Goal: Task Accomplishment & Management: Use online tool/utility

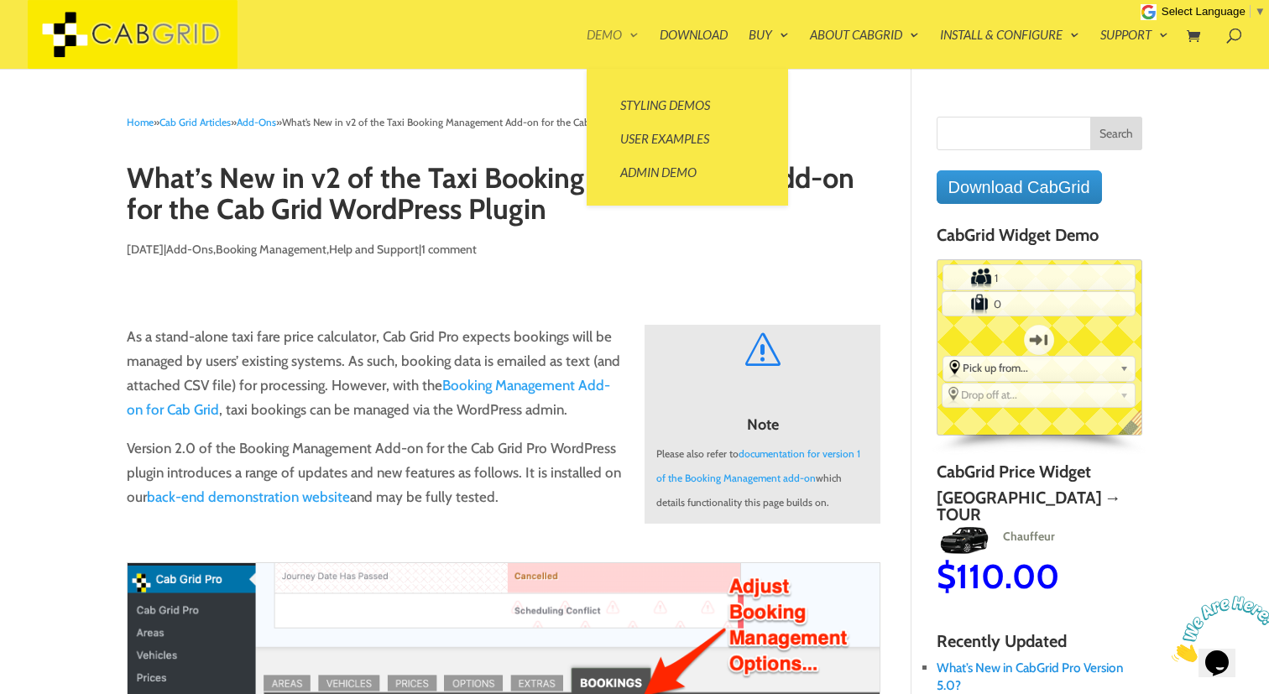
click at [609, 29] on link "Demo" at bounding box center [613, 49] width 52 height 40
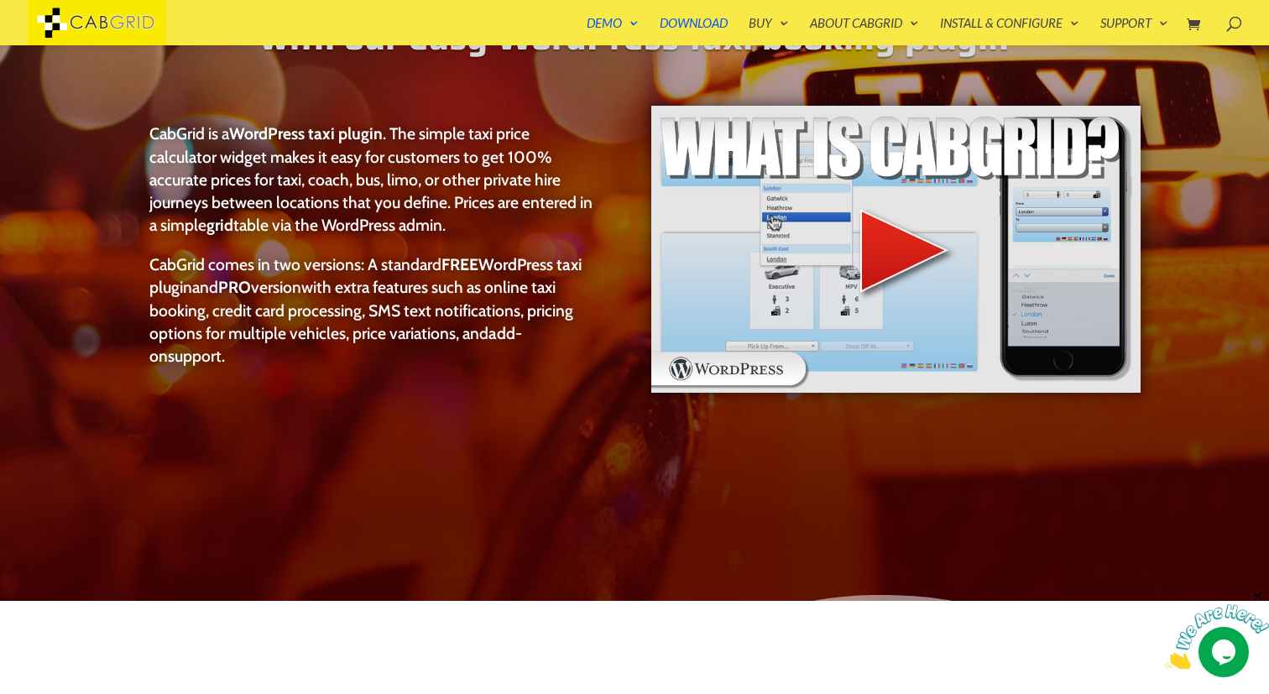
scroll to position [228, 0]
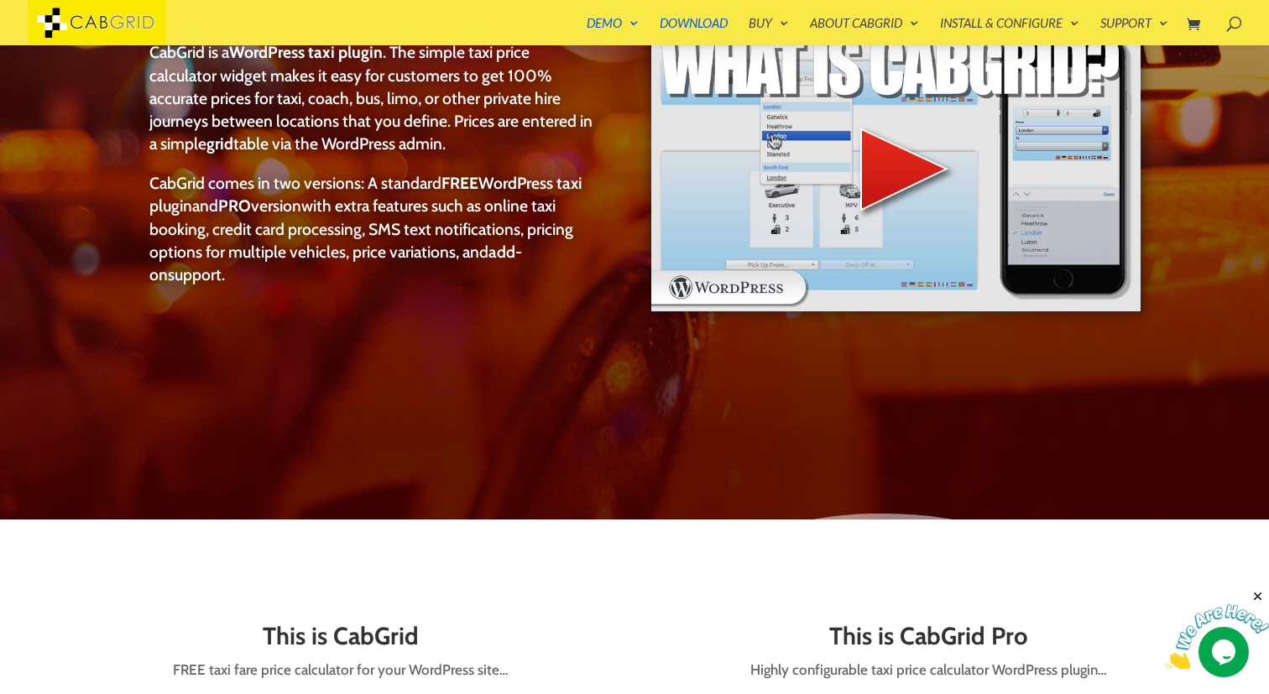
click at [651, 114] on link "User Examples" at bounding box center [688, 115] width 168 height 34
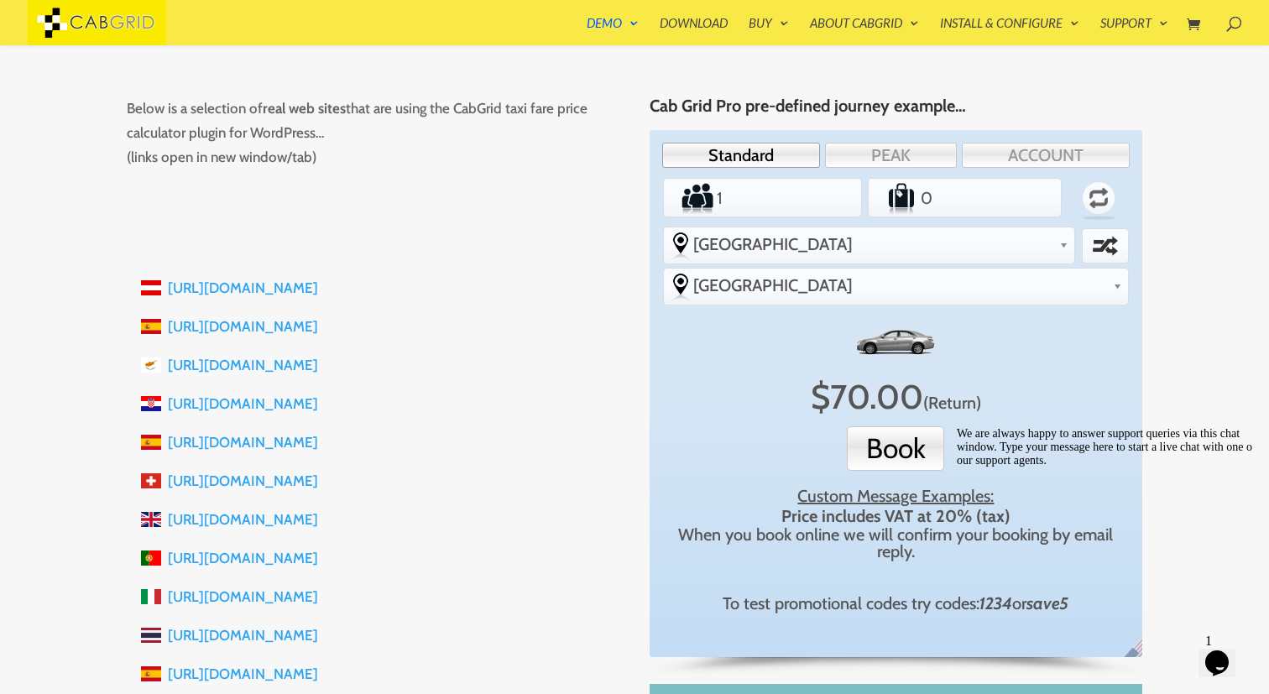
scroll to position [248, 0]
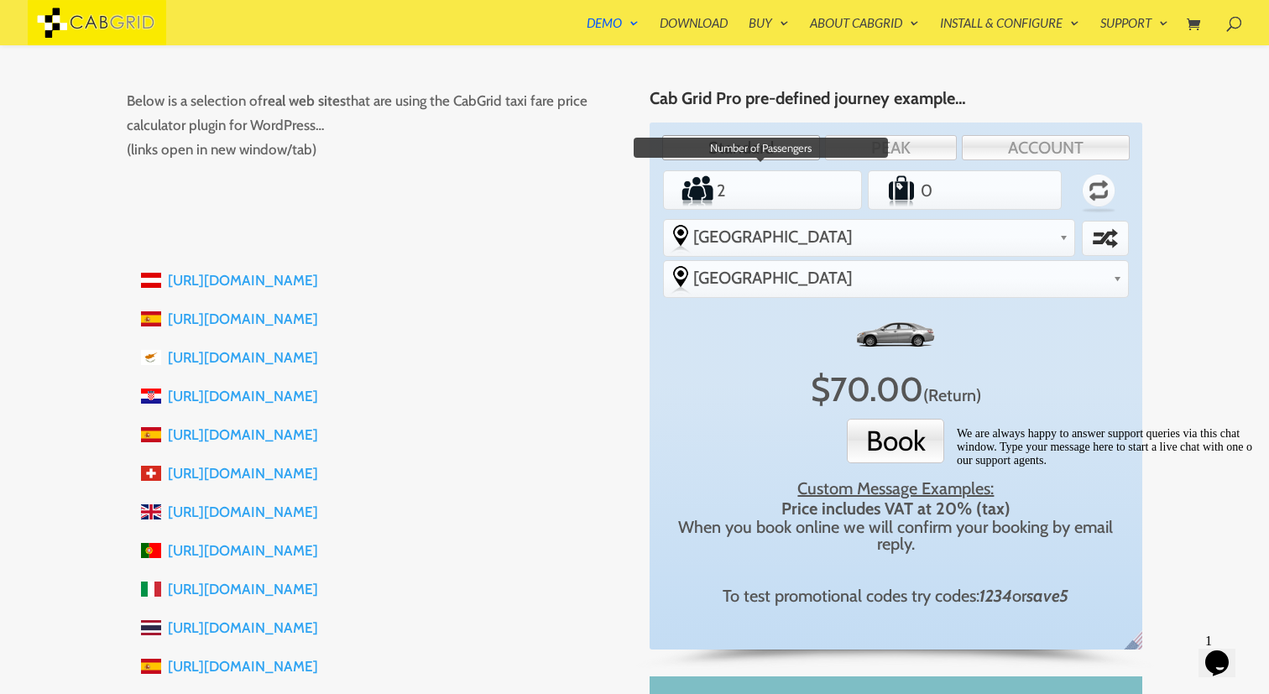
type input "2"
click at [799, 184] on input "2" at bounding box center [762, 191] width 97 height 34
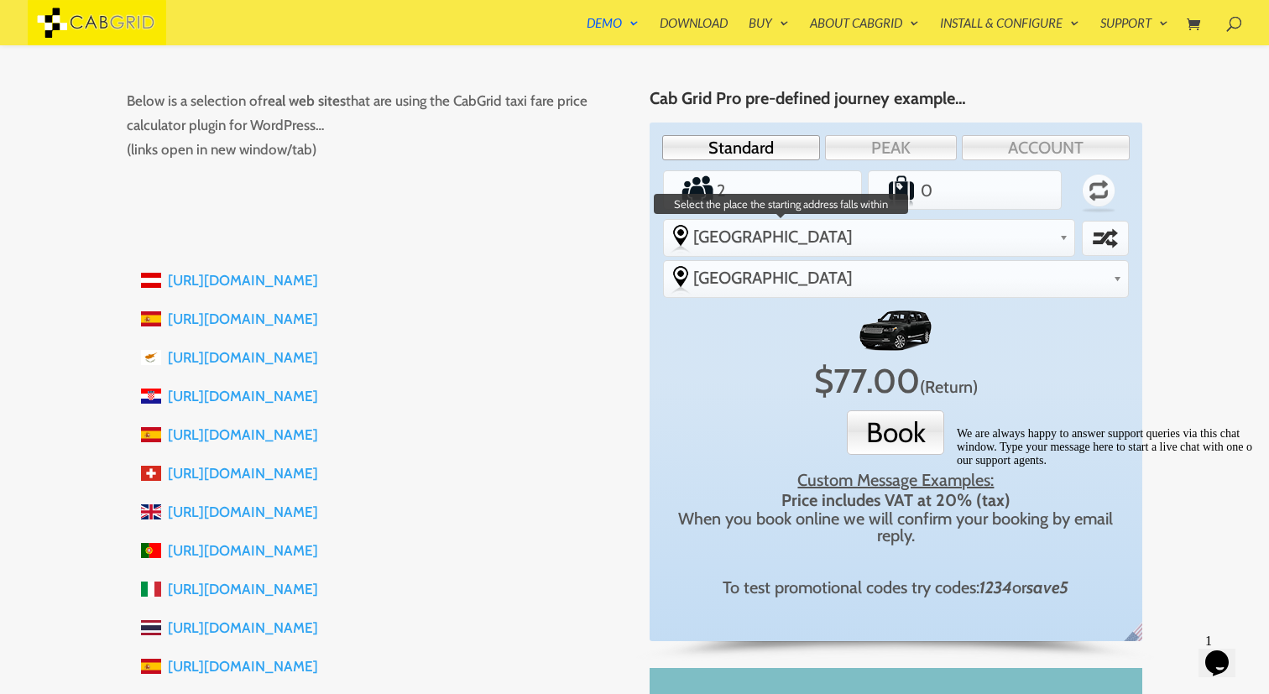
scroll to position [29, 0]
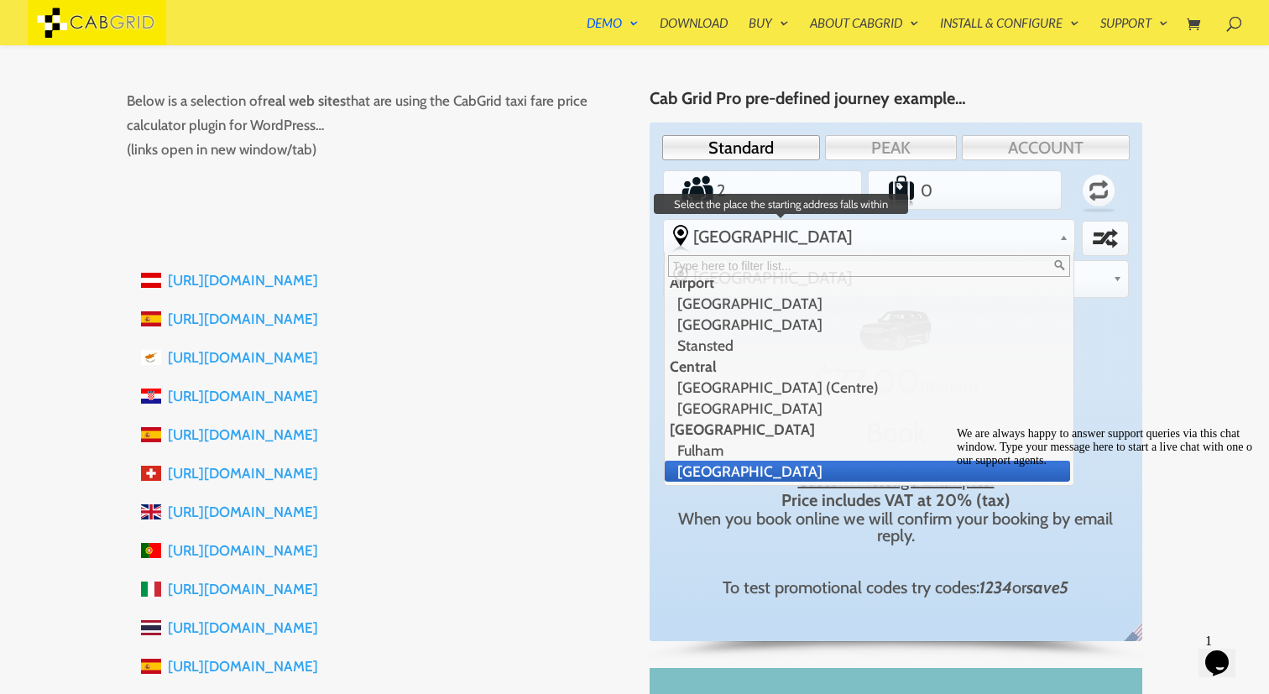
click at [845, 233] on span "[GEOGRAPHIC_DATA]" at bounding box center [873, 237] width 360 height 20
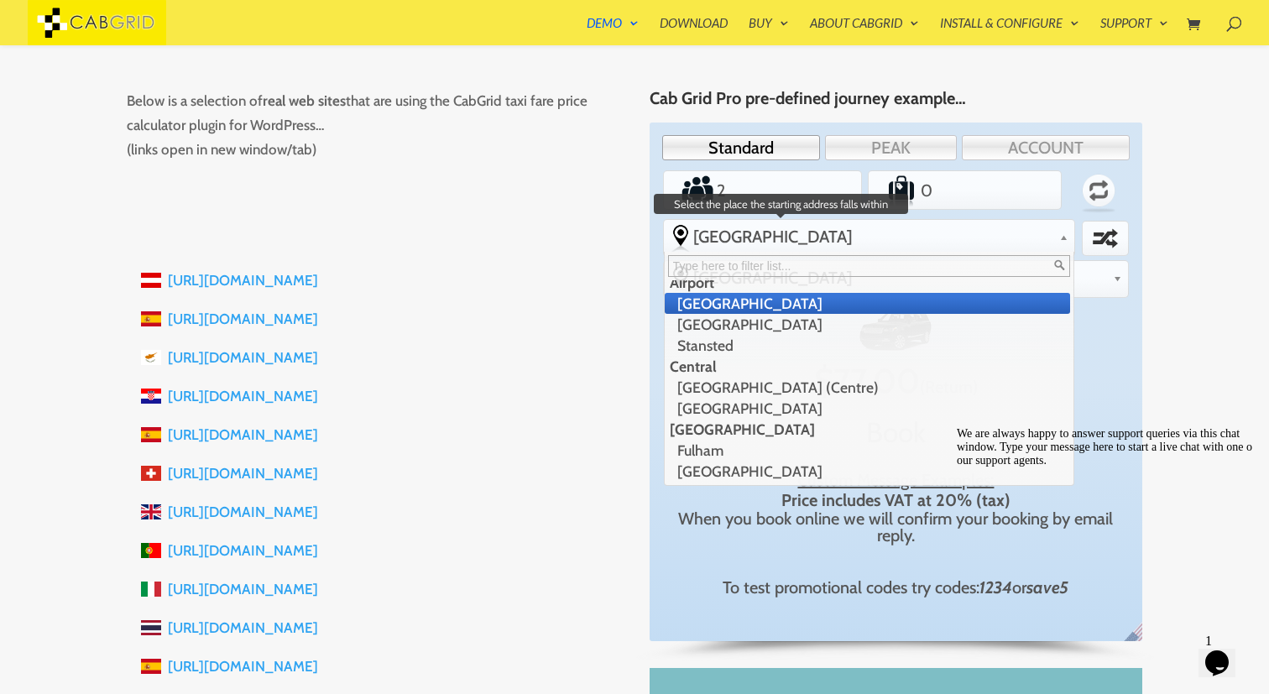
click at [777, 301] on li "[GEOGRAPHIC_DATA]" at bounding box center [868, 303] width 406 height 21
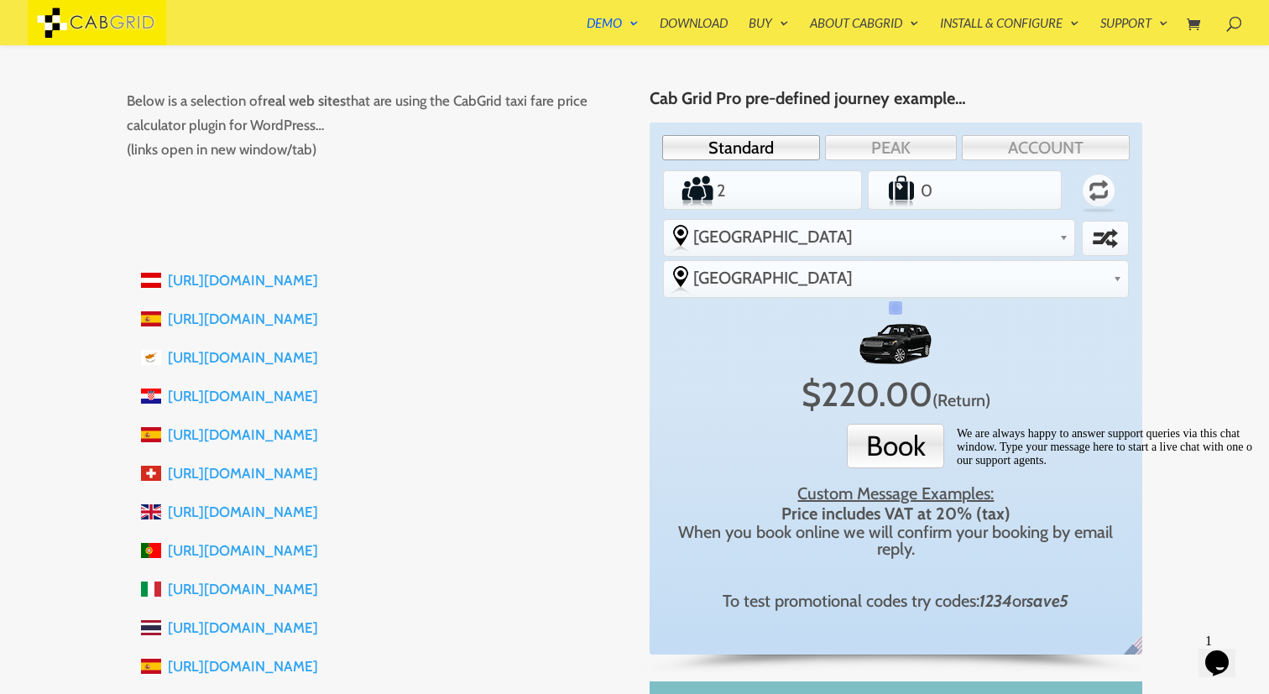
scroll to position [0, 0]
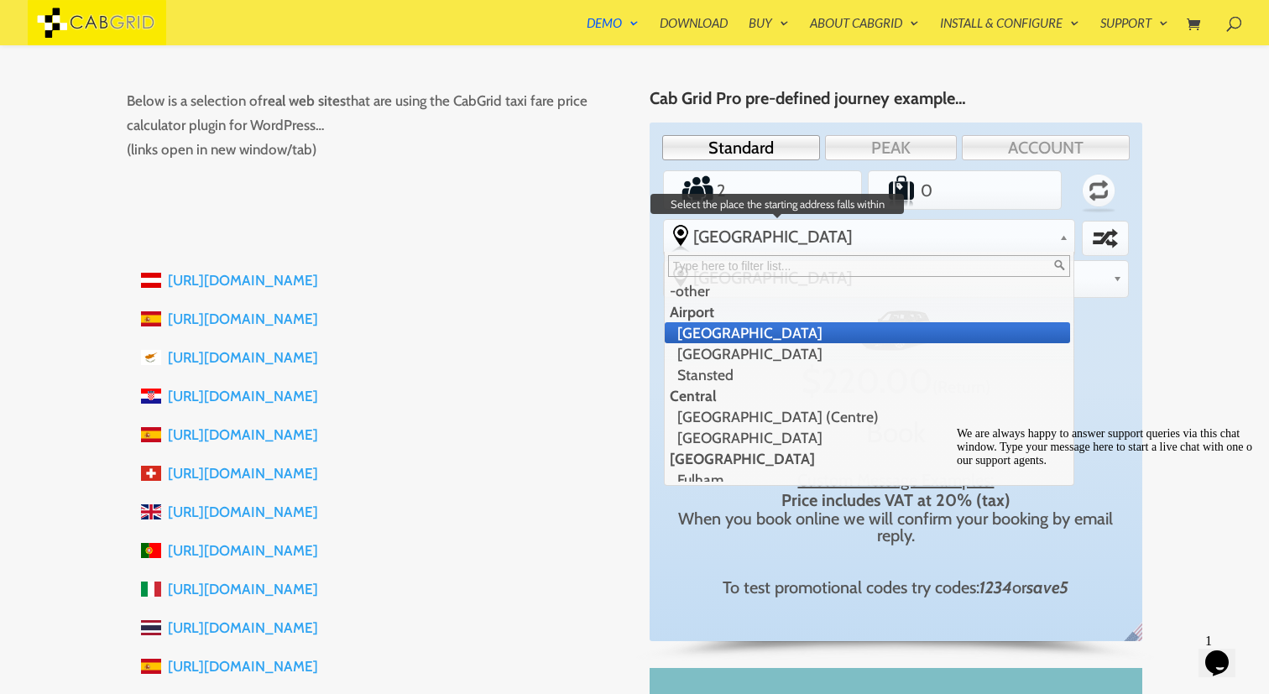
click at [1059, 237] on b at bounding box center [1063, 234] width 9 height 13
click at [874, 323] on li "[GEOGRAPHIC_DATA]" at bounding box center [868, 332] width 406 height 21
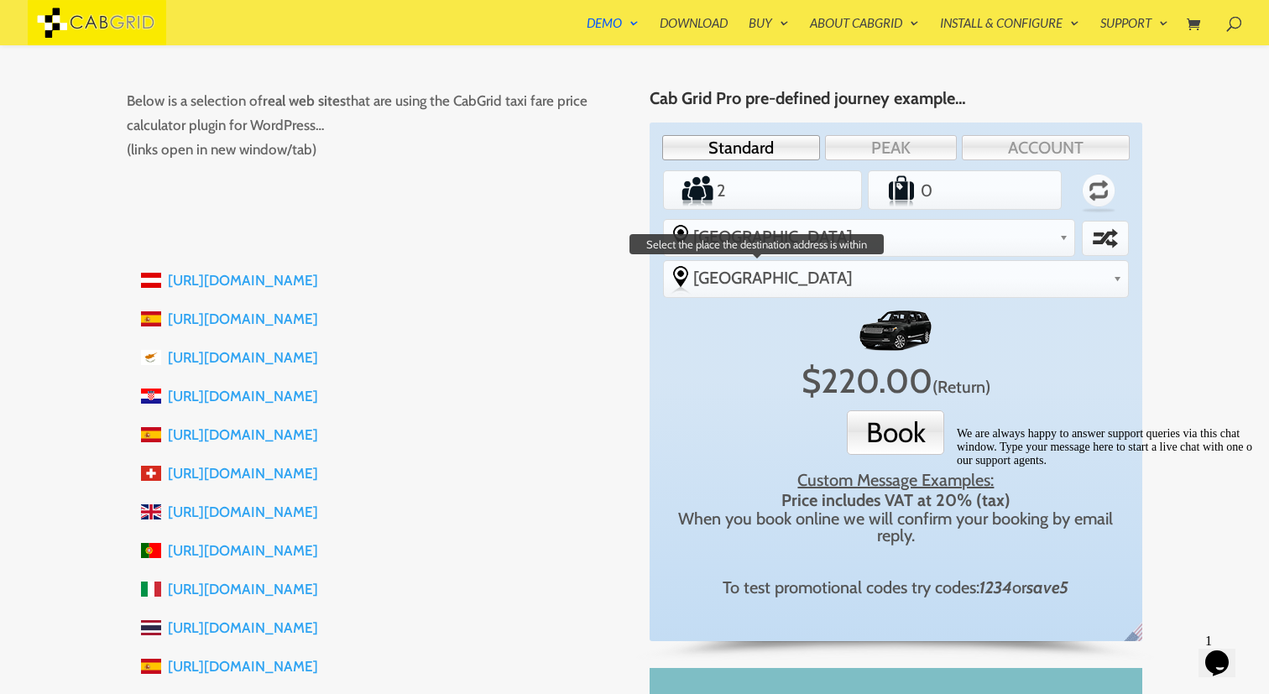
scroll to position [386, 0]
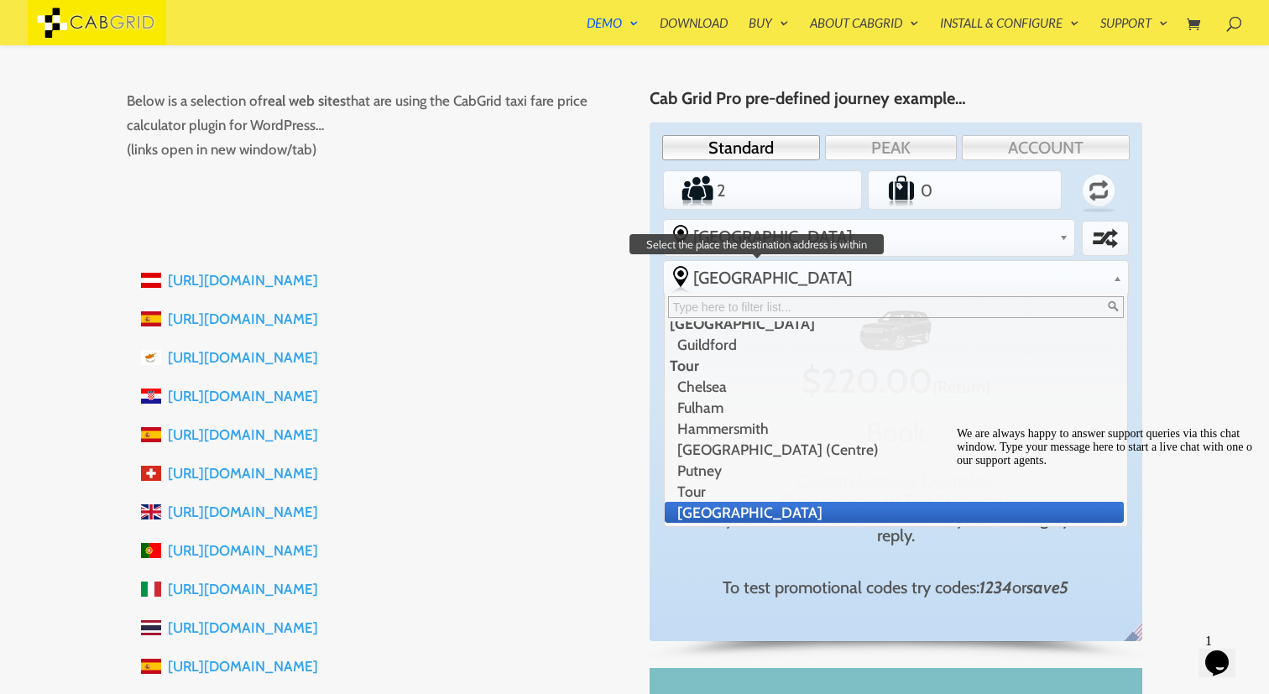
click at [1046, 268] on span "[GEOGRAPHIC_DATA]" at bounding box center [900, 278] width 414 height 20
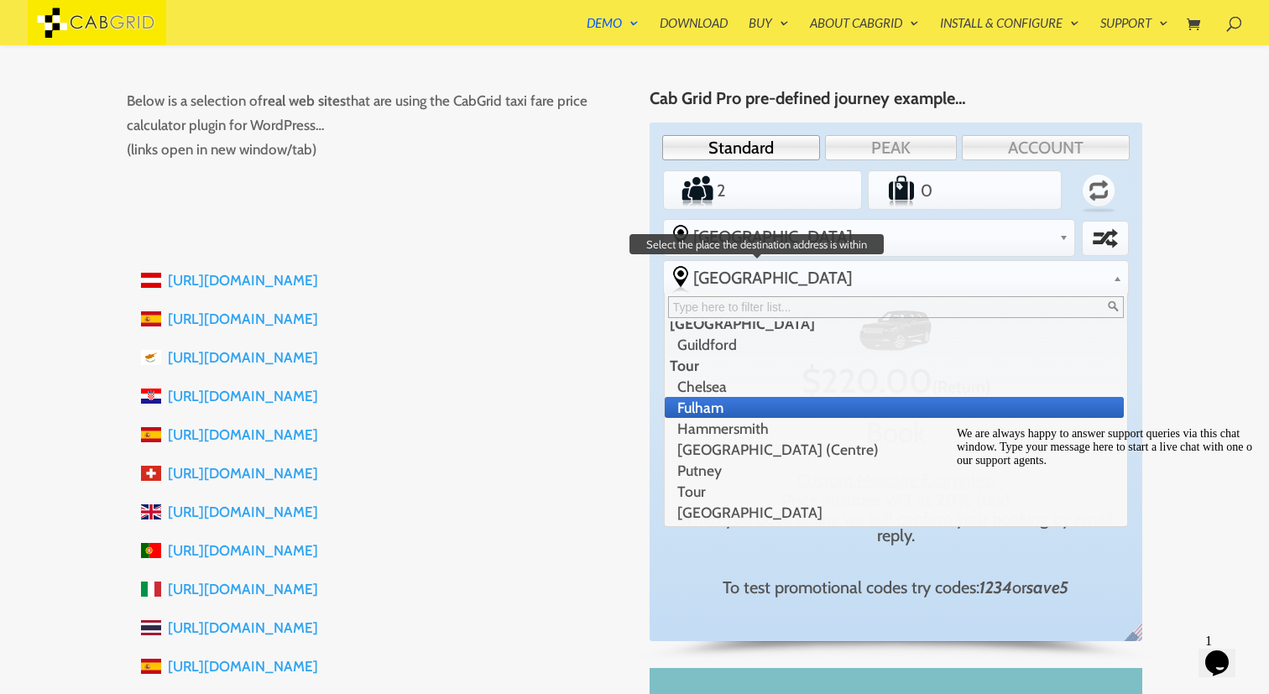
click at [1034, 397] on li "Fulham" at bounding box center [895, 407] width 460 height 21
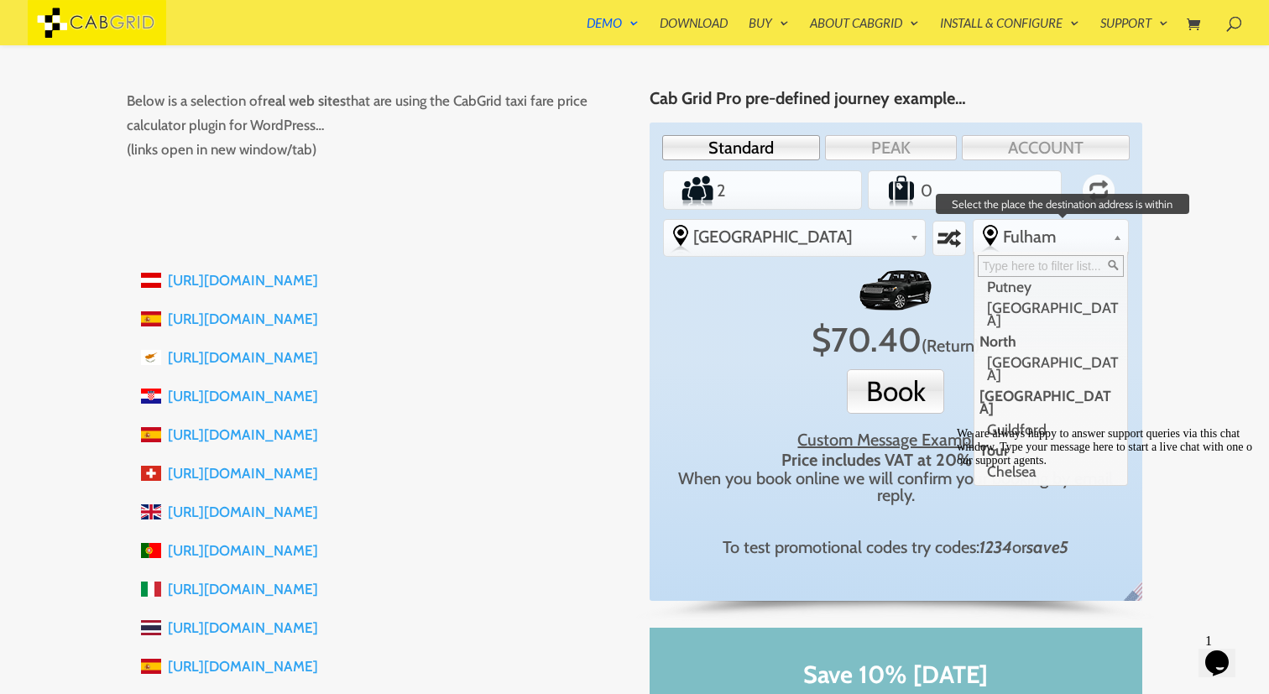
click at [1009, 248] on link "Fulham" at bounding box center [1051, 237] width 155 height 34
click at [997, 419] on li "Guildford" at bounding box center [1050, 429] width 150 height 21
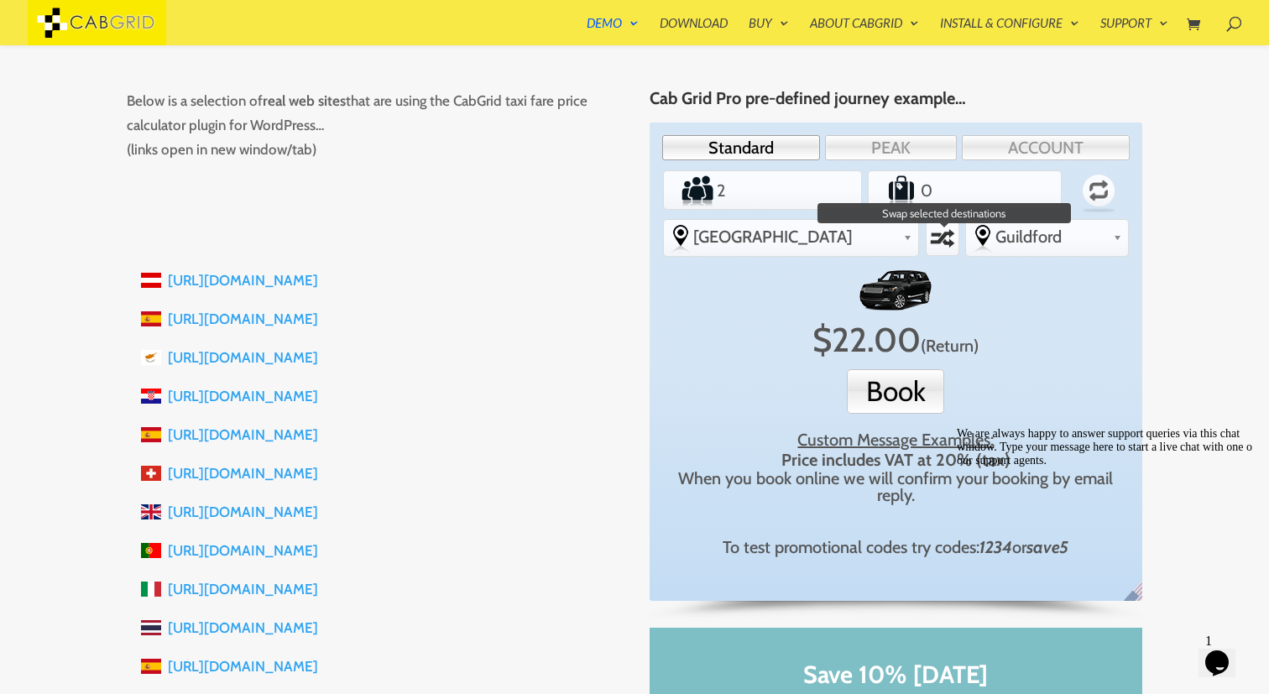
click at [928, 235] on label "Swap selected destinations" at bounding box center [942, 238] width 29 height 30
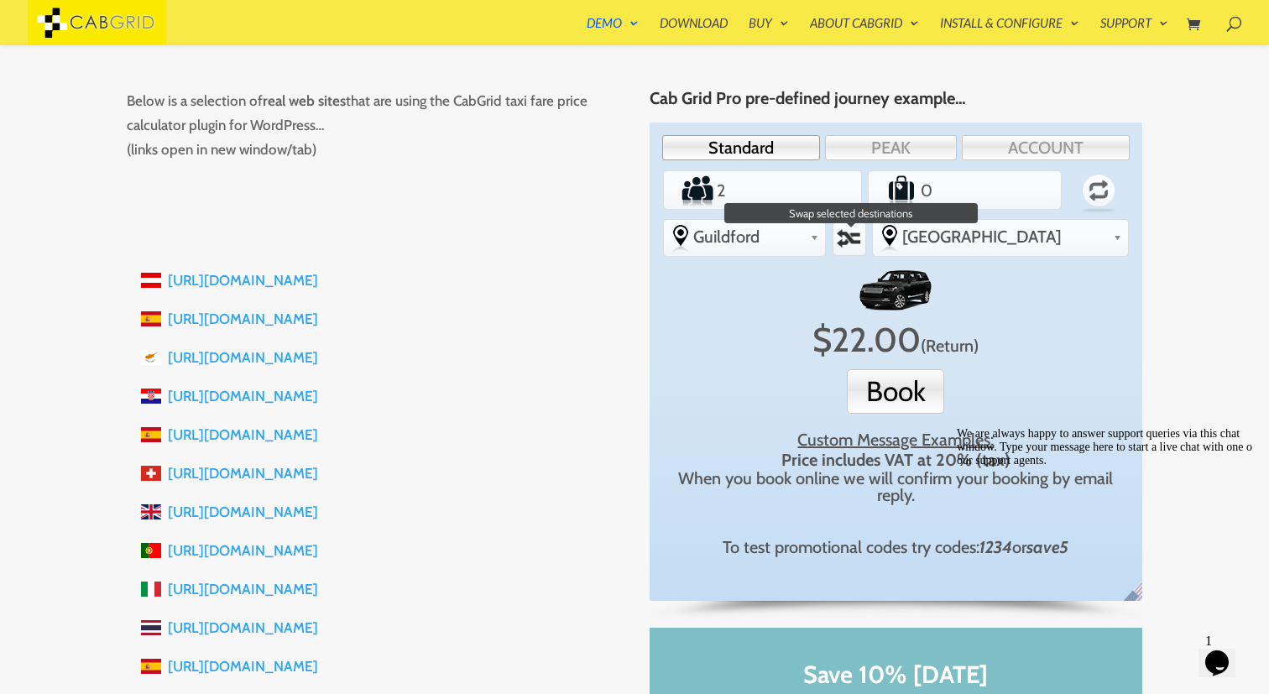
click at [864, 236] on label "Swap selected destinations" at bounding box center [849, 238] width 29 height 30
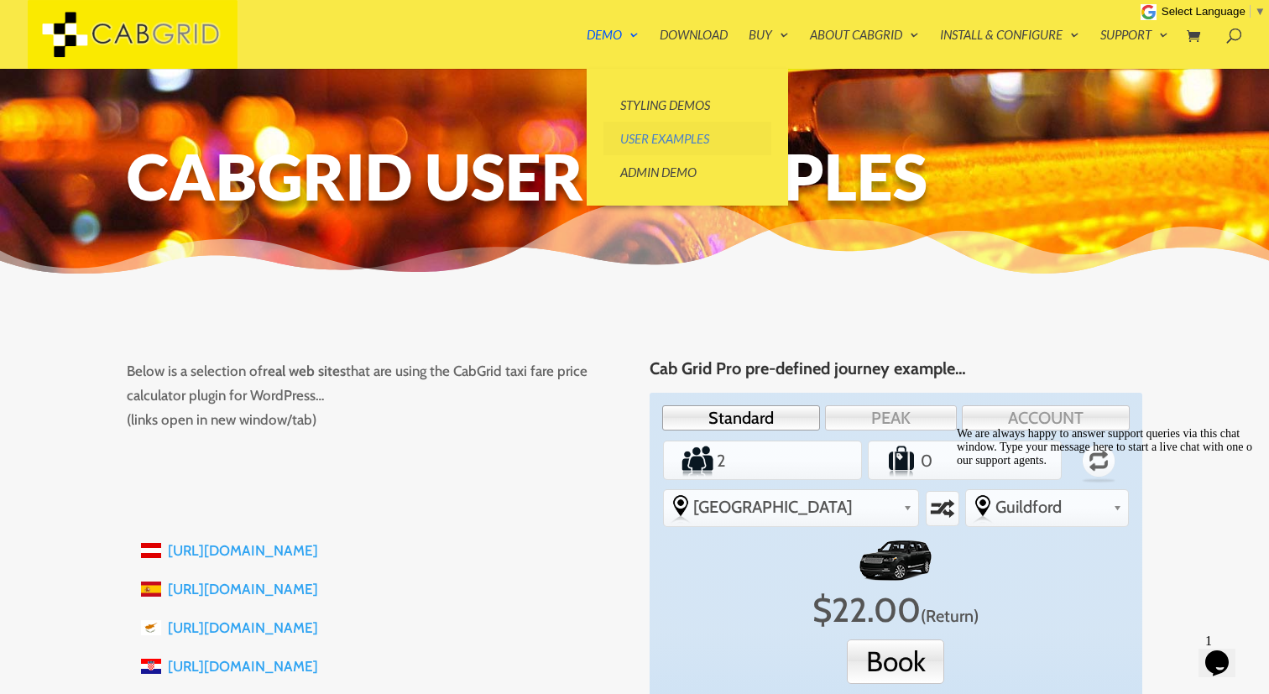
click at [640, 139] on link "User Examples" at bounding box center [688, 139] width 168 height 34
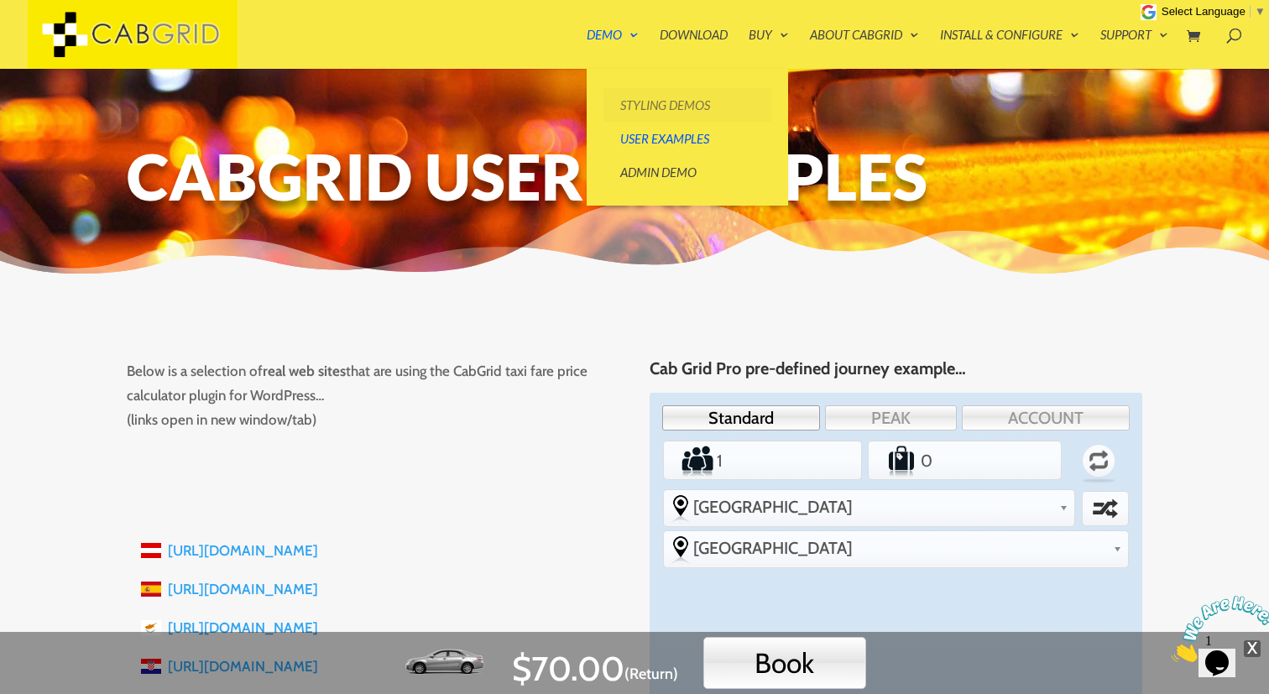
click at [629, 100] on link "Styling Demos" at bounding box center [688, 105] width 168 height 34
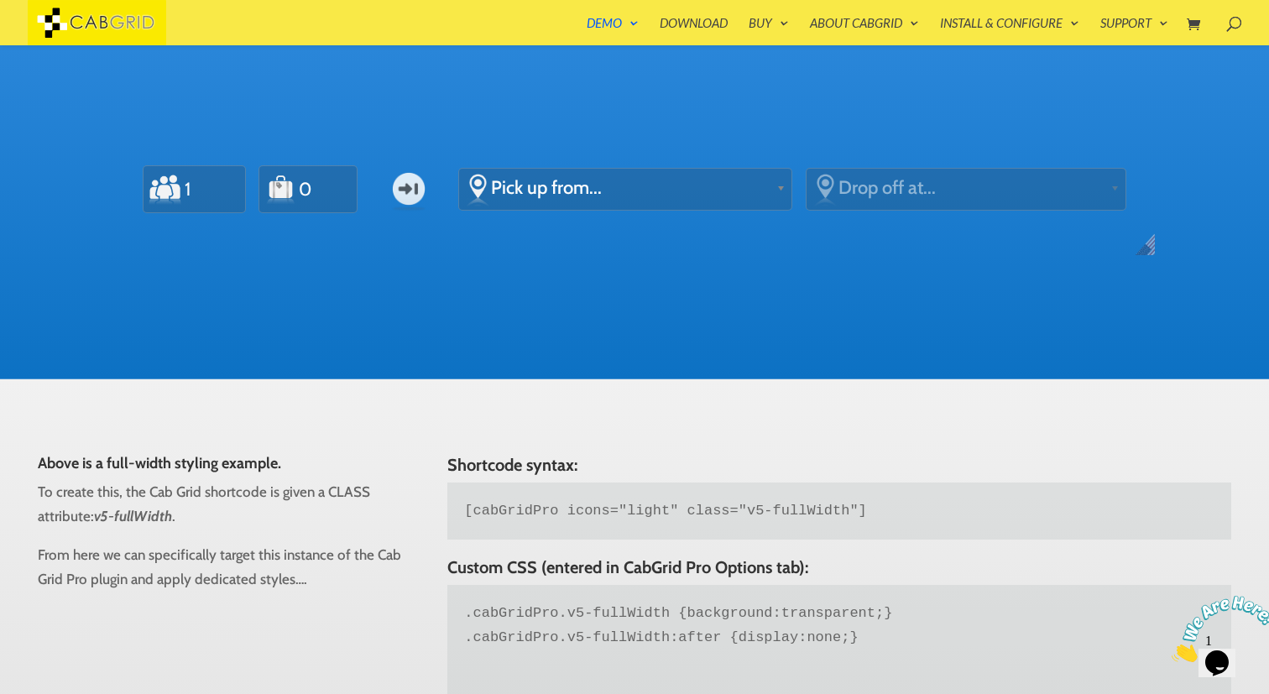
scroll to position [630, 0]
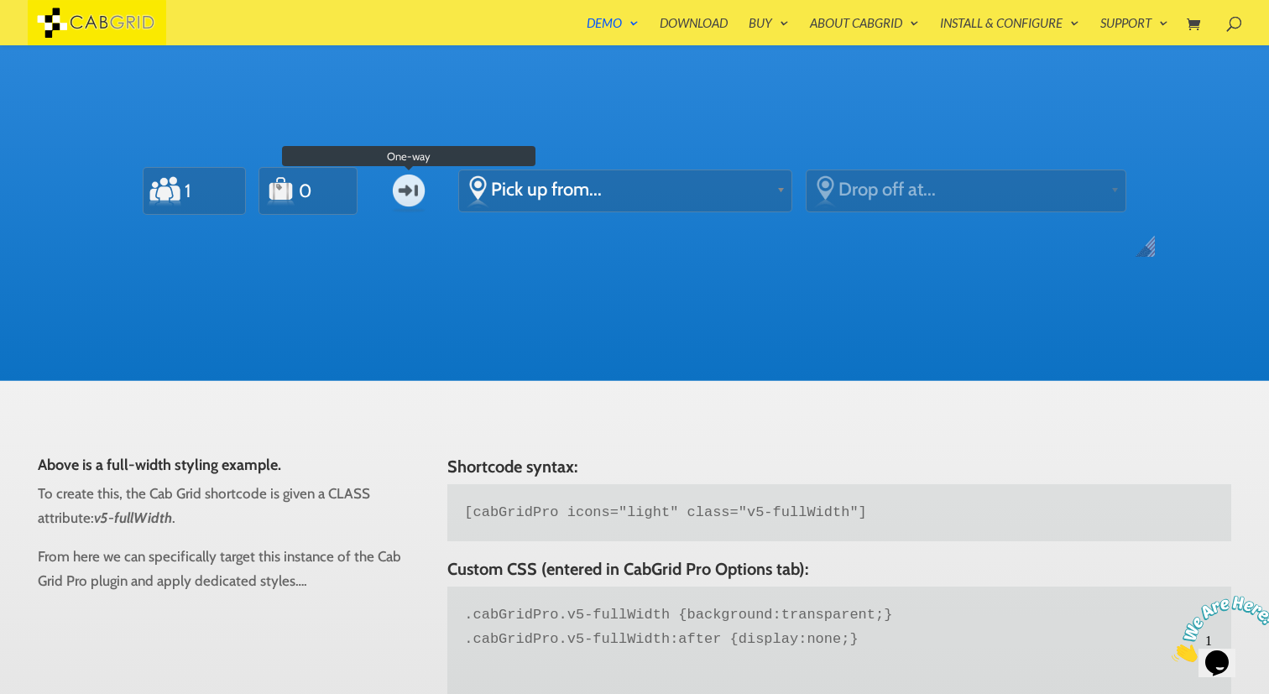
click at [411, 191] on label "One-way" at bounding box center [409, 190] width 66 height 49
click at [0, 0] on input "One-way" at bounding box center [0, 0] width 0 height 0
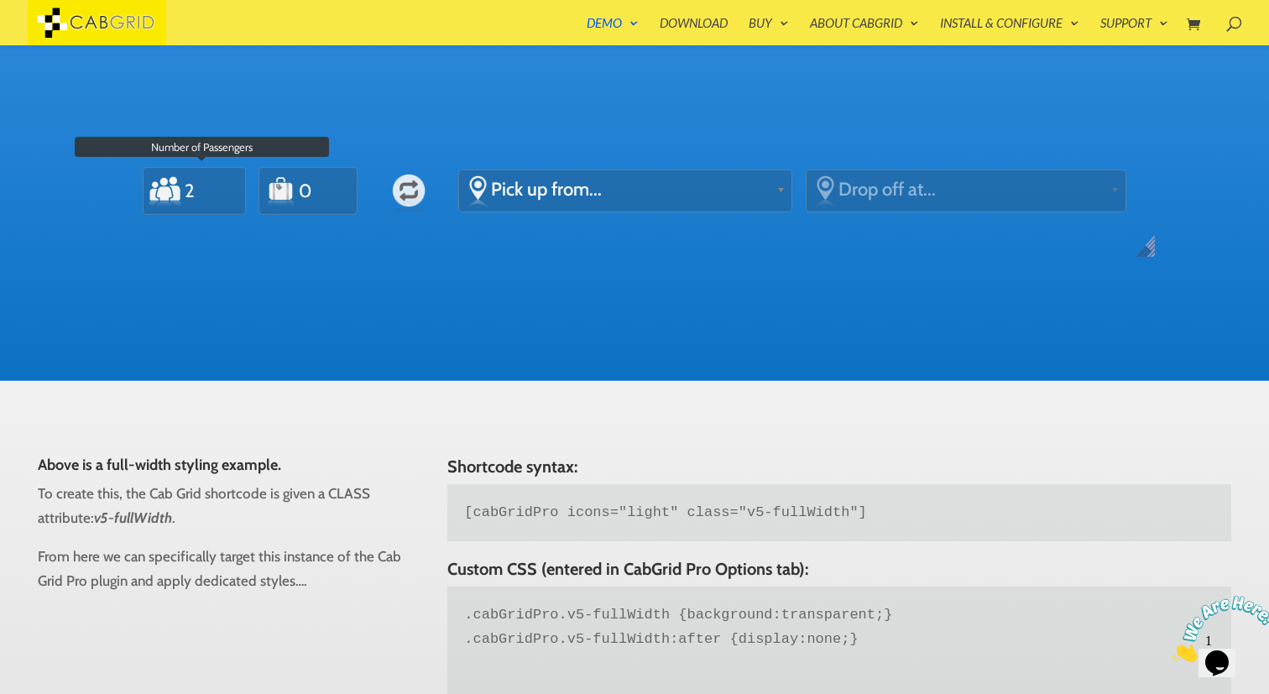
type input "2"
click at [212, 184] on input "2" at bounding box center [204, 191] width 42 height 38
type input "1"
click at [325, 181] on input "1" at bounding box center [318, 191] width 40 height 38
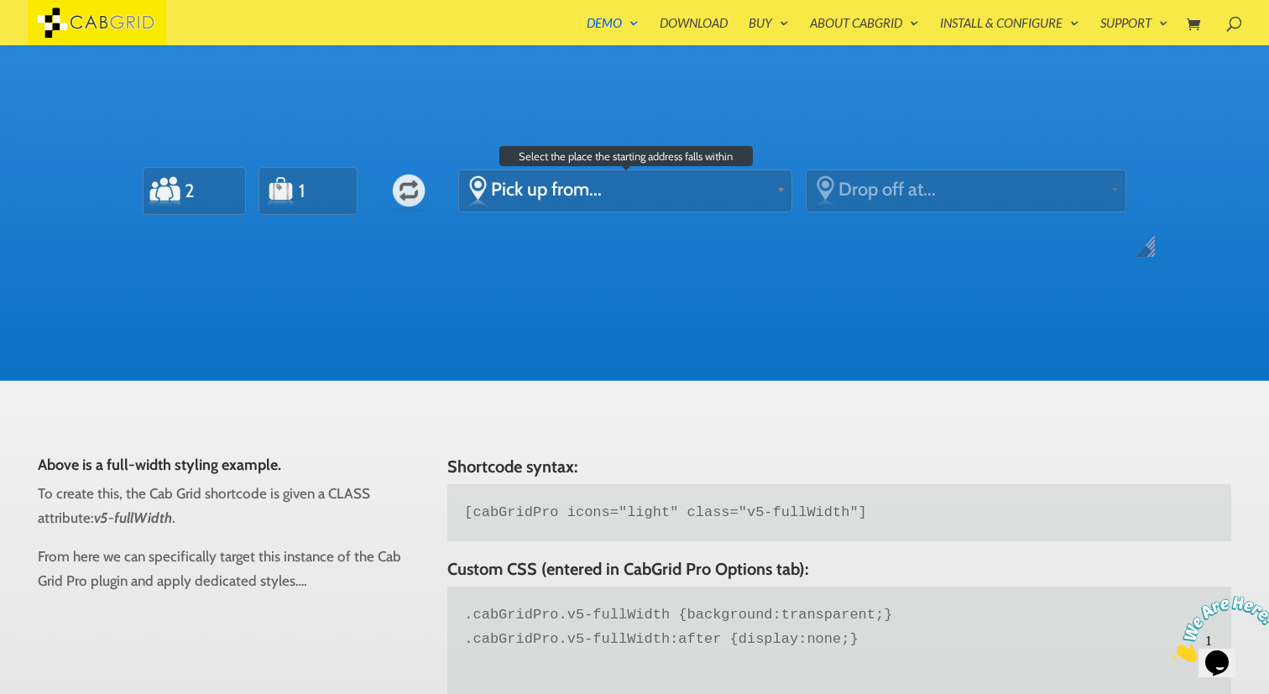
click at [568, 207] on div "Pick up from..." at bounding box center [625, 189] width 332 height 38
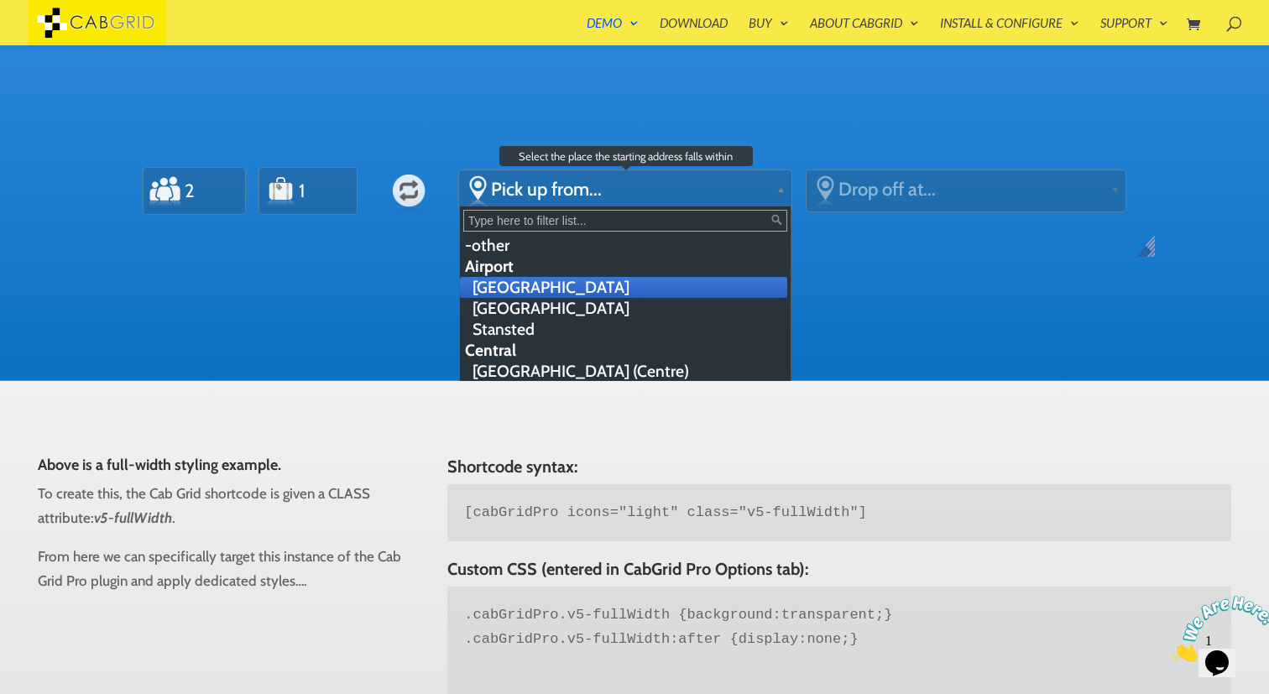
click at [571, 289] on li "[GEOGRAPHIC_DATA]" at bounding box center [623, 287] width 327 height 21
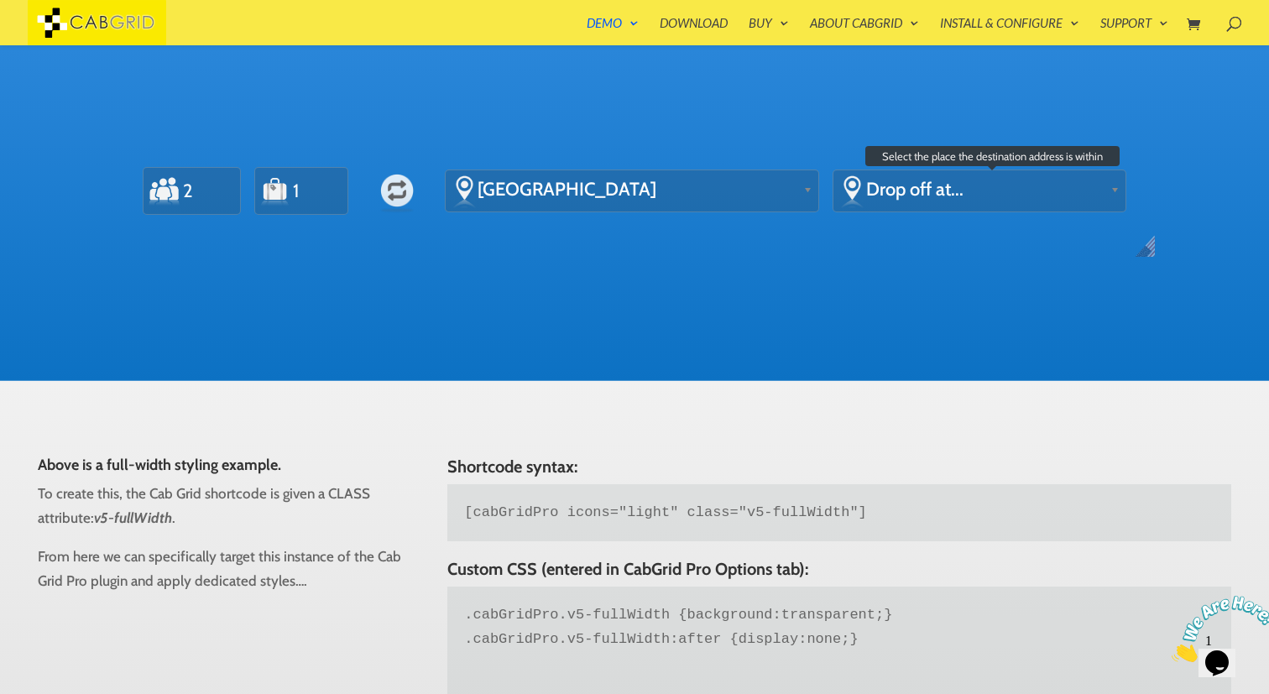
click at [889, 191] on span "Drop off at..." at bounding box center [985, 189] width 238 height 23
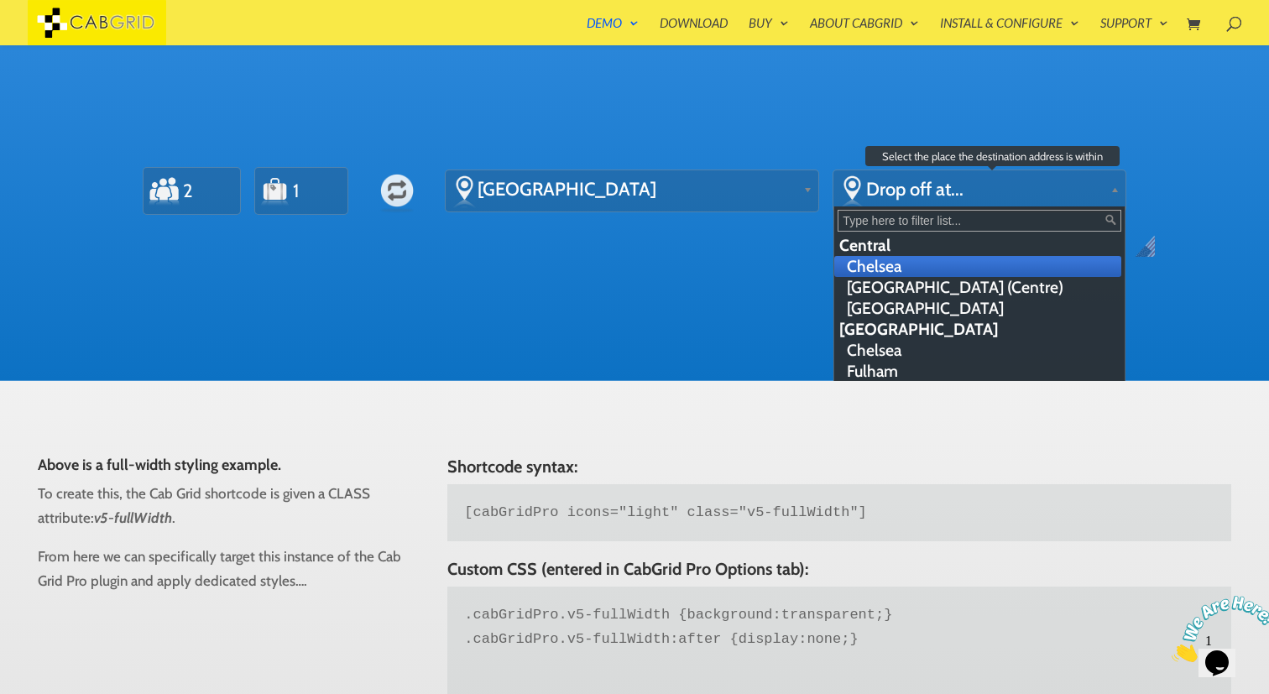
scroll to position [84, 0]
click at [902, 264] on li "[GEOGRAPHIC_DATA] (Centre)" at bounding box center [977, 266] width 287 height 21
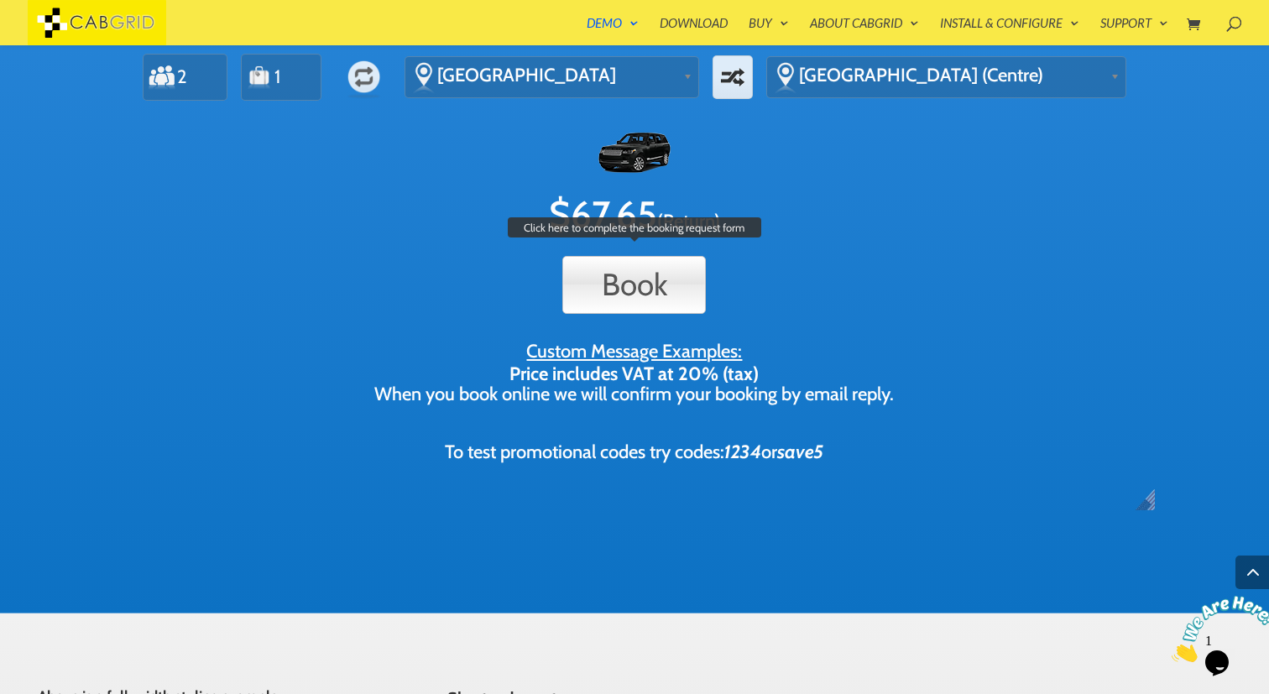
scroll to position [724, 0]
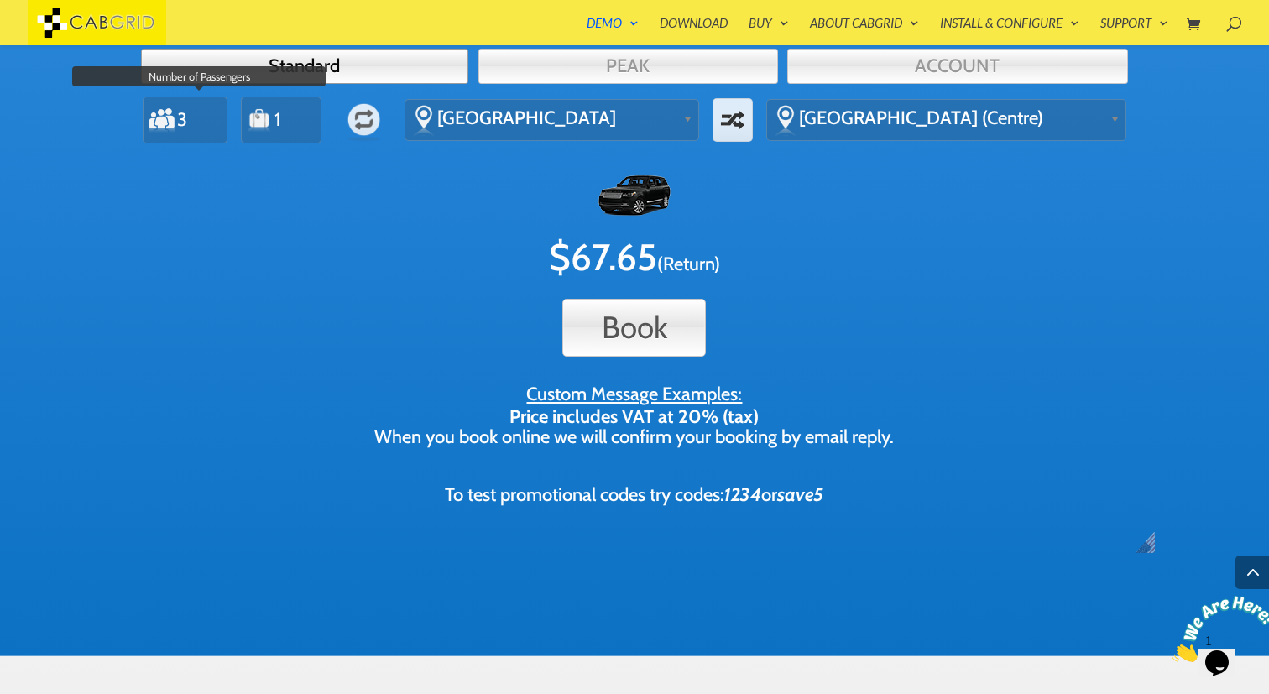
click at [210, 112] on input "3" at bounding box center [196, 120] width 40 height 38
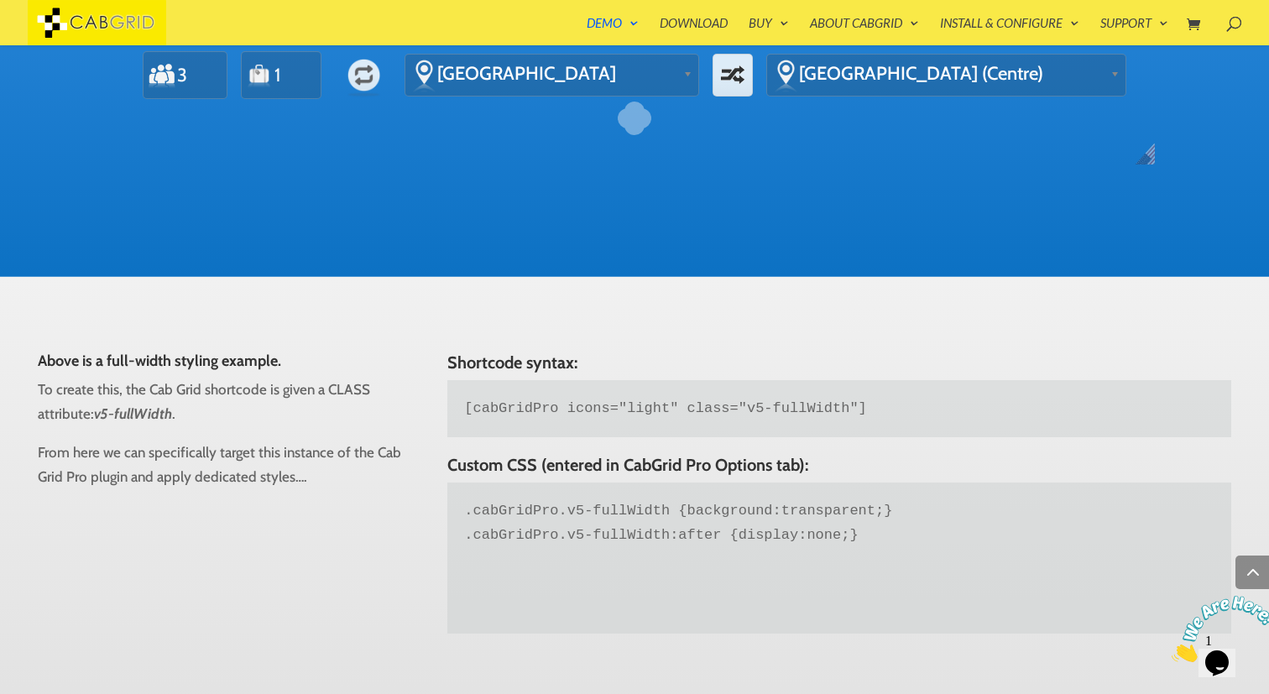
click at [210, 112] on div "Updating Prices..." at bounding box center [634, 119] width 997 height 24
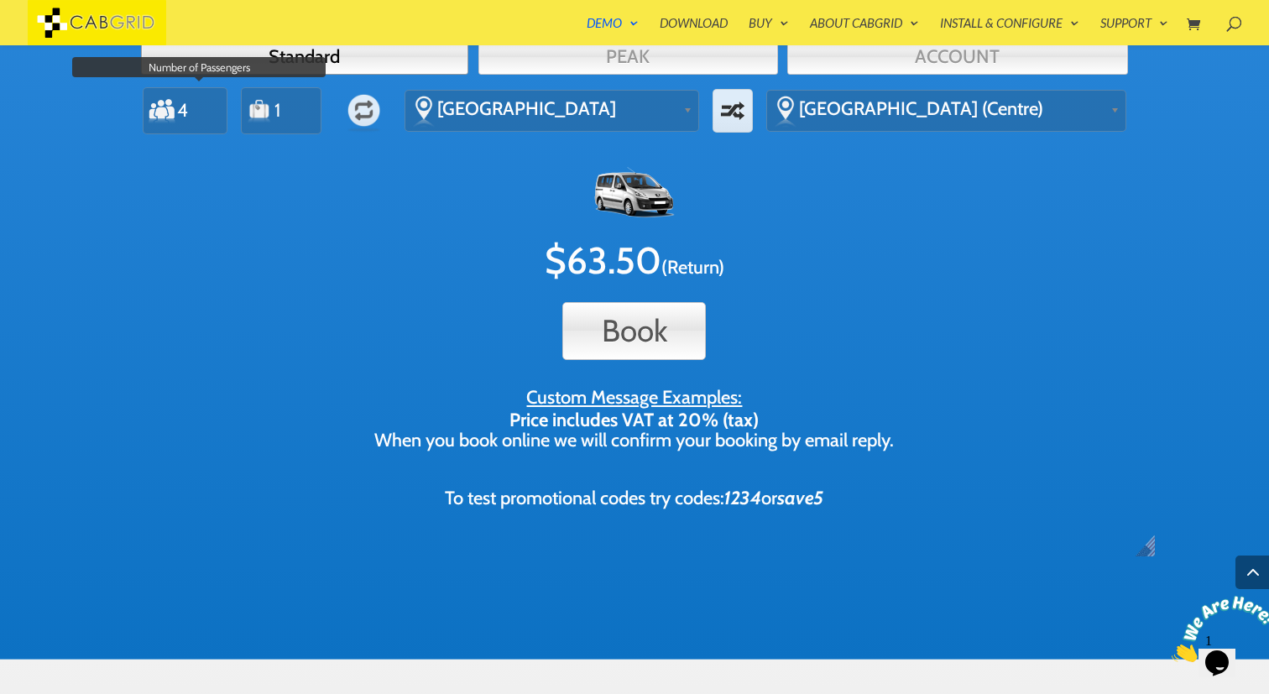
type input "4"
click at [217, 103] on input "4" at bounding box center [196, 111] width 40 height 38
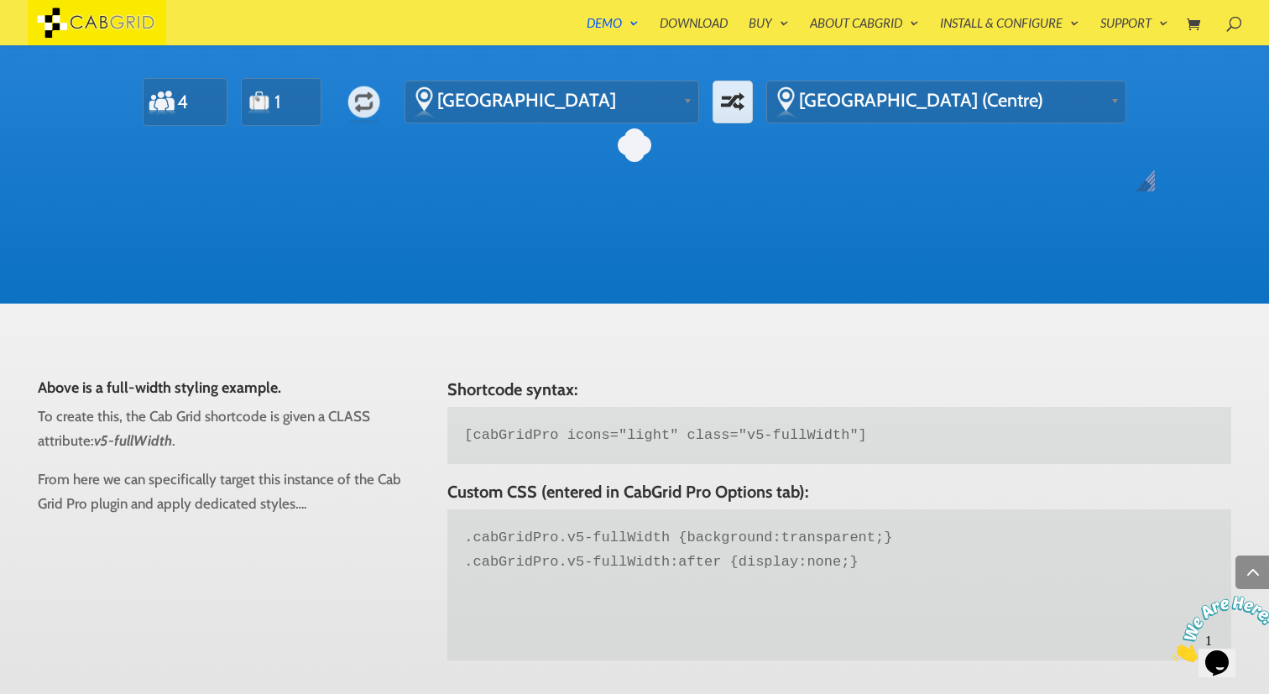
scroll to position [713, 0]
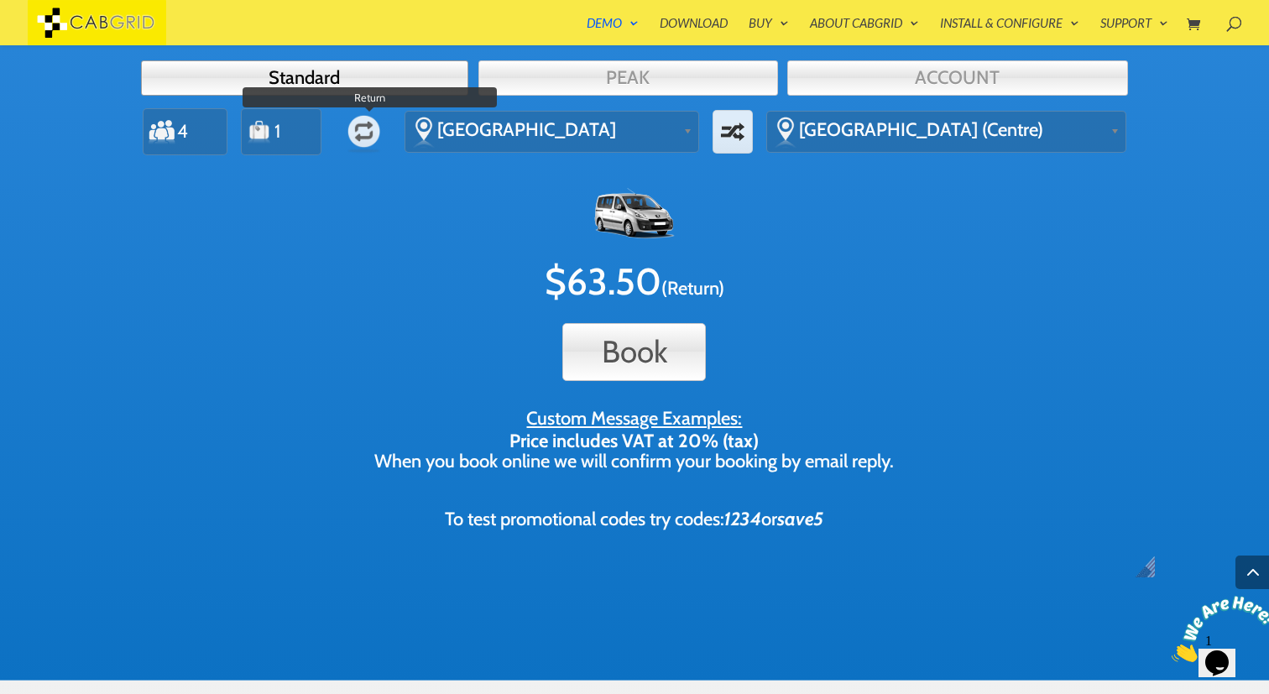
click at [384, 124] on label "Return" at bounding box center [364, 131] width 49 height 49
click at [0, 0] on input "Return" at bounding box center [0, 0] width 0 height 0
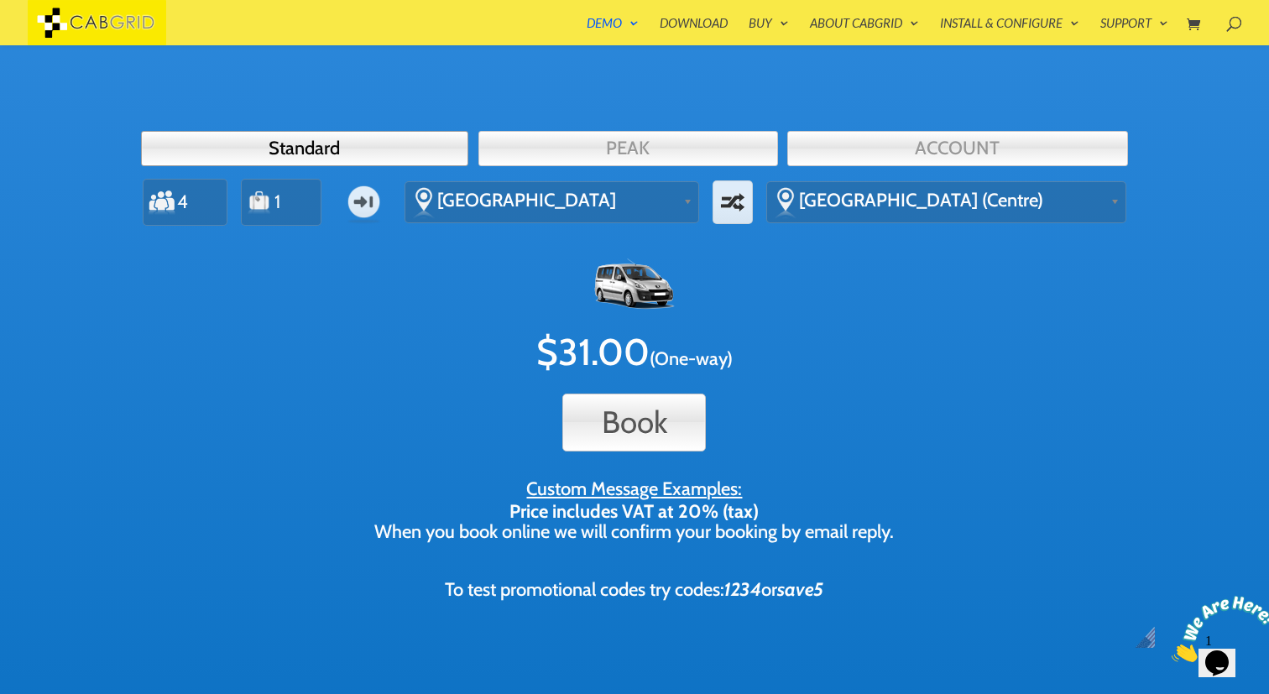
scroll to position [644, 0]
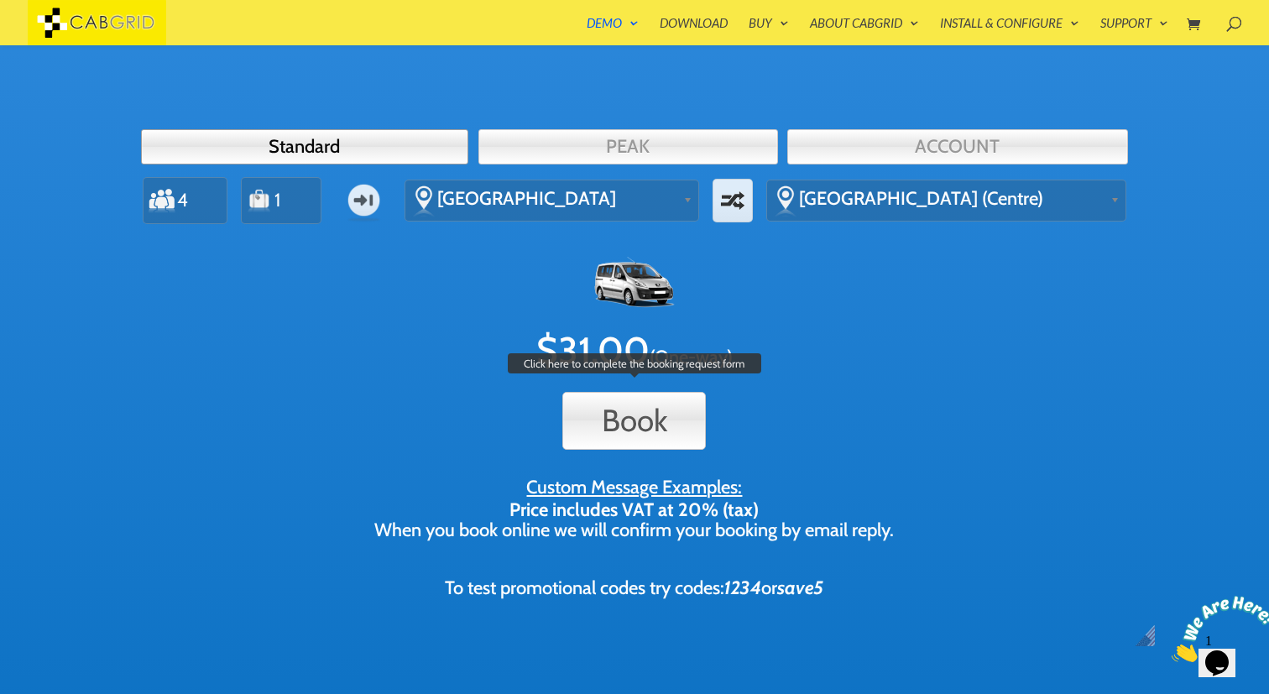
click at [609, 443] on button "Book" at bounding box center [634, 421] width 144 height 58
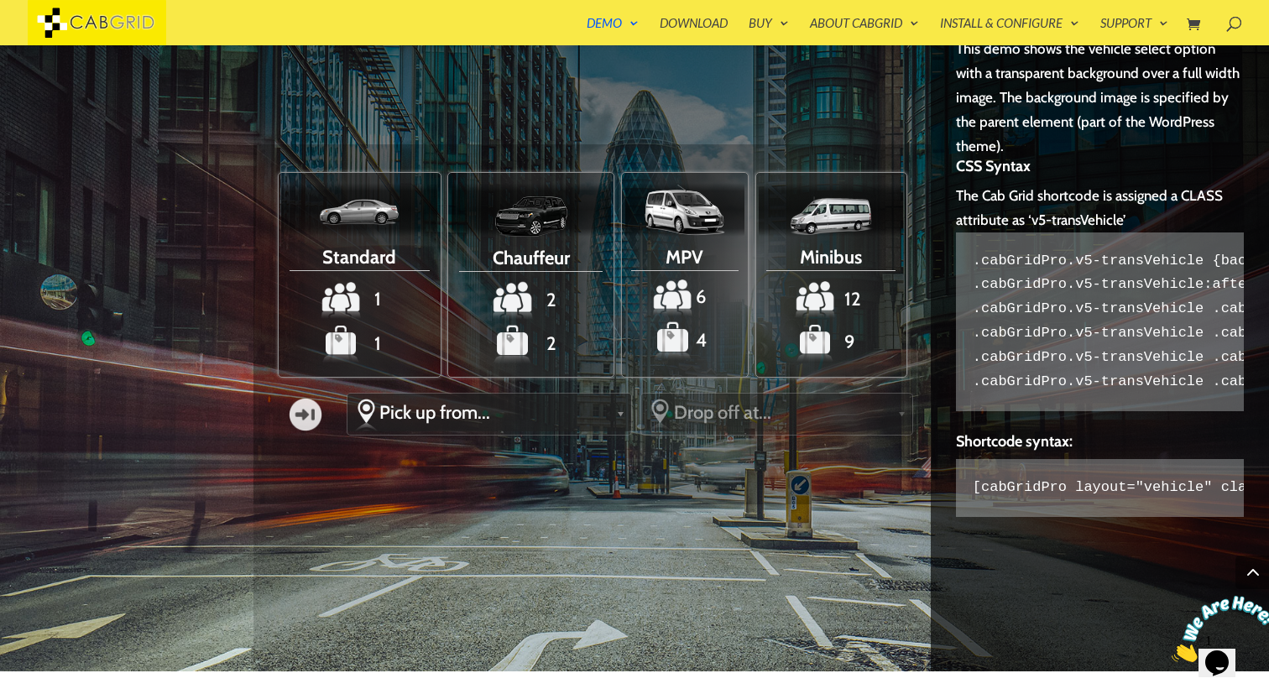
scroll to position [3110, 0]
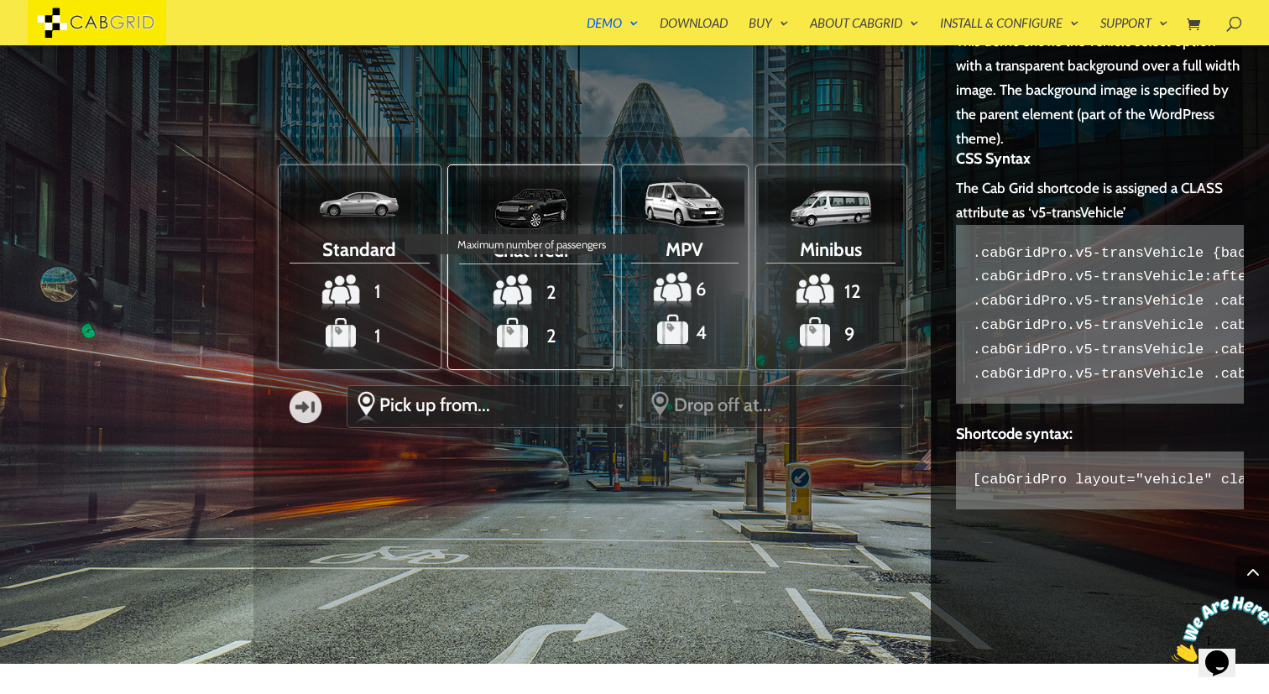
click at [529, 279] on span "2" at bounding box center [532, 292] width 160 height 41
click at [0, 0] on input "Chauffeur 2 Maximum number of passengers 2" at bounding box center [0, 0] width 0 height 0
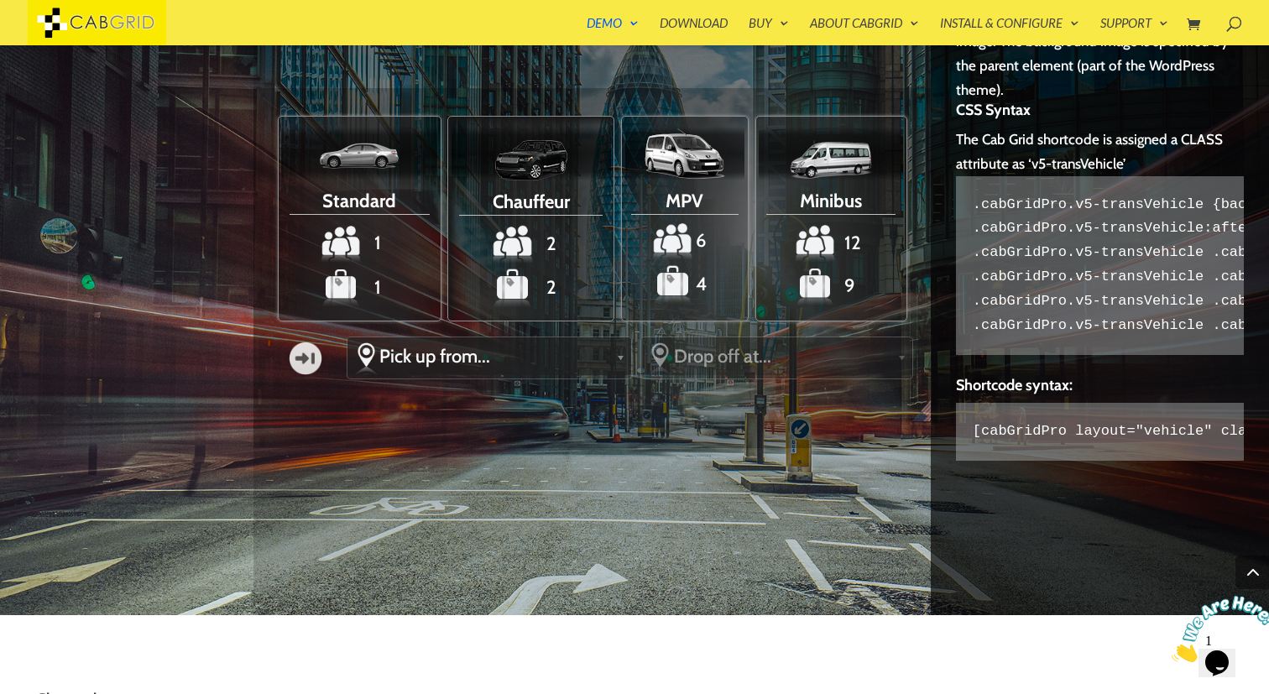
scroll to position [3157, 0]
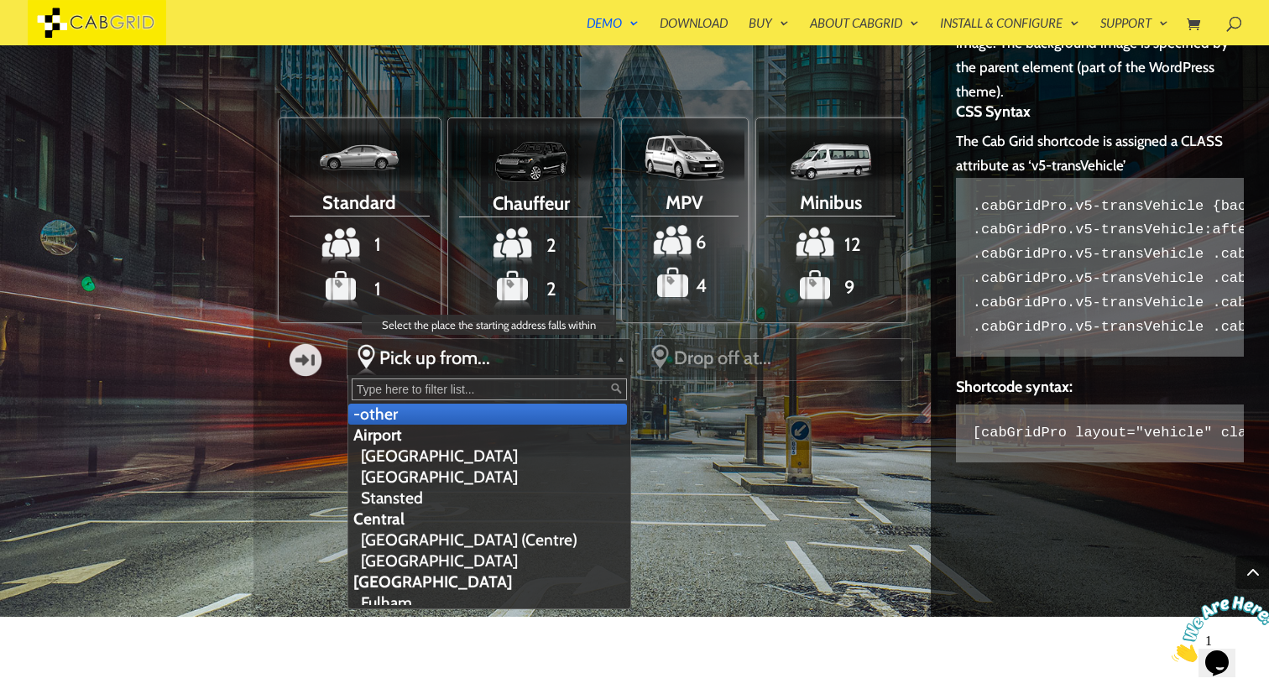
click at [614, 353] on link "Pick up from..." at bounding box center [490, 358] width 284 height 38
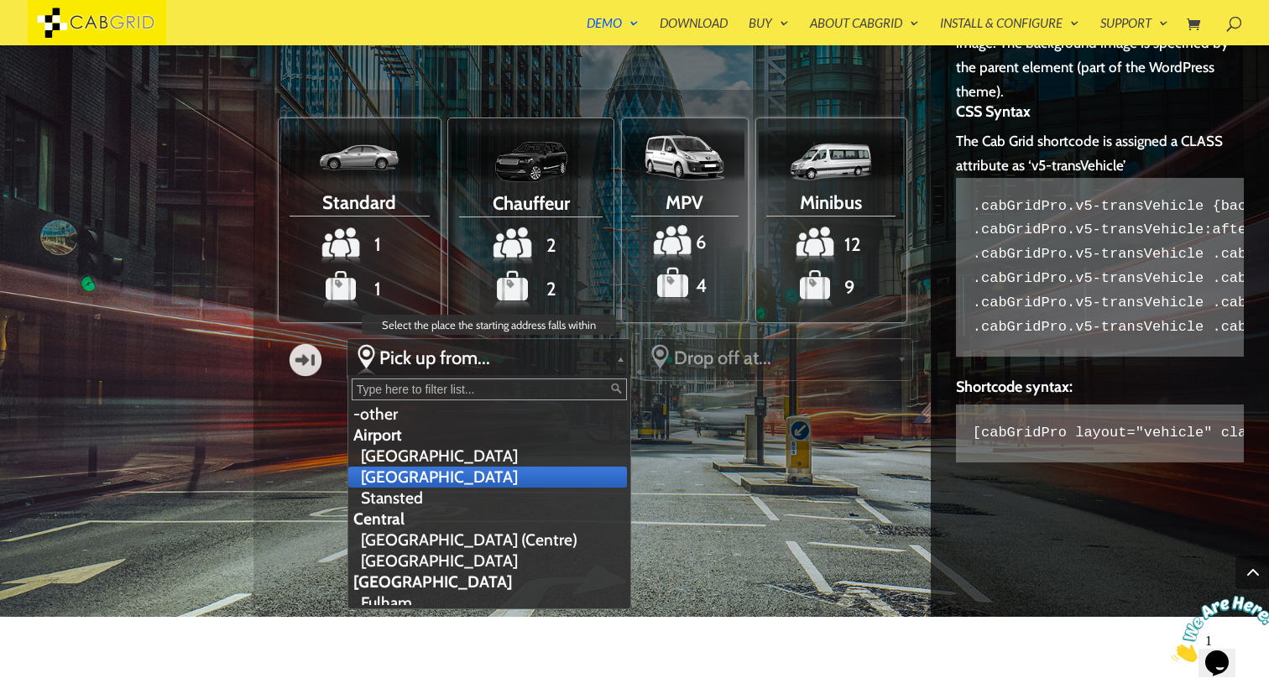
click at [533, 476] on li "[GEOGRAPHIC_DATA]" at bounding box center [487, 477] width 279 height 21
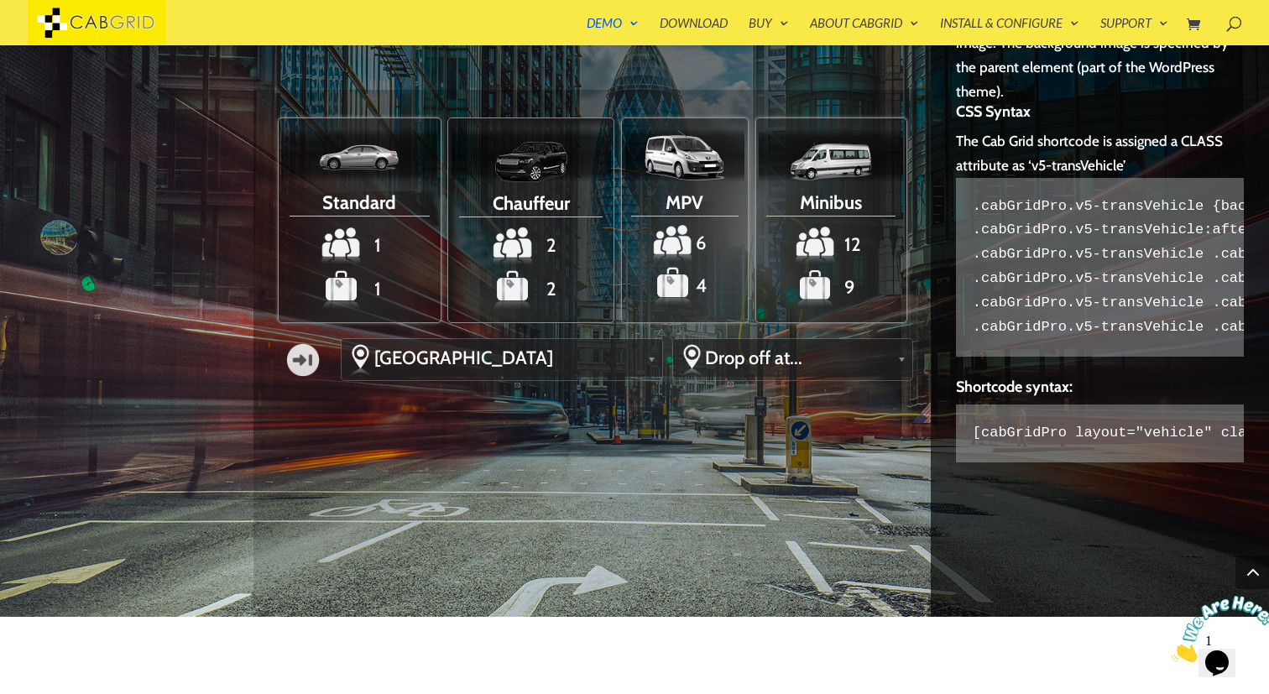
scroll to position [0, 0]
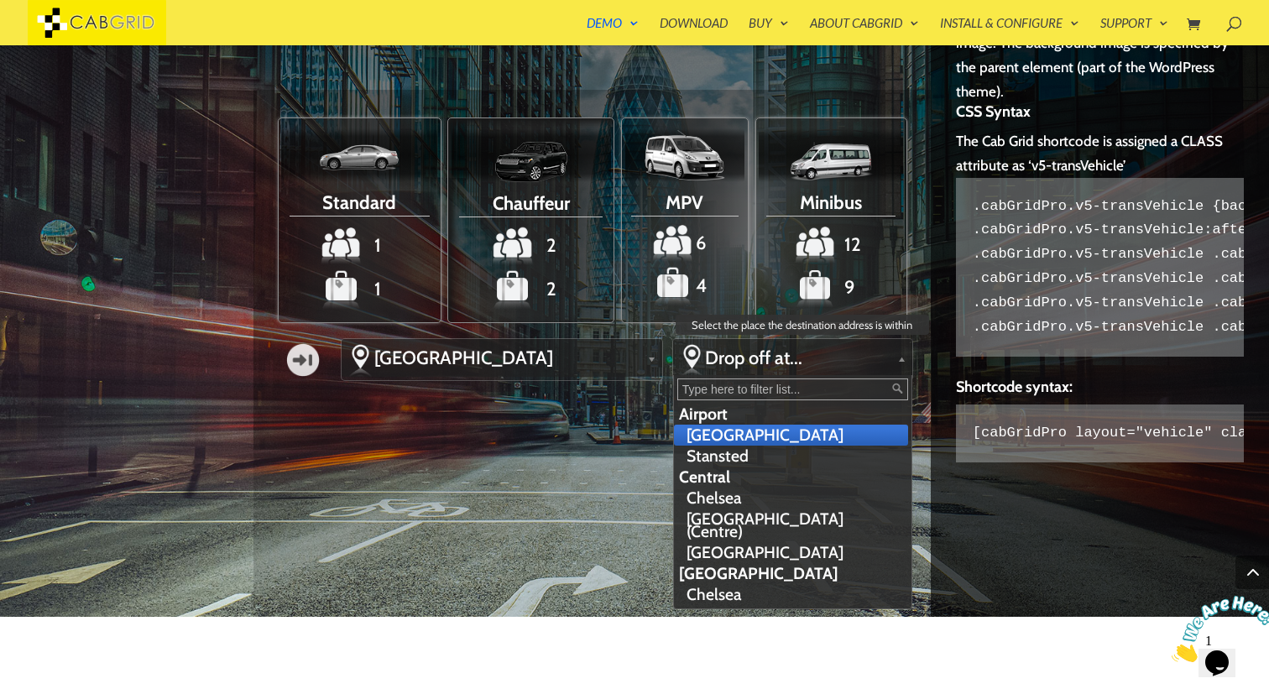
click at [739, 356] on span "Drop off at..." at bounding box center [797, 358] width 185 height 23
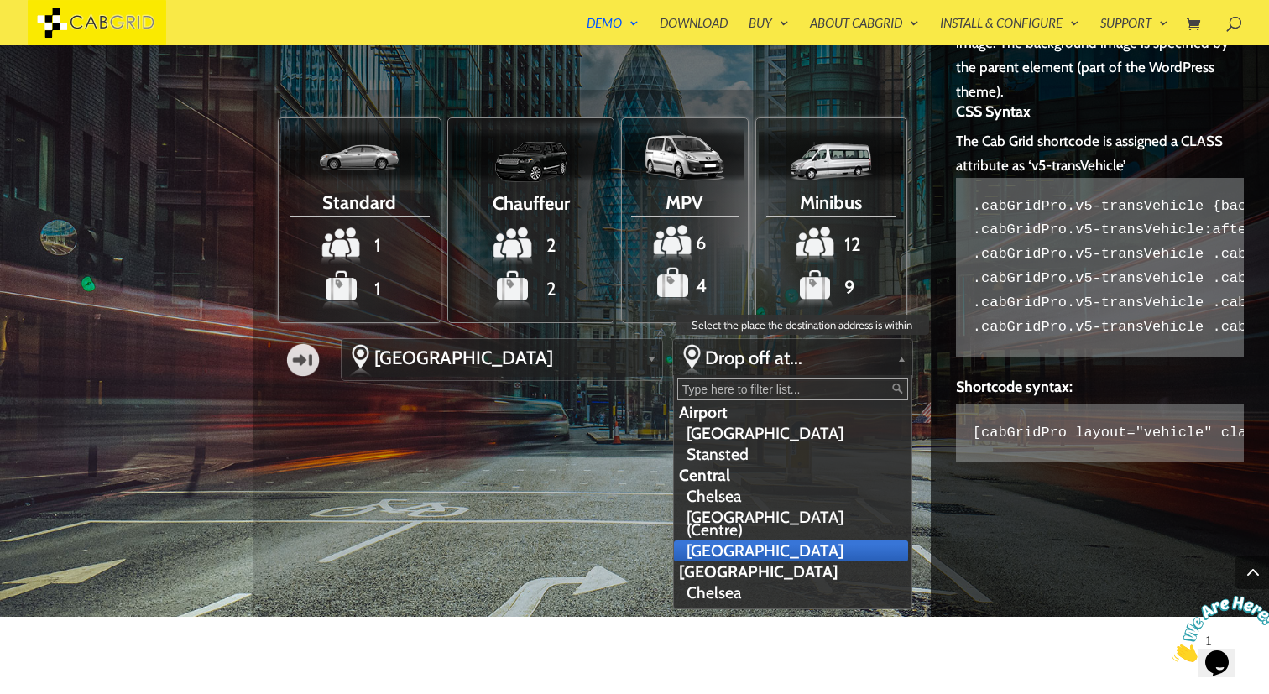
click at [699, 541] on li "[GEOGRAPHIC_DATA]" at bounding box center [791, 551] width 234 height 21
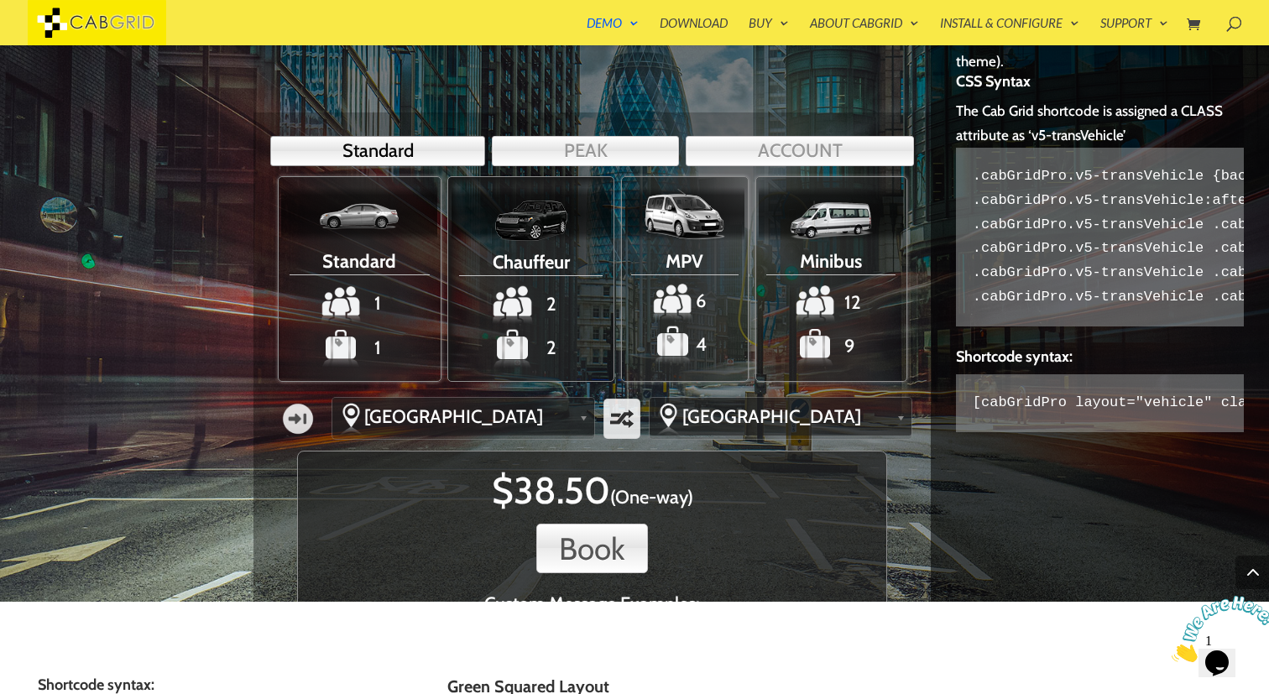
scroll to position [3192, 0]
click at [677, 315] on span "6" at bounding box center [685, 301] width 120 height 41
click at [0, 0] on input "MPV 6 Maximum number of passengers 4" at bounding box center [0, 0] width 0 height 0
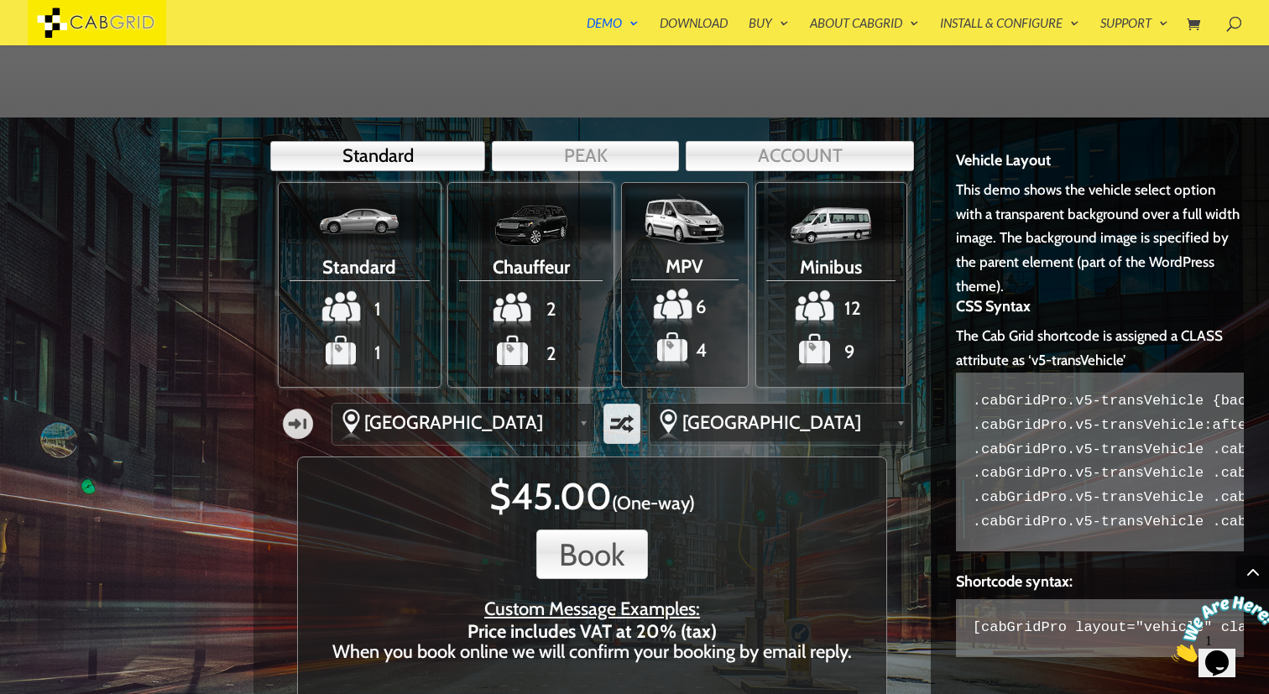
scroll to position [2947, 0]
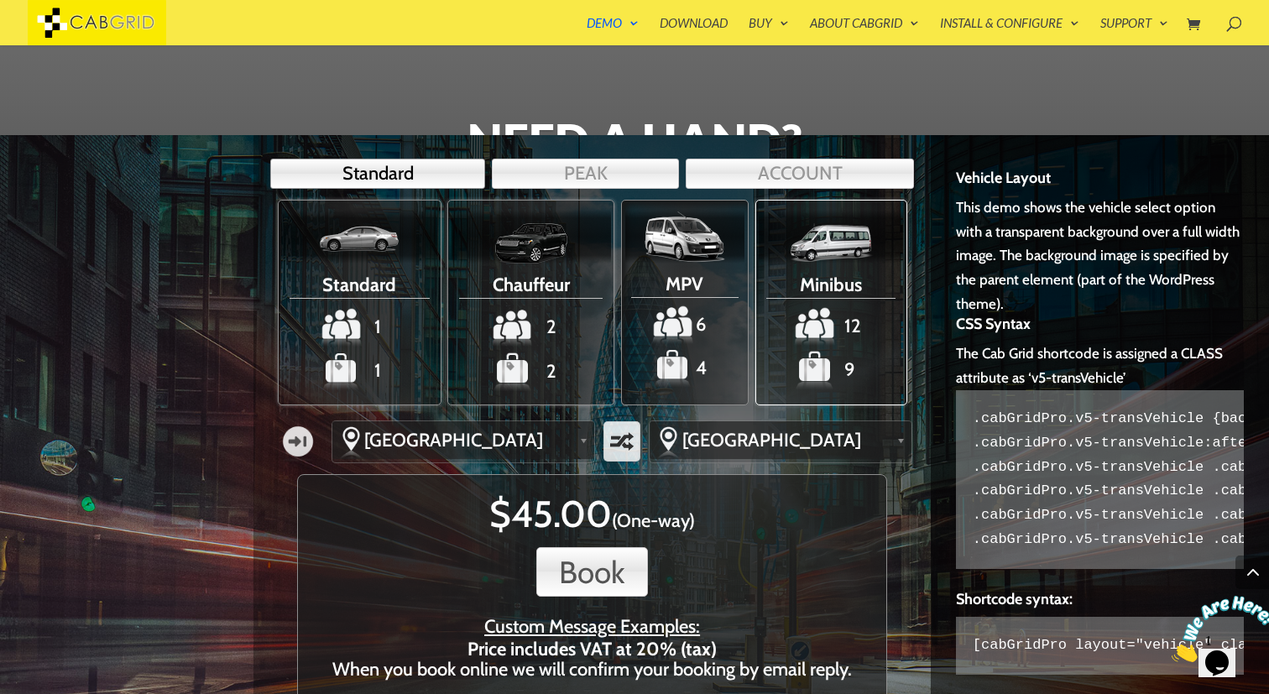
click at [826, 240] on img at bounding box center [831, 243] width 84 height 40
click at [0, 0] on input "Minibus 12 9" at bounding box center [0, 0] width 0 height 0
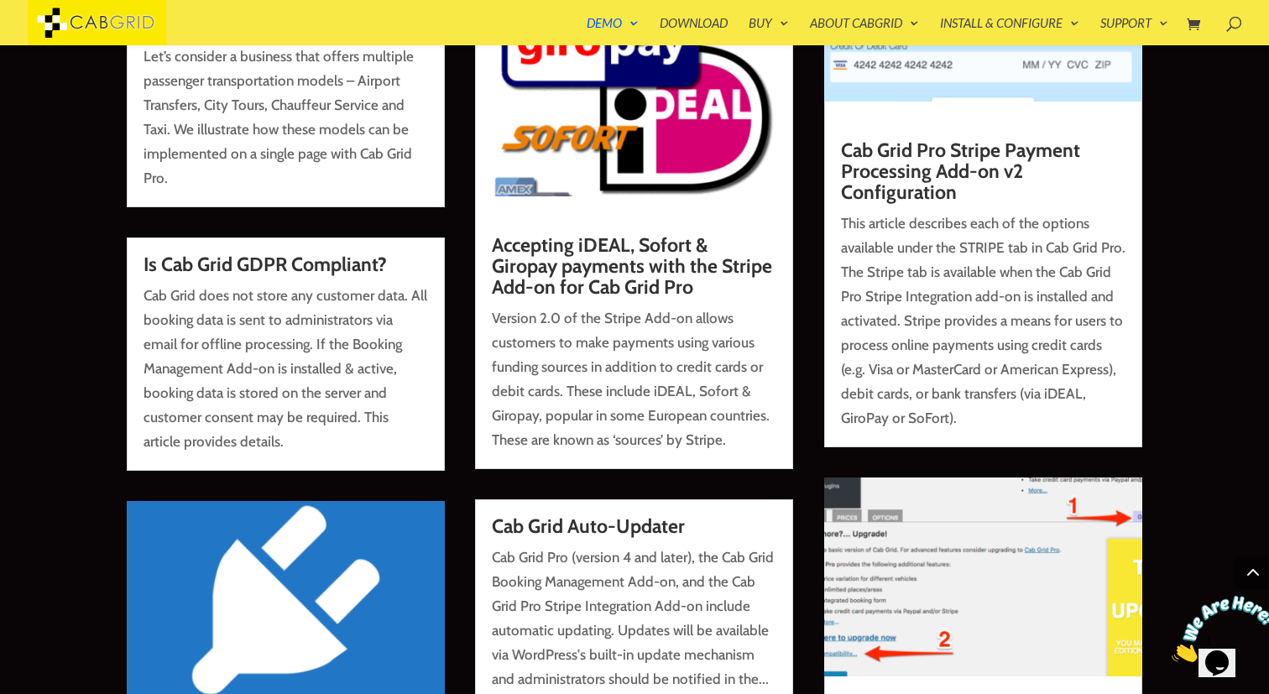
scroll to position [17644, 0]
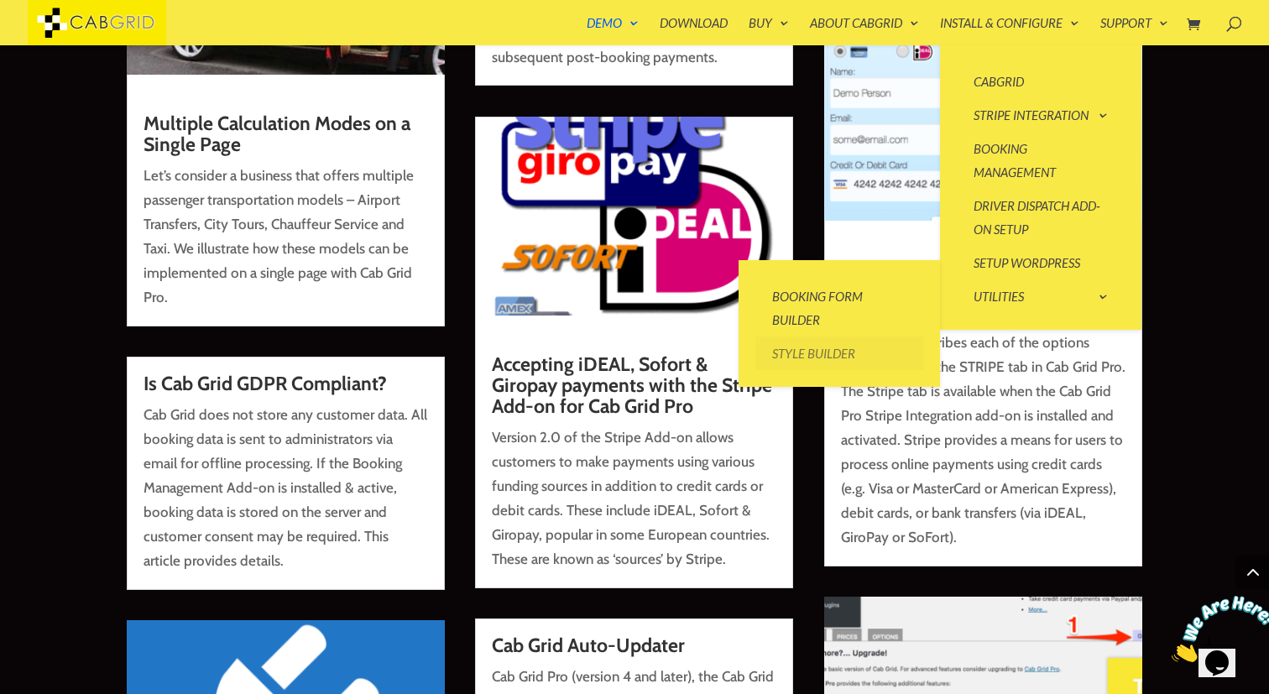
click at [834, 349] on link "Style Builder" at bounding box center [840, 354] width 168 height 34
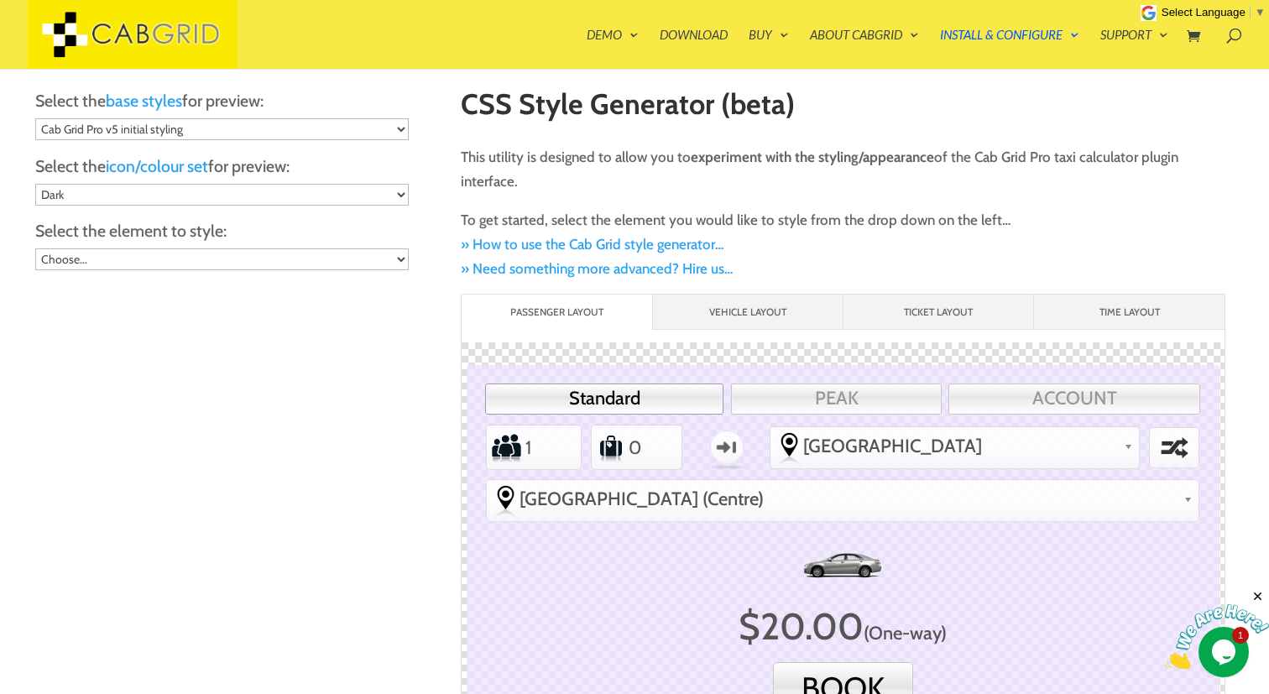
scroll to position [12, 0]
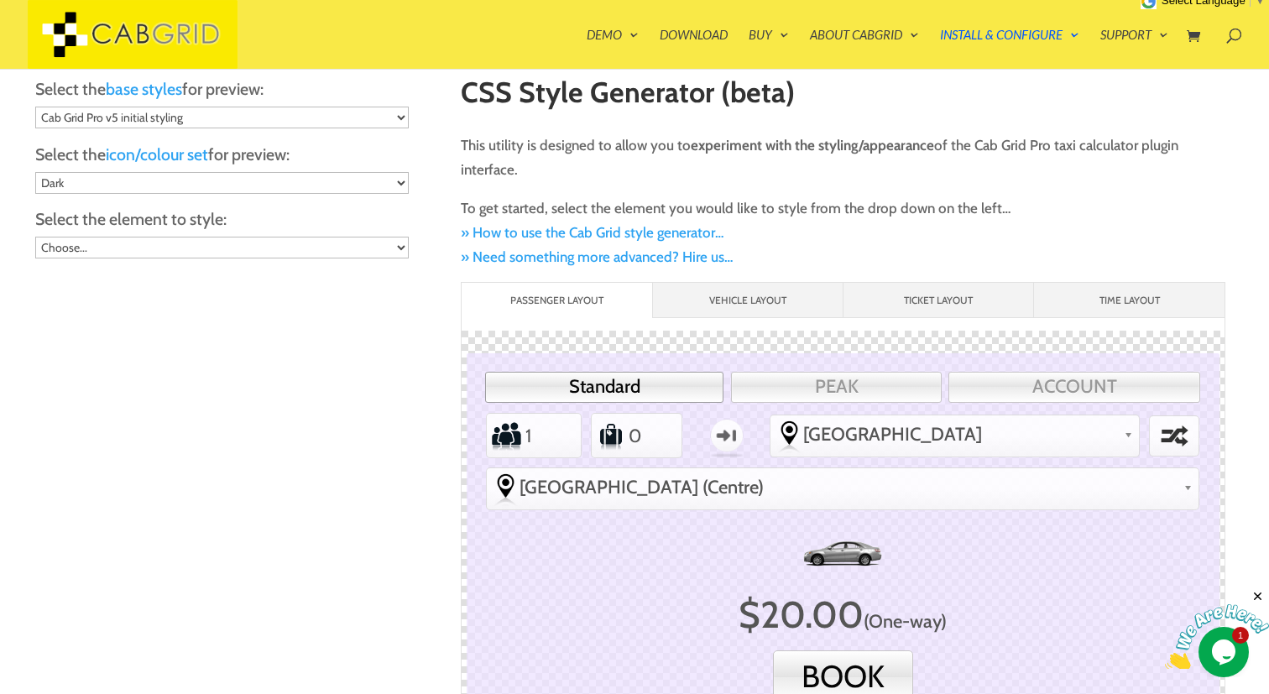
click at [716, 306] on li "Vehicle Layout" at bounding box center [747, 300] width 191 height 35
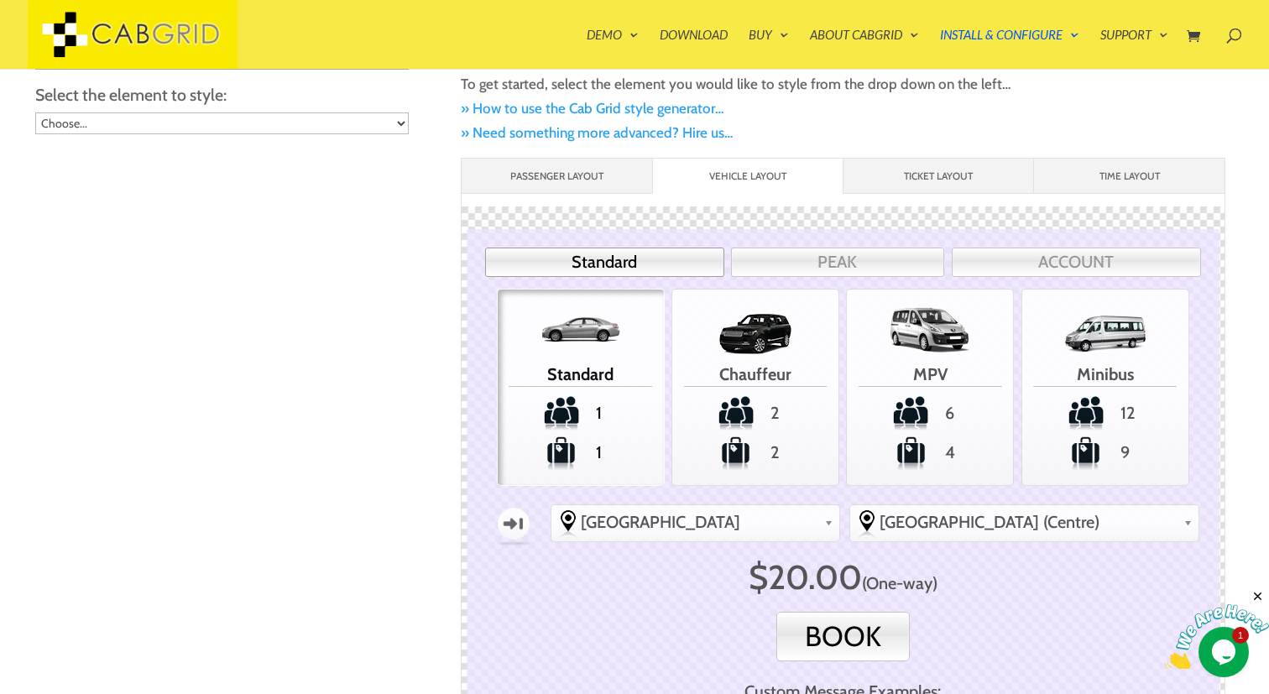
scroll to position [132, 0]
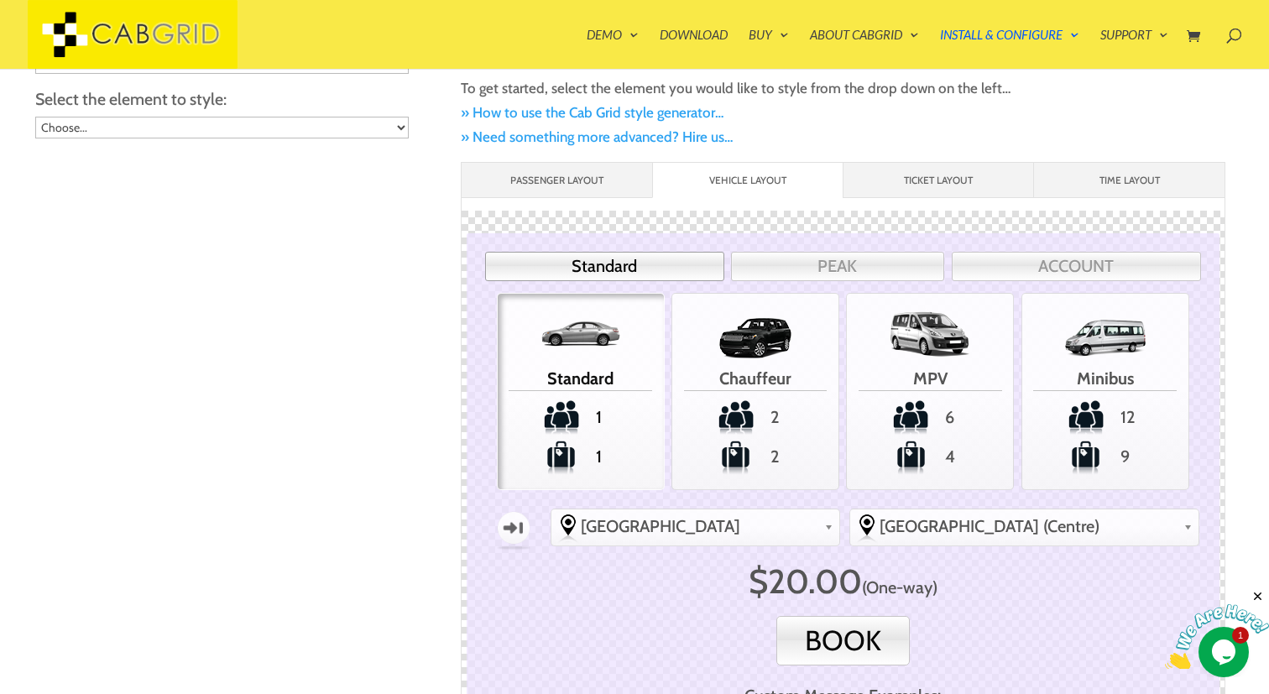
click at [907, 193] on li "Ticket Layout" at bounding box center [938, 180] width 191 height 35
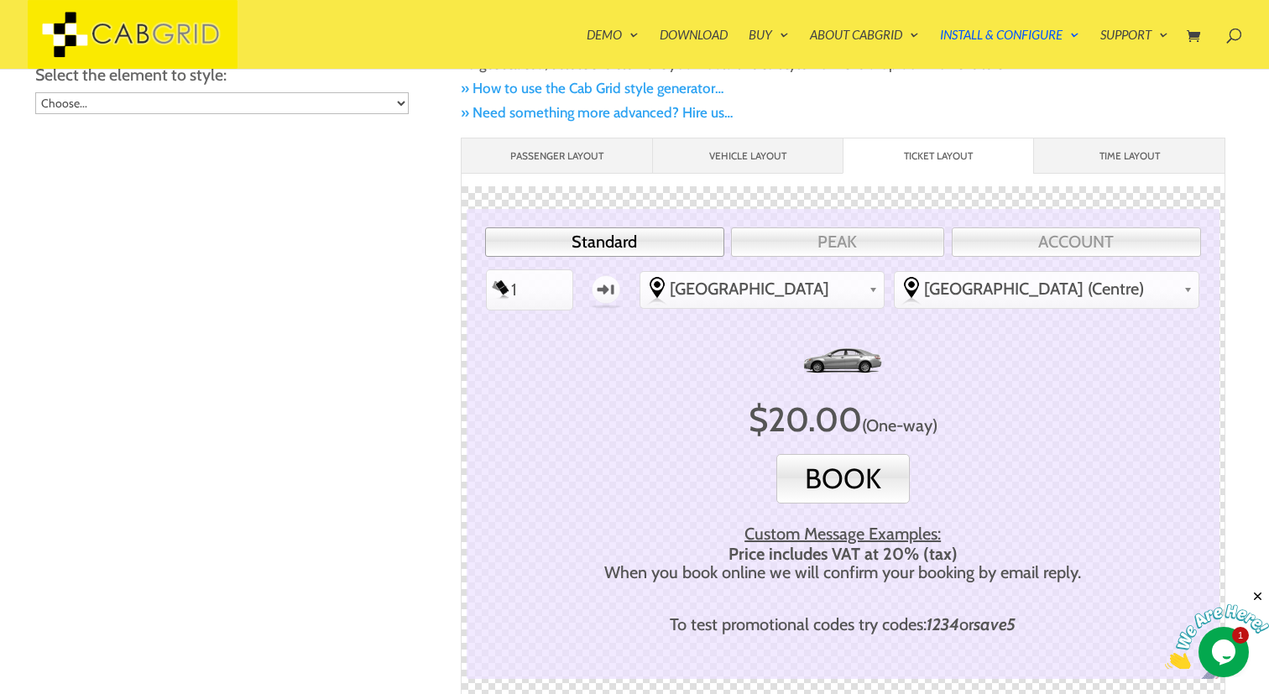
scroll to position [157, 0]
click at [1089, 165] on li "Time Layout" at bounding box center [1128, 155] width 191 height 35
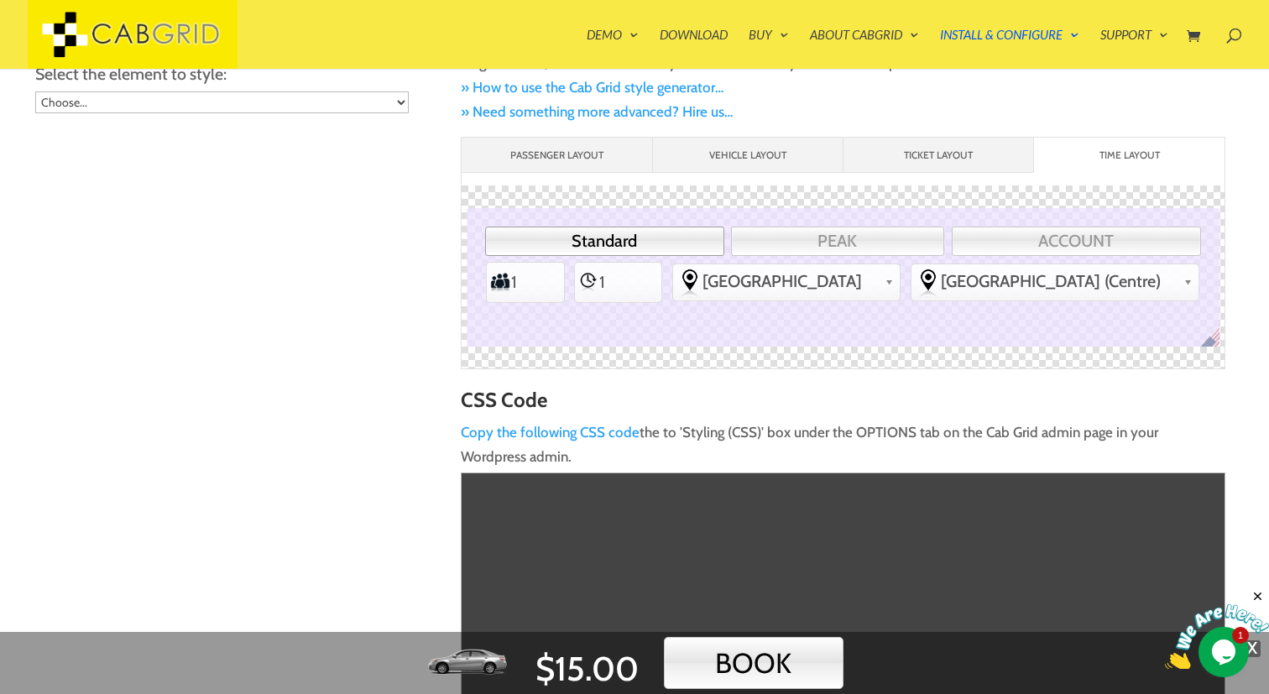
click at [565, 273] on li "Passengers 1" at bounding box center [525, 282] width 79 height 41
click at [526, 281] on input "1" at bounding box center [528, 282] width 37 height 34
type input "2"
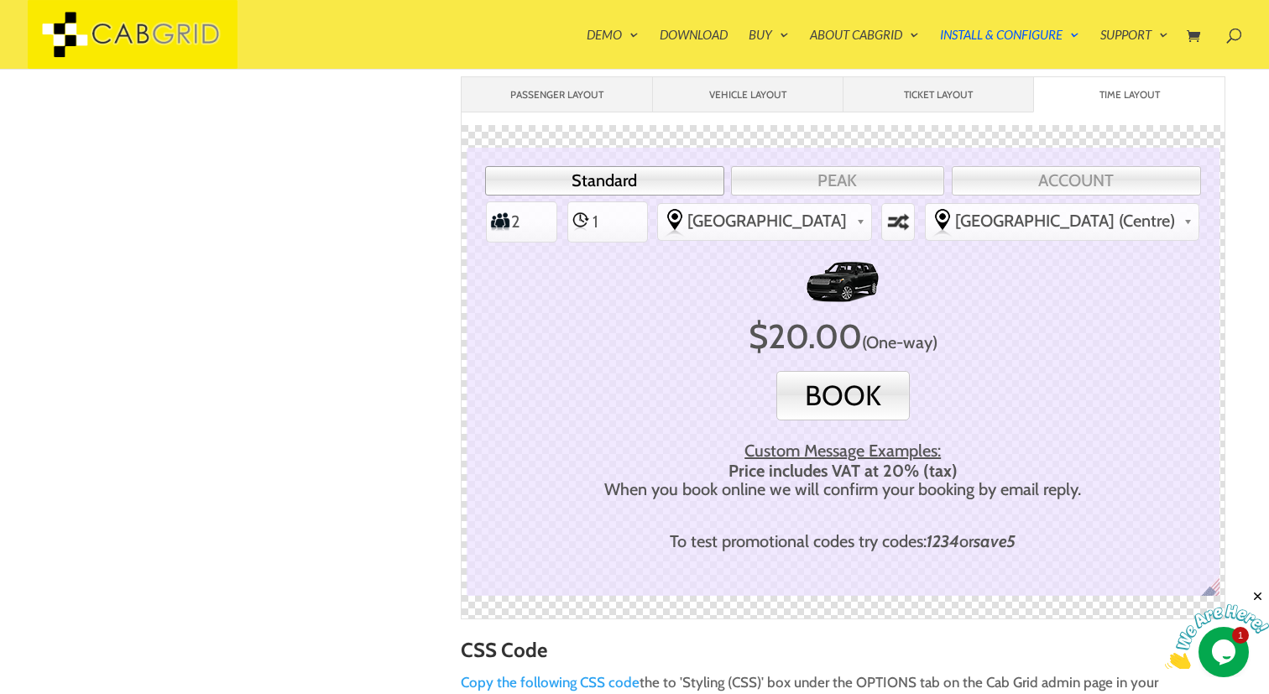
scroll to position [217, 0]
click at [808, 180] on link "PEAK" at bounding box center [837, 181] width 213 height 29
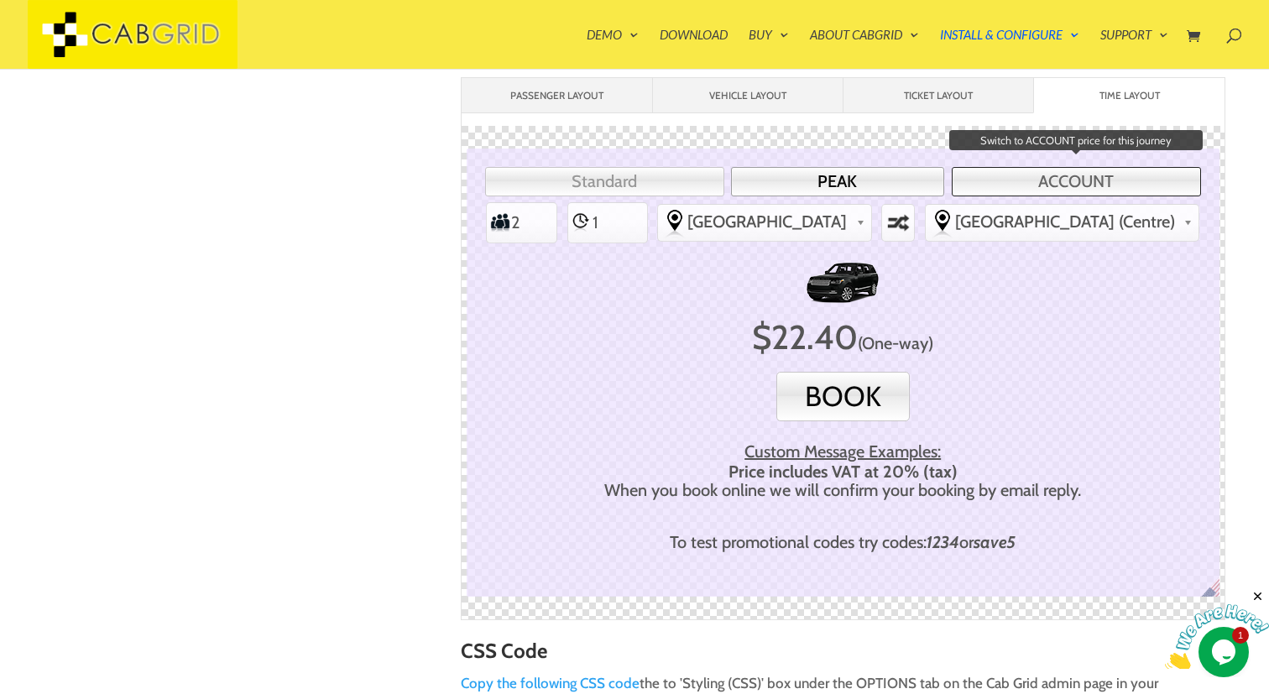
click at [990, 178] on link "ACCOUNT" at bounding box center [1076, 181] width 249 height 29
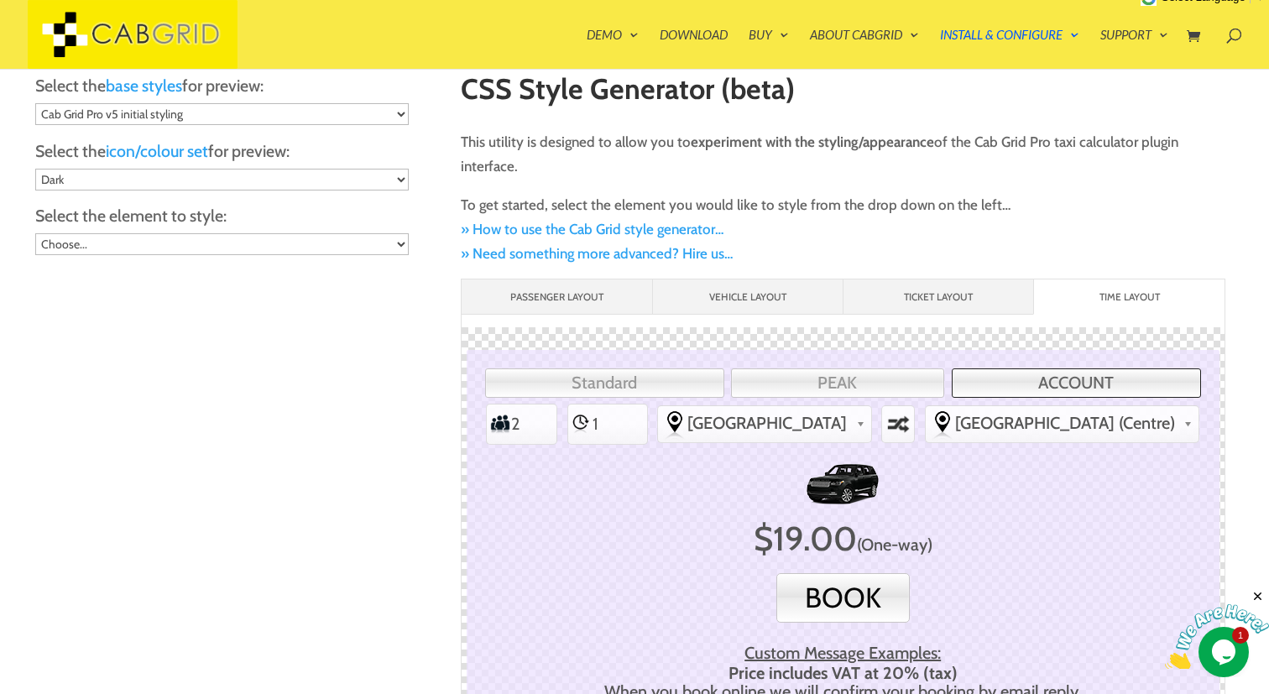
scroll to position [0, 0]
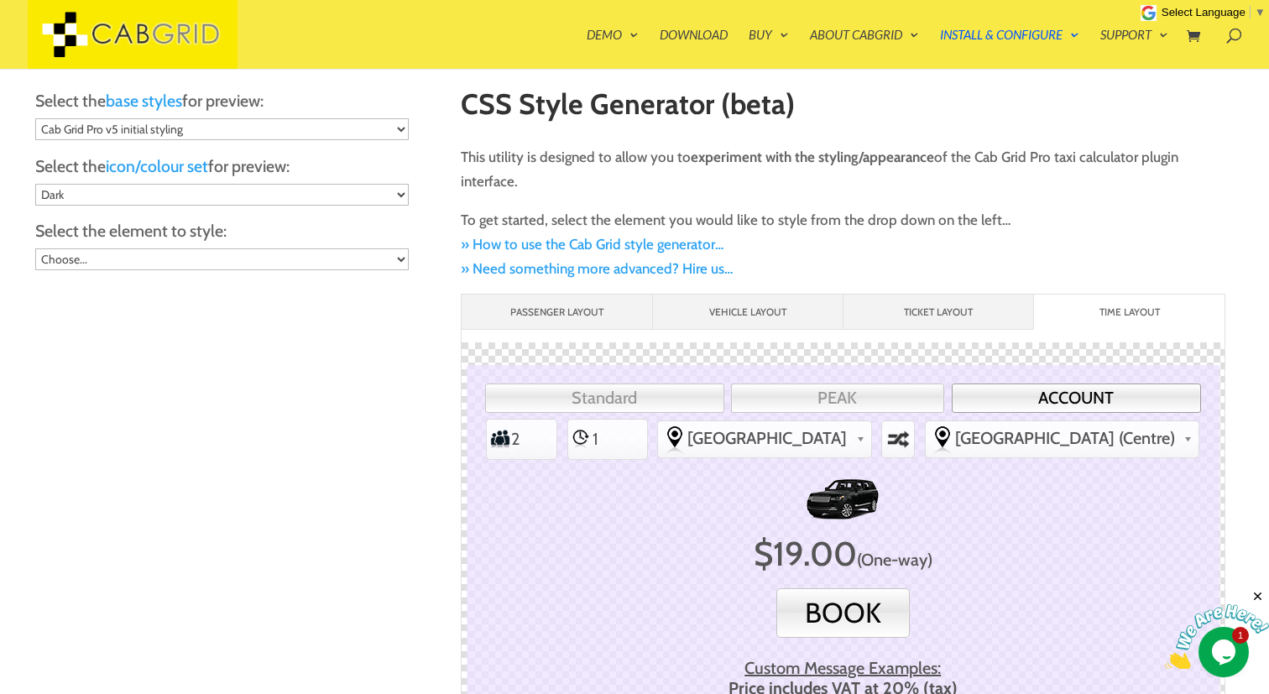
click at [772, 297] on li "Vehicle Layout" at bounding box center [747, 312] width 191 height 35
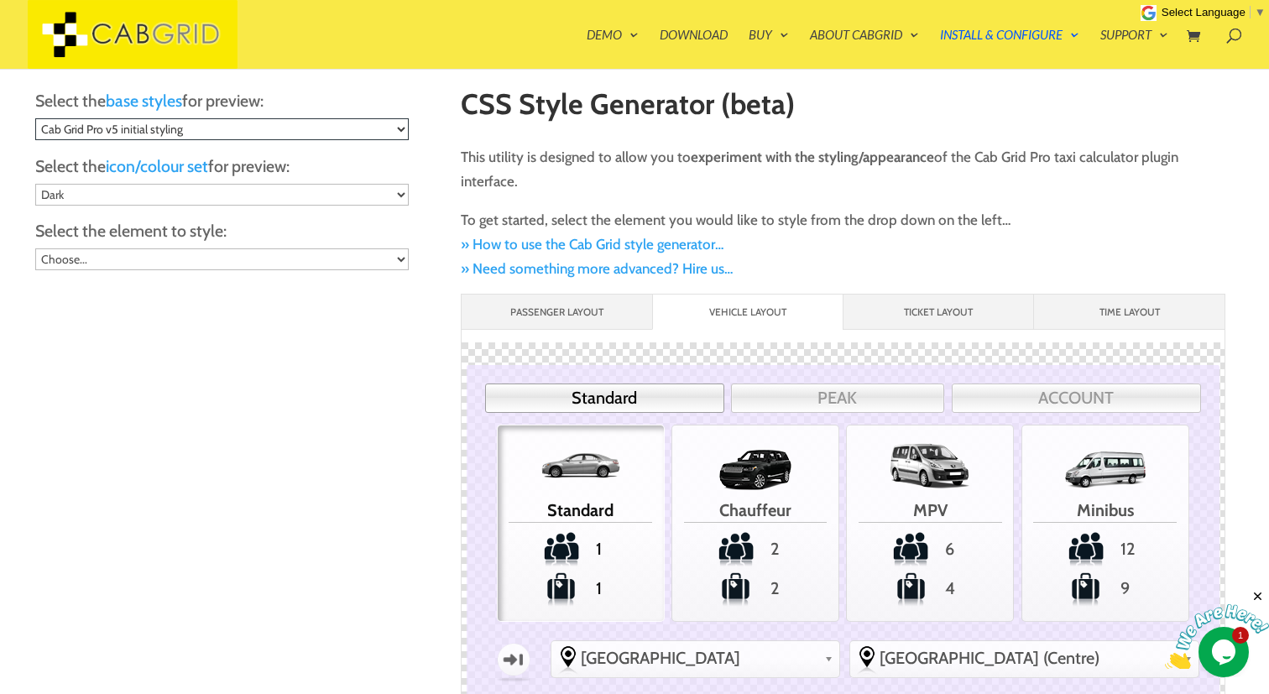
click at [397, 125] on select "Cab Grid Pro v5 initial styling Original v1-v4 styling Minimum required styling…" at bounding box center [222, 129] width 374 height 22
click at [35, 118] on select "Cab Grid Pro v5 initial styling Original v1-v4 styling Minimum required styling…" at bounding box center [222, 129] width 374 height 22
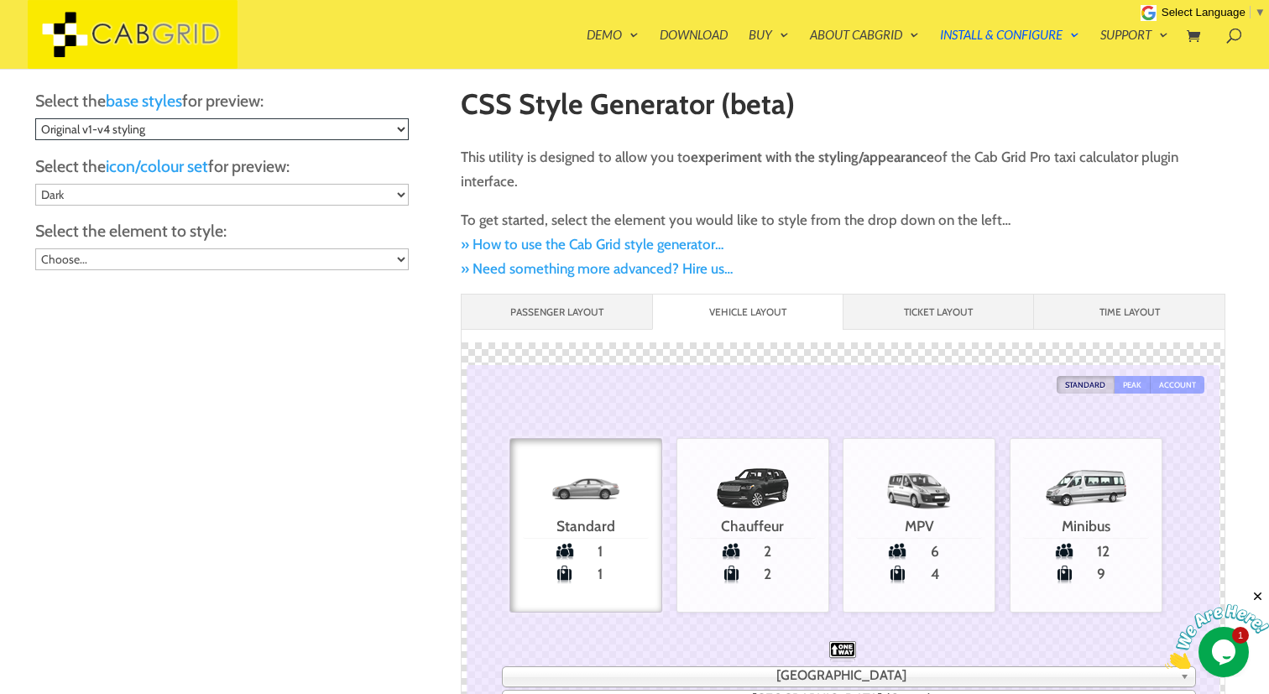
click at [390, 125] on select "Cab Grid Pro v5 initial styling Original v1-v4 styling Minimum required styling…" at bounding box center [222, 129] width 374 height 22
select select "cab-grid-pro-blank"
click at [35, 118] on select "Cab Grid Pro v5 initial styling Original v1-v4 styling Minimum required styling…" at bounding box center [222, 129] width 374 height 22
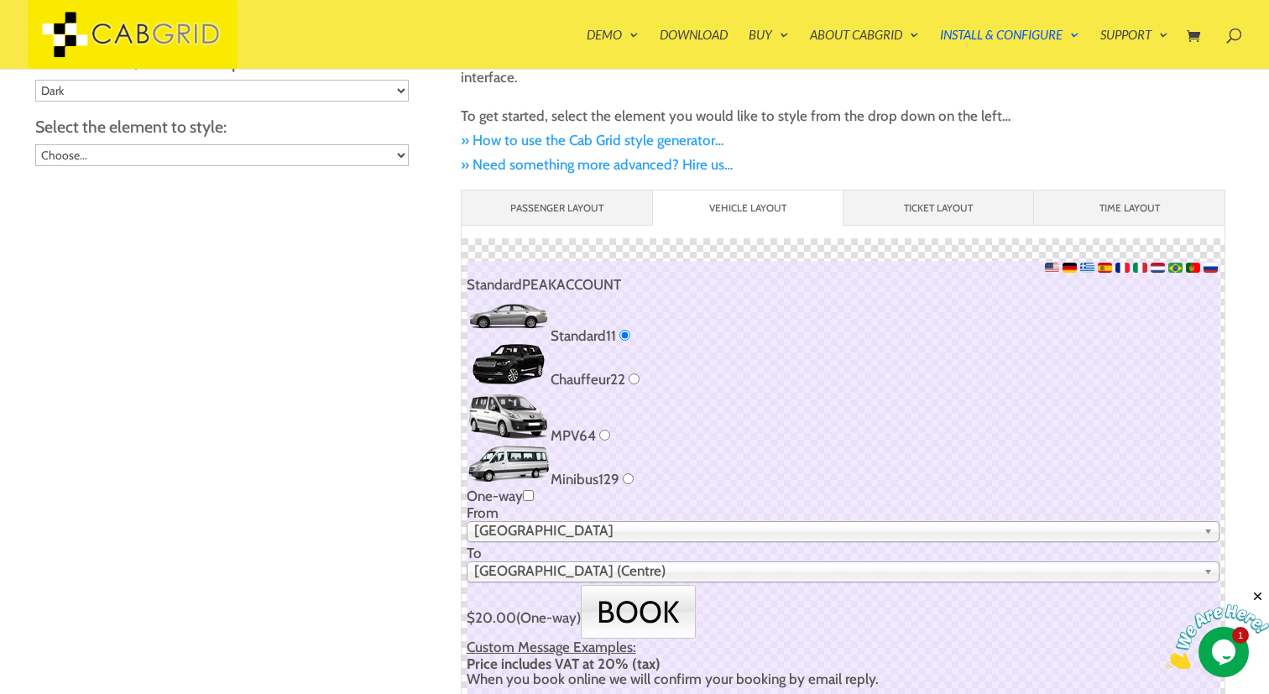
scroll to position [112, 0]
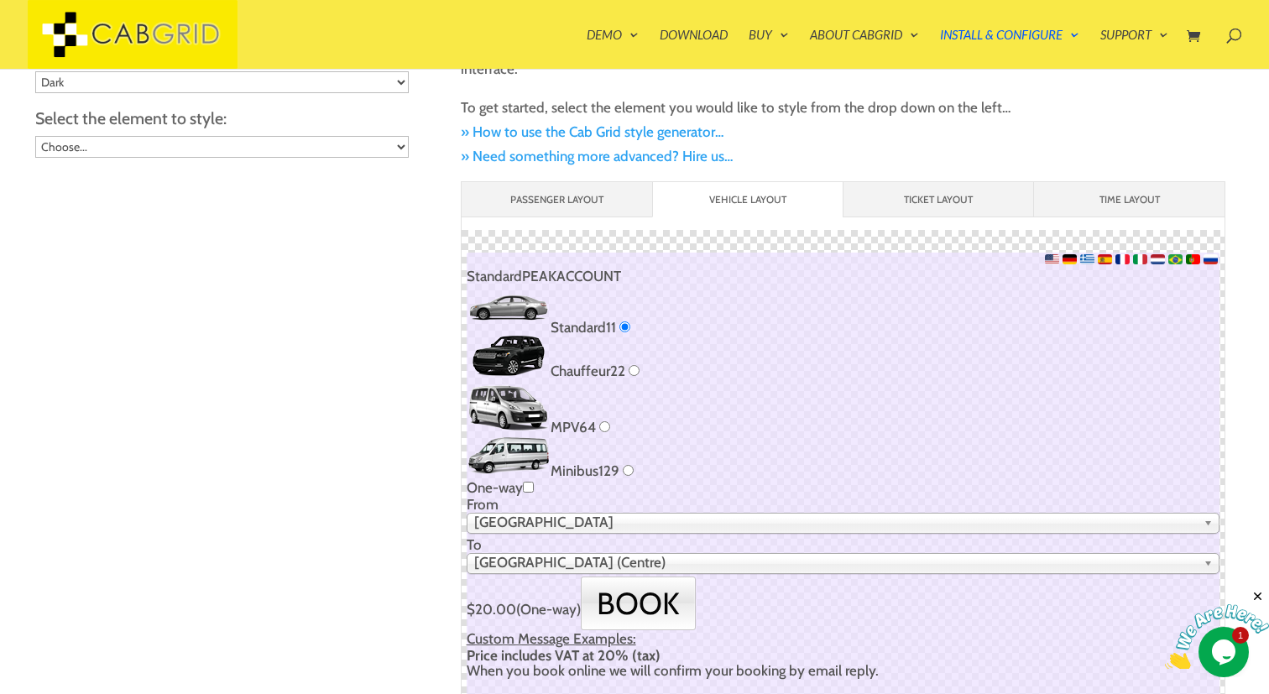
click at [641, 374] on li "Chauffeur 2 2" at bounding box center [843, 358] width 753 height 44
radio input "false"
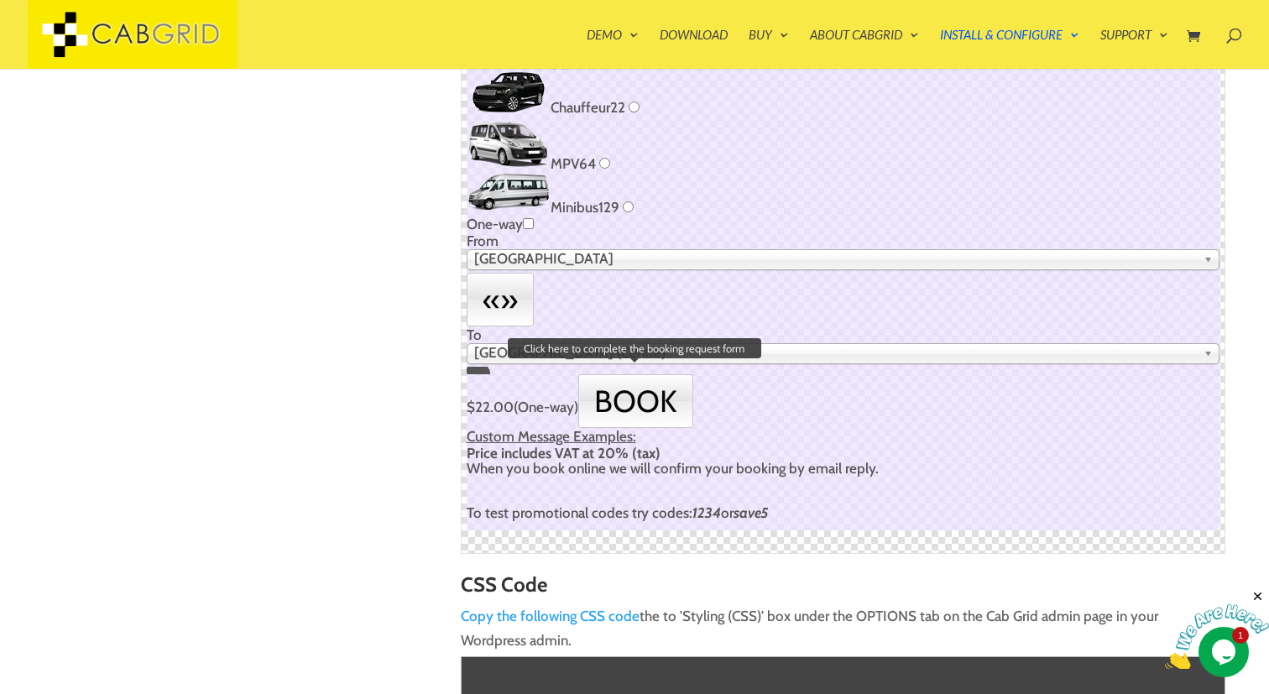
scroll to position [374, 0]
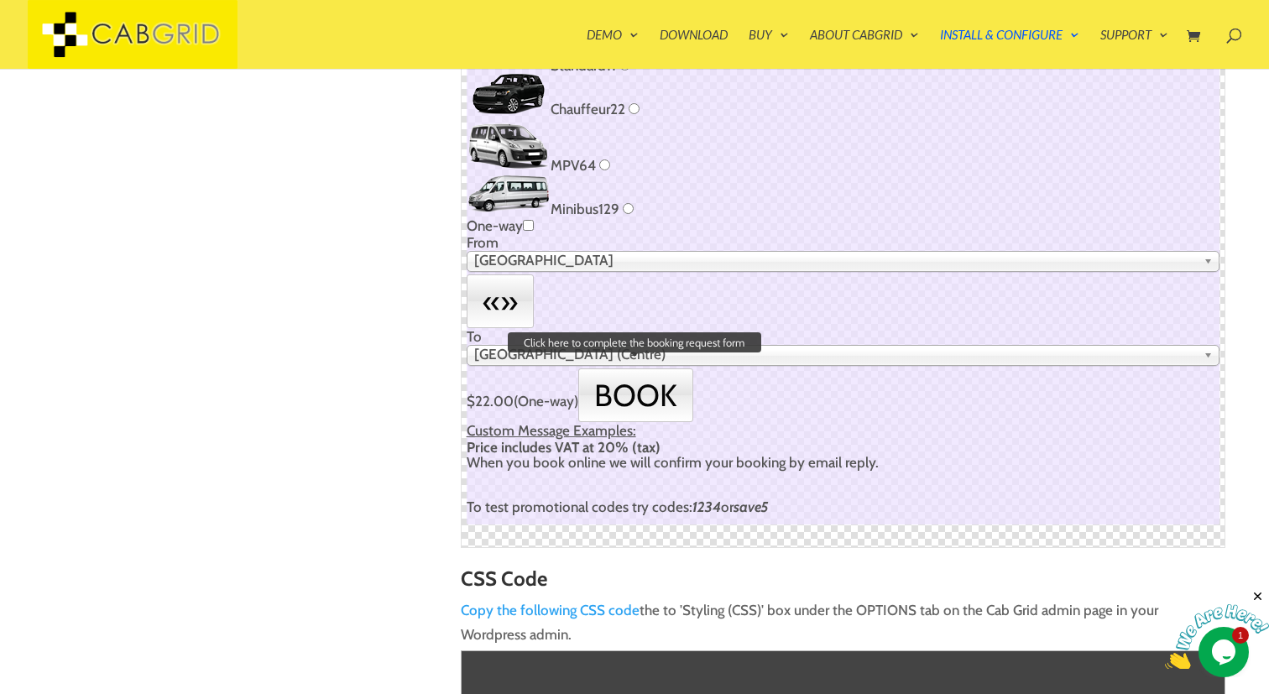
click at [646, 397] on button "Book" at bounding box center [635, 396] width 115 height 54
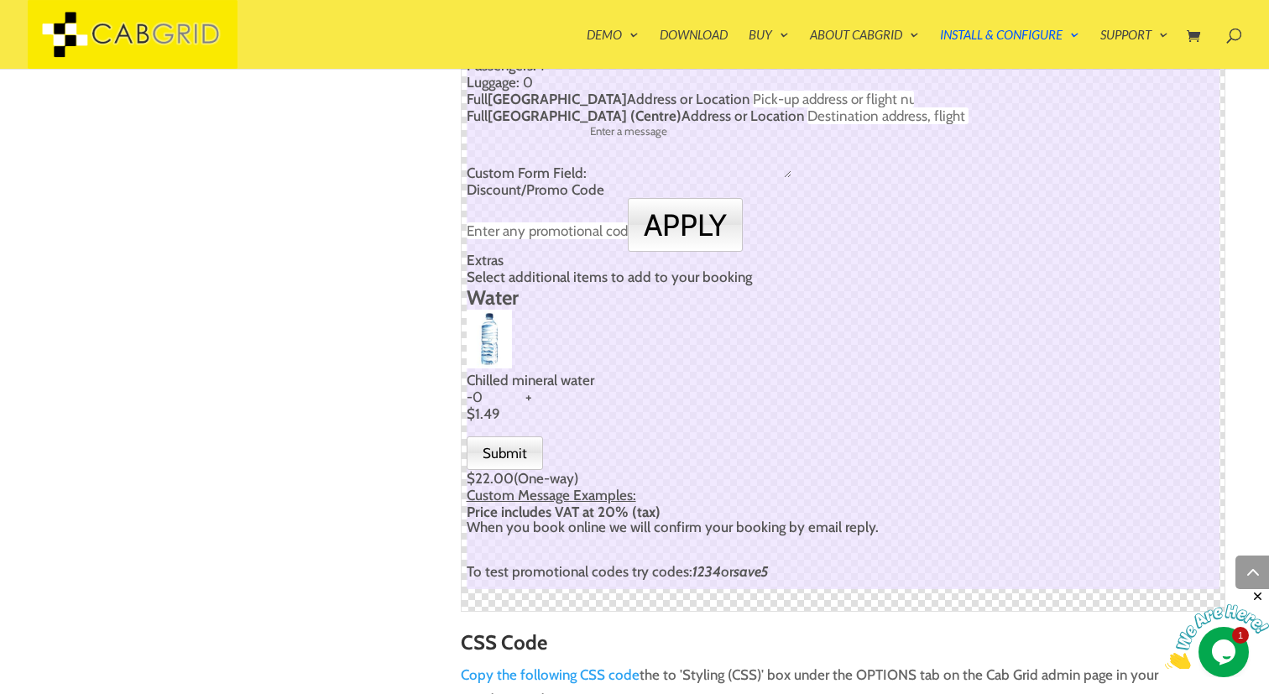
scroll to position [771, 0]
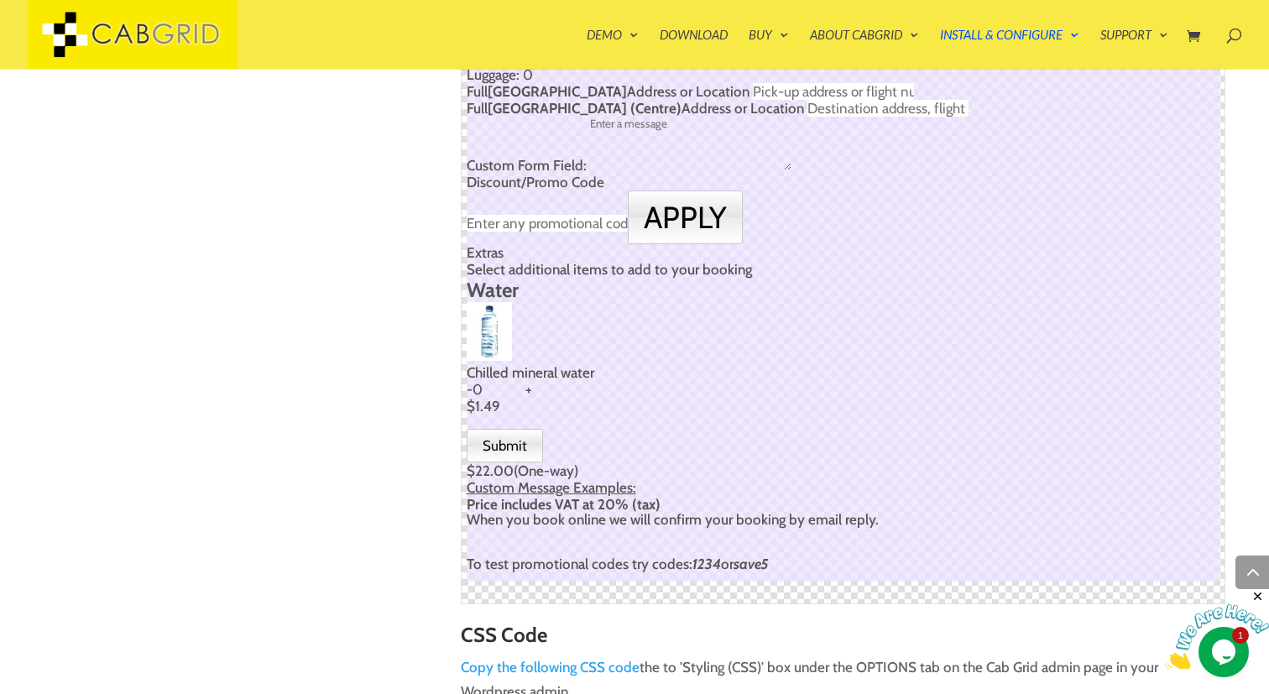
click at [526, 398] on span "+" at bounding box center [529, 389] width 7 height 17
type input "1"
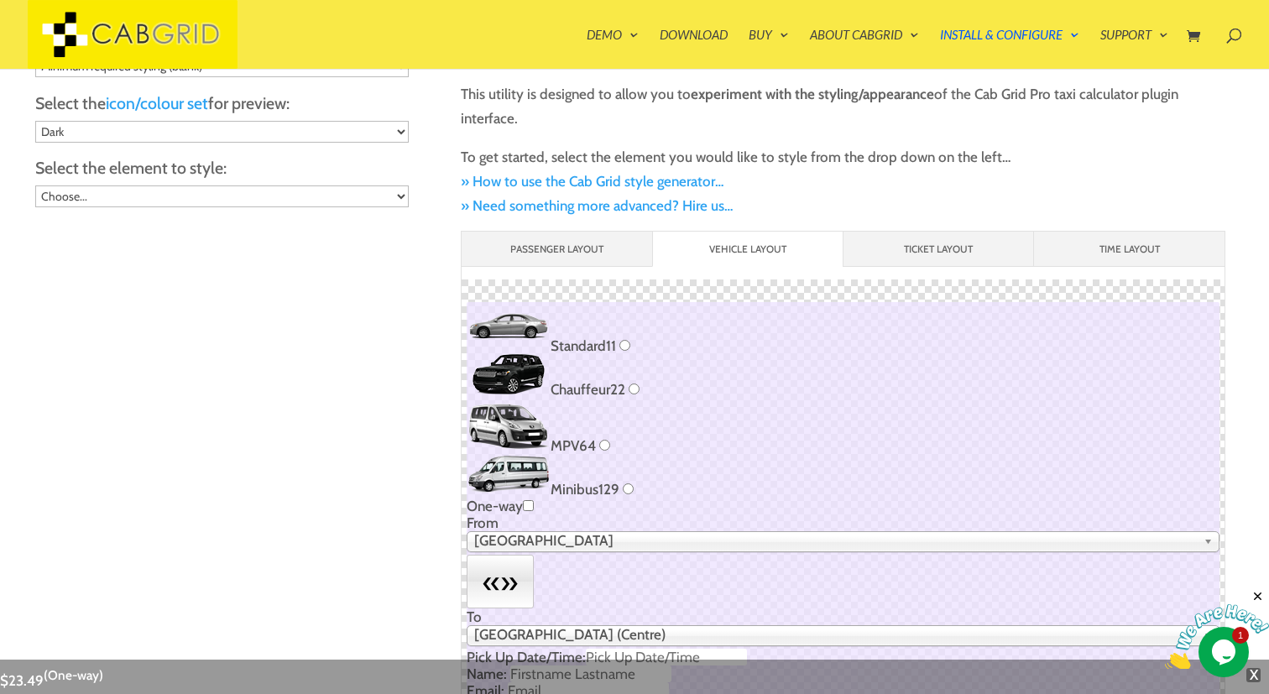
scroll to position [0, 0]
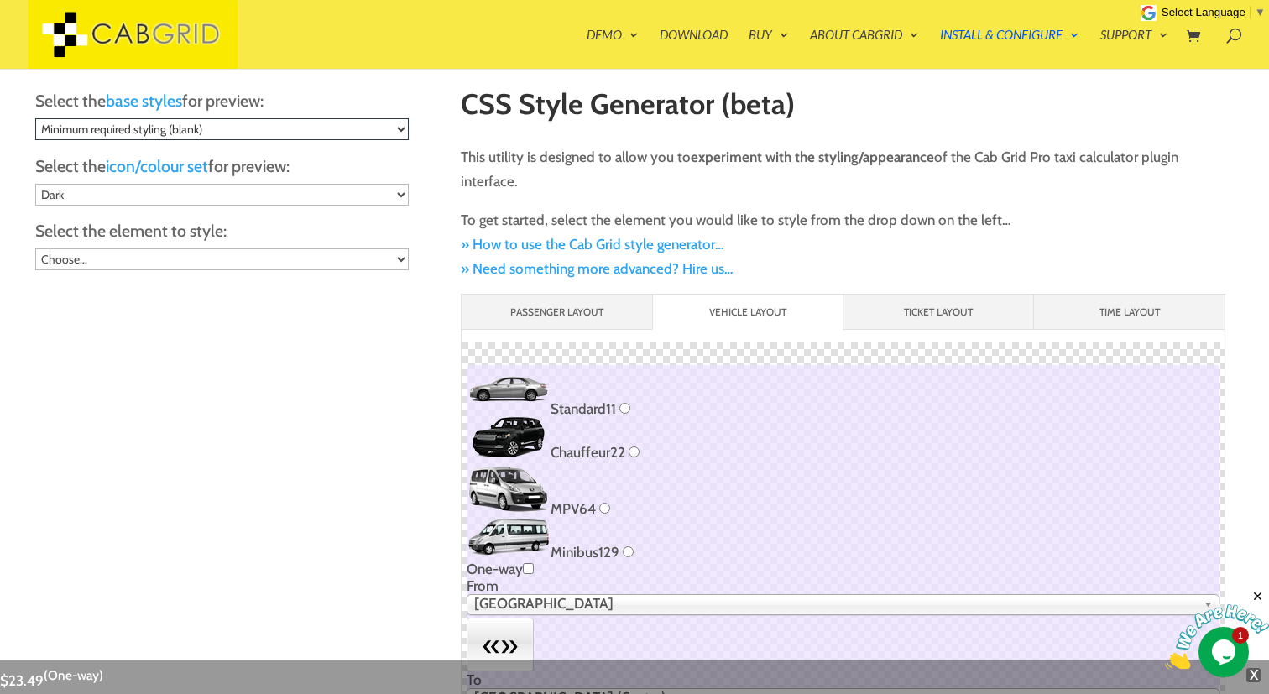
click at [376, 122] on select "Cab Grid Pro v5 initial styling Original v1-v4 styling Minimum required styling…" at bounding box center [222, 129] width 374 height 22
select select "cab-grid-pro-v5"
click at [35, 118] on select "Cab Grid Pro v5 initial styling Original v1-v4 styling Minimum required styling…" at bounding box center [222, 129] width 374 height 22
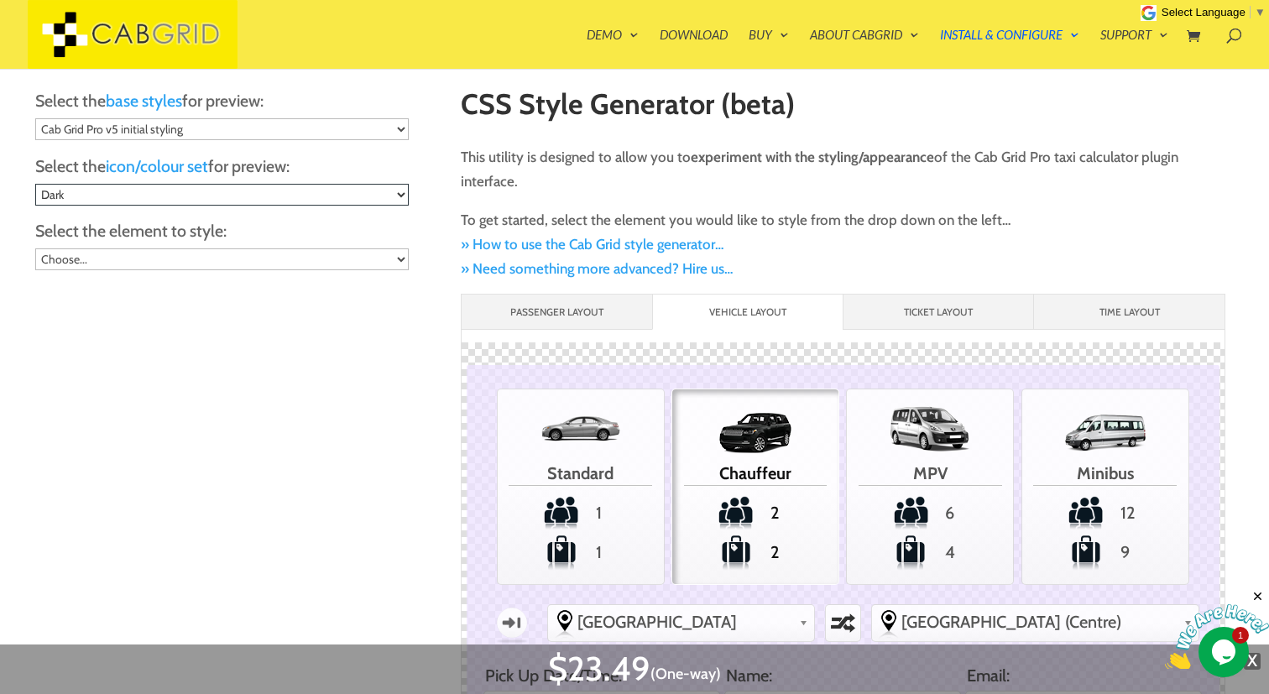
click at [379, 186] on select "Dark Light" at bounding box center [222, 195] width 374 height 22
click at [35, 184] on select "Dark Light" at bounding box center [222, 195] width 374 height 22
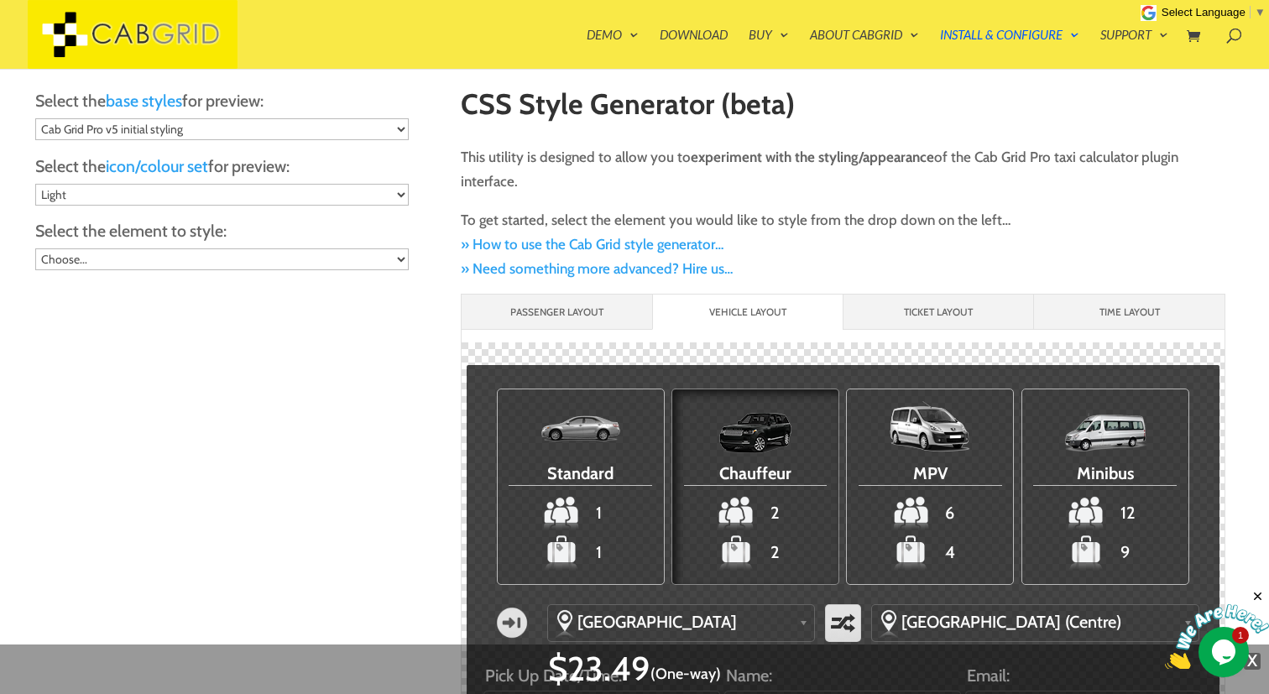
click at [374, 191] on select "Dark Light" at bounding box center [222, 195] width 374 height 22
select select "cgp-dark"
click at [35, 184] on select "Dark Light" at bounding box center [222, 195] width 374 height 22
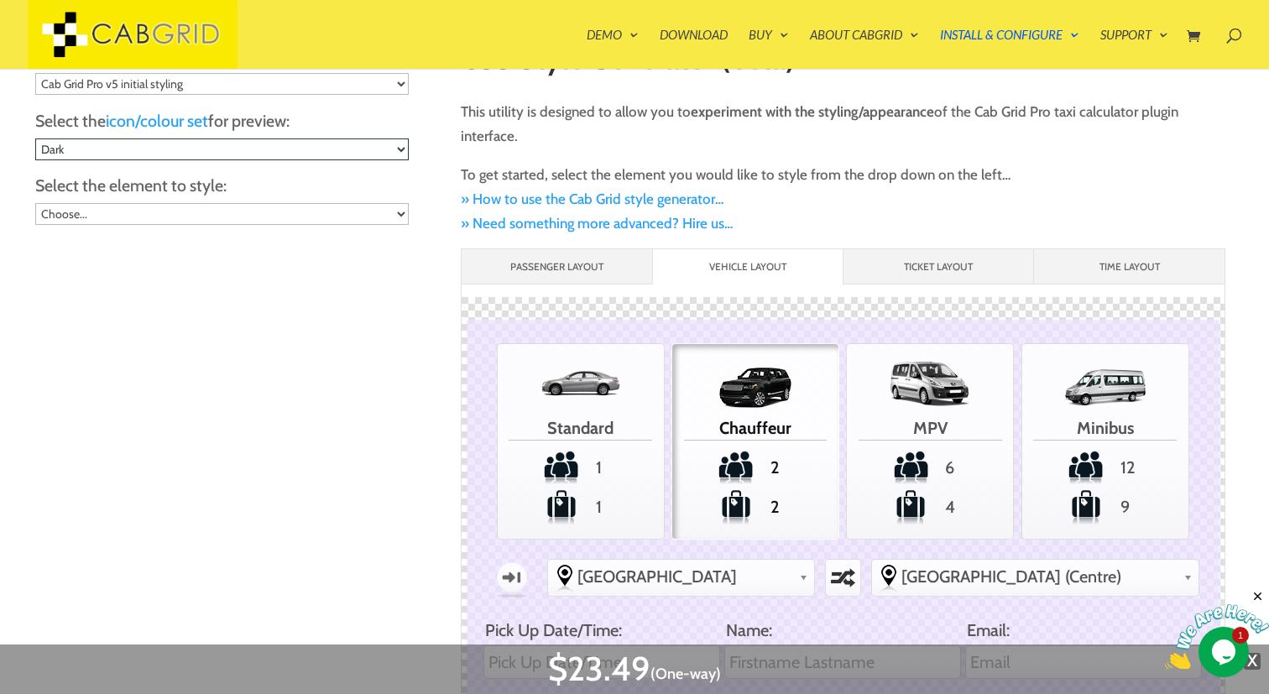
scroll to position [31, 0]
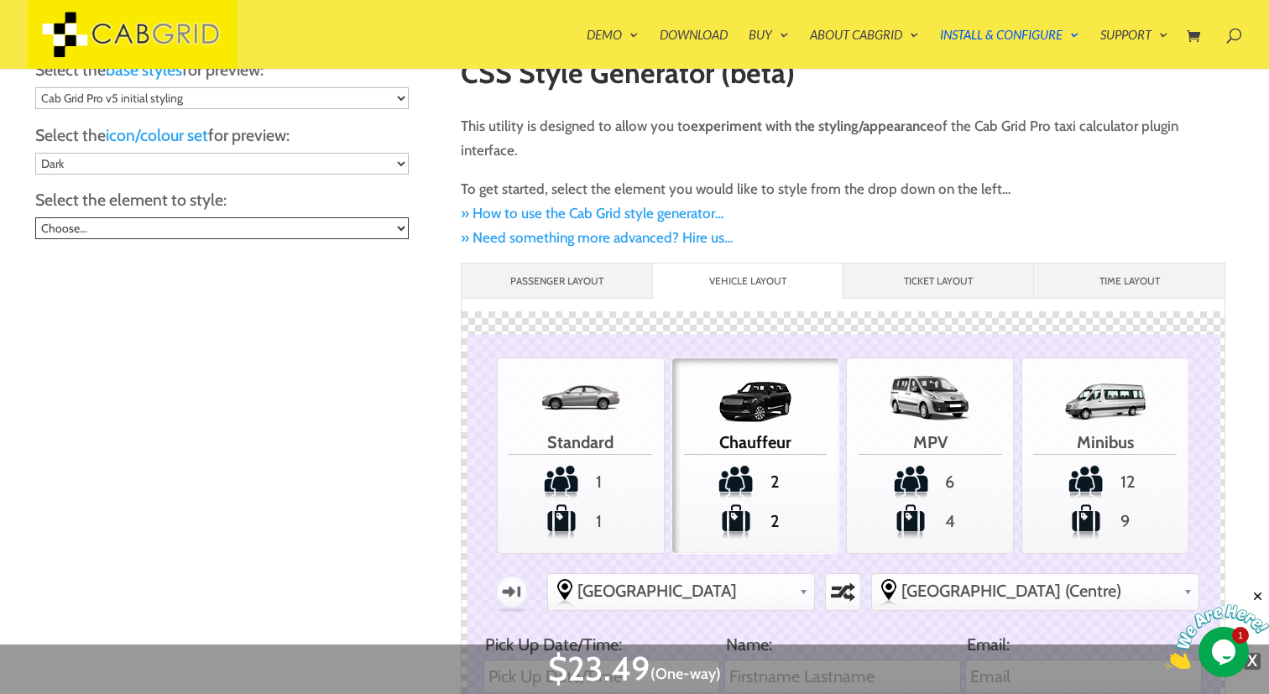
click at [390, 233] on select "Choose... General child elements (.cabGridPro *) - e.g. text color Main Contain…" at bounding box center [222, 228] width 374 height 22
select select ".cabGridPro *"
click at [35, 217] on select "Choose... General child elements (.cabGridPro *) - e.g. text color Main Contain…" at bounding box center [222, 228] width 374 height 22
type input "720"
type input "rgba(0, 0, 0, 0)"
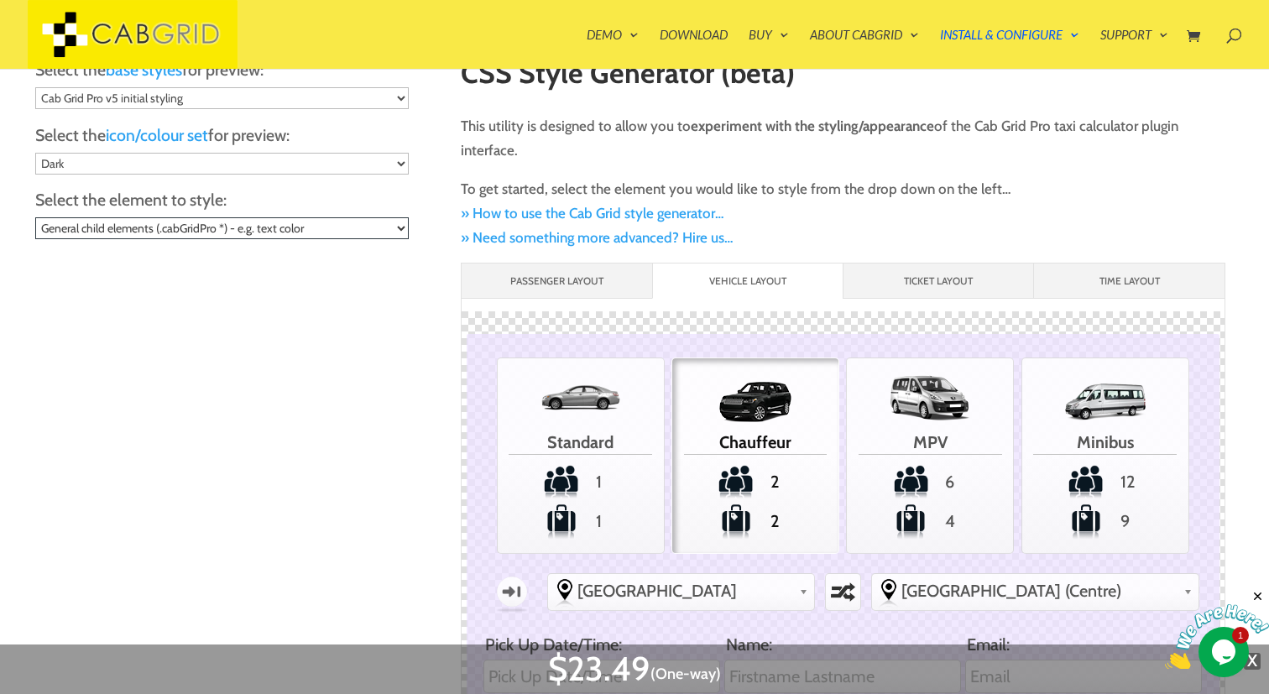
type input "rgb(85, 85, 85)"
type input "22"
type input "6"
type input "3"
type input "rgb(85, 85, 85)"
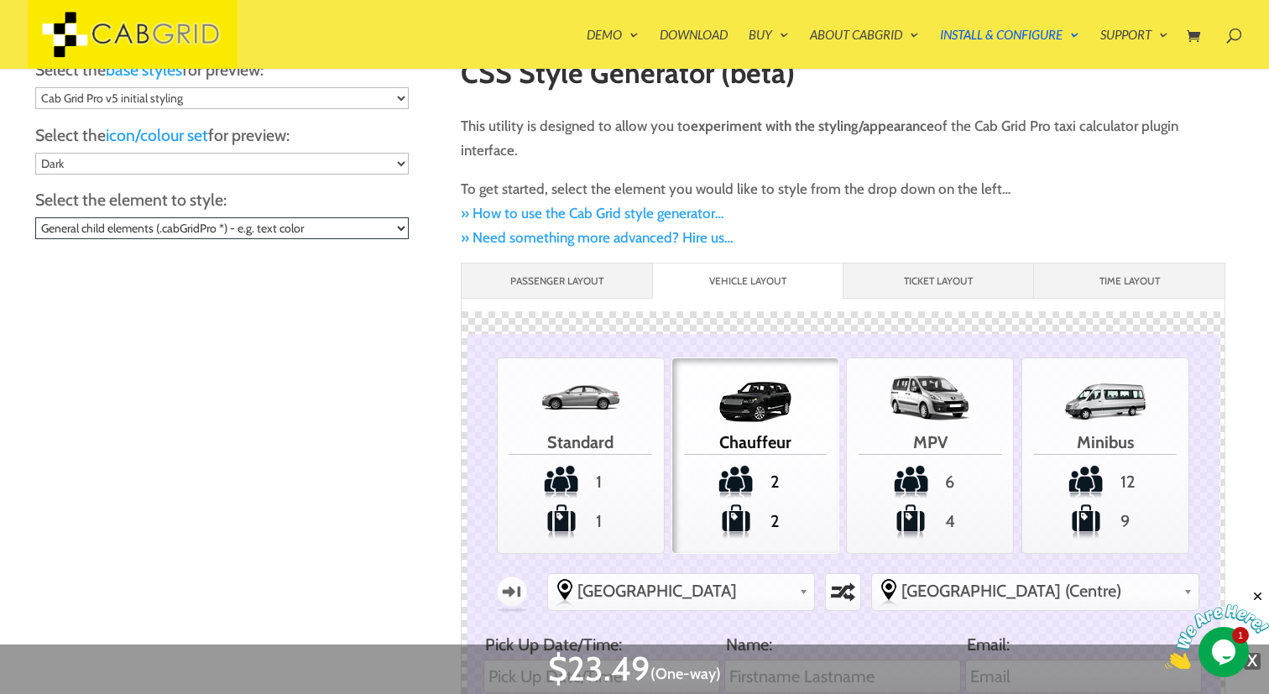
type input "20"
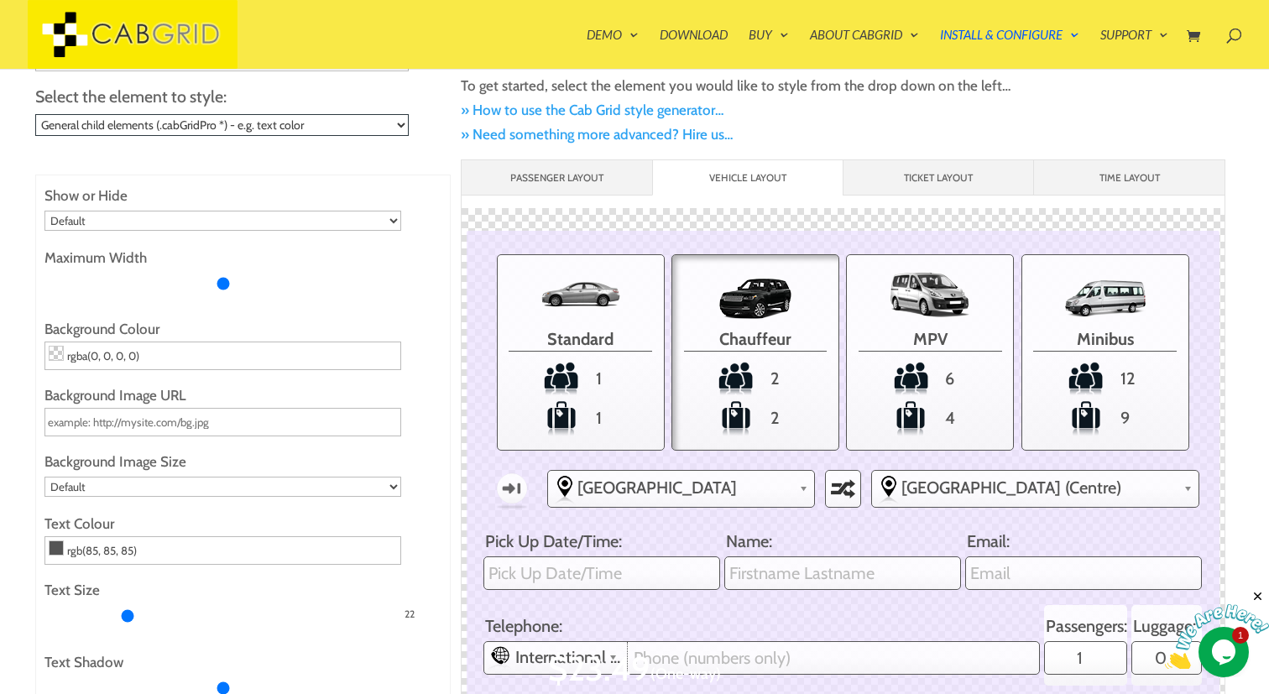
scroll to position [141, 0]
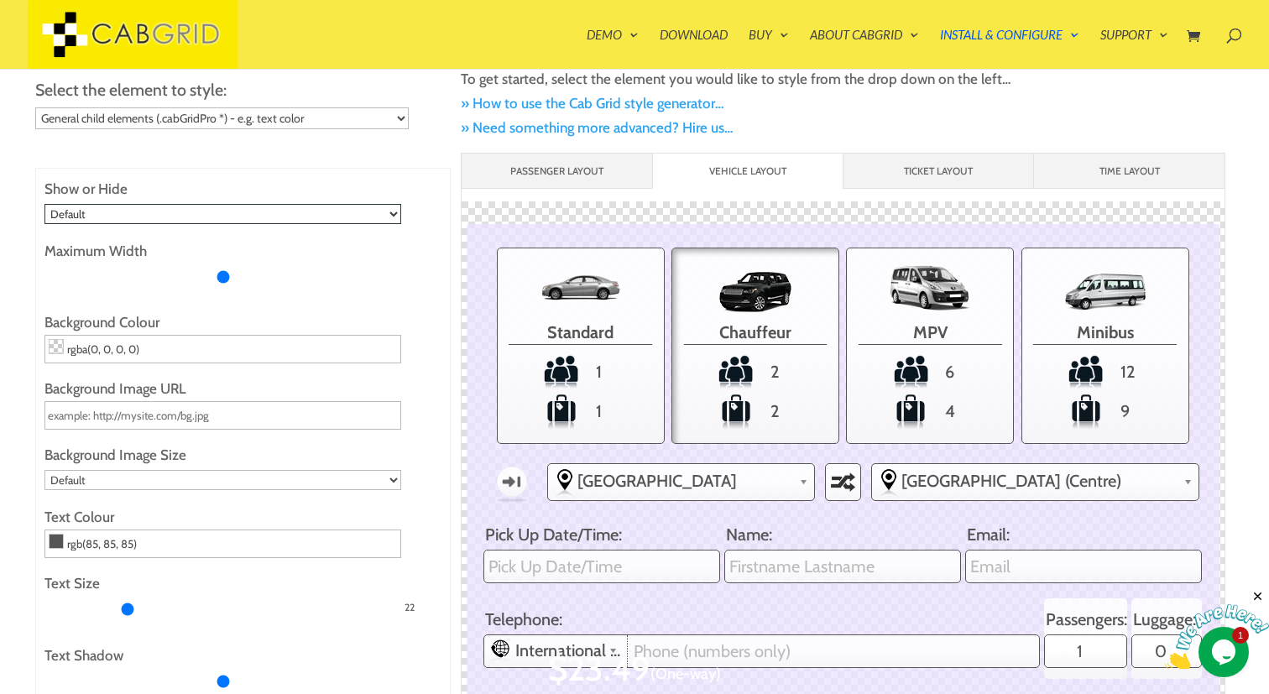
click at [382, 215] on select "Default Show Hide" at bounding box center [222, 214] width 357 height 20
click at [44, 204] on select "Default Show Hide" at bounding box center [222, 214] width 357 height 20
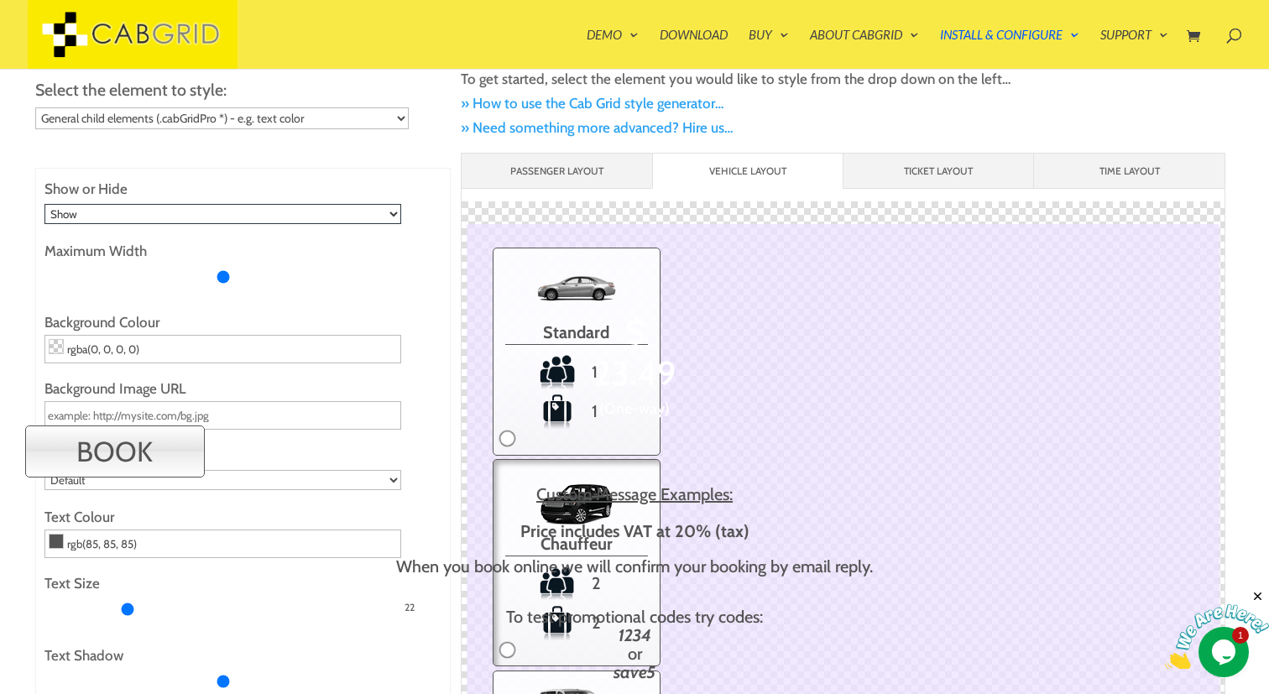
click at [379, 214] on select "Default Show Hide" at bounding box center [222, 214] width 357 height 20
click at [44, 204] on select "Default Show Hide" at bounding box center [222, 214] width 357 height 20
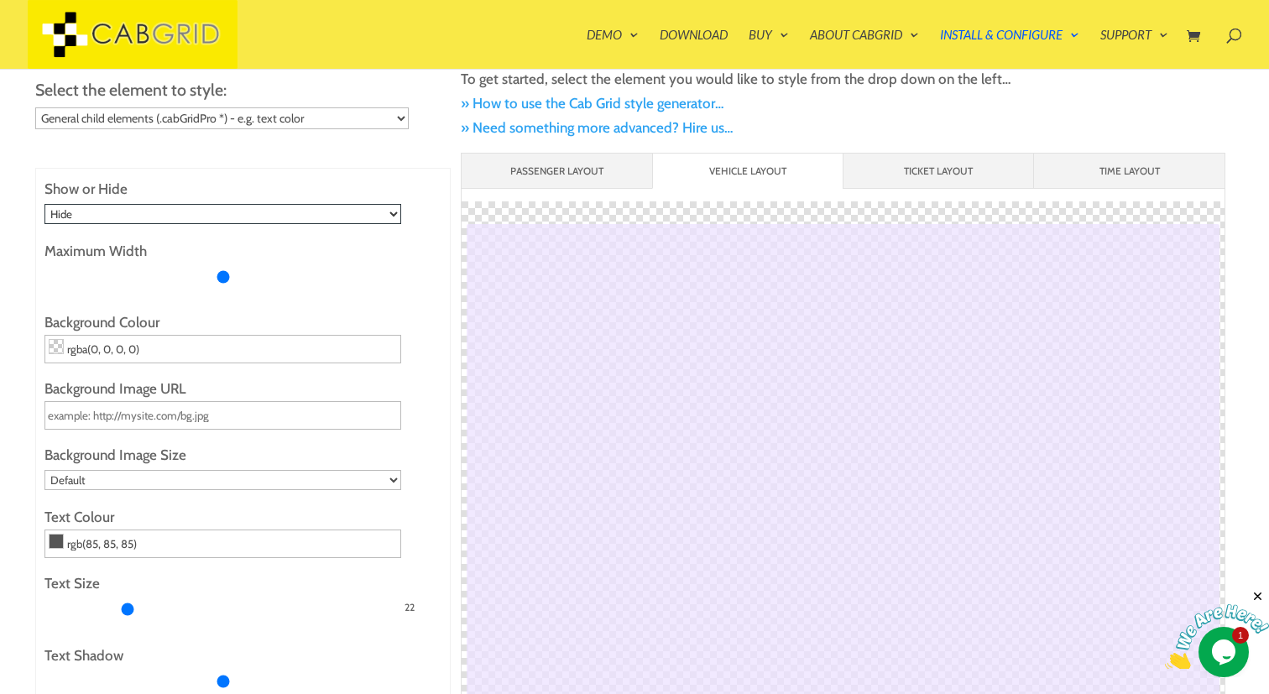
click at [374, 221] on select "Default Show Hide" at bounding box center [222, 214] width 357 height 20
click at [44, 204] on select "Default Show Hide" at bounding box center [222, 214] width 357 height 20
click at [372, 204] on select "Default Show Hide" at bounding box center [222, 214] width 357 height 20
select select "inherit"
click at [44, 204] on select "Default Show Hide" at bounding box center [222, 214] width 357 height 20
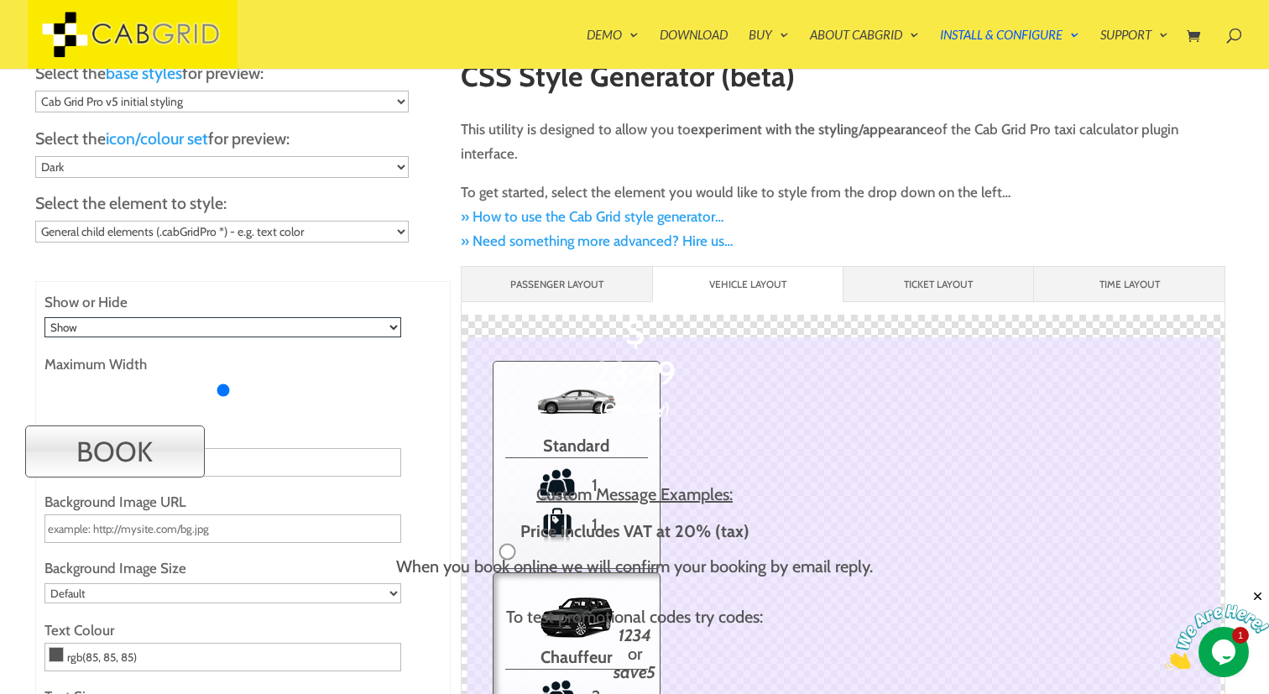
scroll to position [0, 0]
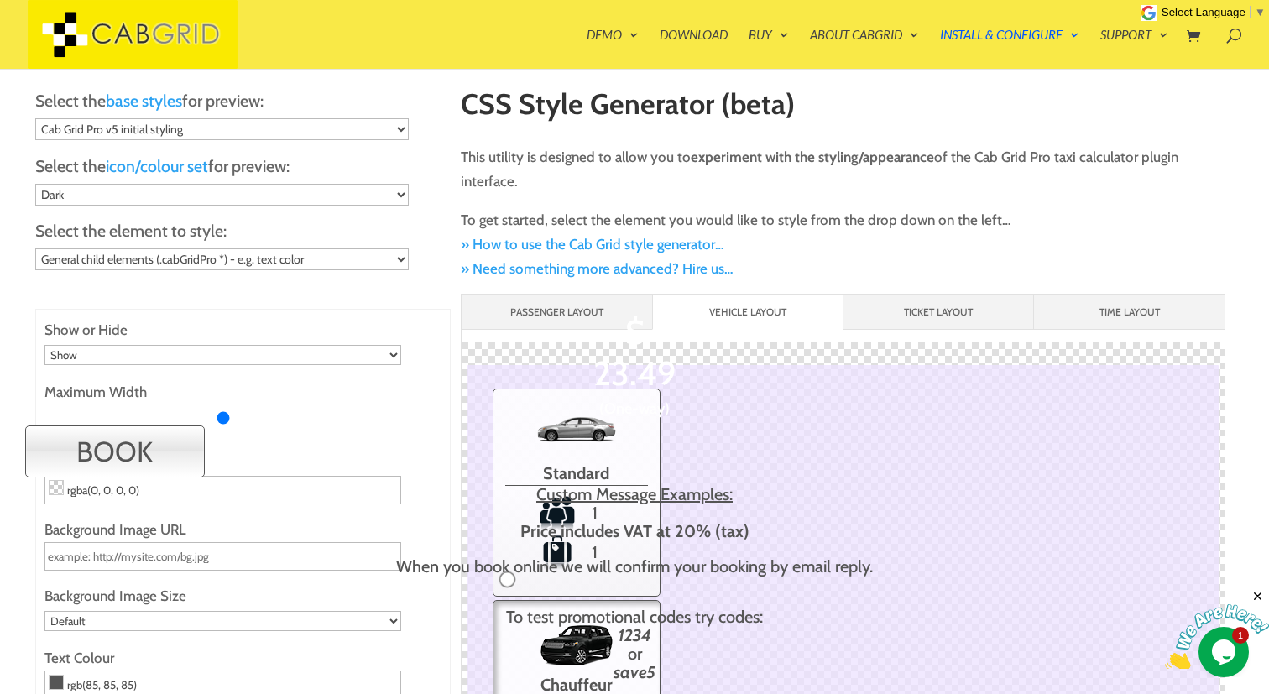
click at [389, 350] on span "$" at bounding box center [634, 331] width 1269 height 41
click at [369, 353] on span "23.49" at bounding box center [634, 373] width 1269 height 41
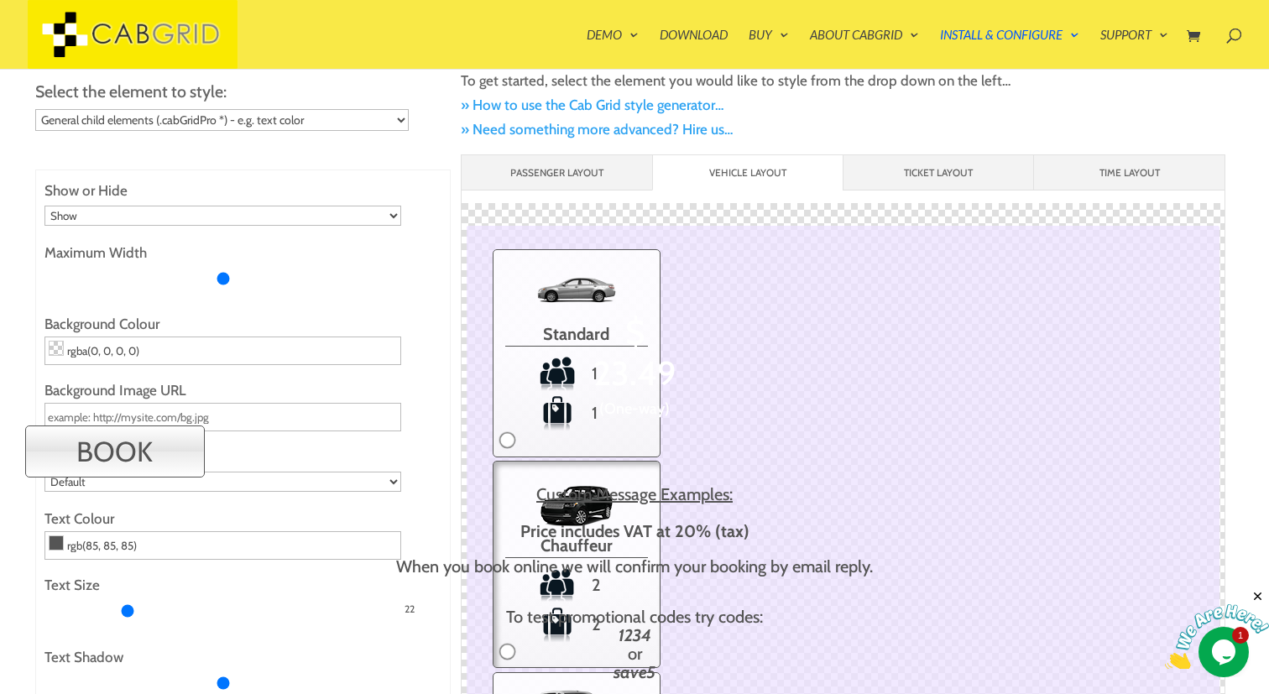
scroll to position [156, 0]
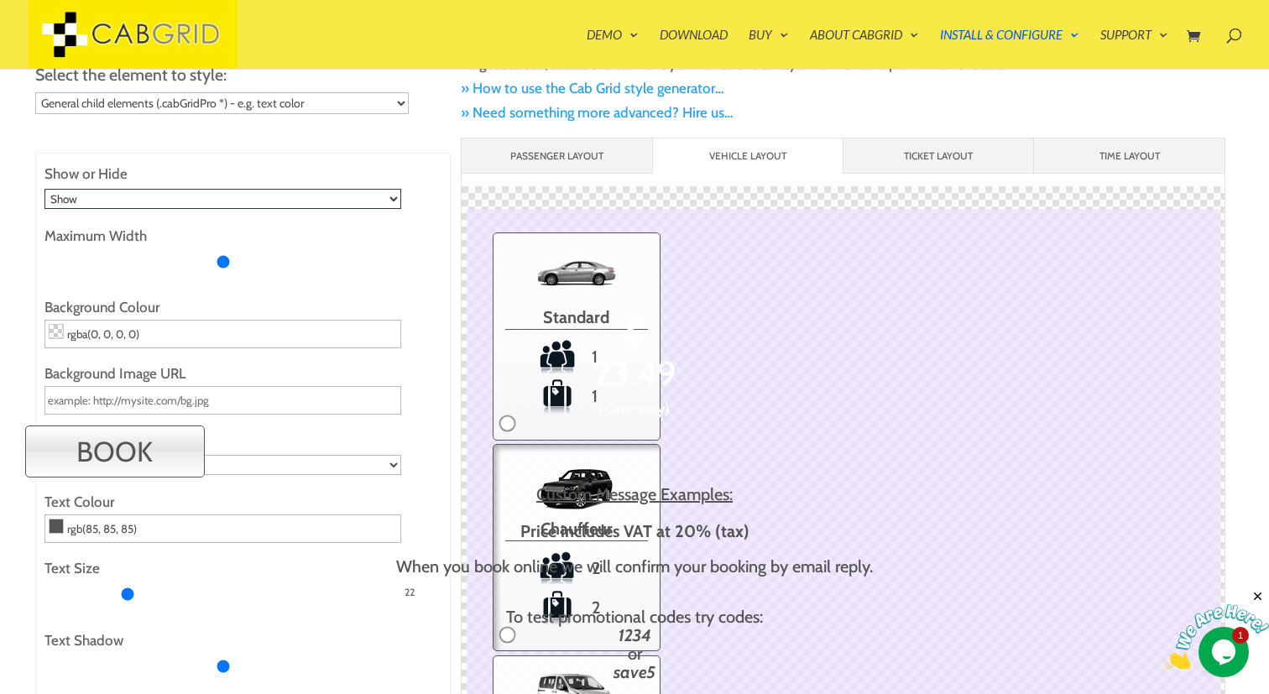
click at [68, 203] on select "Default Show Hide" at bounding box center [222, 199] width 357 height 20
select select
click at [44, 189] on select "Default Show Hide" at bounding box center [222, 199] width 357 height 20
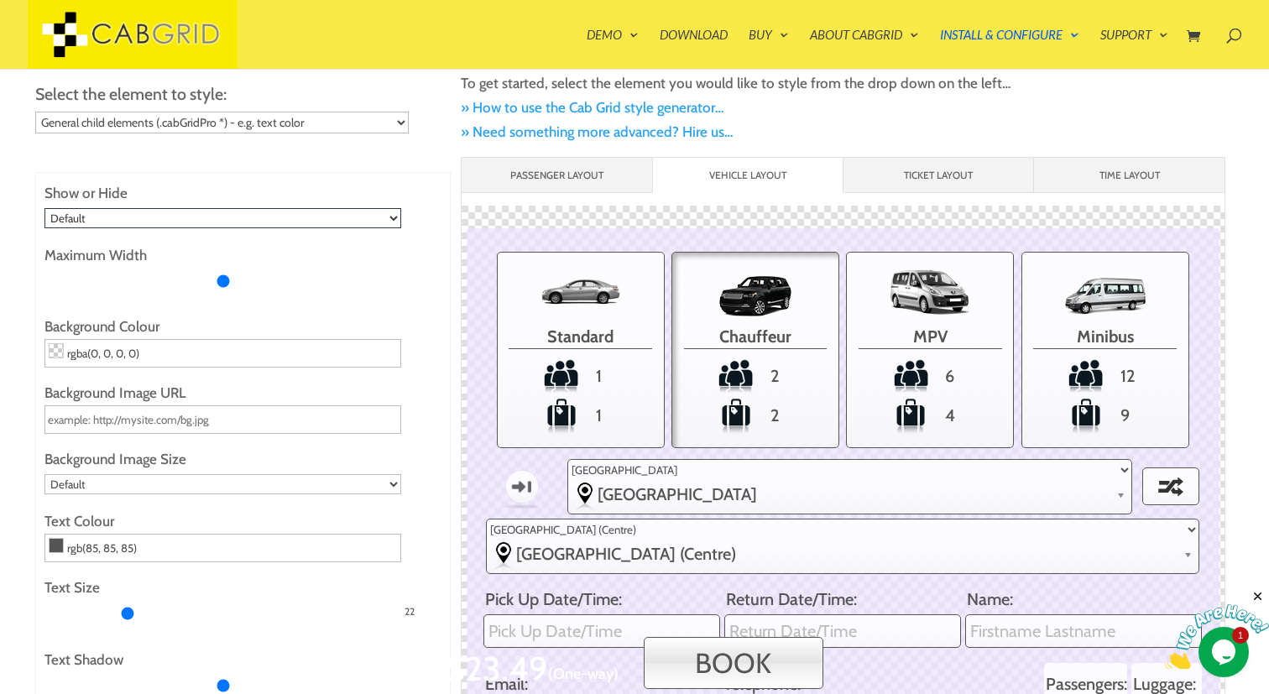
scroll to position [139, 0]
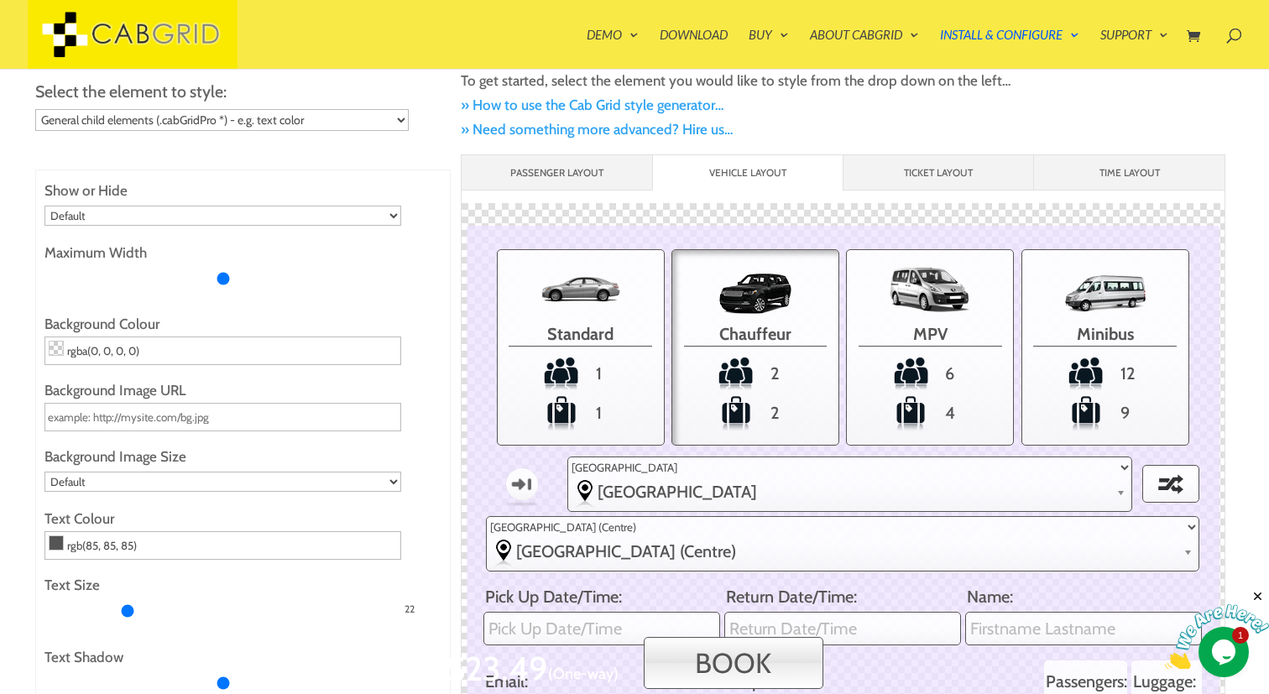
click at [222, 275] on input "Maximum Width" at bounding box center [222, 278] width 357 height 27
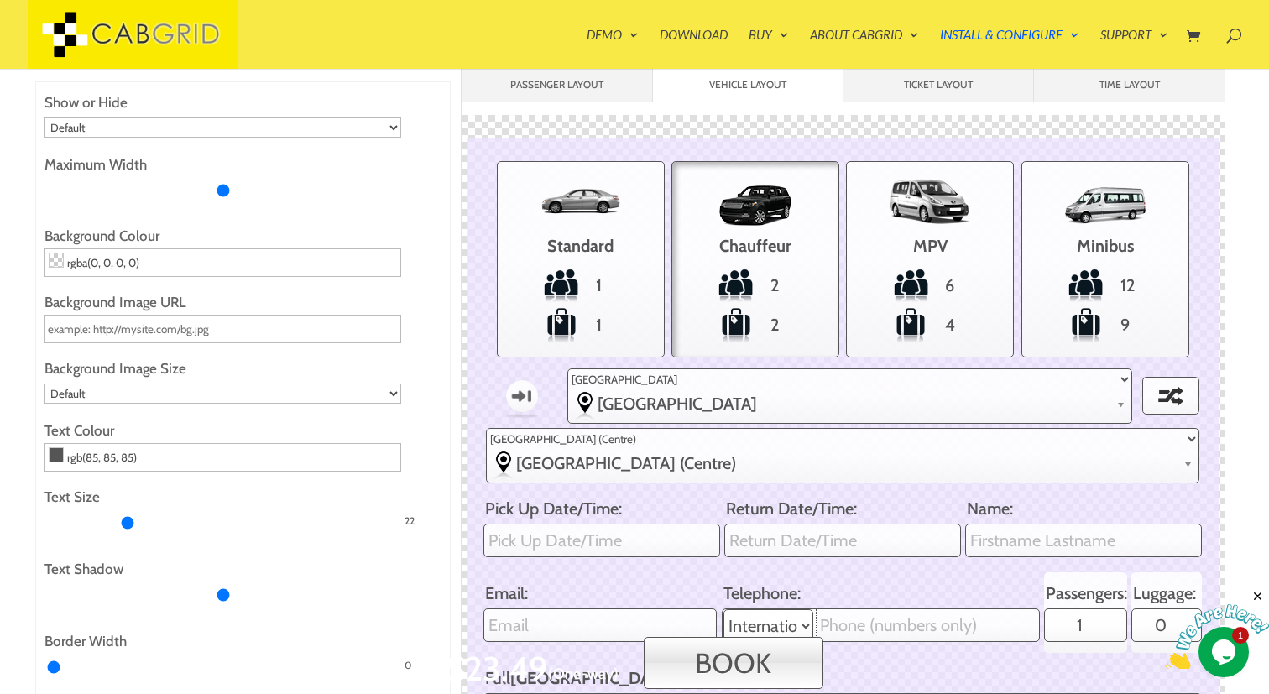
scroll to position [228, 0]
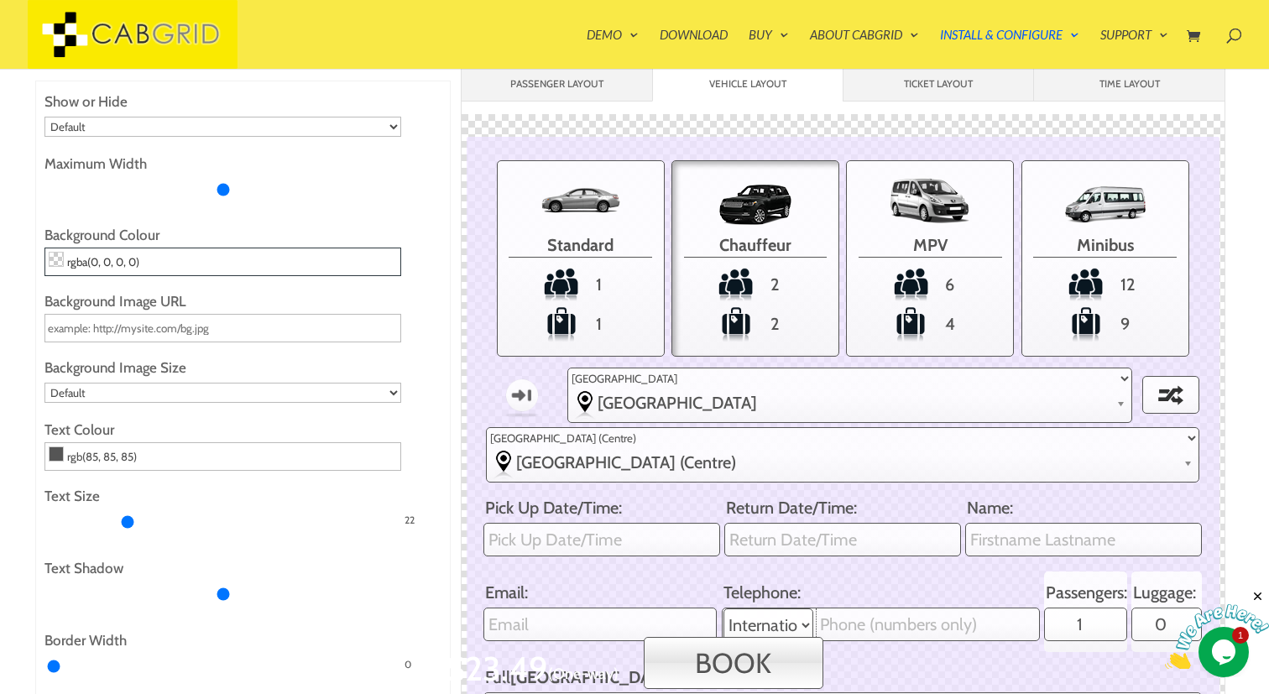
click at [274, 268] on input "rgba(0, 0, 0, 0)" at bounding box center [222, 262] width 357 height 29
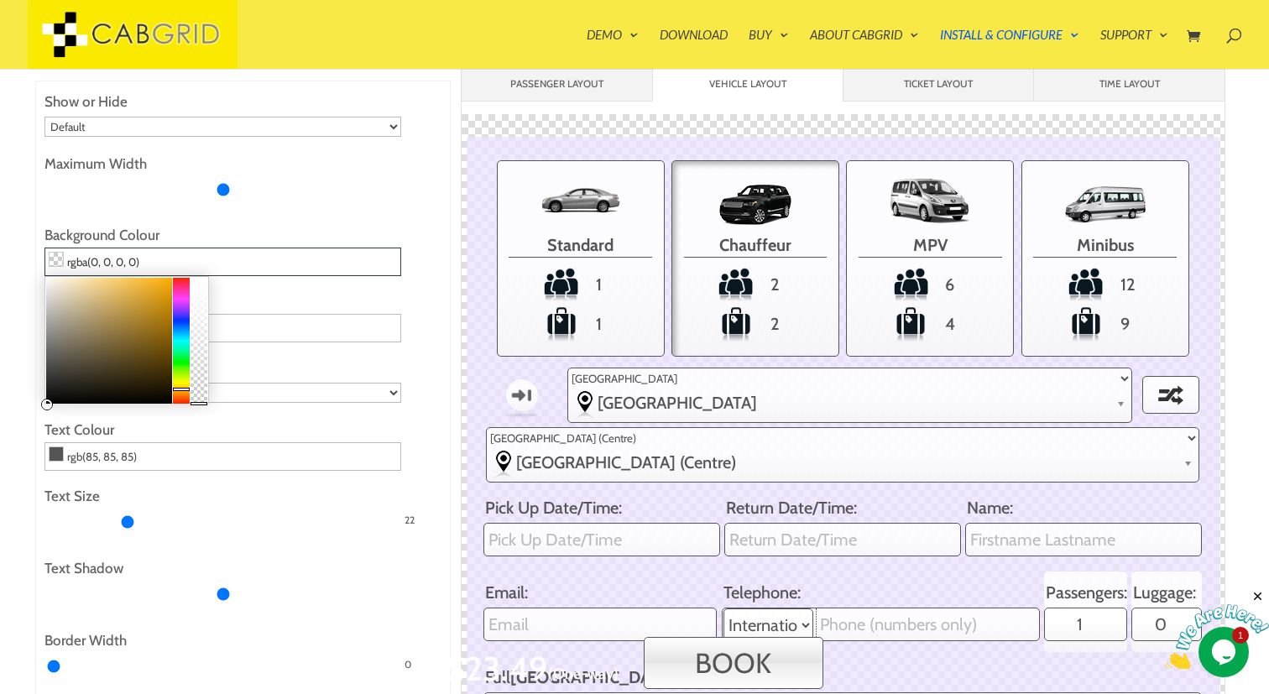
click at [181, 388] on div at bounding box center [181, 341] width 17 height 126
click at [164, 290] on div at bounding box center [109, 341] width 126 height 126
type input "rgba(255, 174, 0, 0)"
drag, startPoint x: 164, startPoint y: 290, endPoint x: 176, endPoint y: 273, distance: 21.0
click at [176, 273] on div at bounding box center [173, 279] width 12 height 12
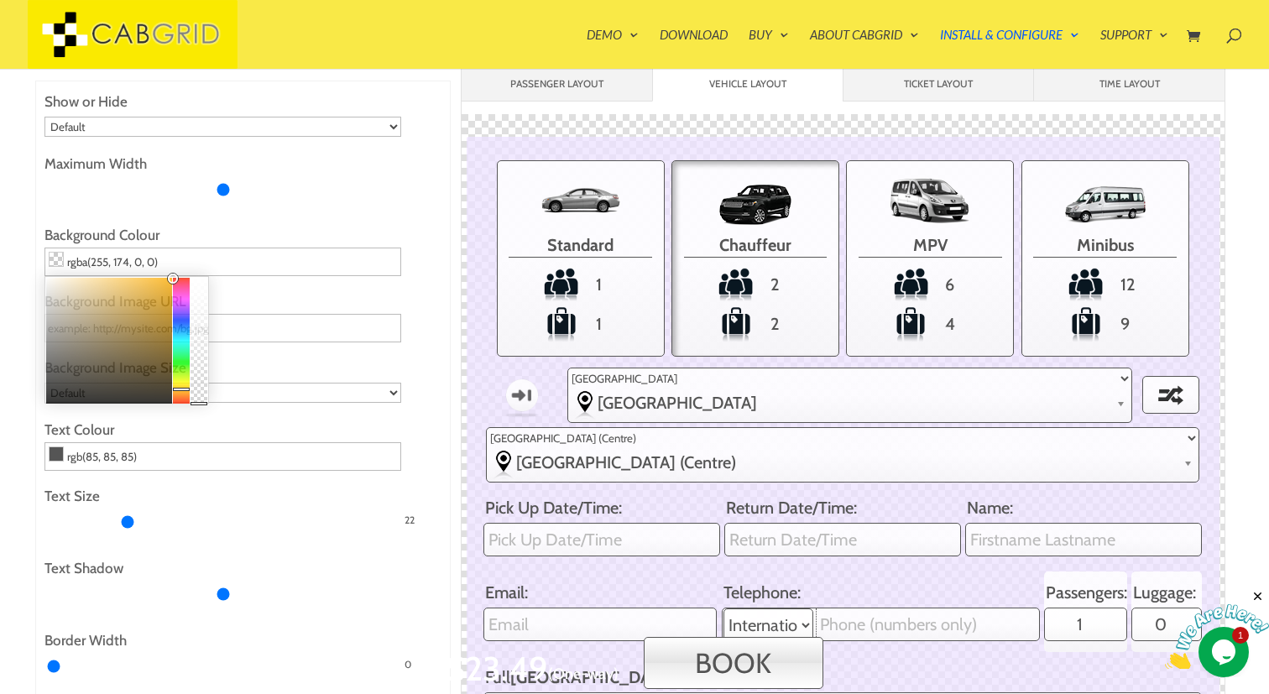
click at [275, 209] on ul "Show or Hide Default Show Hide Maximum Width Background Colour rgba(255, 174, 0…" at bounding box center [242, 494] width 397 height 808
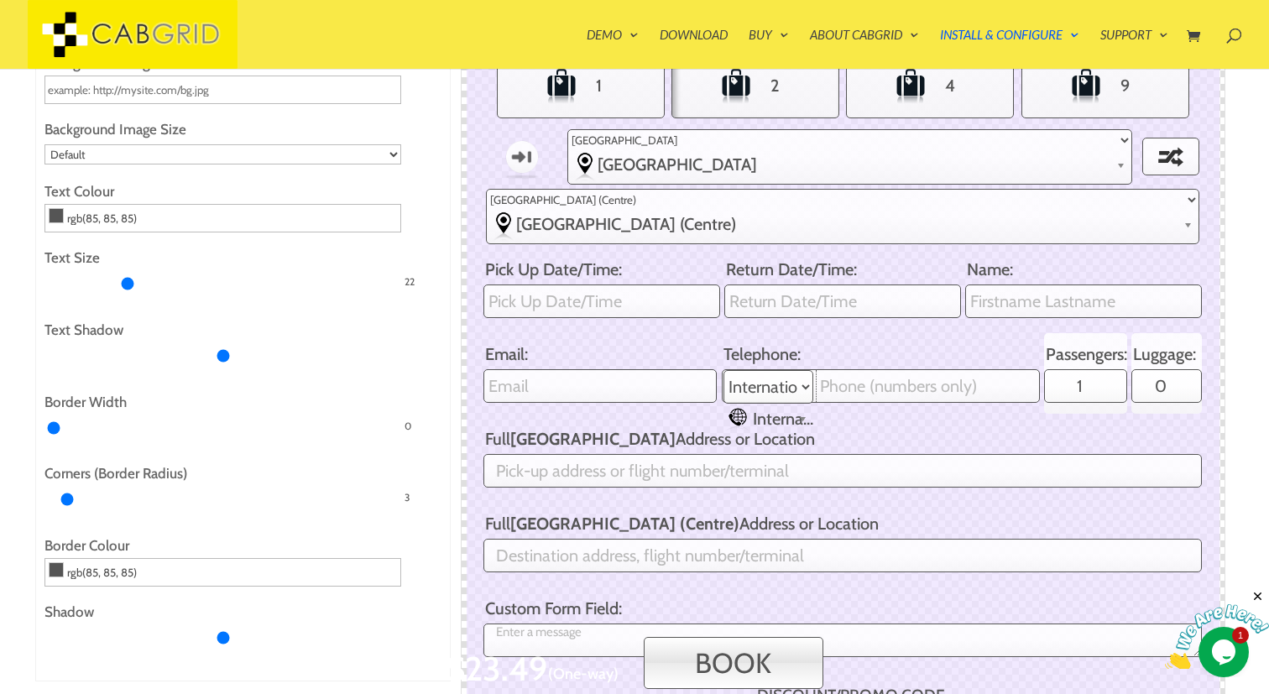
scroll to position [468, 0]
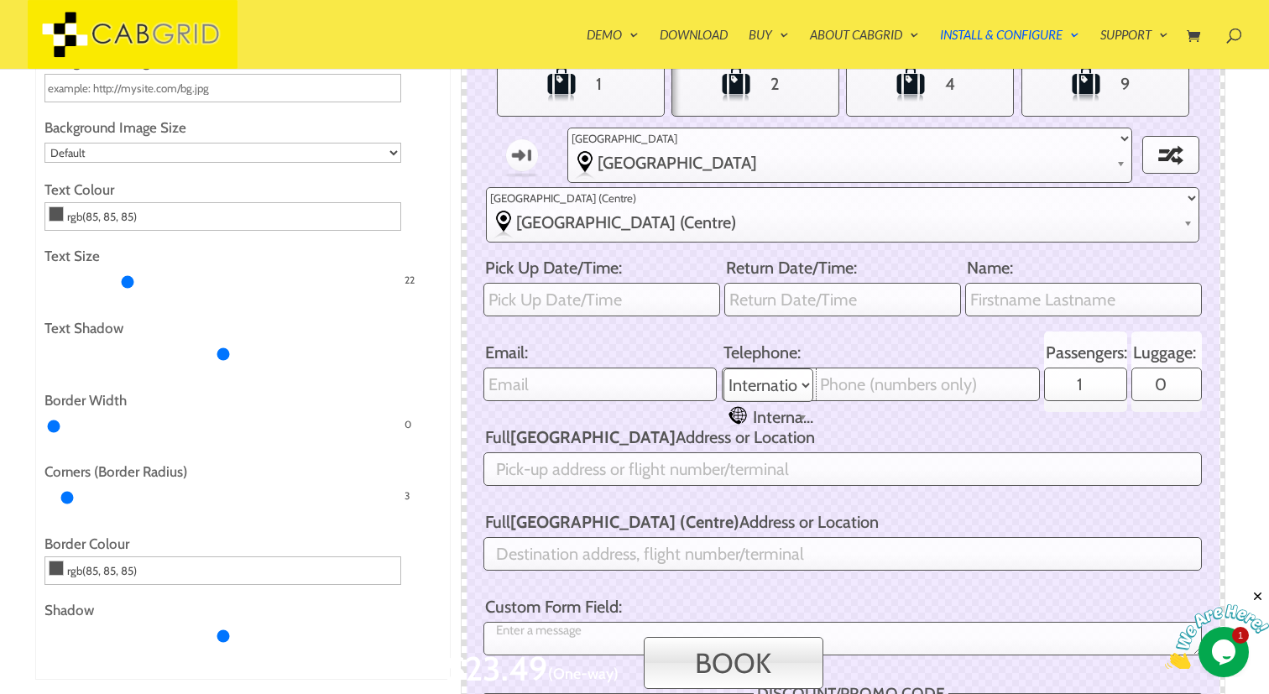
click at [119, 397] on label "Border Width" at bounding box center [242, 401] width 397 height 24
click at [119, 413] on input "Border Width" at bounding box center [222, 426] width 357 height 27
click at [54, 426] on input "Border Width" at bounding box center [222, 426] width 357 height 27
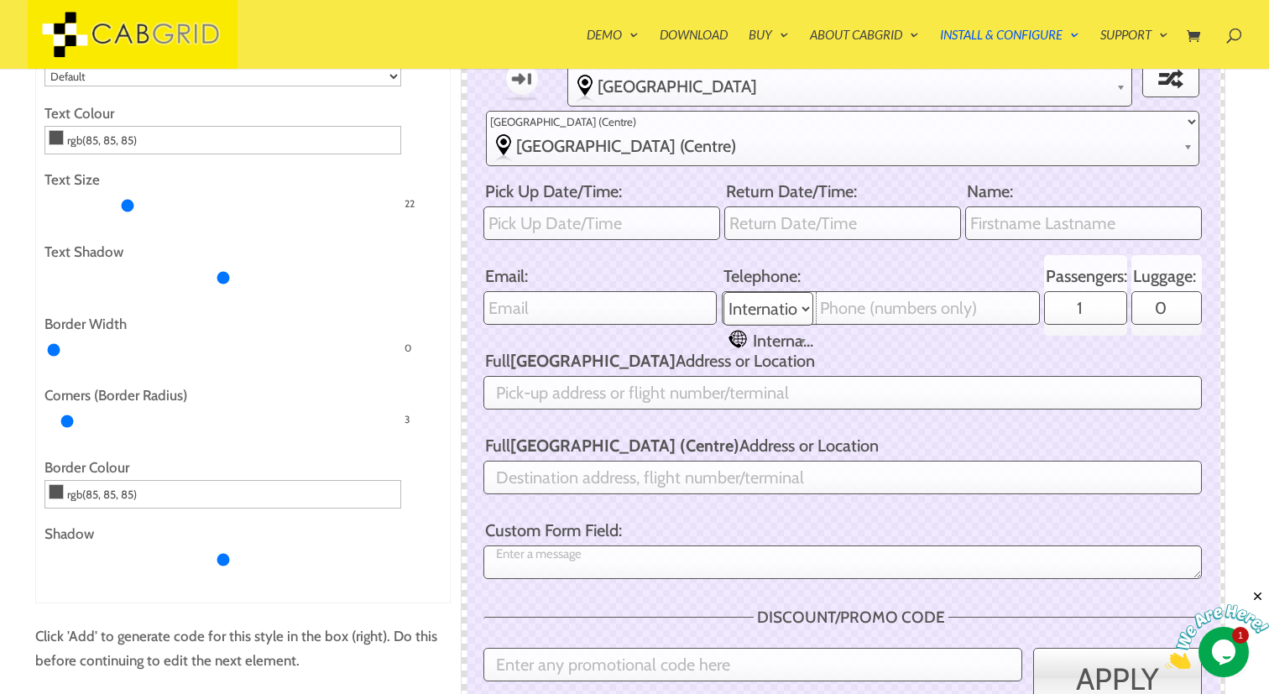
scroll to position [546, 0]
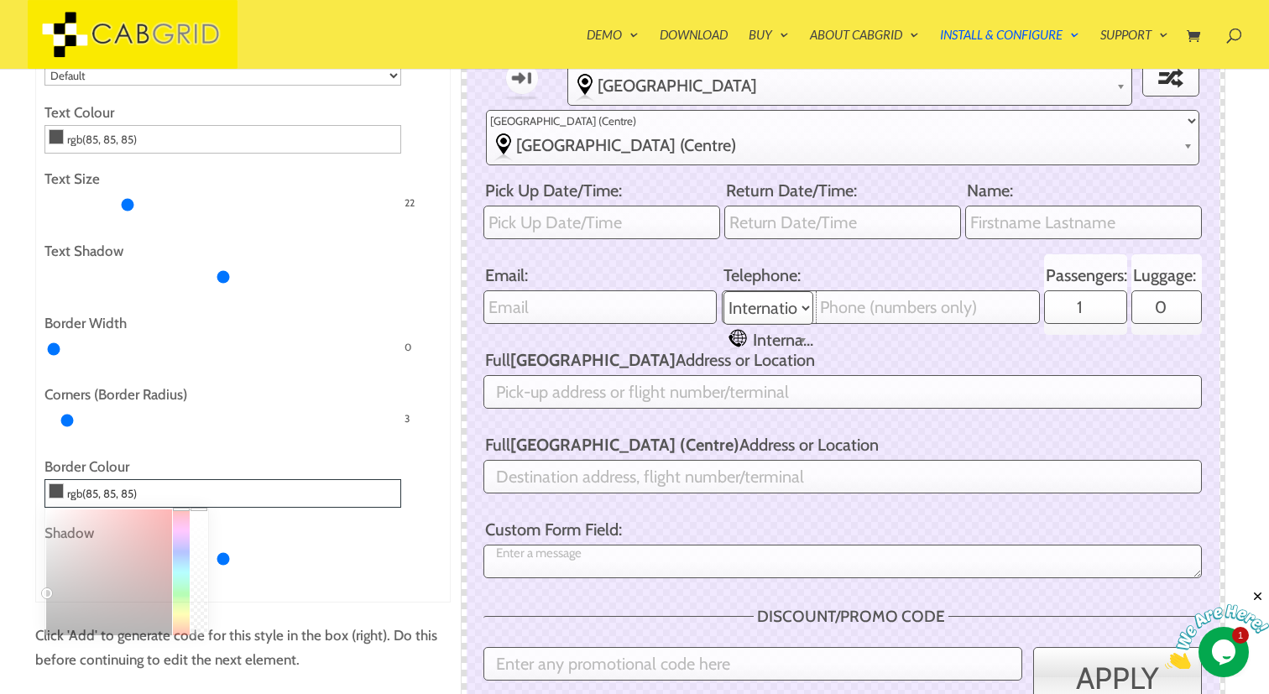
click at [106, 501] on input "rgb(85, 85, 85)" at bounding box center [222, 493] width 357 height 29
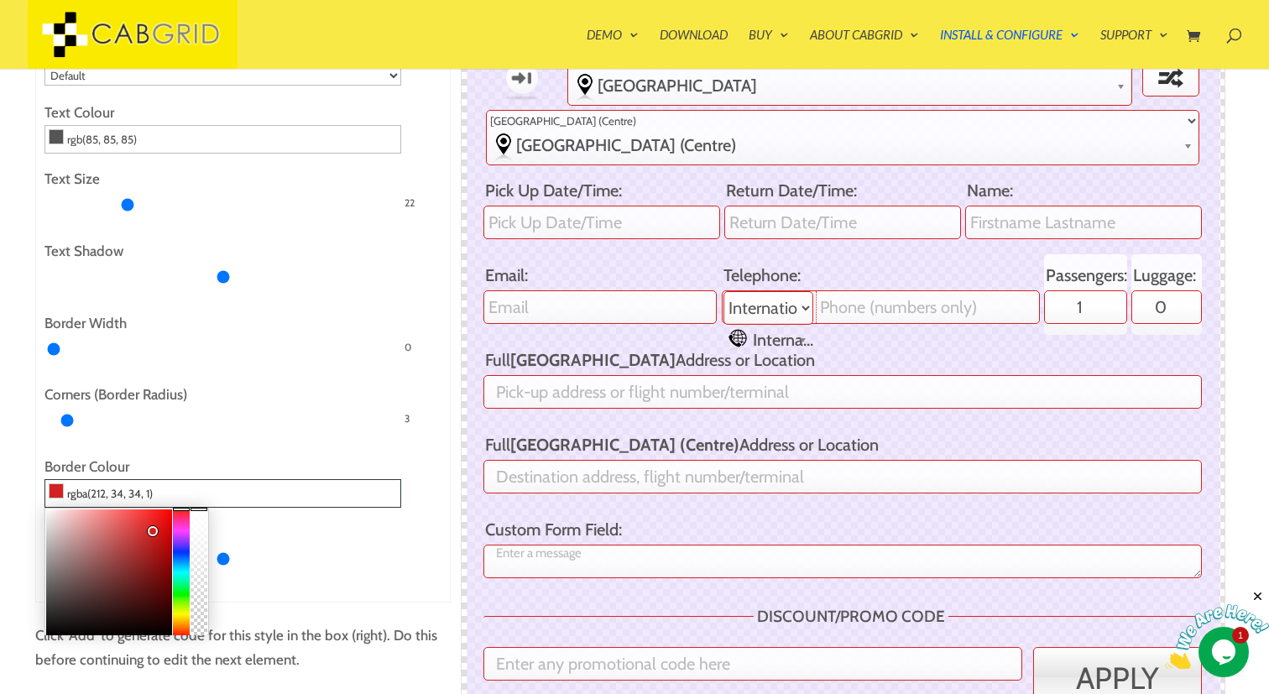
click at [152, 530] on div at bounding box center [109, 573] width 126 height 126
type input "rgba(255, 0, 0, 1)"
drag, startPoint x: 152, startPoint y: 531, endPoint x: 175, endPoint y: 500, distance: 38.5
click at [175, 500] on div "rgba(255, 0, 0, 1)" at bounding box center [242, 493] width 397 height 29
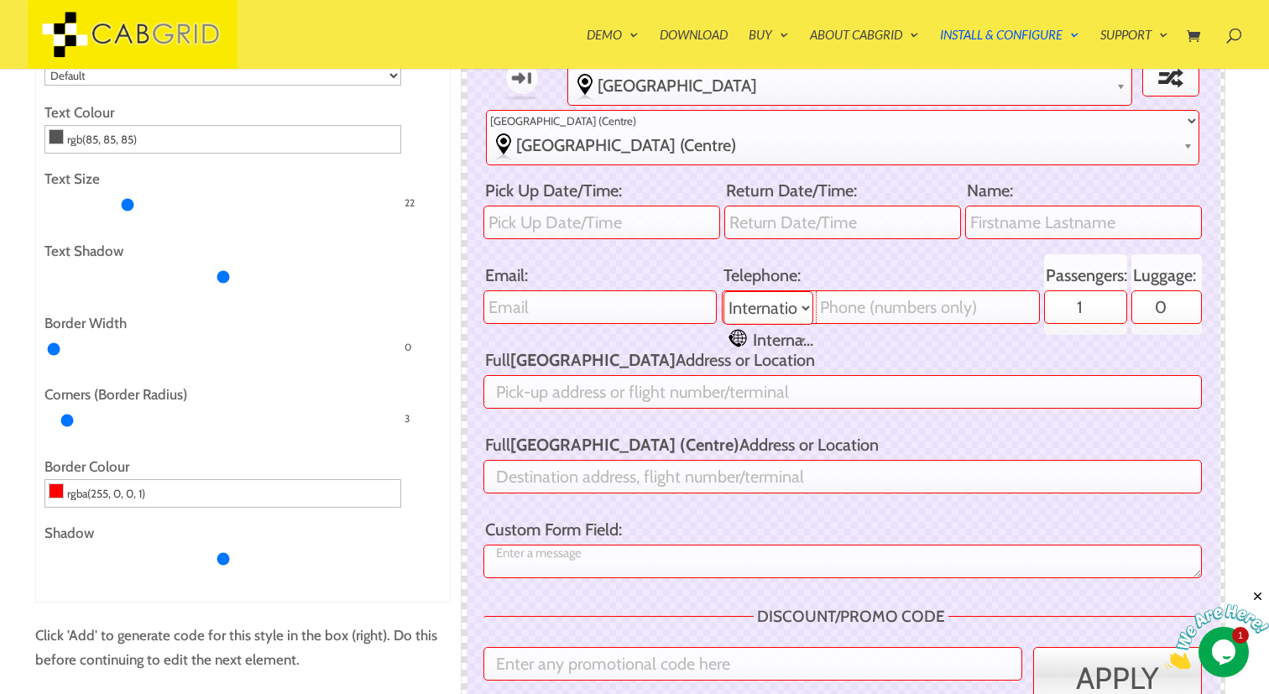
click at [244, 444] on ul "Show or Hide Default Show Hide Maximum Width Background Colour rgba(255, 174, 0…" at bounding box center [242, 176] width 397 height 808
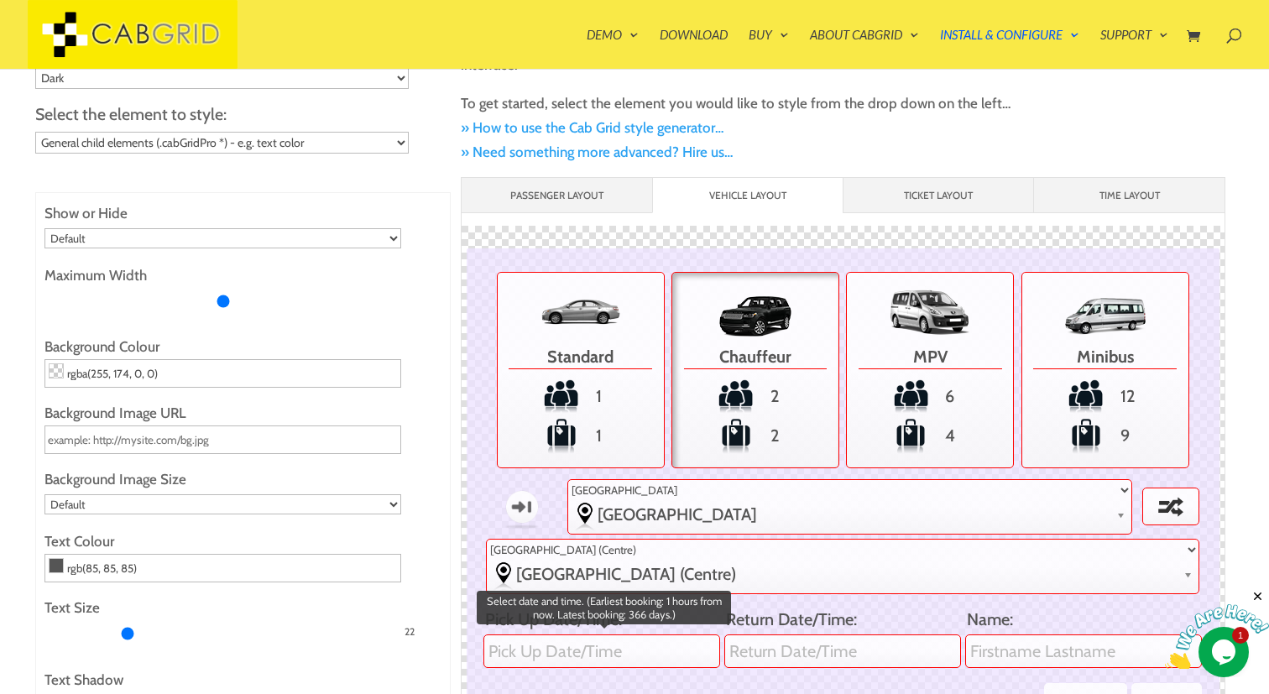
scroll to position [0, 0]
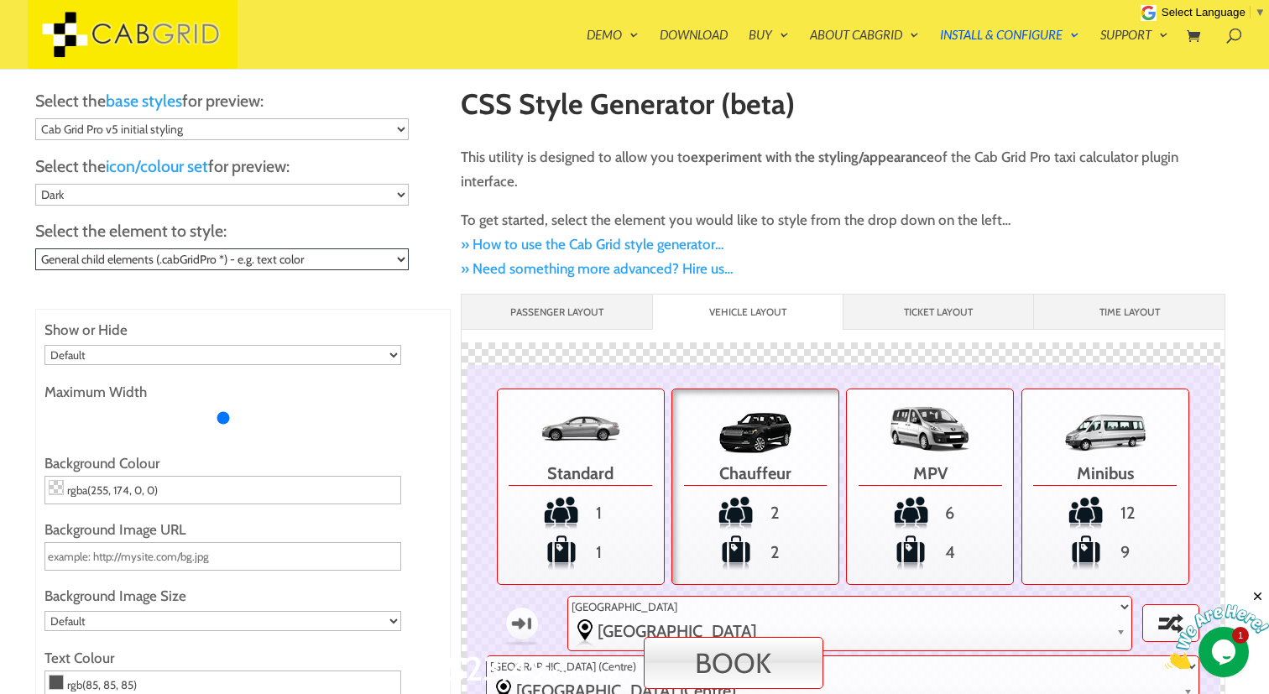
click at [391, 254] on select "Choose... General child elements (.cabGridPro *) - e.g. text color Main Contain…" at bounding box center [222, 259] width 374 height 22
select select ".cabGridPro"
click at [35, 248] on select "Choose... General child elements (.cabGridPro *) - e.g. text color Main Contain…" at bounding box center [222, 259] width 374 height 22
type input "1024"
type input "rgba(236, 226, 255, 0.75)"
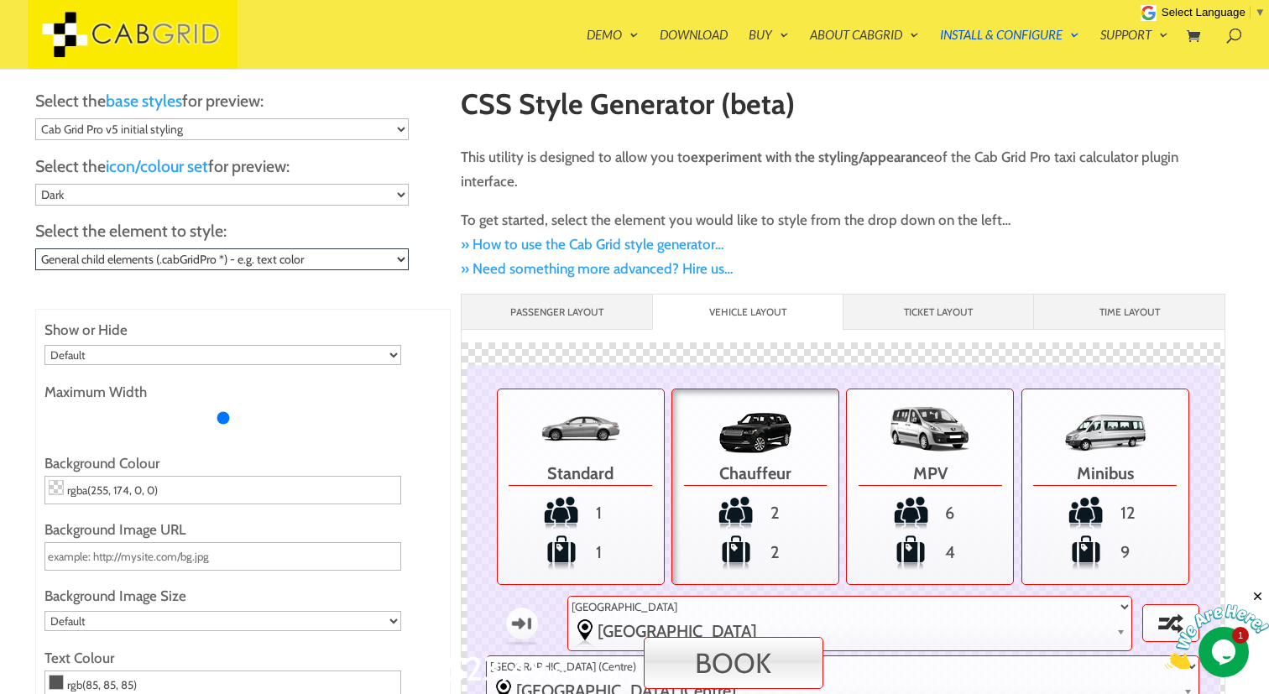
type input "rgb(102, 102, 102)"
type input "6"
type input "2"
type input "rgb(255, 255, 255)"
type input "20"
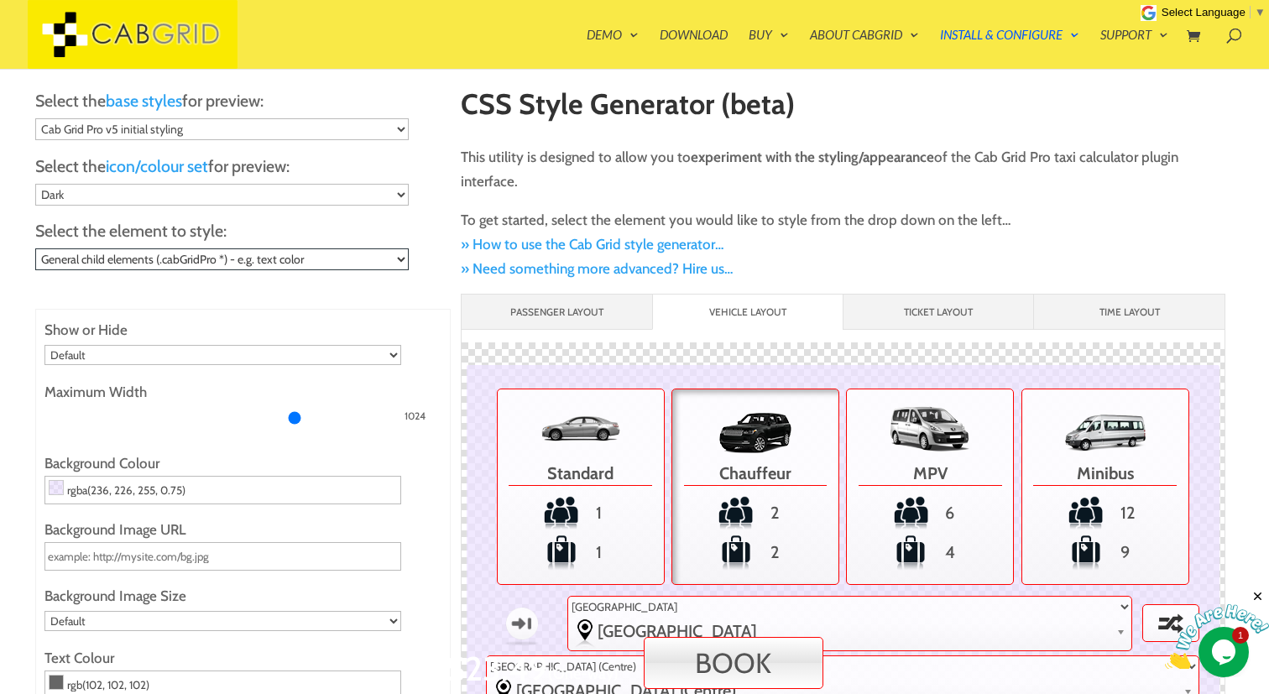
click at [369, 248] on select "Choose... General child elements (.cabGridPro *) - e.g. text color Main Contain…" at bounding box center [222, 259] width 374 height 22
select select ".cabGridPro .cabGridProFlagCont"
click at [35, 248] on select "Choose... General child elements (.cabGridPro *) - e.g. text color Main Contain…" at bounding box center [222, 259] width 374 height 22
type input "720"
type input "rgba(255, 174, 0, 0)"
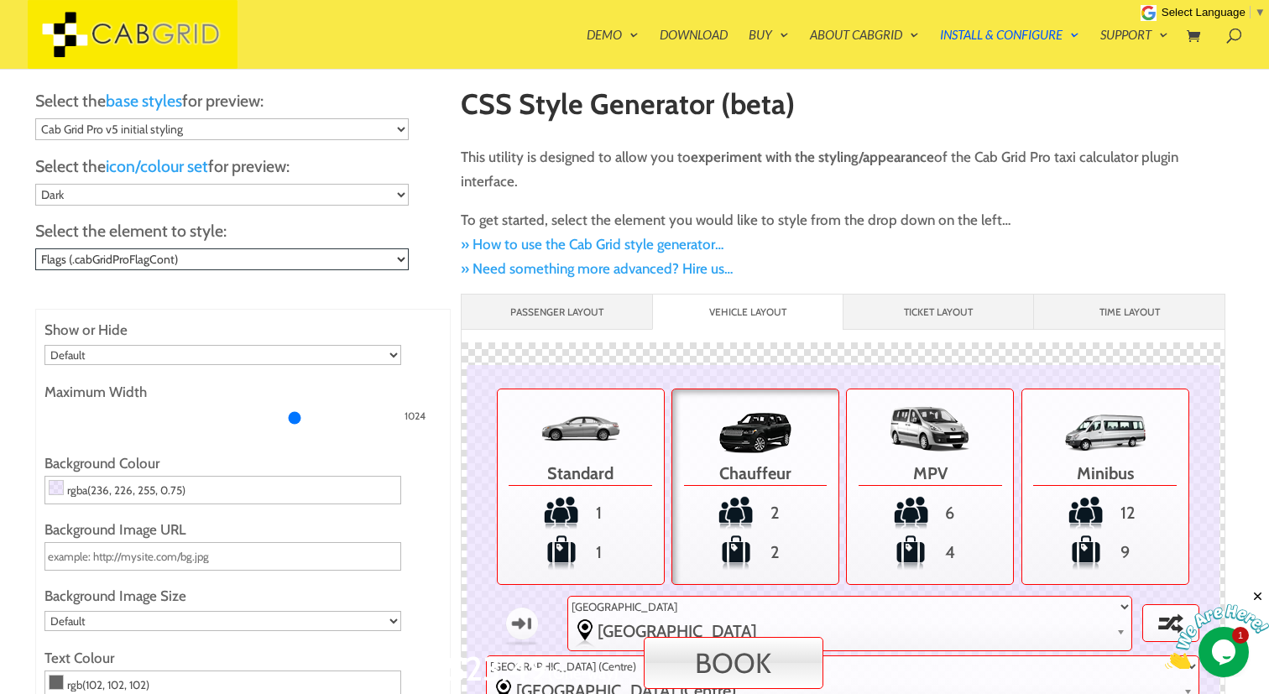
type input "rgb(85, 85, 85)"
type input "6"
type input "3"
type input "rgb(255, 0, 0)"
type input "20"
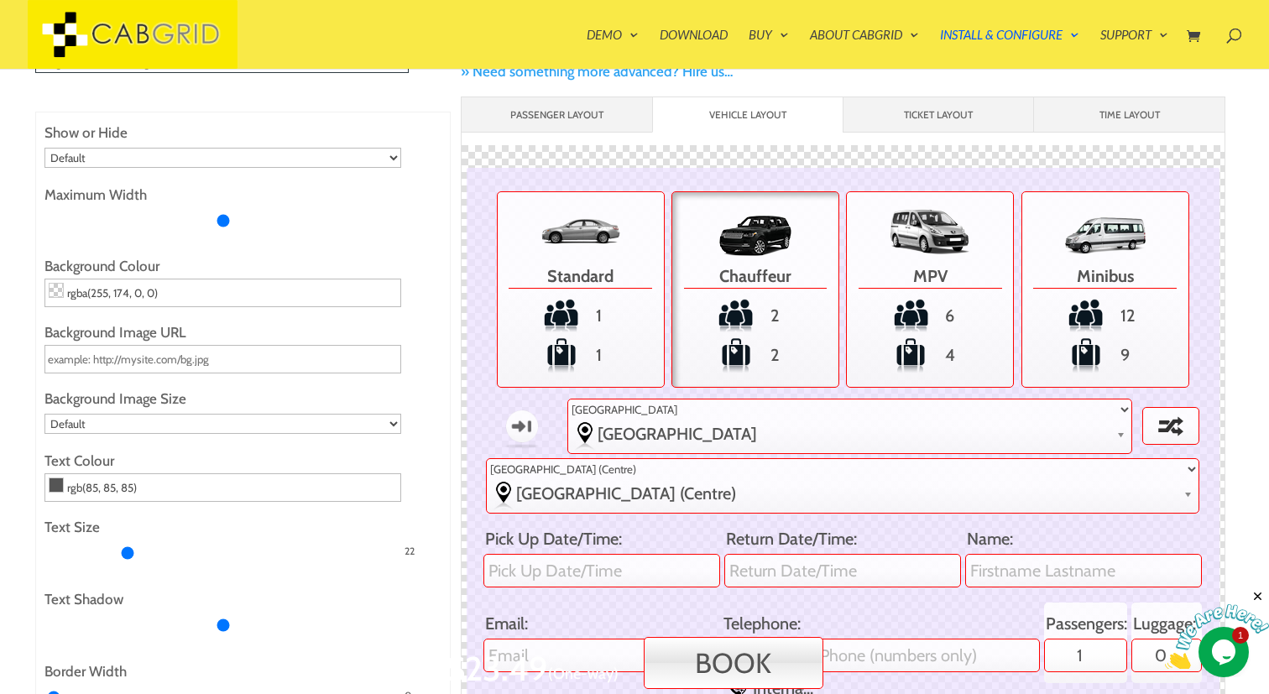
scroll to position [188, 0]
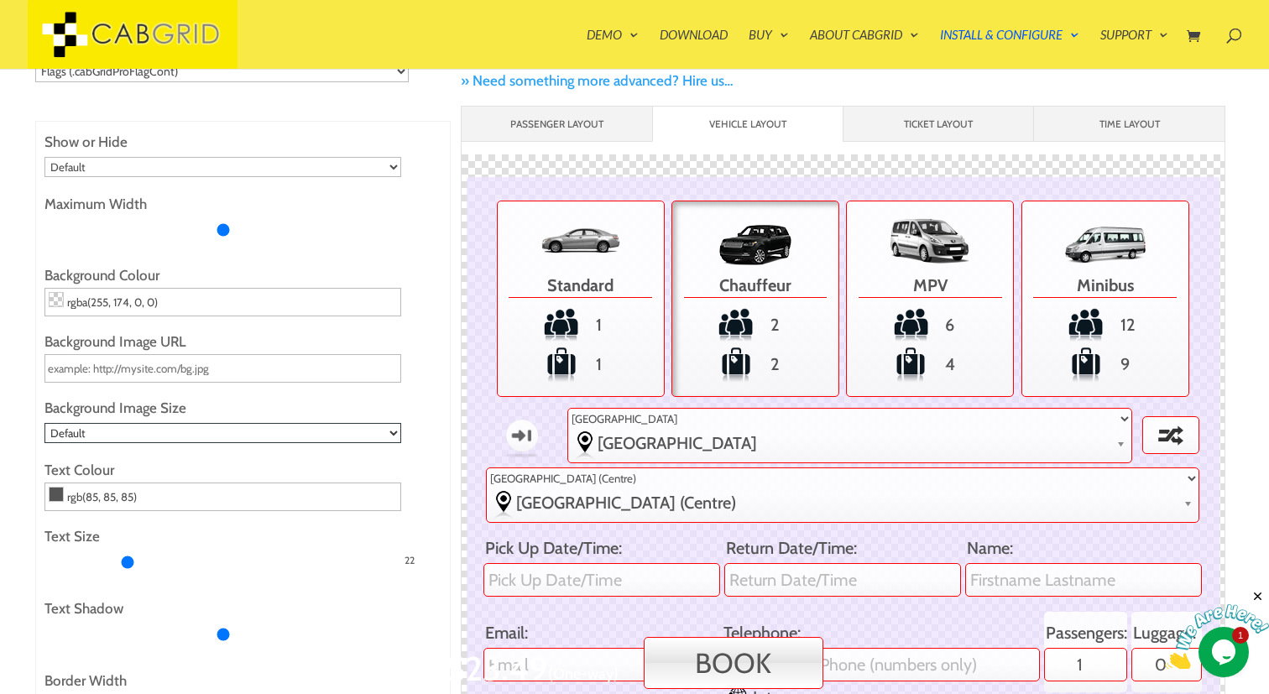
click at [353, 428] on select "Default Cover (fill background, will crop image) Contain (grow to max height or…" at bounding box center [222, 433] width 357 height 20
click at [44, 423] on select "Default Cover (fill background, will crop image) Contain (grow to max height or…" at bounding box center [222, 433] width 357 height 20
click at [364, 437] on select "Default Cover (fill background, will crop image) Contain (grow to max height or…" at bounding box center [222, 433] width 357 height 20
select select "contain"
click at [44, 423] on select "Default Cover (fill background, will crop image) Contain (grow to max height or…" at bounding box center [222, 433] width 357 height 20
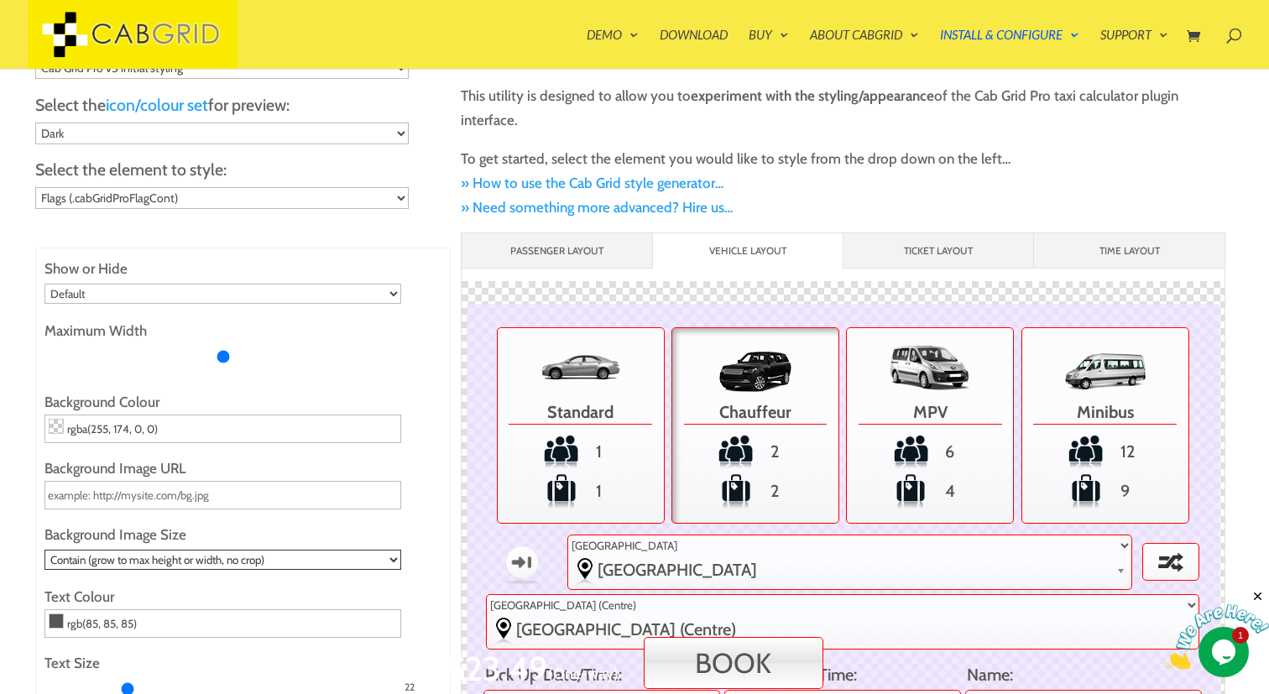
scroll to position [55, 0]
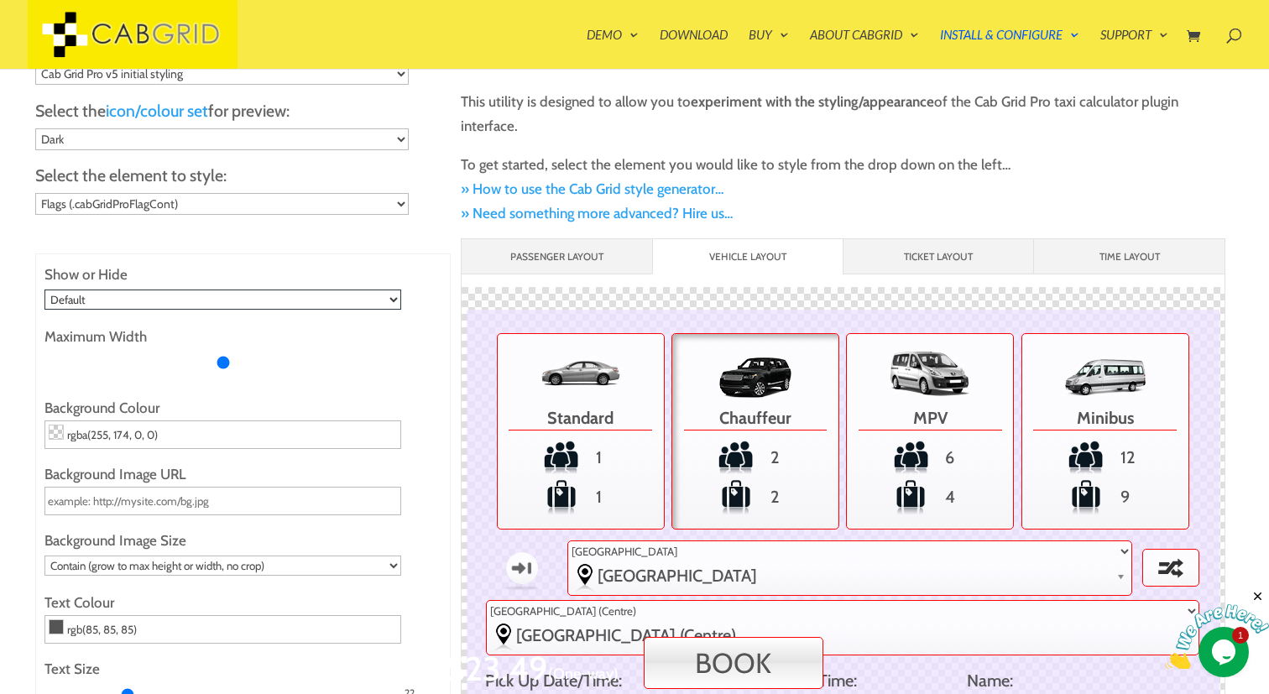
click at [338, 300] on select "Default Show Hide" at bounding box center [222, 300] width 357 height 20
click at [44, 290] on select "Default Show Hide" at bounding box center [222, 300] width 357 height 20
click at [354, 256] on div "Show or Hide Default Show Hide Maximum Width Background Colour rgba(255, 174, 0…" at bounding box center [243, 673] width 416 height 839
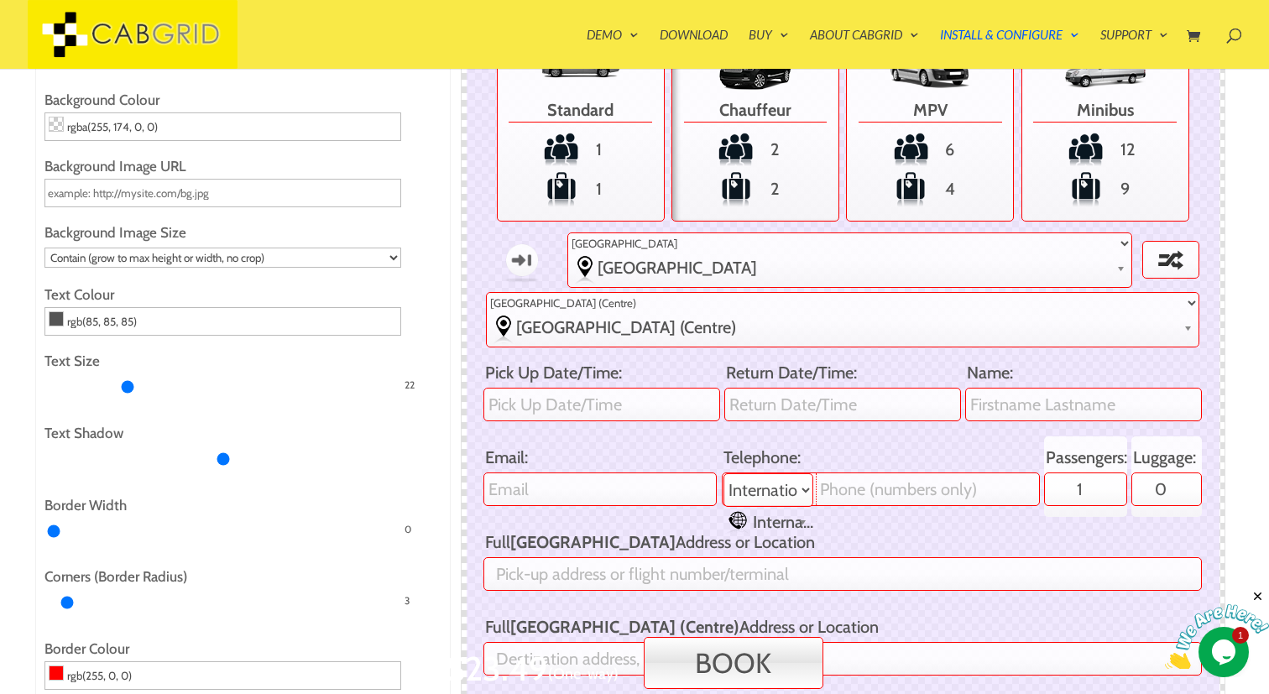
scroll to position [390, 0]
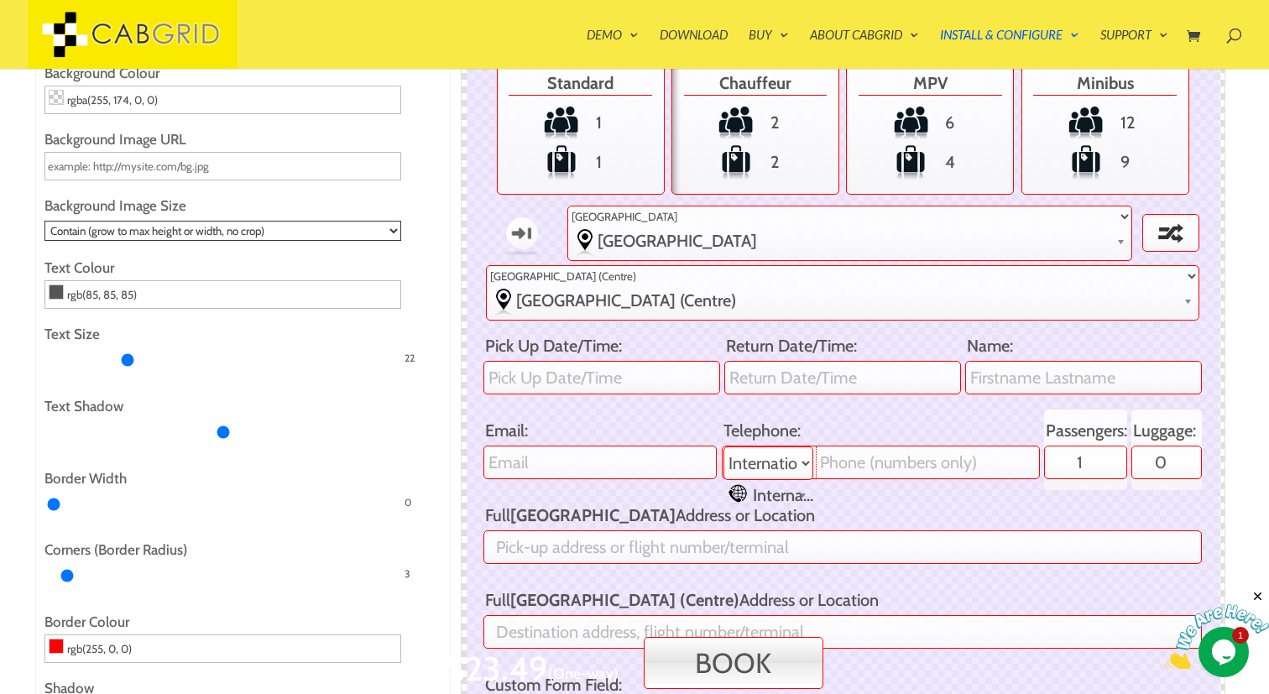
click at [372, 229] on select "Default Cover (fill background, will crop image) Contain (grow to max height or…" at bounding box center [222, 231] width 357 height 20
click at [44, 221] on select "Default Cover (fill background, will crop image) Contain (grow to max height or…" at bounding box center [222, 231] width 357 height 20
click at [368, 325] on label "Text Size" at bounding box center [242, 334] width 397 height 24
click at [368, 347] on input "Text Size" at bounding box center [222, 360] width 357 height 27
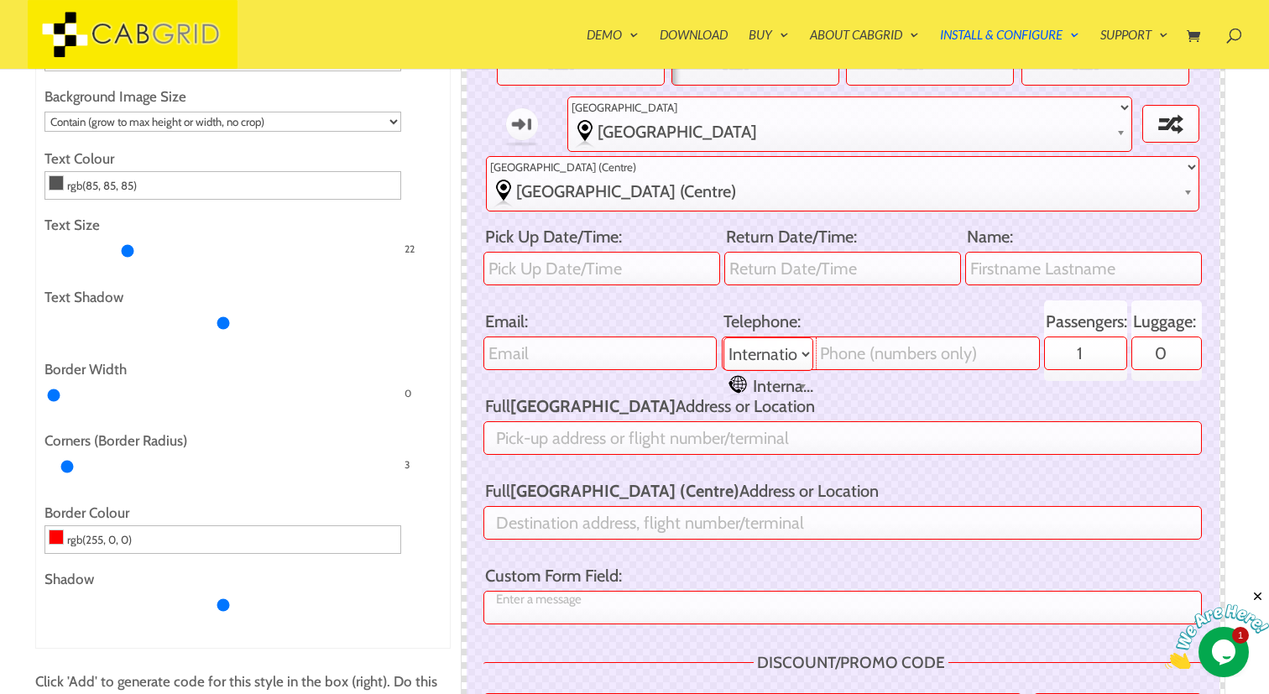
scroll to position [0, 0]
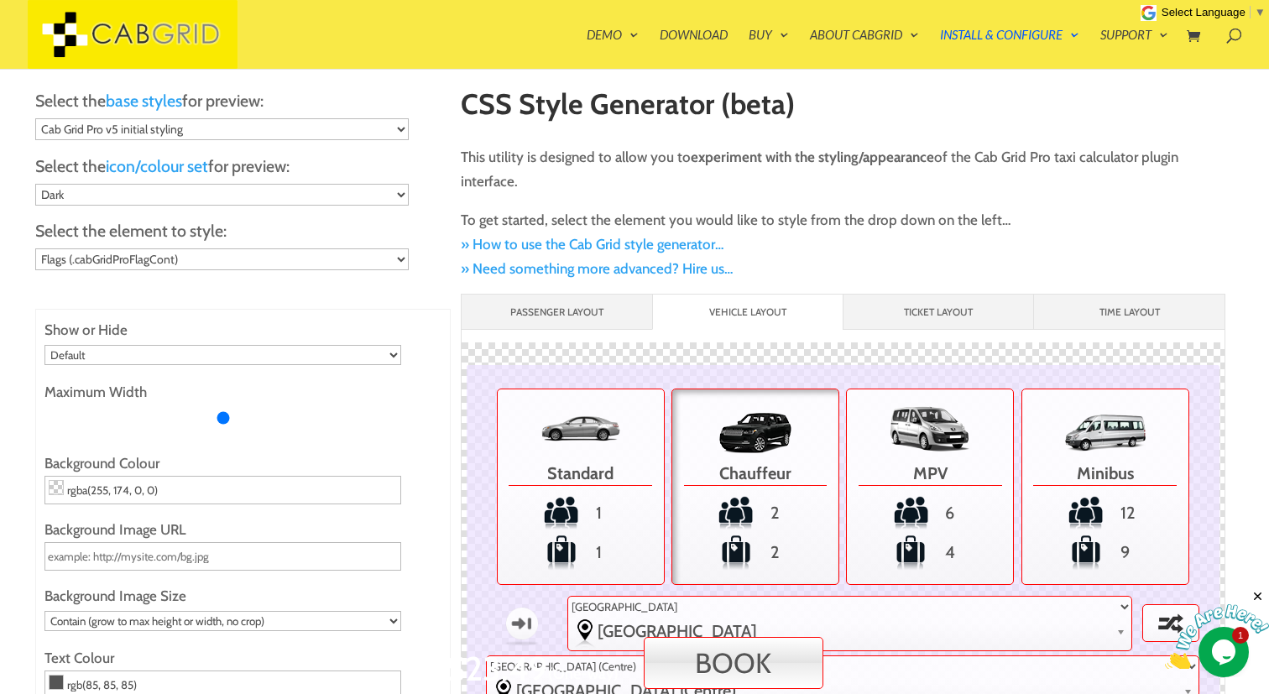
click at [391, 269] on div "Select the base styles for preview: Cab Grid Pro v5 initial styling Original v1…" at bounding box center [243, 197] width 416 height 217
click at [391, 258] on select "Choose... General child elements (.cabGridPro *) - e.g. text color Main Contain…" at bounding box center [222, 259] width 374 height 22
select select ".cabGridPro *"
click at [35, 248] on select "Choose... General child elements (.cabGridPro *) - e.g. text color Main Contain…" at bounding box center [222, 259] width 374 height 22
type input "720"
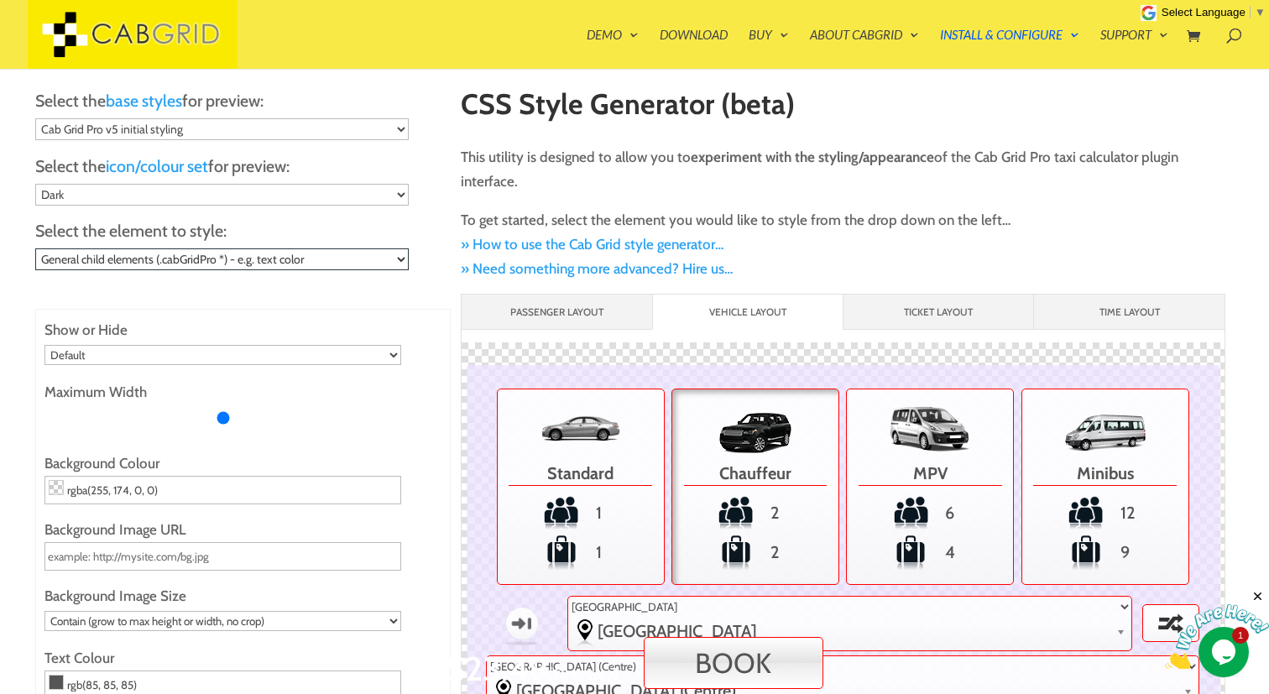
type input "6"
type input "20"
click at [361, 248] on select "Choose... General child elements (.cabGridPro *) - e.g. text color Main Contain…" at bounding box center [222, 259] width 374 height 22
select select ".cabGridPro .cabGridForm ul.cabGridProJourneyDetails li.cabGridProVehicles ul l…"
click at [35, 248] on select "Choose... General child elements (.cabGridPro *) - e.g. text color Main Contain…" at bounding box center [222, 259] width 374 height 22
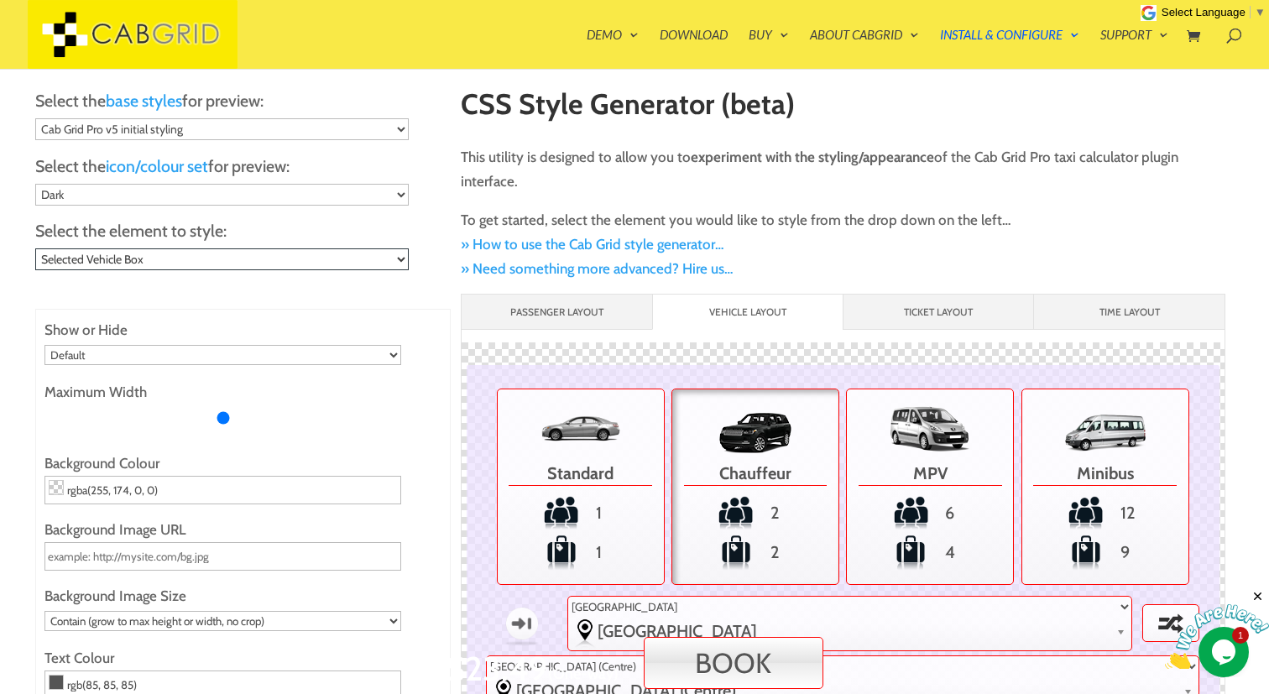
type input "200"
type input "linear-gradient(rgba(255, 255, 255, 0.85) 0, rgba(255, 255, 255, 0.85) 50%, rgb…"
type input "20"
type input "6"
type input "1"
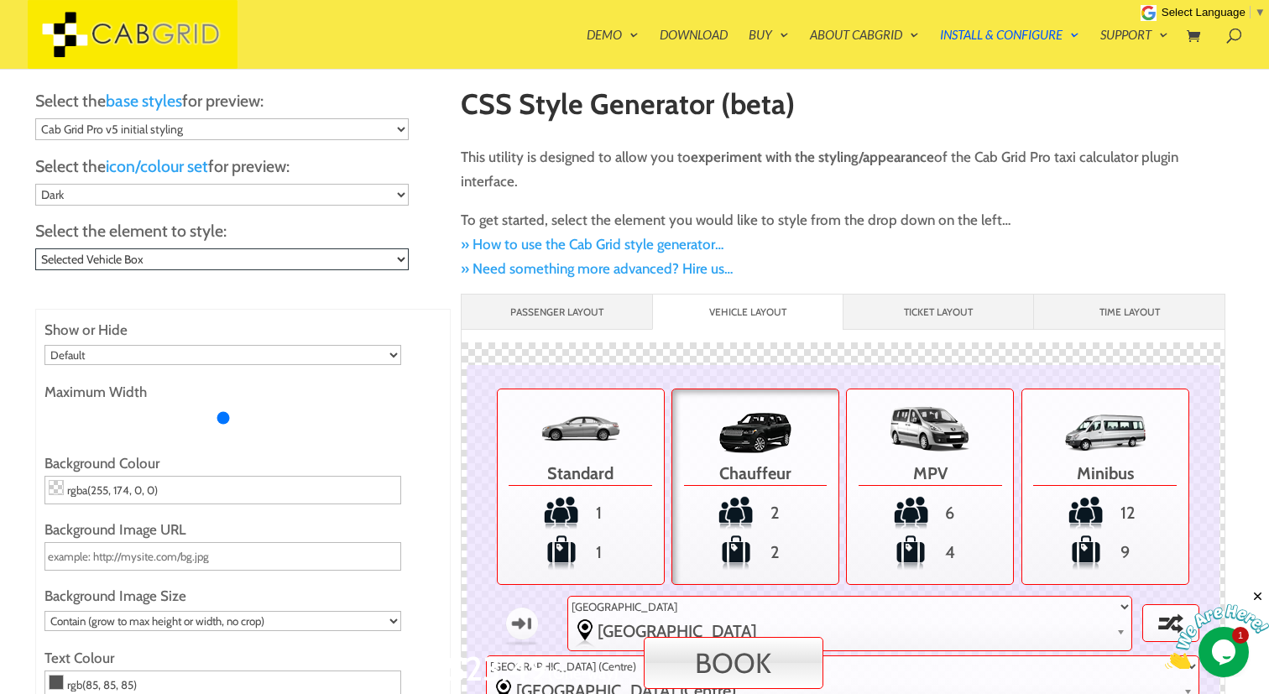
type input "5"
type input "20"
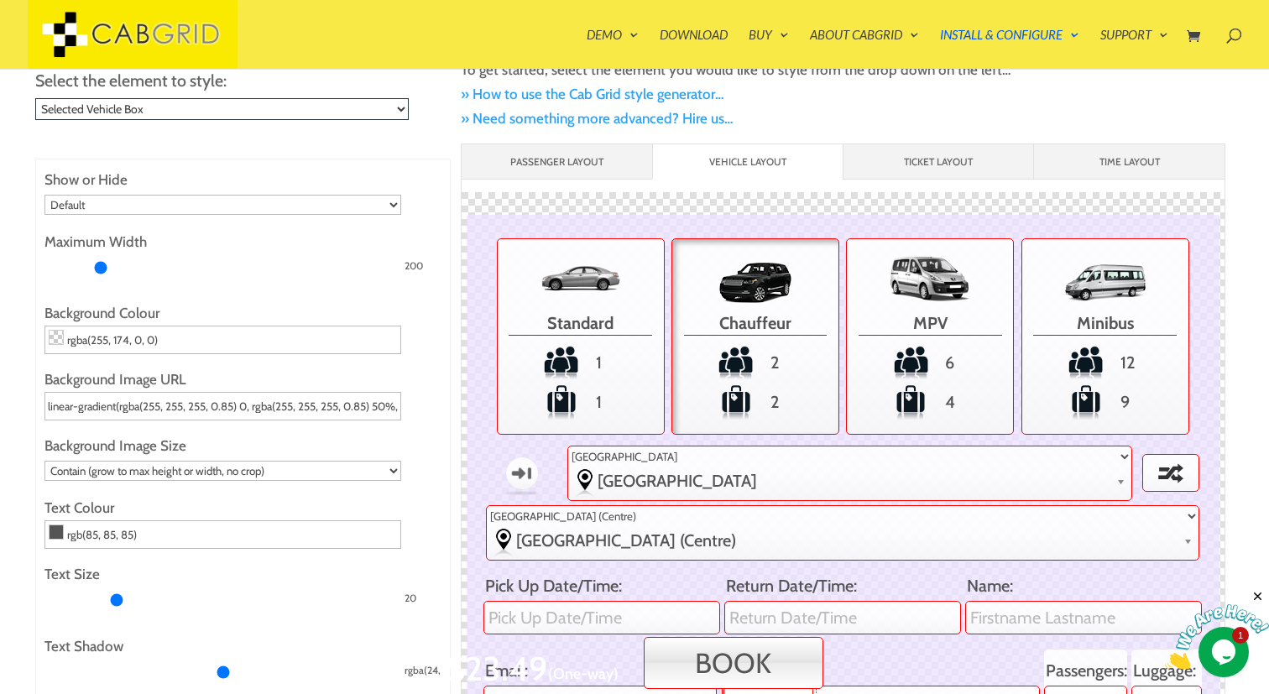
scroll to position [151, 0]
click at [342, 210] on select "Default Show Hide" at bounding box center [222, 204] width 357 height 20
click at [44, 194] on select "Default Show Hide" at bounding box center [222, 204] width 357 height 20
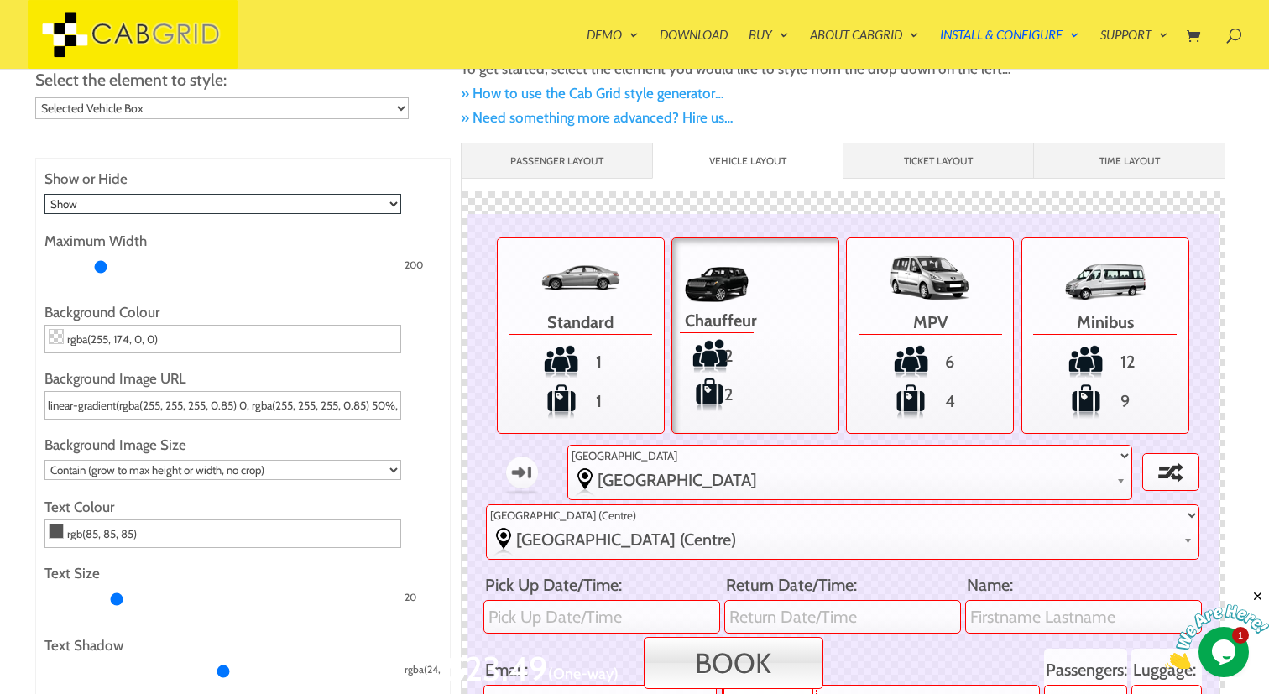
click at [370, 204] on select "Default Show Hide" at bounding box center [222, 204] width 357 height 20
select select "none"
click at [44, 194] on select "Default Show Hide" at bounding box center [222, 204] width 357 height 20
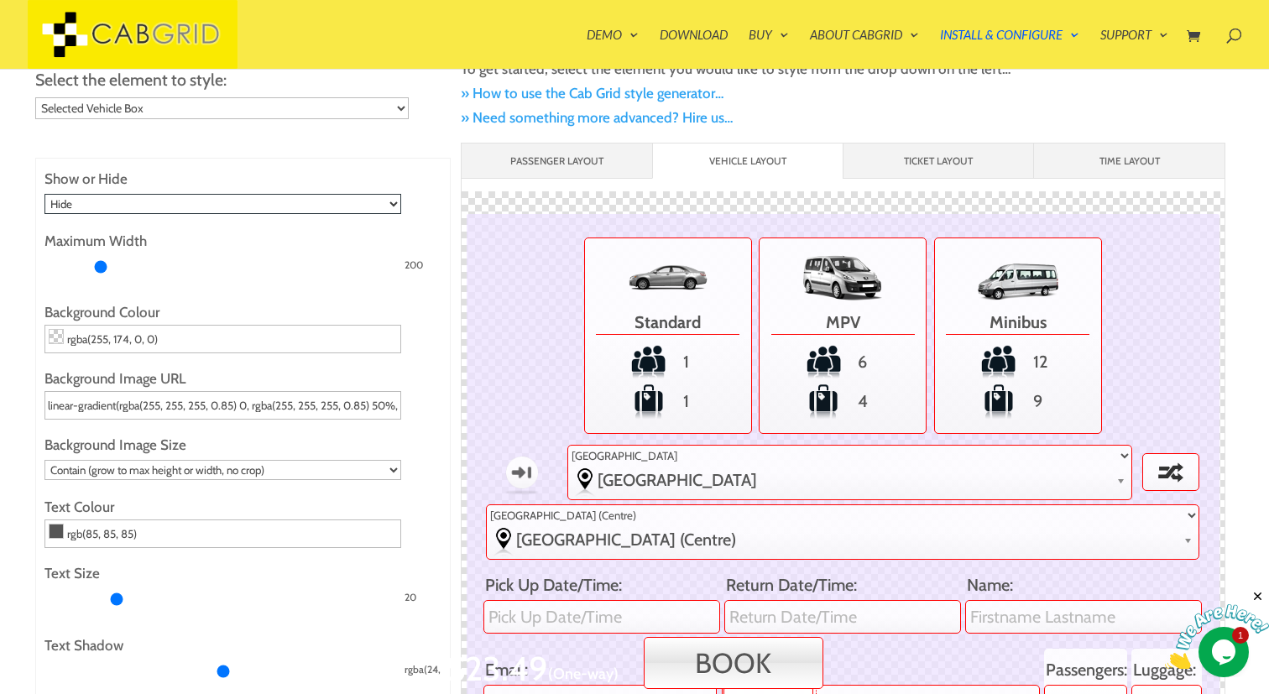
click at [373, 196] on select "Default Show Hide" at bounding box center [222, 204] width 357 height 20
select select
click at [44, 194] on select "Default Show Hide" at bounding box center [222, 204] width 357 height 20
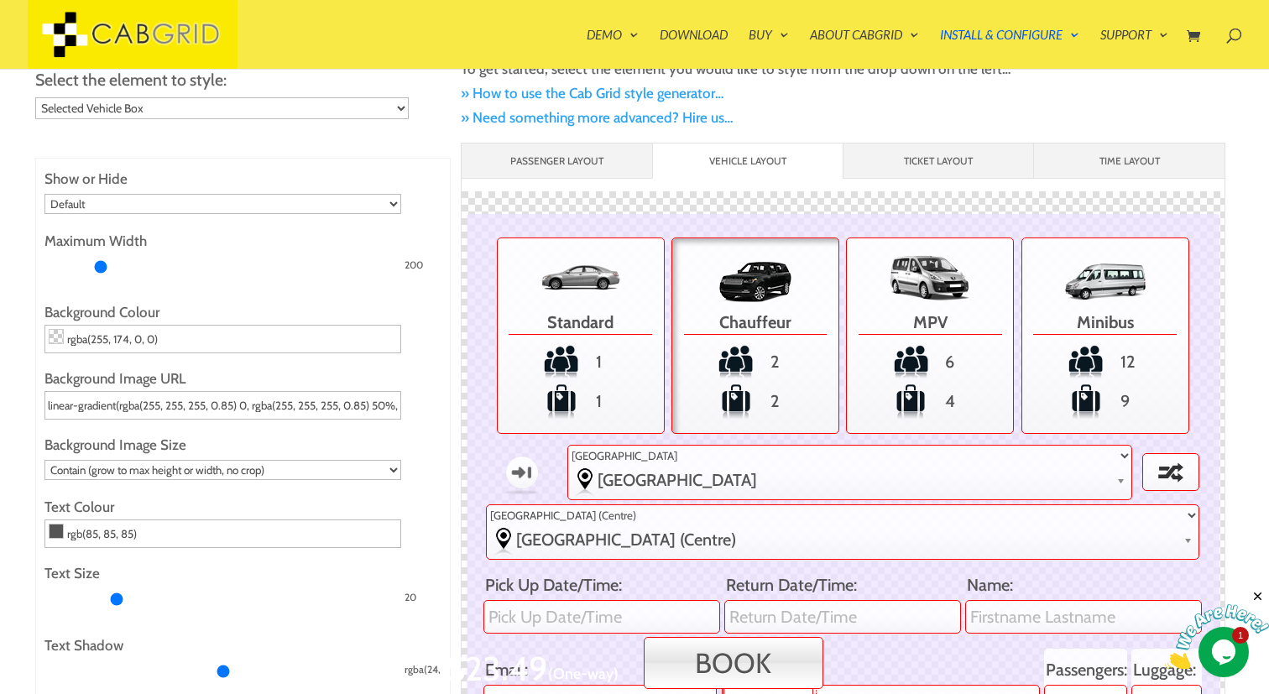
click at [102, 262] on input "Maximum Width" at bounding box center [222, 267] width 357 height 27
click at [401, 264] on input "Maximum Width" at bounding box center [222, 267] width 357 height 27
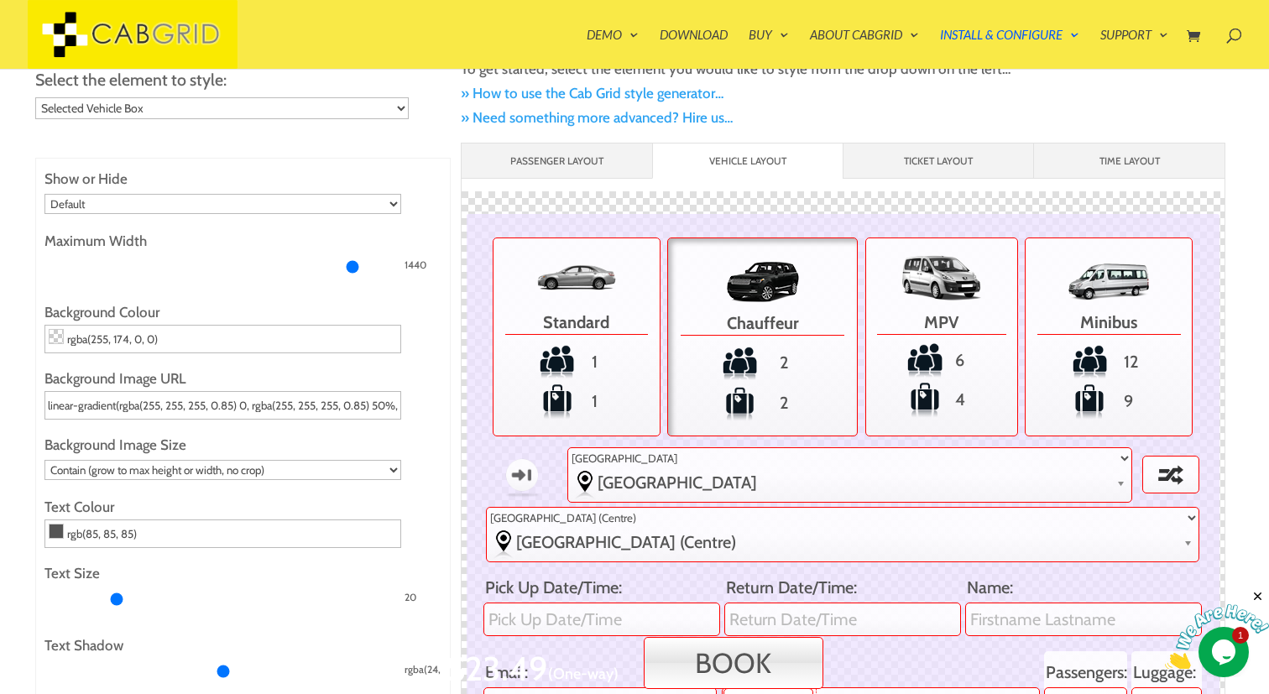
drag, startPoint x: 395, startPoint y: 264, endPoint x: 352, endPoint y: 261, distance: 42.9
click at [352, 261] on input "Maximum Width" at bounding box center [222, 267] width 357 height 27
drag, startPoint x: 352, startPoint y: 261, endPoint x: 400, endPoint y: 266, distance: 49.0
type input "1440"
click at [400, 266] on input "Maximum Width" at bounding box center [222, 267] width 357 height 27
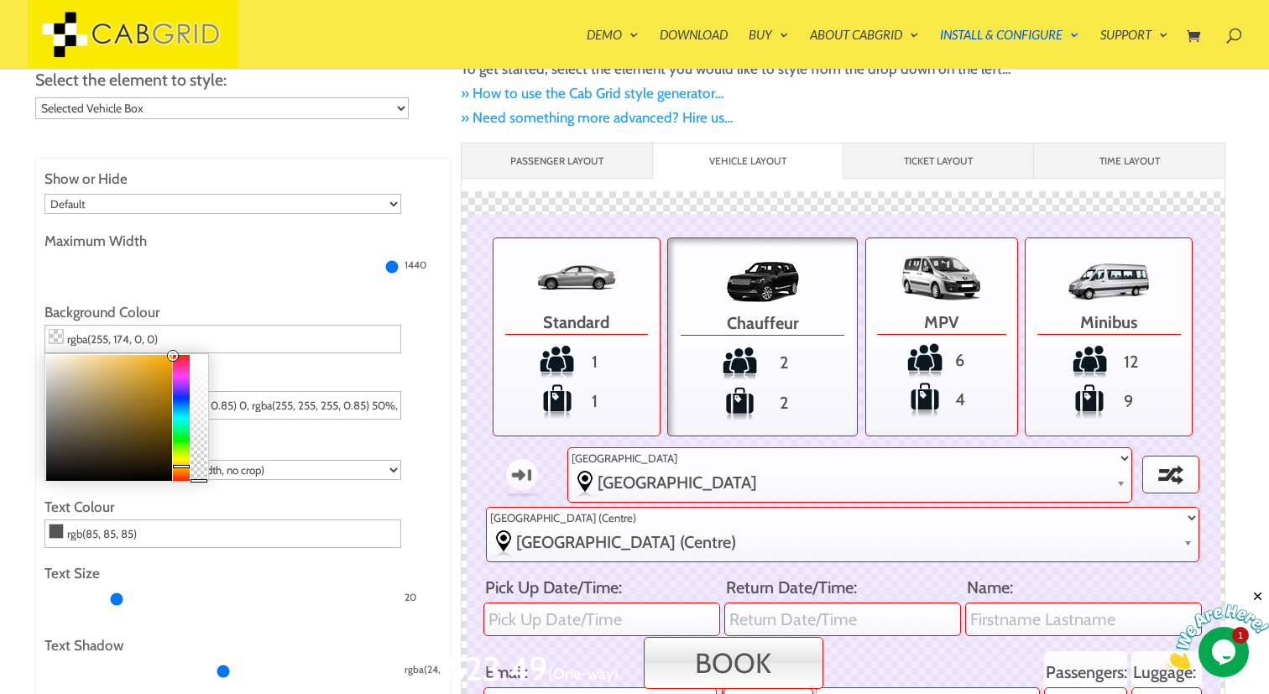
click at [55, 337] on span at bounding box center [56, 336] width 13 height 13
click at [82, 359] on div at bounding box center [109, 418] width 126 height 126
click at [76, 356] on div at bounding box center [76, 358] width 10 height 10
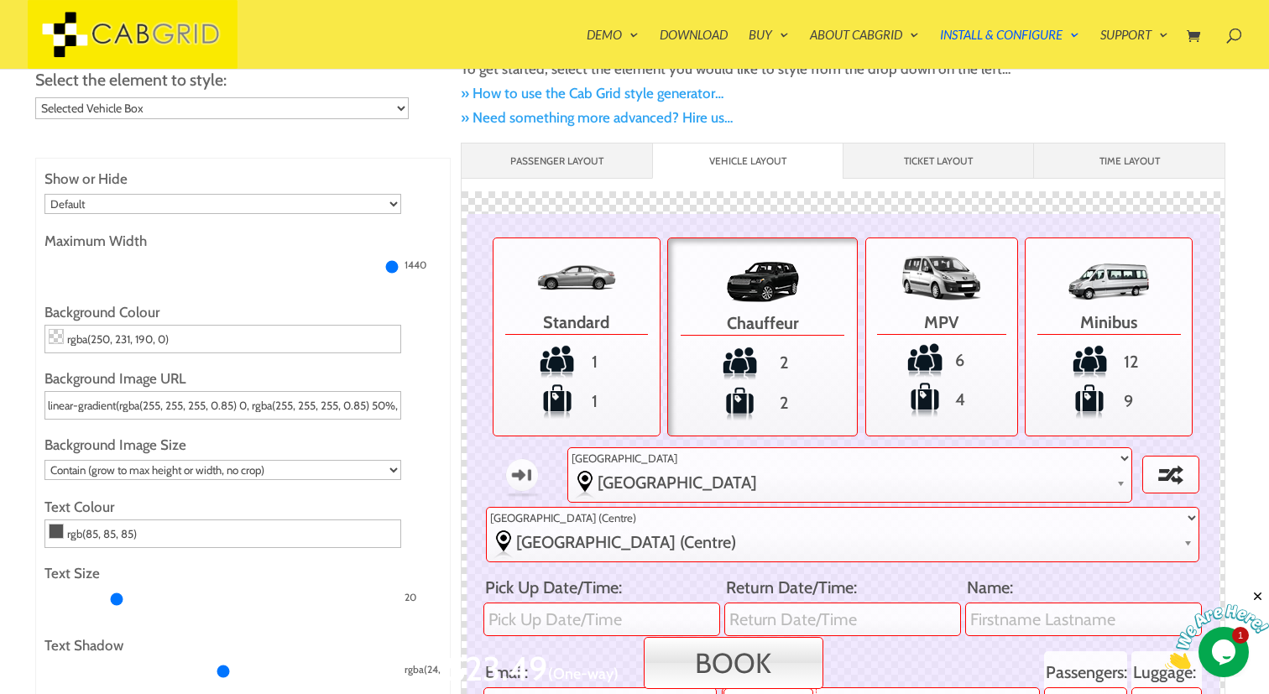
click at [228, 293] on ul "Show or Hide Default Show Hide Maximum Width 1440 Background Colour rgba(250, 2…" at bounding box center [242, 595] width 397 height 856
click at [314, 341] on input "rgba(250, 231, 190, 0)" at bounding box center [222, 339] width 357 height 29
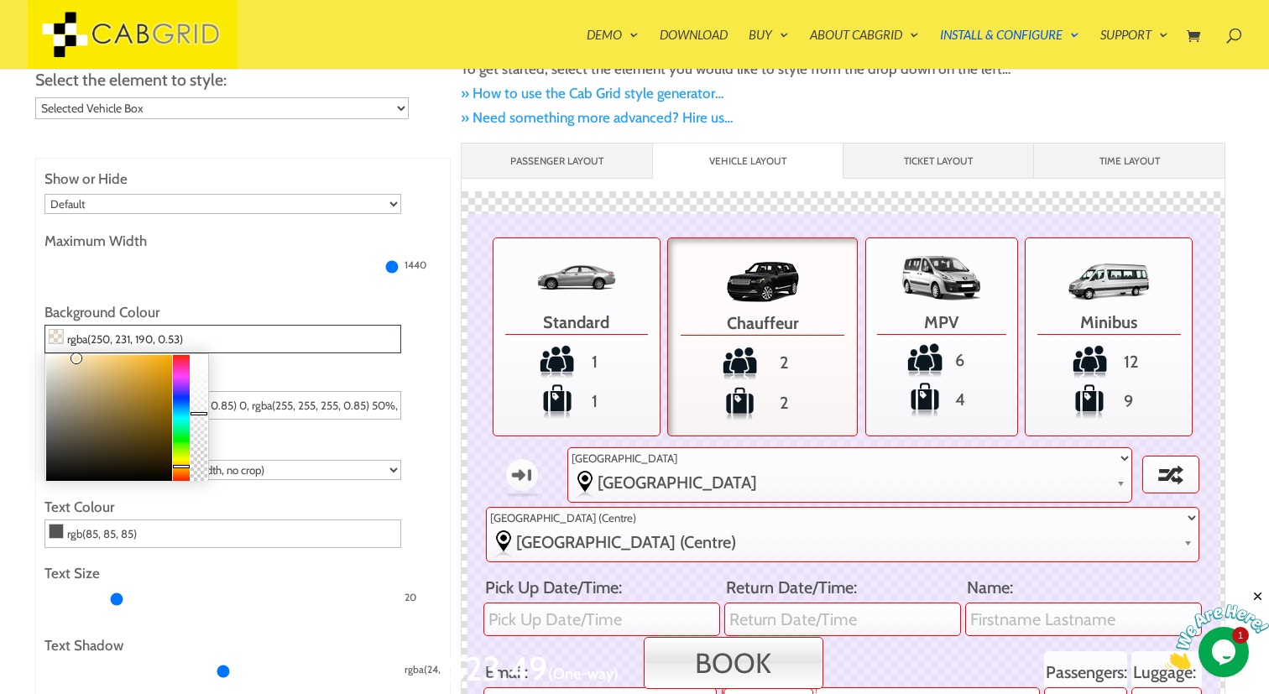
drag, startPoint x: 201, startPoint y: 480, endPoint x: 201, endPoint y: 412, distance: 68.0
click at [201, 412] on div at bounding box center [199, 413] width 17 height 3
drag, startPoint x: 201, startPoint y: 412, endPoint x: 209, endPoint y: 365, distance: 47.8
click at [209, 365] on ul "Show or Hide Default Show Hide Maximum Width 1440 Background Colour rgba(250, 2…" at bounding box center [242, 595] width 397 height 856
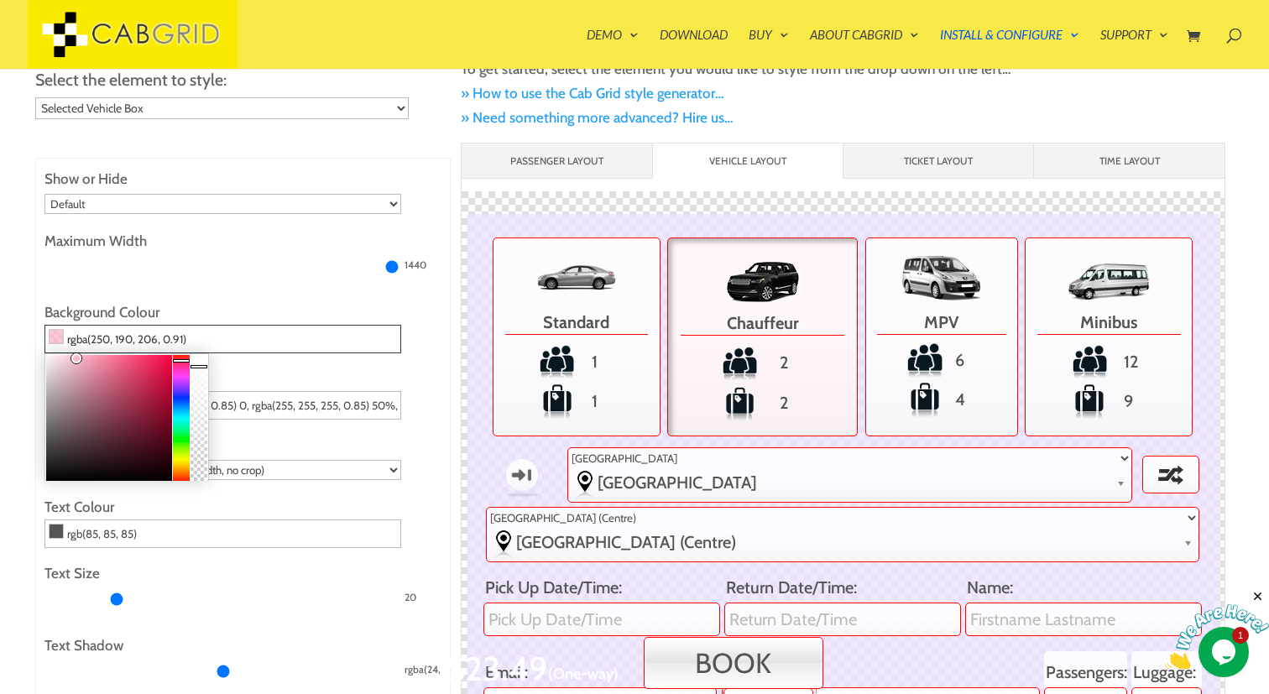
click at [184, 359] on div at bounding box center [181, 418] width 17 height 126
click at [181, 359] on div at bounding box center [181, 360] width 17 height 3
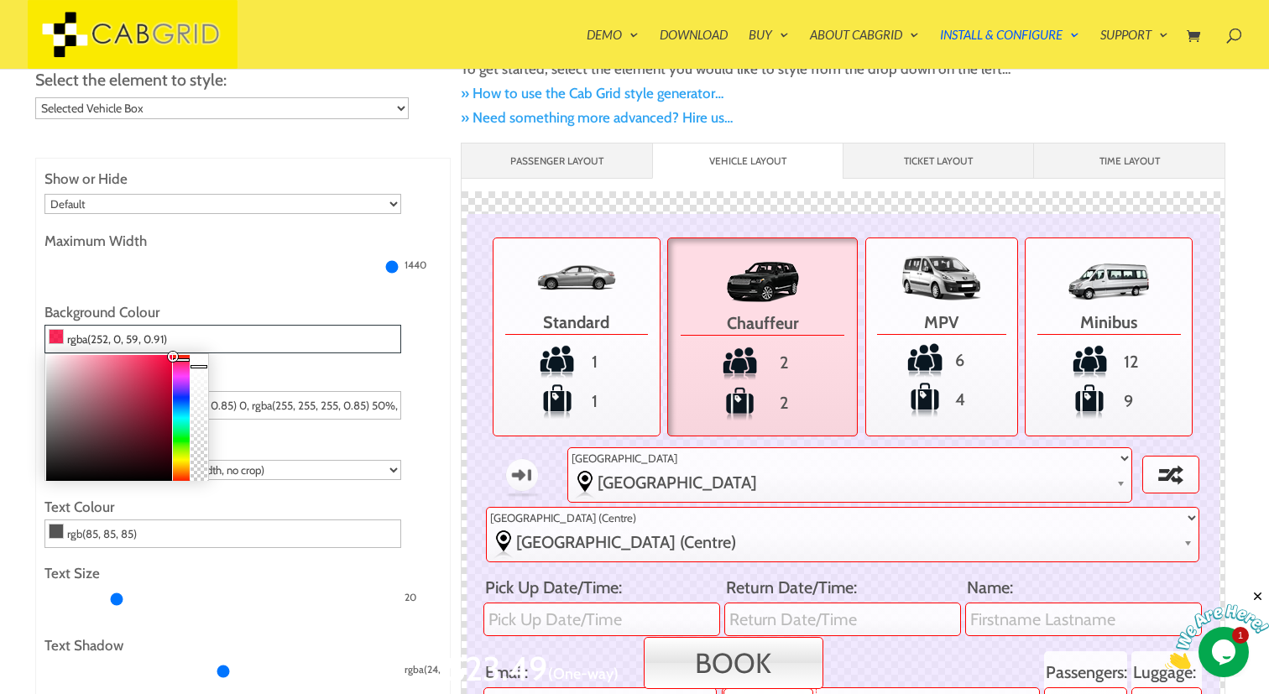
drag, startPoint x: 76, startPoint y: 357, endPoint x: 175, endPoint y: 354, distance: 99.1
click at [175, 354] on div at bounding box center [173, 357] width 10 height 10
type input "rgba(252, 0, 59, 1)"
drag, startPoint x: 201, startPoint y: 367, endPoint x: 202, endPoint y: 345, distance: 21.8
click at [202, 345] on div "rgba(252, 0, 59, 1)" at bounding box center [242, 339] width 397 height 29
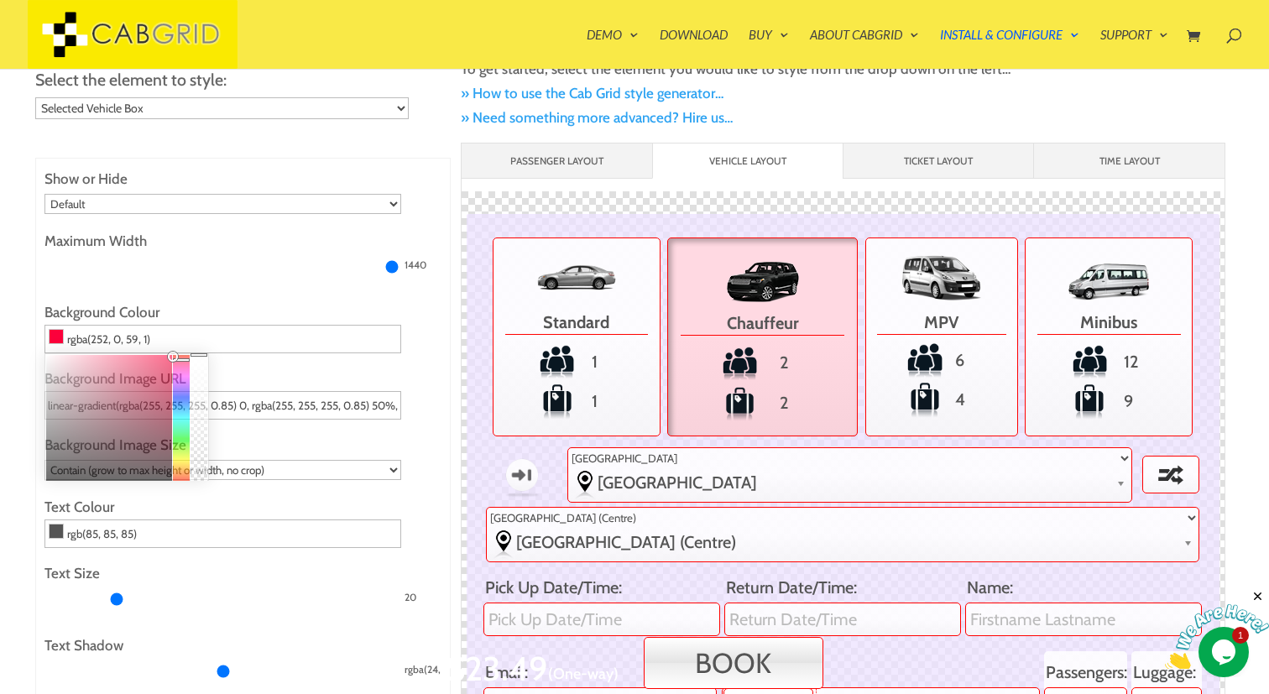
click at [547, 319] on span "Standard" at bounding box center [577, 320] width 144 height 29
click at [0, 0] on input "Standard 1 1" at bounding box center [0, 0] width 0 height 0
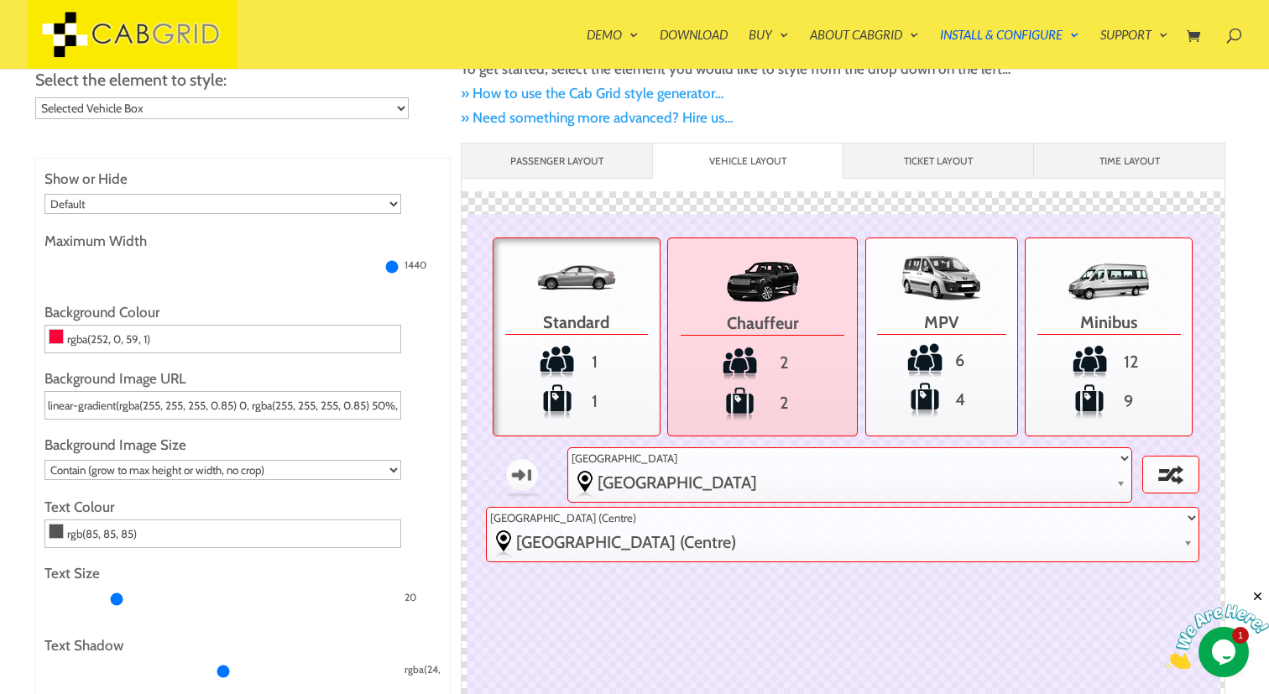
click at [710, 323] on span "Chauffeur" at bounding box center [763, 320] width 164 height 29
click at [0, 0] on input "Chauffeur 2 2" at bounding box center [0, 0] width 0 height 0
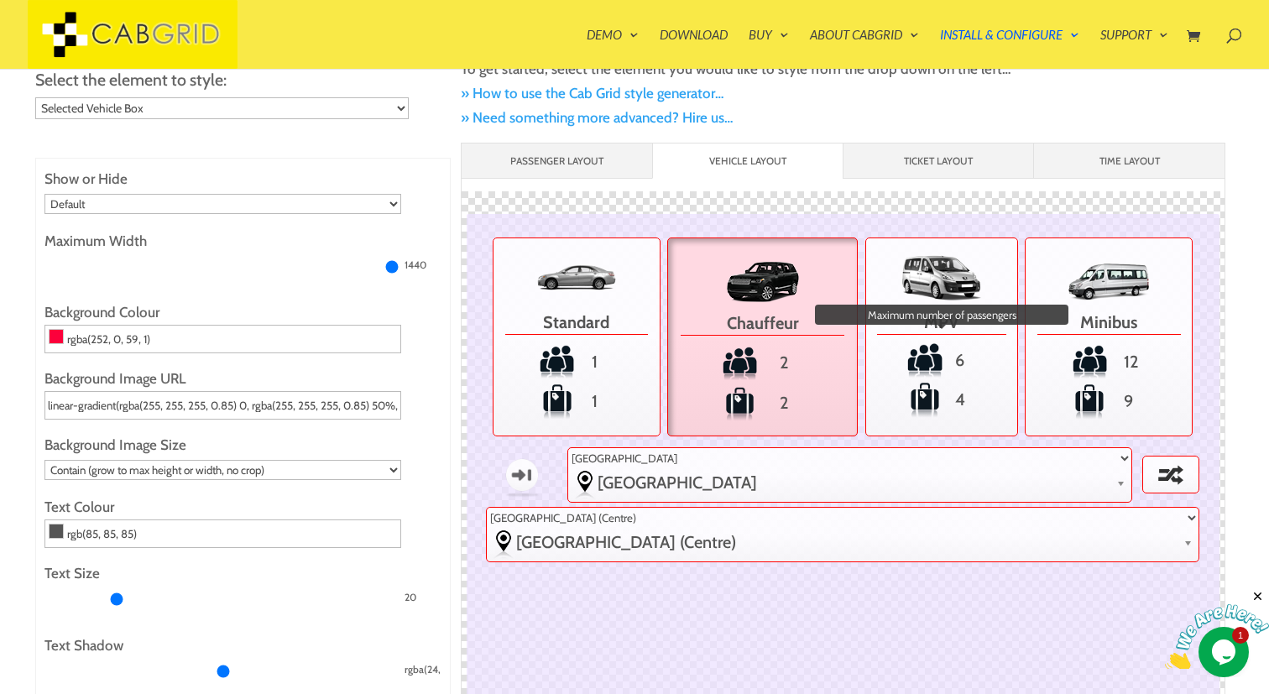
click at [930, 350] on span "6" at bounding box center [942, 360] width 144 height 37
click at [0, 0] on input "MPV 6 Maximum number of passengers 4" at bounding box center [0, 0] width 0 height 0
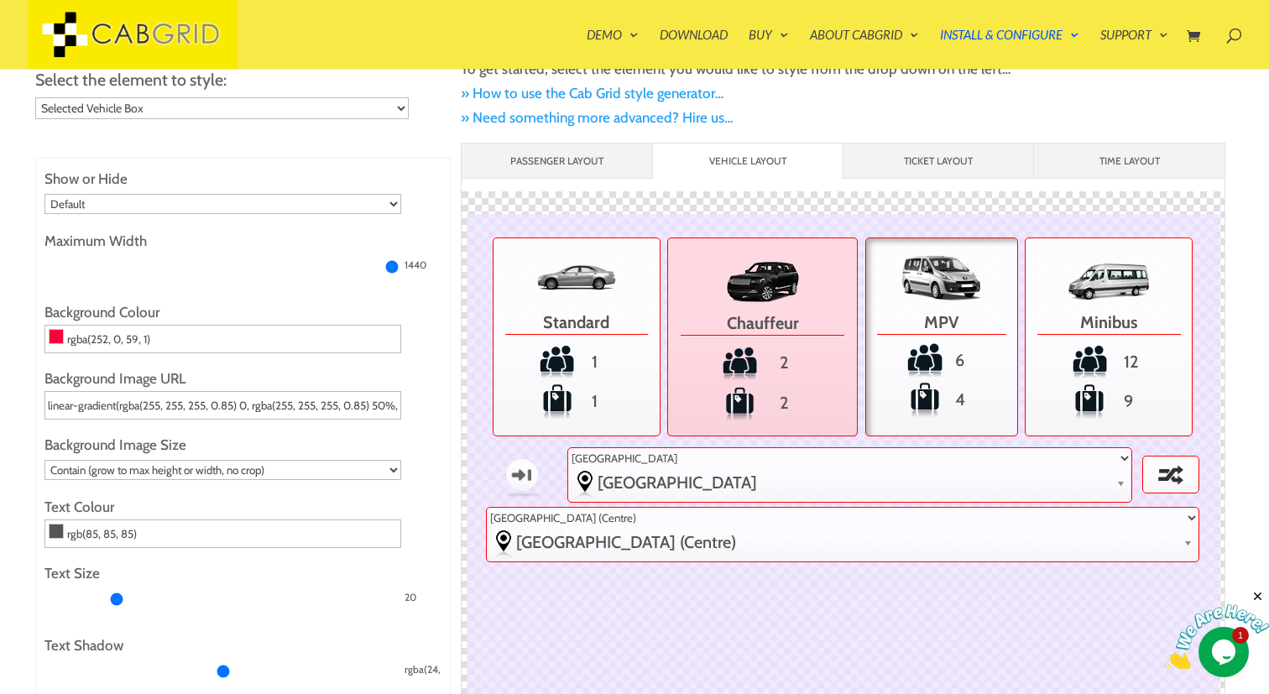
click at [723, 294] on img at bounding box center [763, 282] width 84 height 40
click at [0, 0] on input "Chauffeur 2 2" at bounding box center [0, 0] width 0 height 0
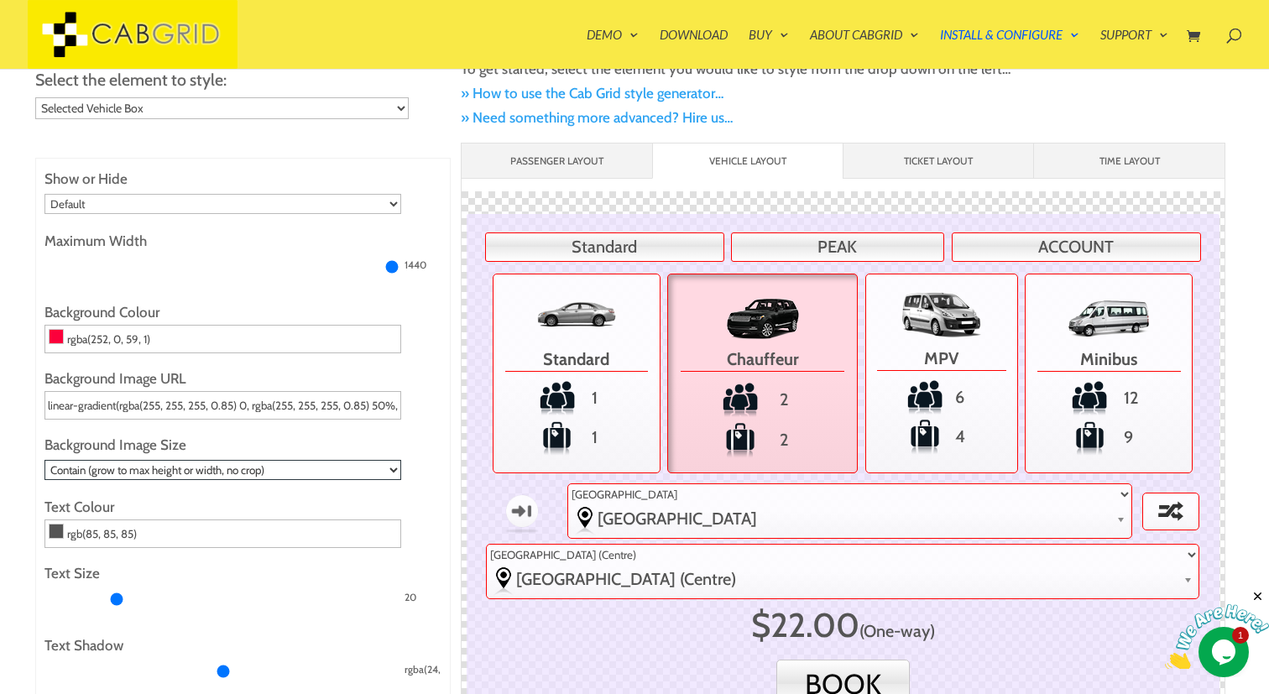
click at [392, 468] on select "Default Cover (fill background, will crop image) Contain (grow to max height or…" at bounding box center [222, 470] width 357 height 20
click at [44, 460] on select "Default Cover (fill background, will crop image) Contain (grow to max height or…" at bounding box center [222, 470] width 357 height 20
click at [381, 463] on select "Default Cover (fill background, will crop image) Contain (grow to max height or…" at bounding box center [222, 470] width 357 height 20
select select "cover"
click at [44, 460] on select "Default Cover (fill background, will crop image) Contain (grow to max height or…" at bounding box center [222, 470] width 357 height 20
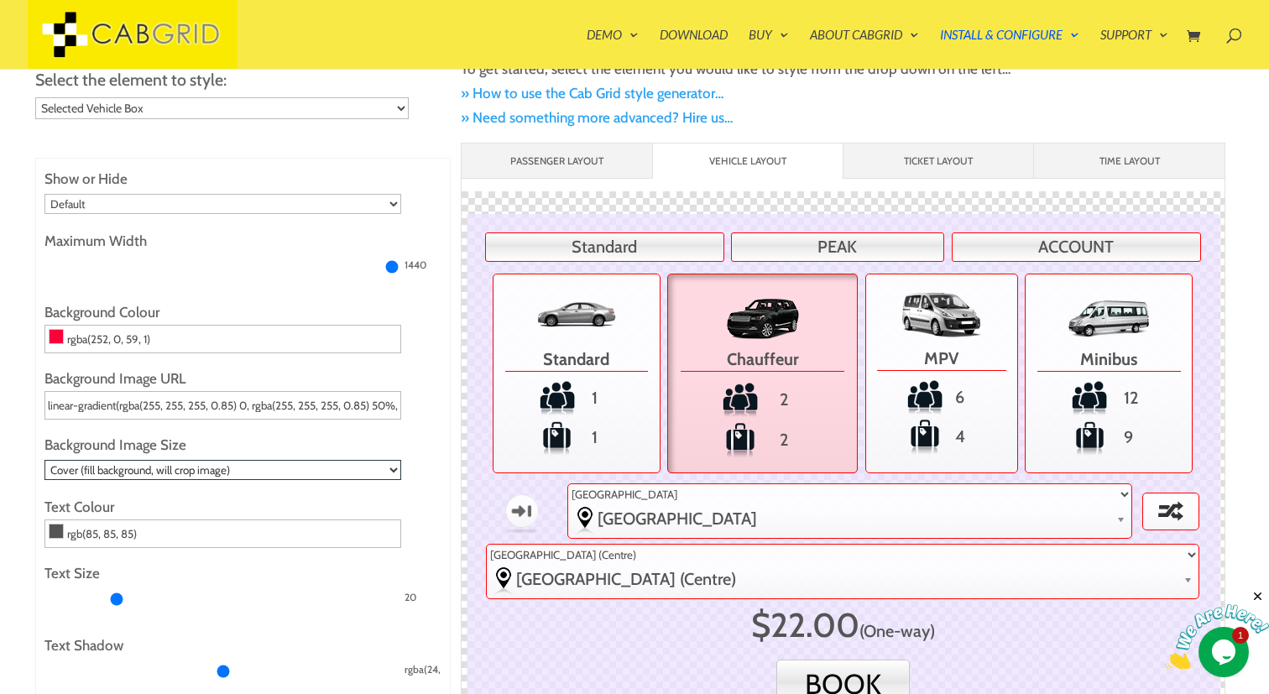
click at [383, 467] on select "Default Cover (fill background, will crop image) Contain (grow to max height or…" at bounding box center [222, 470] width 357 height 20
select select
click at [44, 460] on select "Default Cover (fill background, will crop image) Contain (grow to max height or…" at bounding box center [222, 470] width 357 height 20
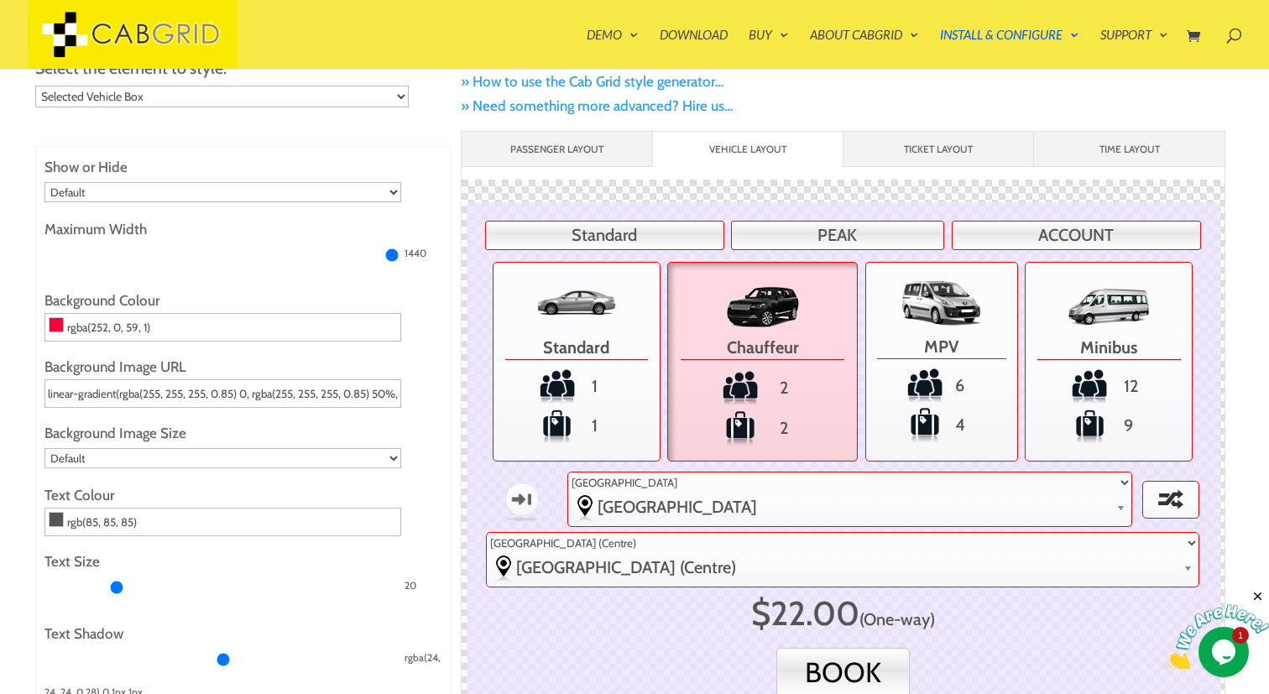
click at [368, 503] on label "Text Colour" at bounding box center [242, 496] width 397 height 24
click at [353, 510] on input "rgb(85, 85, 85)" at bounding box center [222, 522] width 357 height 29
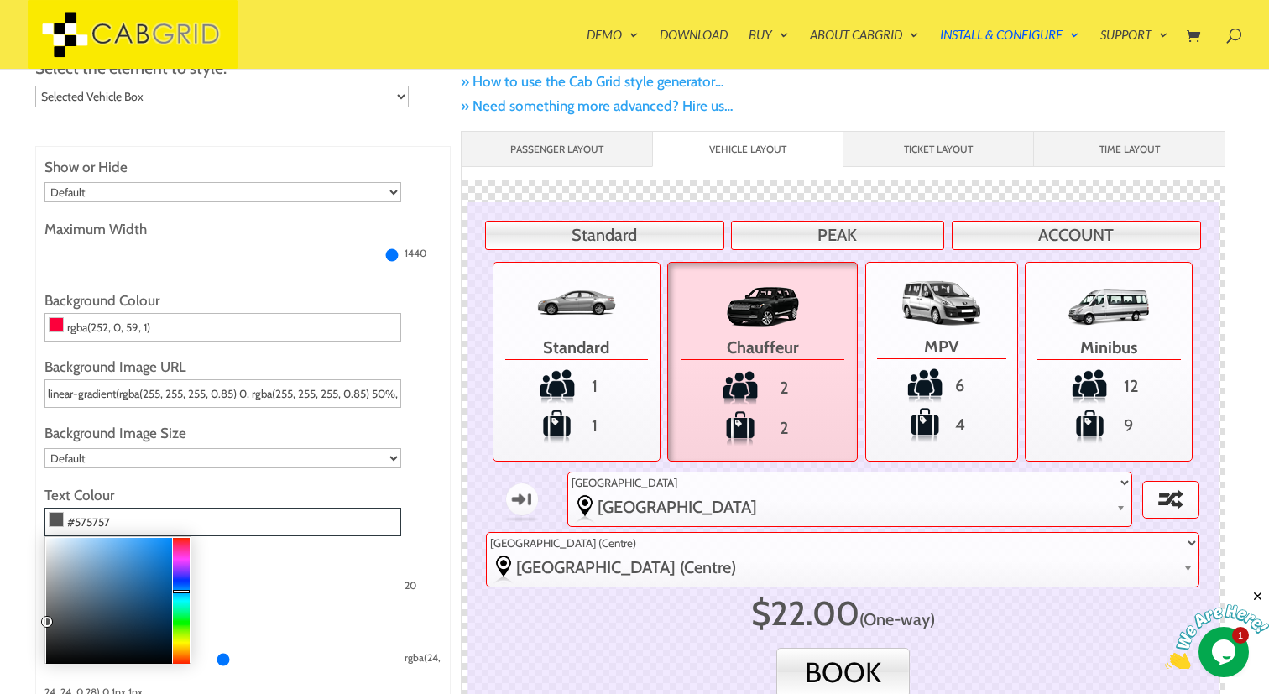
click at [186, 590] on div at bounding box center [181, 601] width 17 height 126
click at [149, 562] on div at bounding box center [109, 601] width 126 height 126
type input "#0087f5"
drag, startPoint x: 149, startPoint y: 562, endPoint x: 183, endPoint y: 541, distance: 40.1
click at [183, 541] on div at bounding box center [117, 600] width 147 height 128
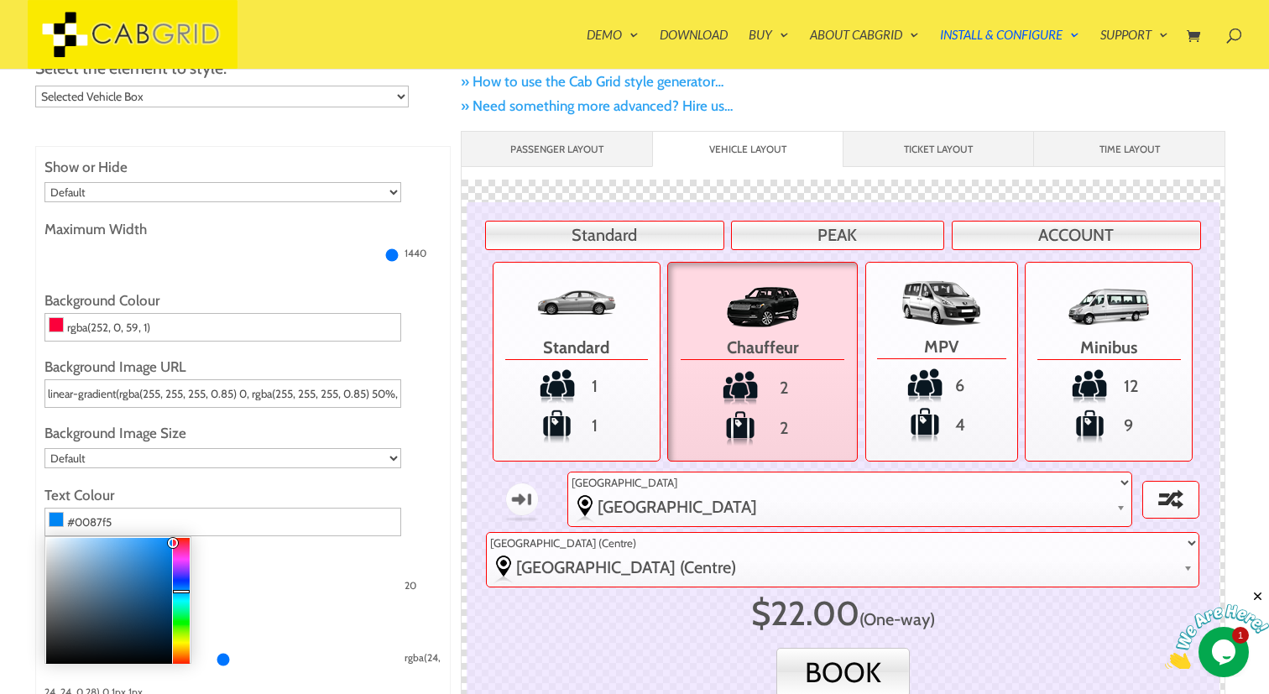
click at [255, 559] on label "Text Size" at bounding box center [242, 562] width 397 height 24
click at [255, 574] on input "Text Size" at bounding box center [222, 587] width 357 height 27
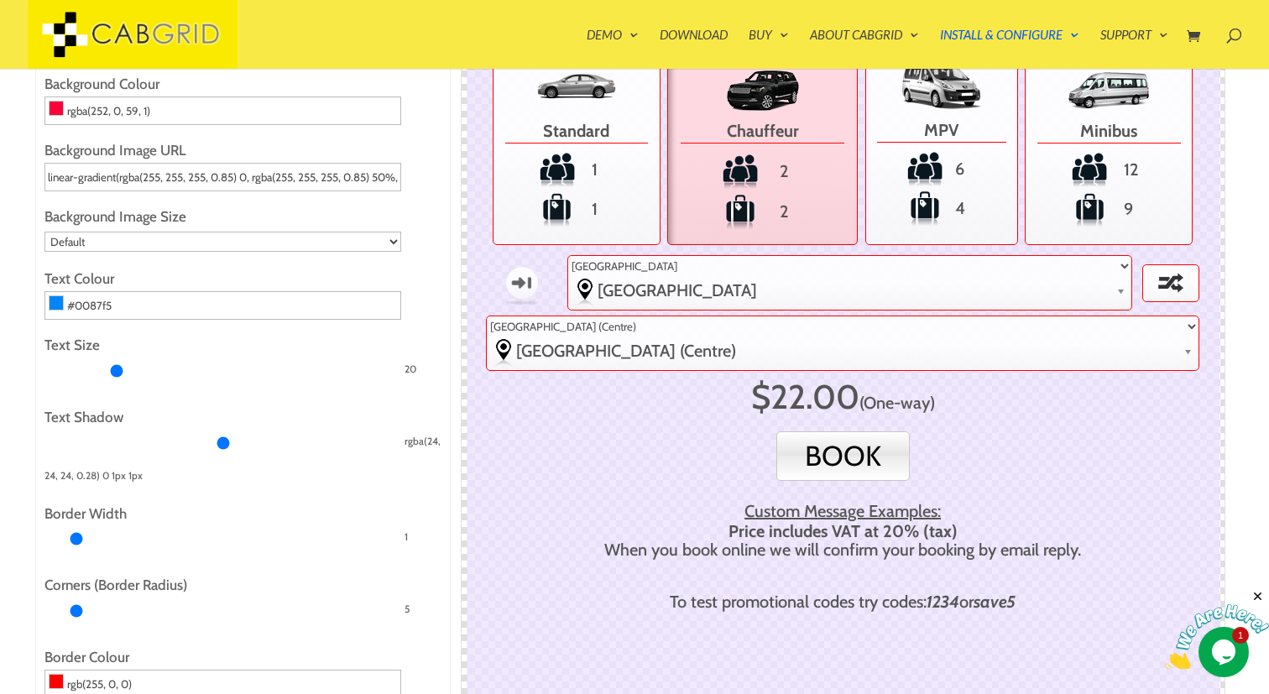
scroll to position [373, 0]
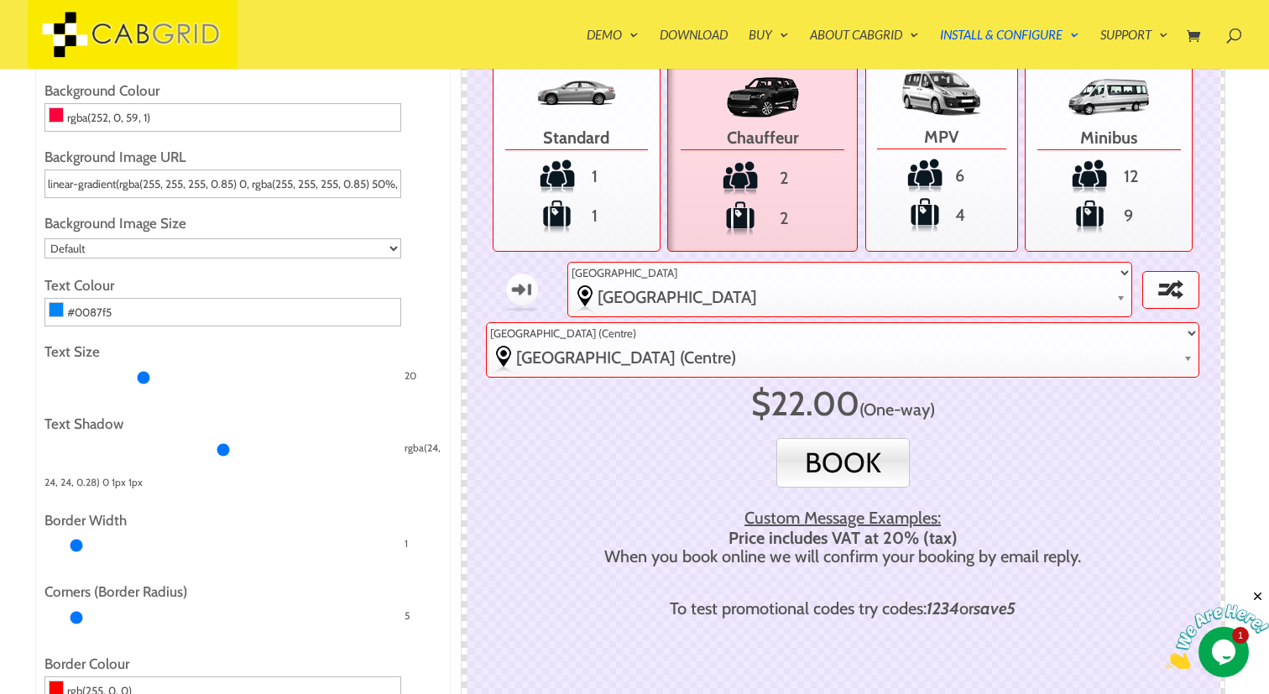
drag, startPoint x: 121, startPoint y: 374, endPoint x: 144, endPoint y: 372, distance: 22.8
click at [144, 372] on input "Text Size" at bounding box center [222, 377] width 357 height 27
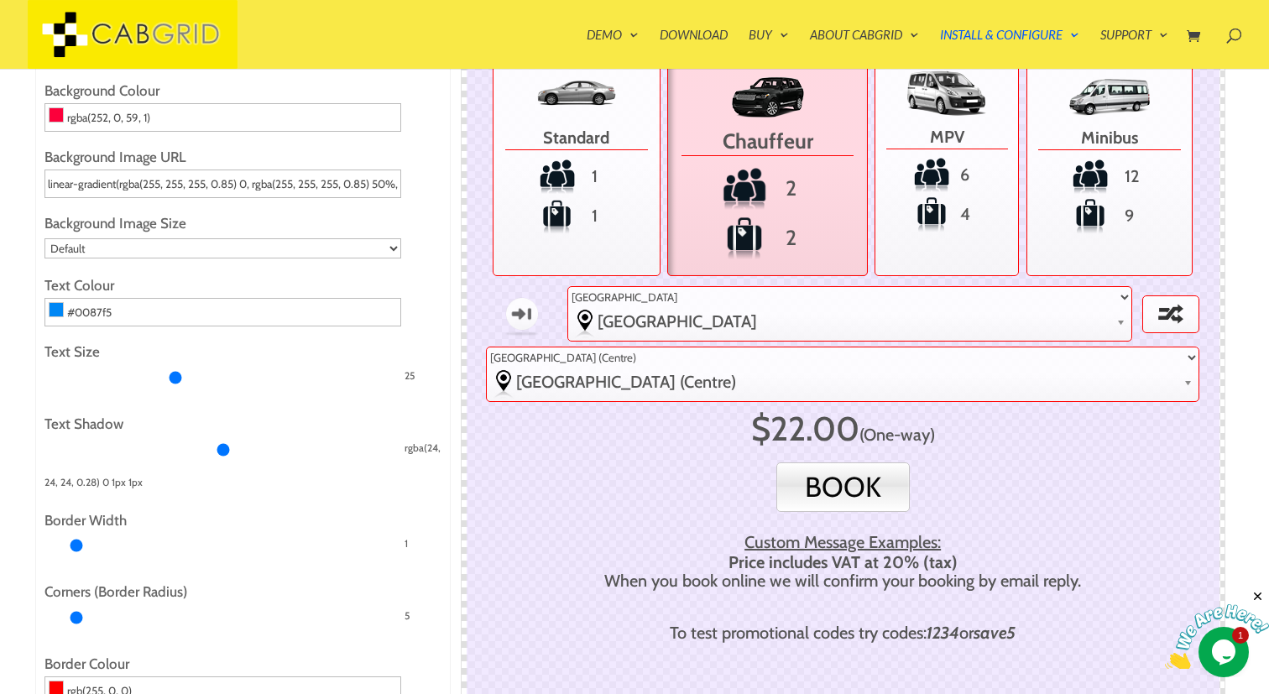
drag, startPoint x: 144, startPoint y: 372, endPoint x: 175, endPoint y: 377, distance: 32.3
click at [175, 377] on input "Text Size" at bounding box center [222, 377] width 357 height 27
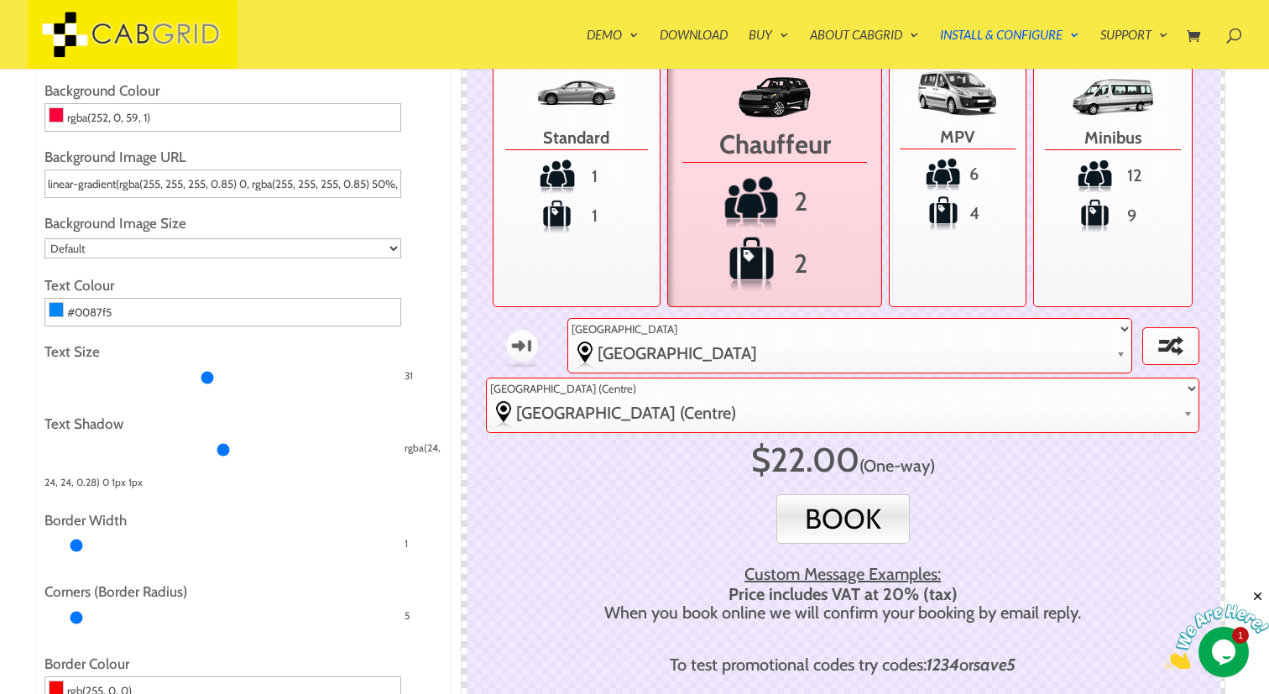
drag, startPoint x: 175, startPoint y: 377, endPoint x: 205, endPoint y: 378, distance: 29.4
click at [205, 378] on input "Text Size" at bounding box center [222, 377] width 357 height 27
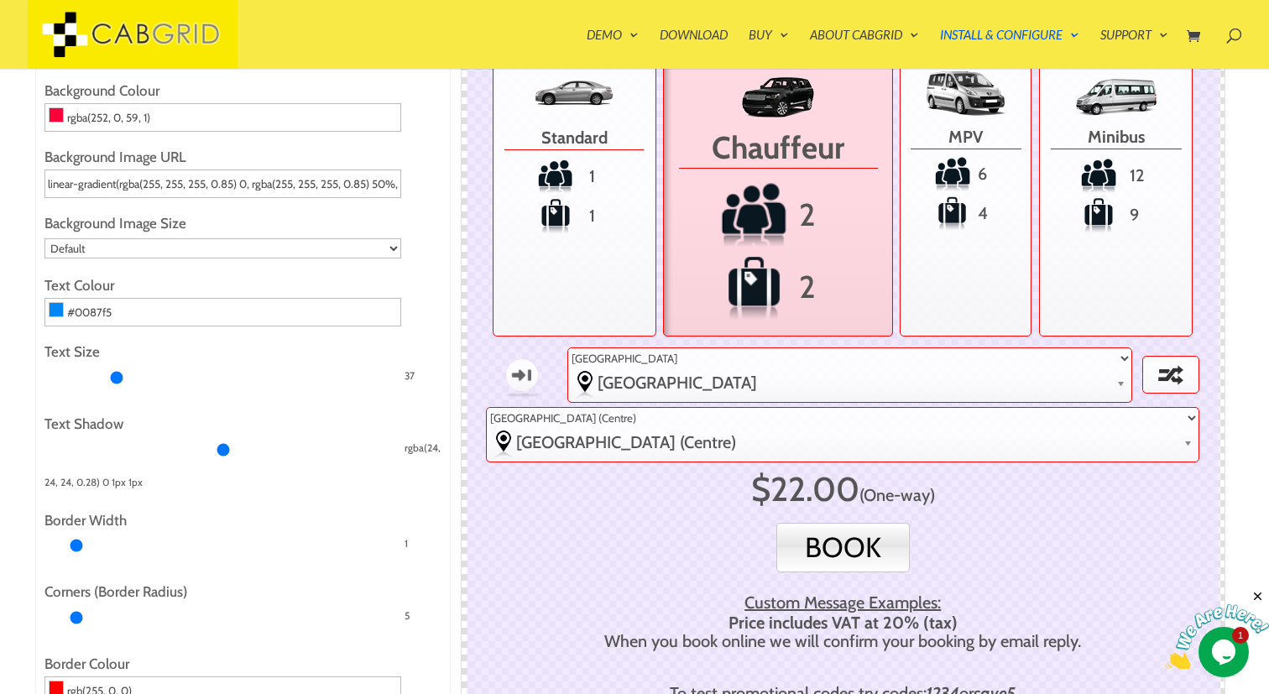
drag, startPoint x: 205, startPoint y: 378, endPoint x: 118, endPoint y: 370, distance: 87.6
type input "20"
click at [118, 370] on input "Text Size" at bounding box center [222, 377] width 357 height 27
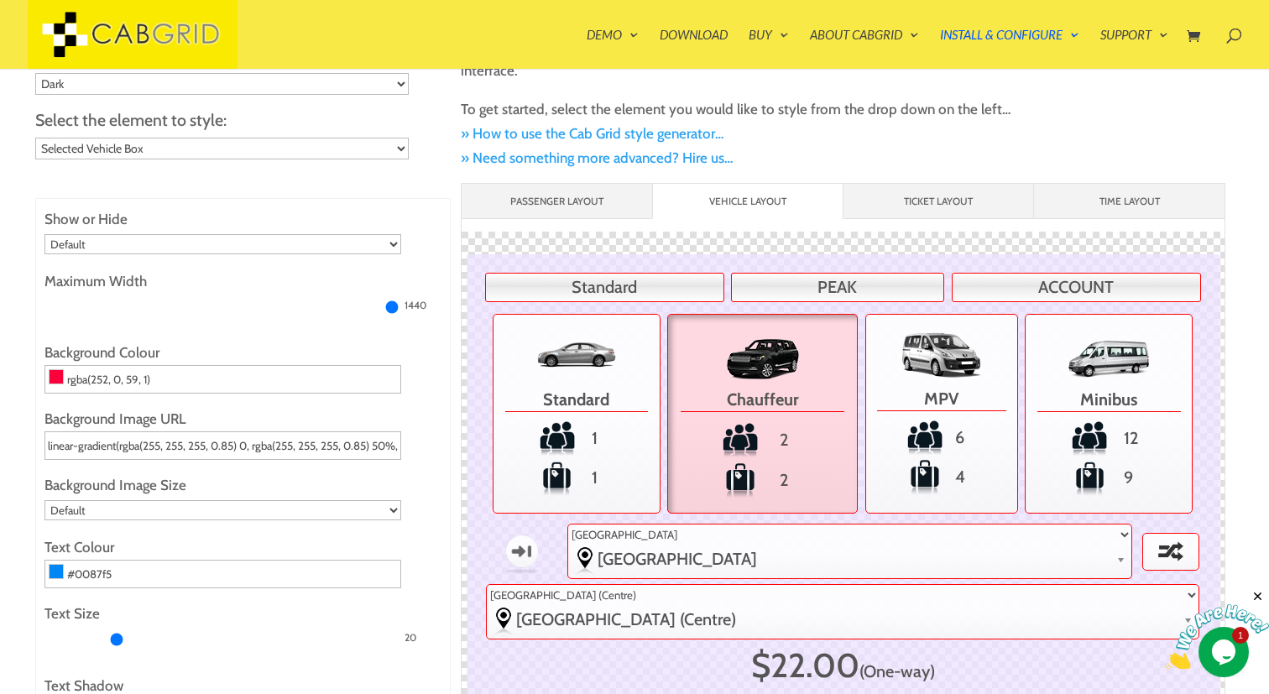
scroll to position [129, 0]
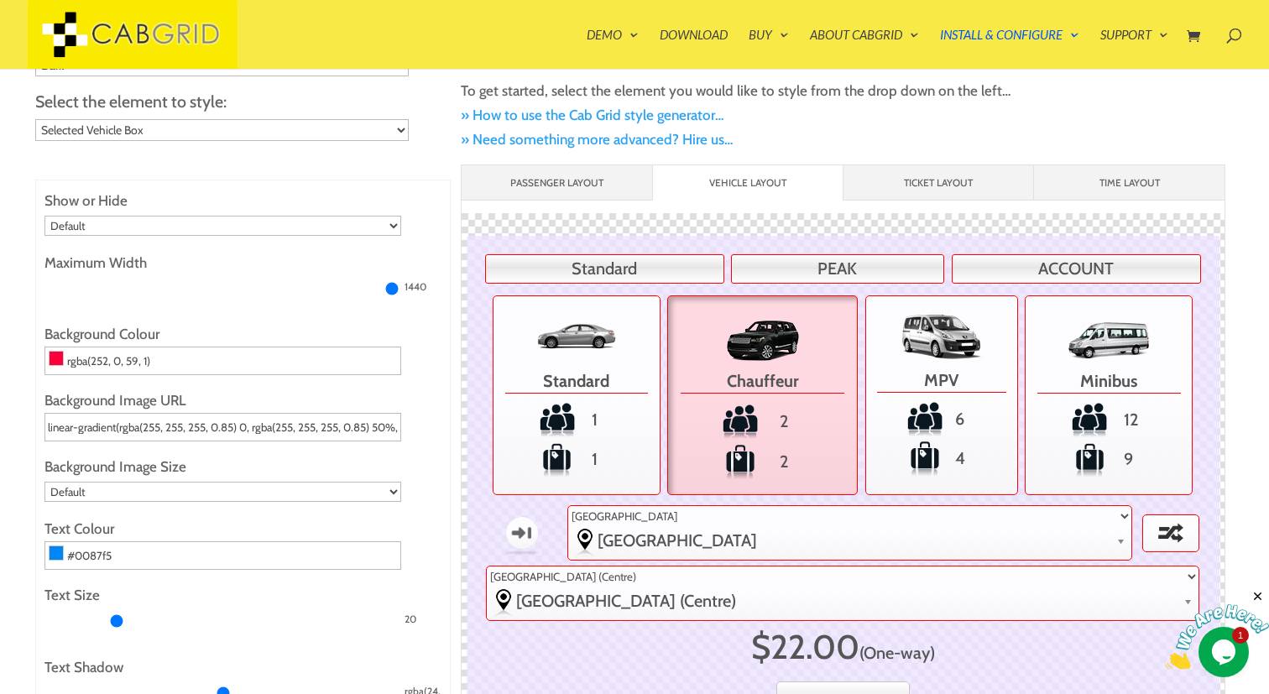
click at [522, 379] on span "Standard" at bounding box center [577, 378] width 144 height 29
click at [0, 0] on input "Standard 1 1" at bounding box center [0, 0] width 0 height 0
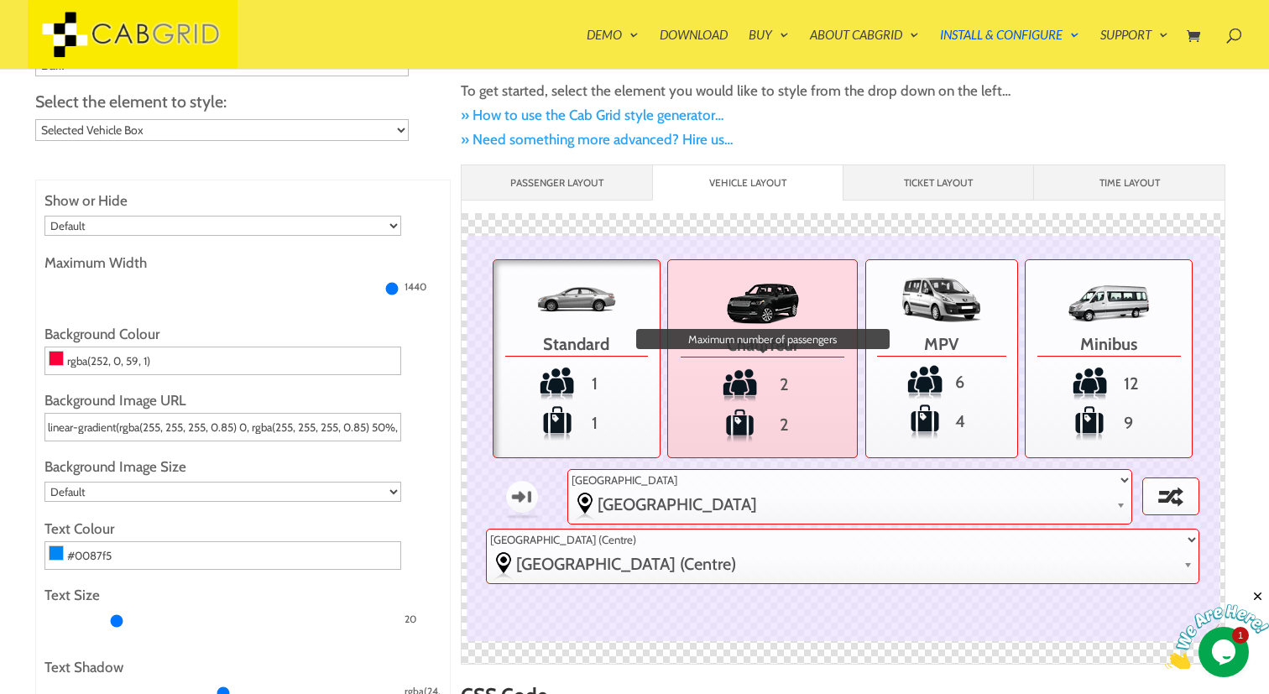
click at [723, 374] on span "2" at bounding box center [763, 385] width 182 height 37
click at [0, 0] on input "Chauffeur 2 Maximum number of passengers 2" at bounding box center [0, 0] width 0 height 0
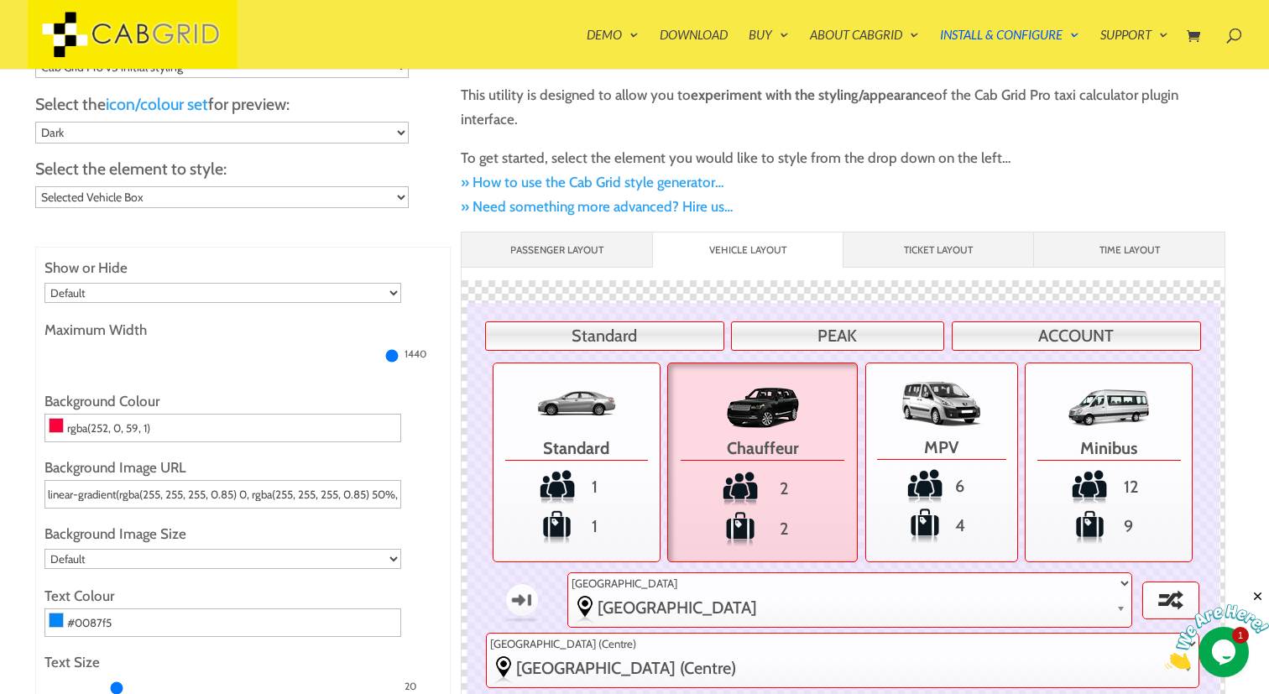
scroll to position [60, 0]
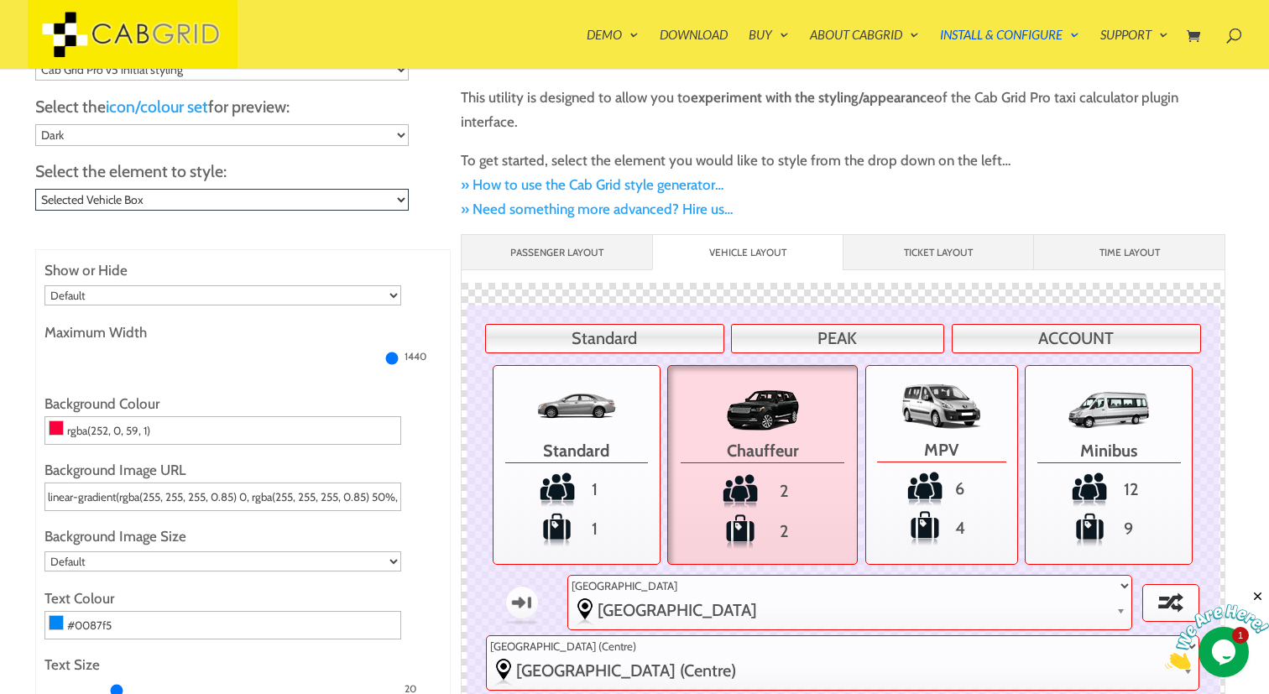
click at [387, 191] on select "Choose... General child elements (.cabGridPro *) - e.g. text color Main Contain…" at bounding box center [222, 200] width 374 height 22
select select ".cabGridPro .cabGridForm ul.cabGridProJourneyDetails li.cabGridProVehicles ul>l…"
click at [35, 189] on select "Choose... General child elements (.cabGridPro *) - e.g. text color Main Contain…" at bounding box center [222, 200] width 374 height 22
type input "720"
type input "rgba(255, 174, 0, 0)"
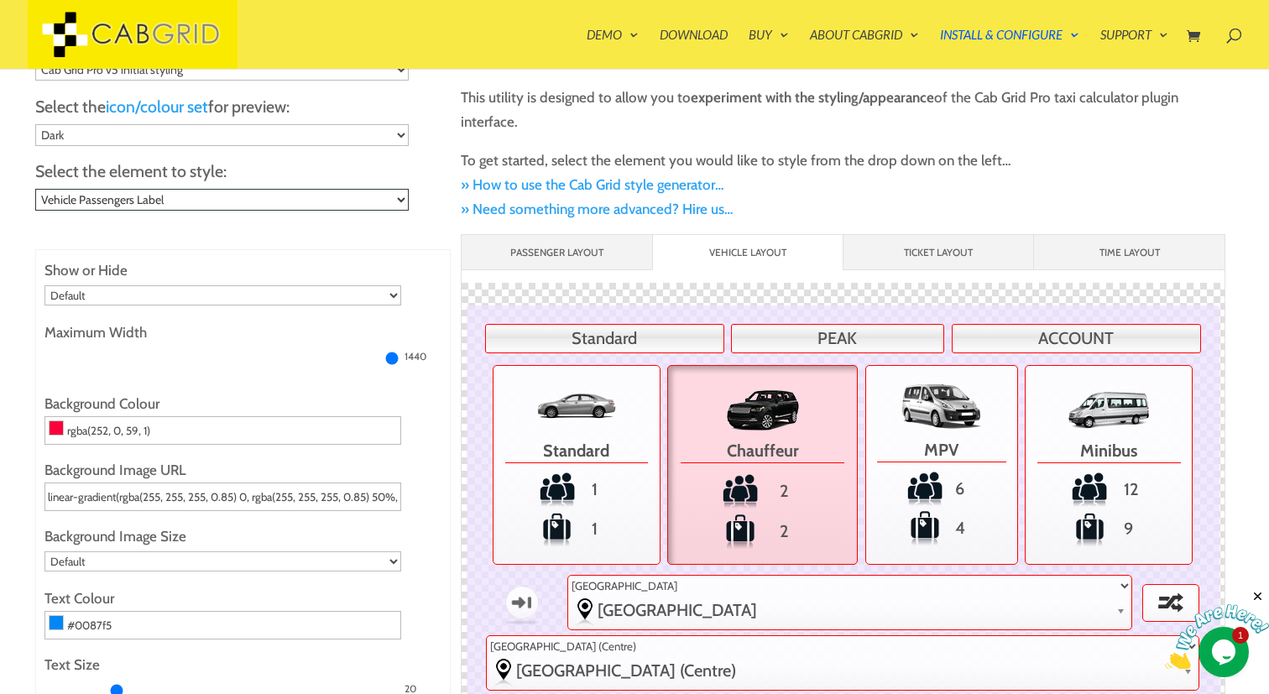
type input "url("https://cabgrid.com/wp-content/plugins/cab-grid-pro/i/passenger-icon3.png")"
type input "rgb(85, 85, 85)"
type input "6"
type input "0"
type input "3"
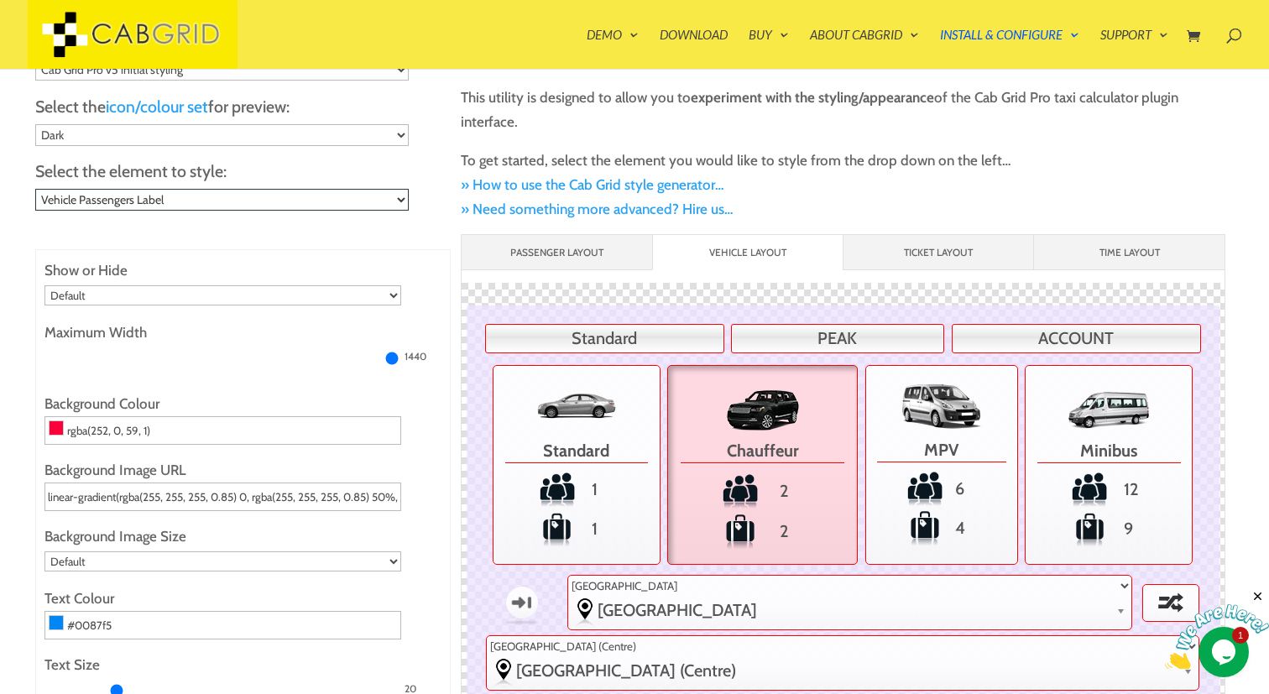
type input "20"
click at [342, 213] on div "Select the base styles for preview: Cab Grid Pro v5 initial styling Original v1…" at bounding box center [243, 137] width 416 height 217
click at [344, 201] on select "Choose... General child elements (.cabGridPro *) - e.g. text color Main Contain…" at bounding box center [222, 200] width 374 height 22
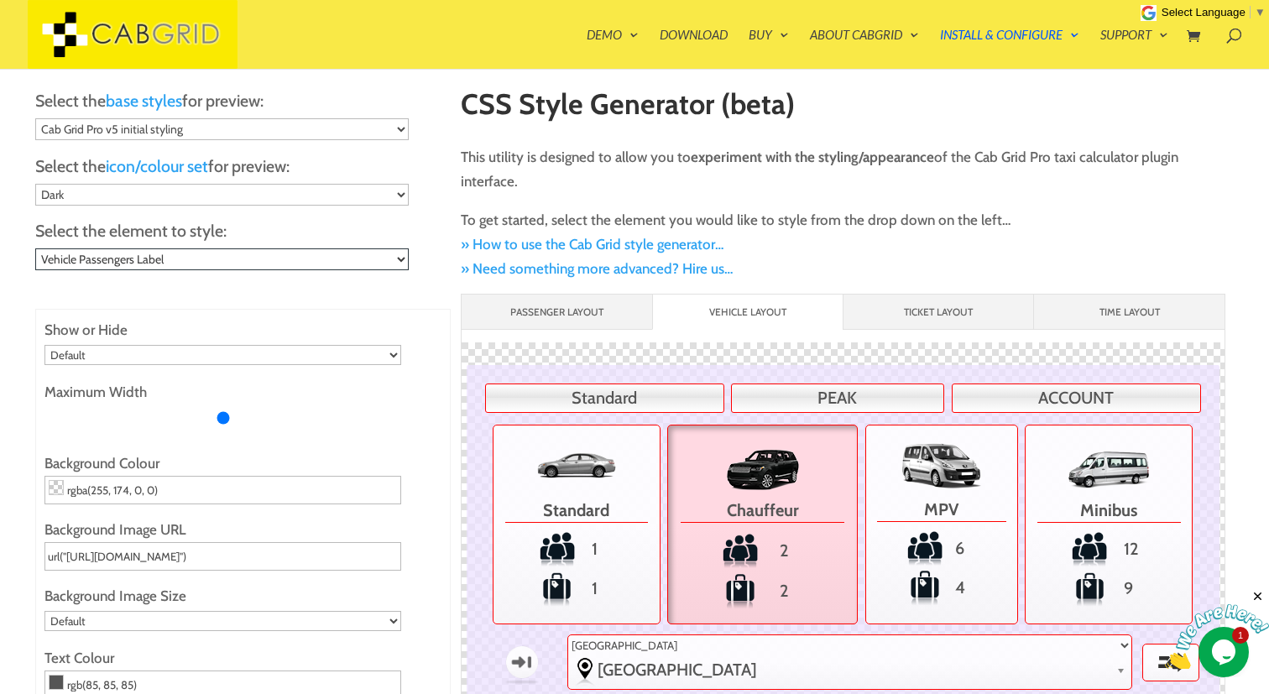
scroll to position [24, 0]
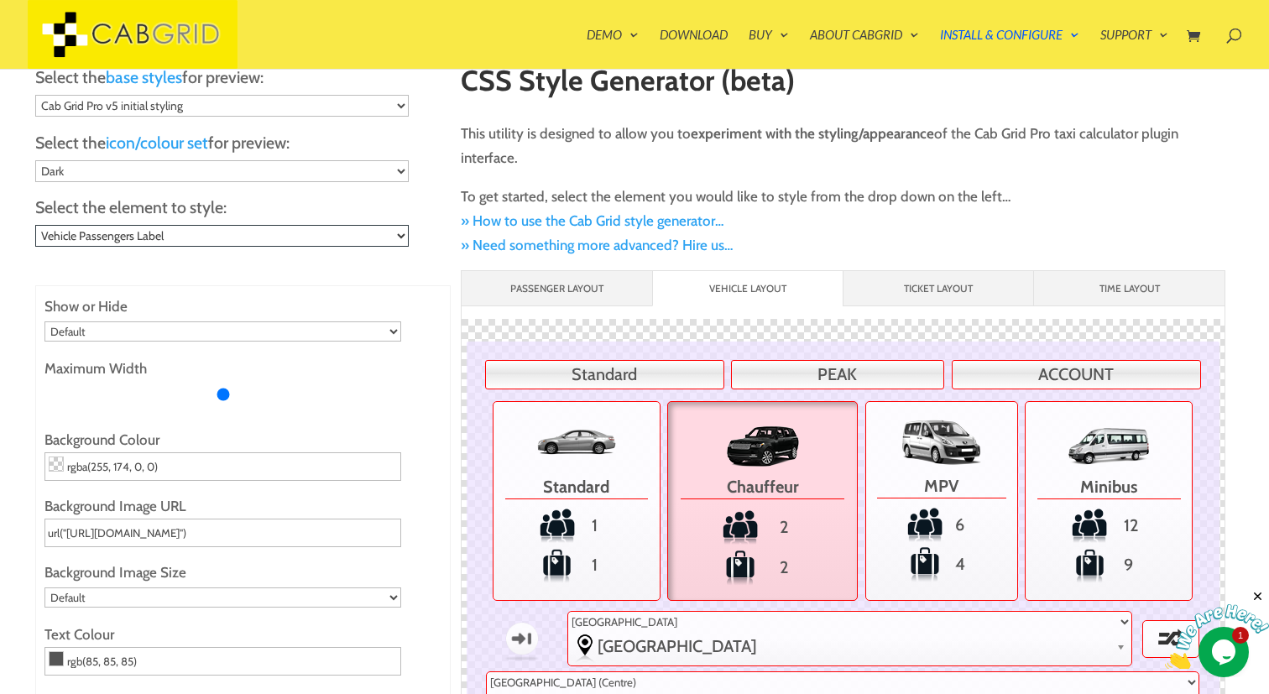
click at [396, 238] on select "Choose... General child elements (.cabGridPro *) - e.g. text color Main Contain…" at bounding box center [222, 236] width 374 height 22
select select ".cabGridPro"
click at [35, 225] on select "Choose... General child elements (.cabGridPro *) - e.g. text color Main Contain…" at bounding box center [222, 236] width 374 height 22
type input "1024"
type input "rgba(236, 226, 255, 0.75)"
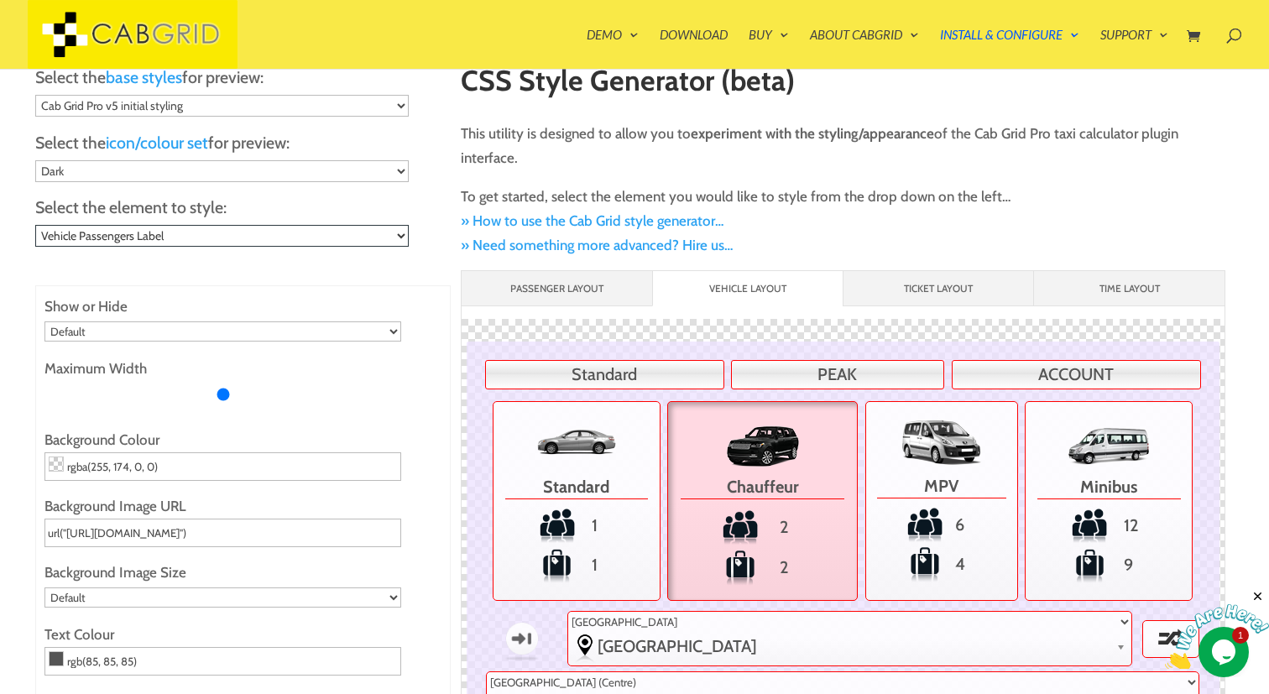
type input "rgb(102, 102, 102)"
type input "22"
type input "6"
type input "2"
type input "rgb(255, 255, 255)"
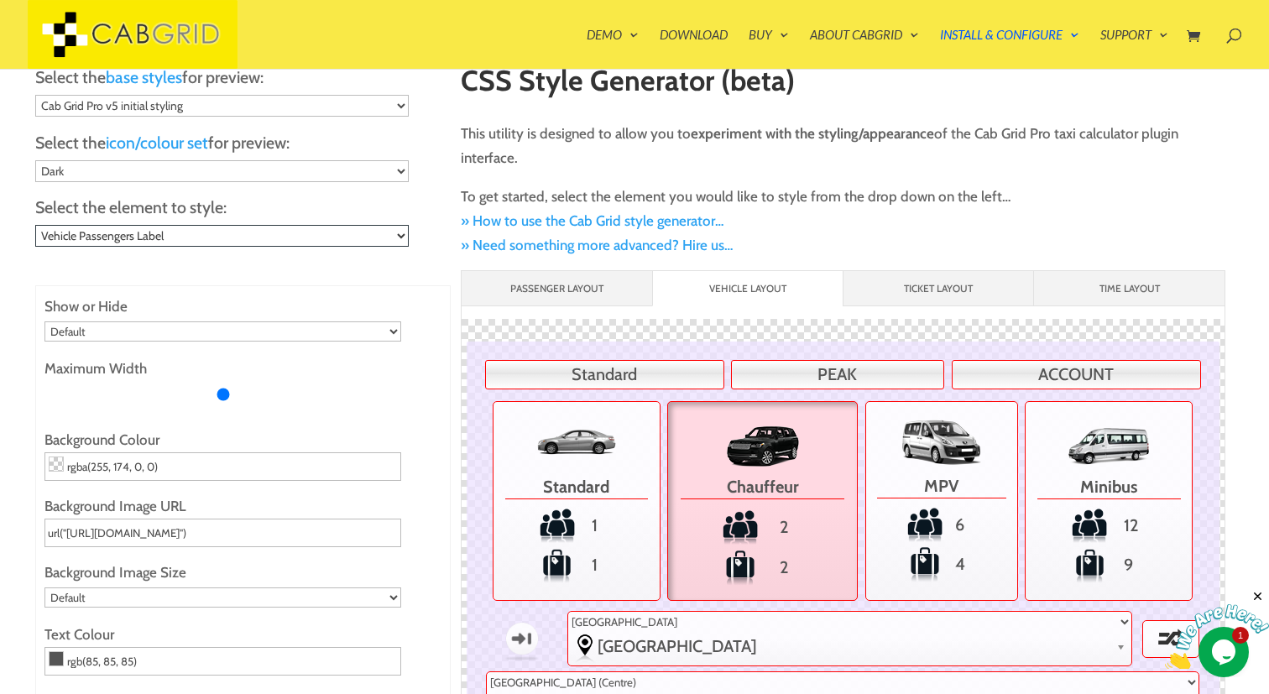
type input "20"
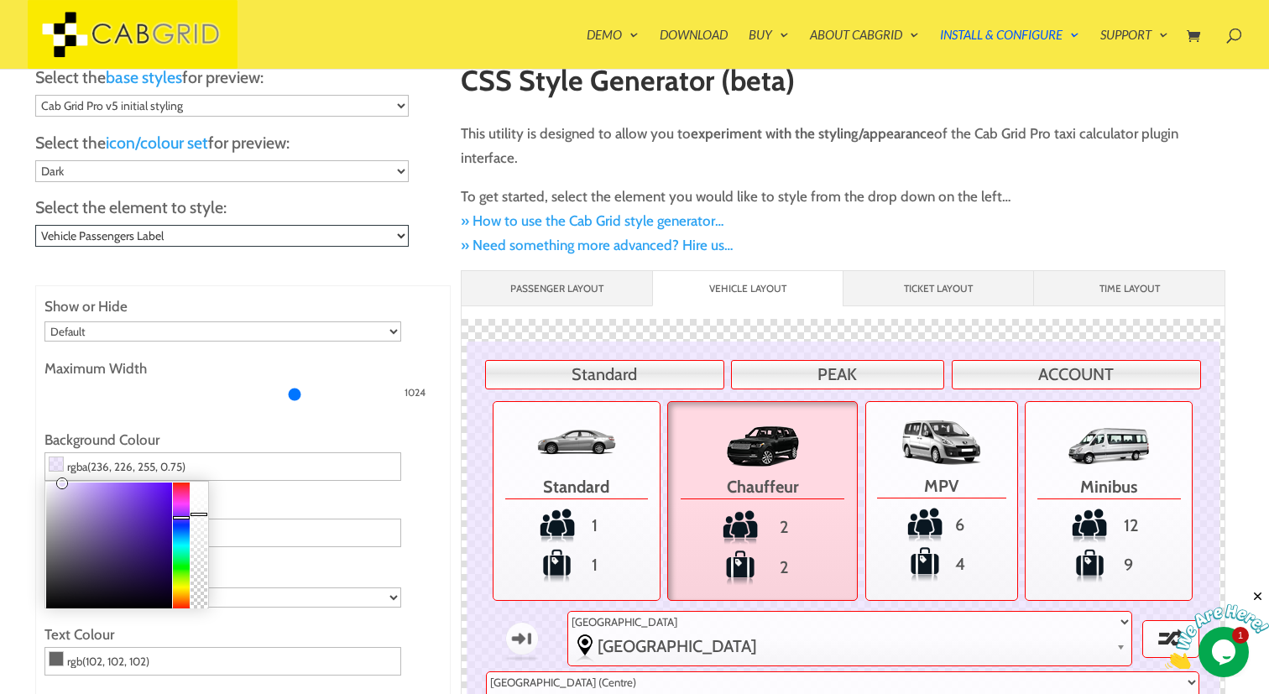
click at [57, 461] on span at bounding box center [56, 464] width 13 height 13
click at [186, 488] on div at bounding box center [181, 546] width 17 height 126
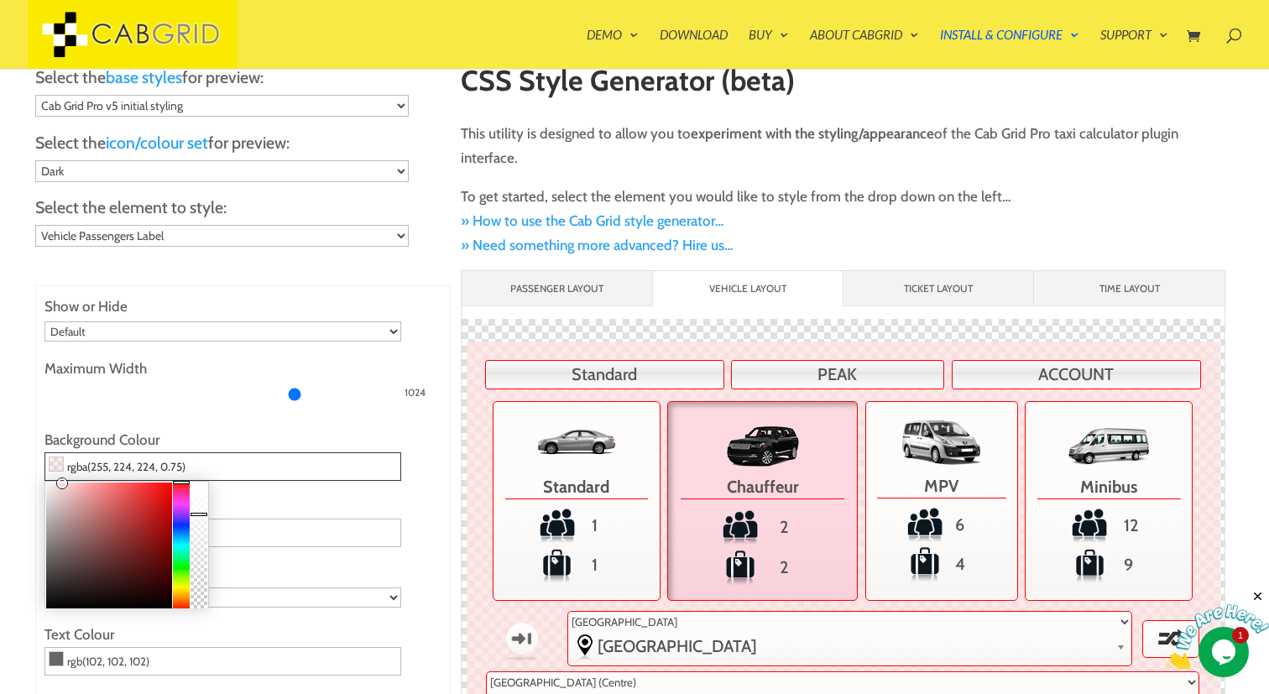
drag, startPoint x: 186, startPoint y: 488, endPoint x: 190, endPoint y: 468, distance: 20.6
click at [190, 468] on div "rgba(255, 224, 224, 0.75)" at bounding box center [242, 466] width 397 height 29
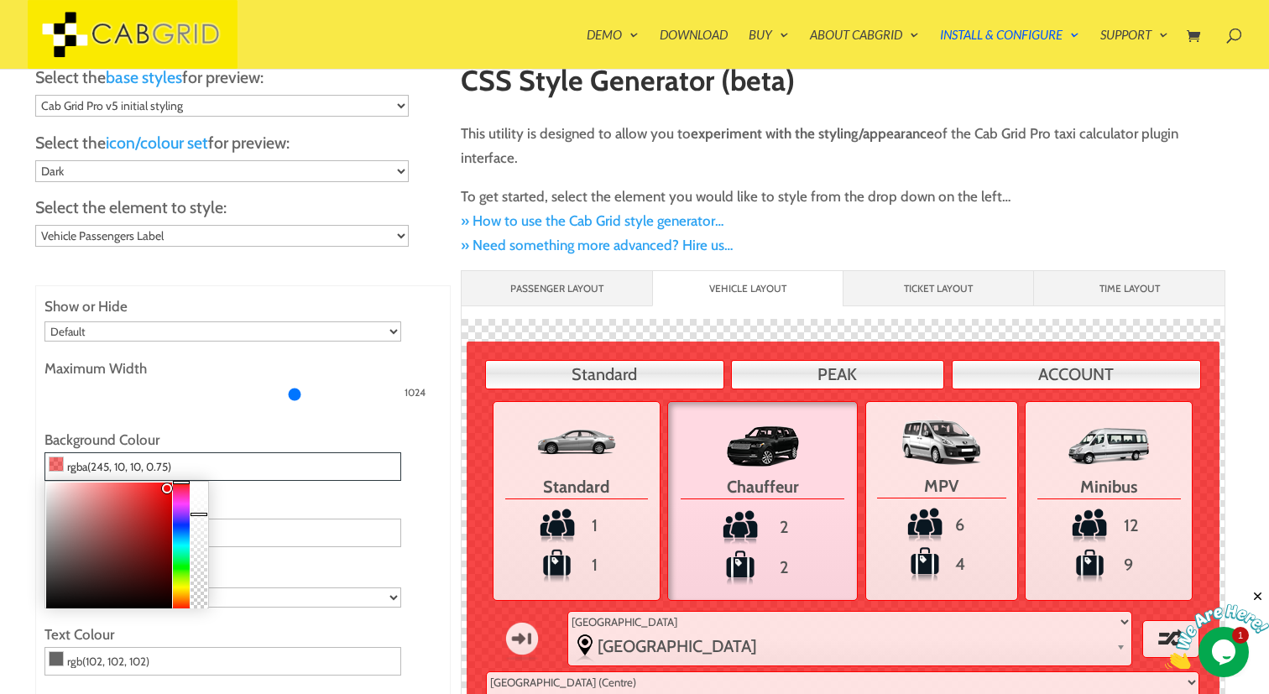
click at [166, 486] on div at bounding box center [109, 546] width 126 height 126
type input "rgba(255, 0, 0, 0.75)"
drag, startPoint x: 166, startPoint y: 486, endPoint x: 176, endPoint y: 458, distance: 29.5
click at [176, 458] on div "rgba(255, 0, 0, 0.75)" at bounding box center [242, 466] width 397 height 29
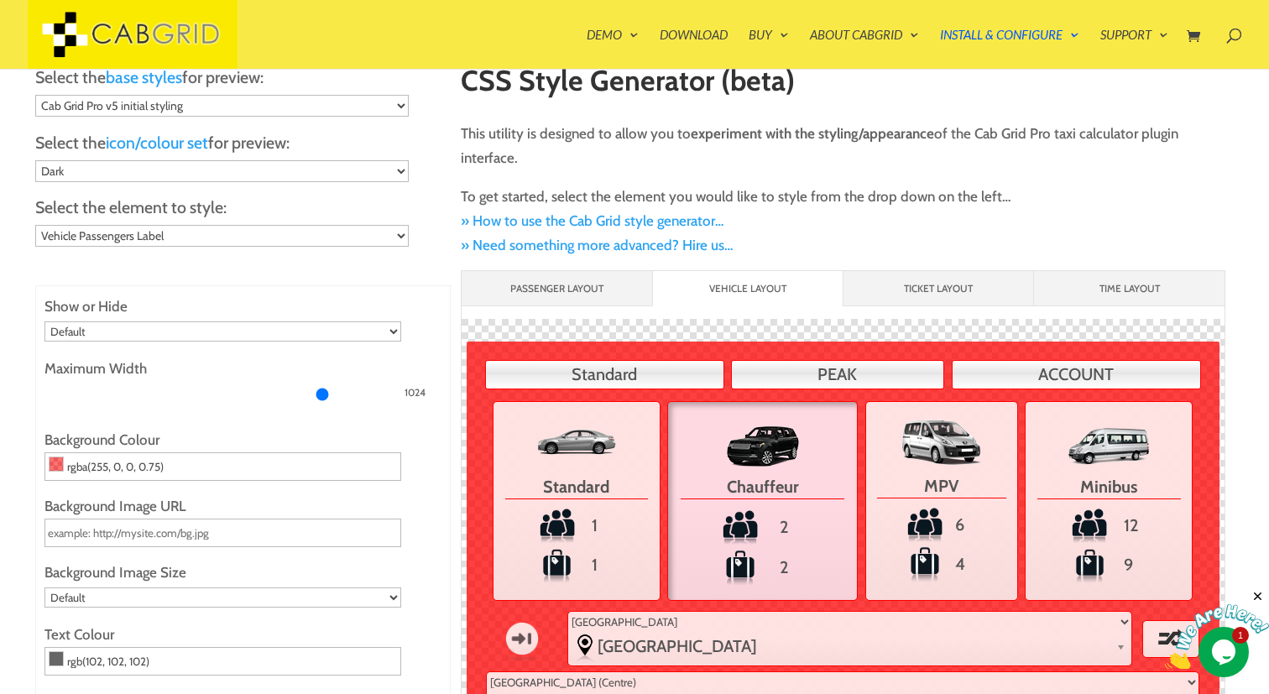
type input "1143"
click at [322, 381] on input "Maximum Width" at bounding box center [222, 394] width 357 height 27
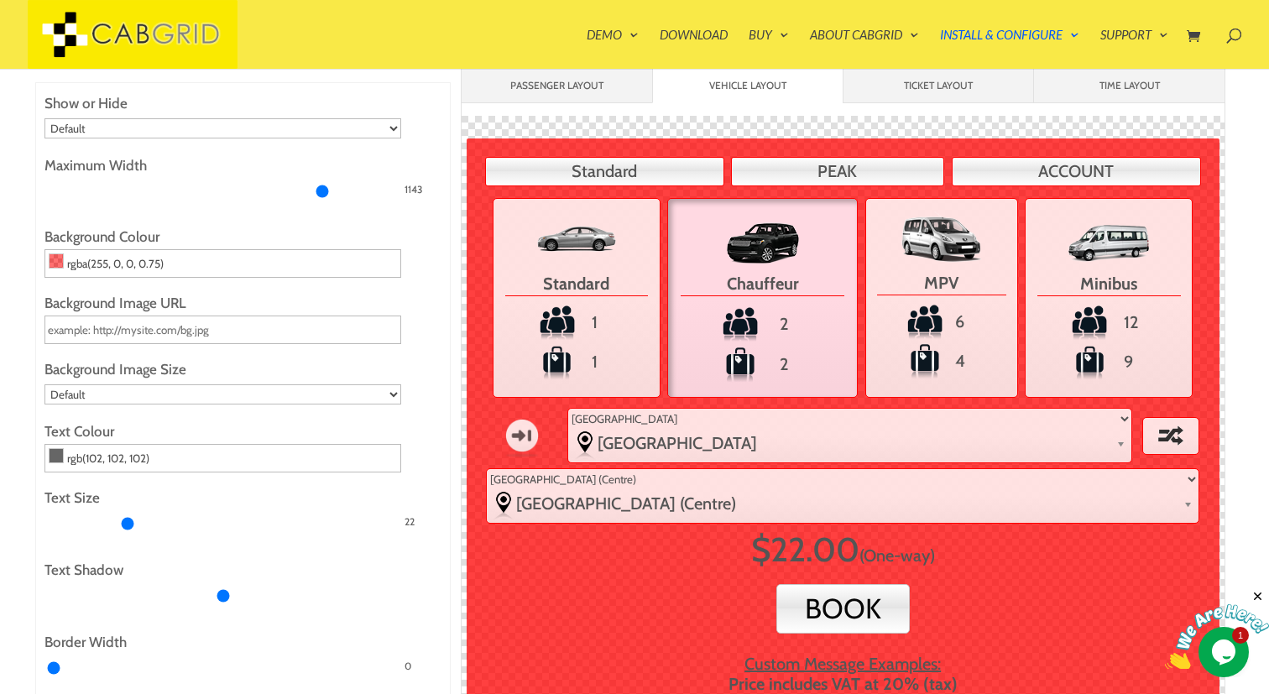
scroll to position [223, 0]
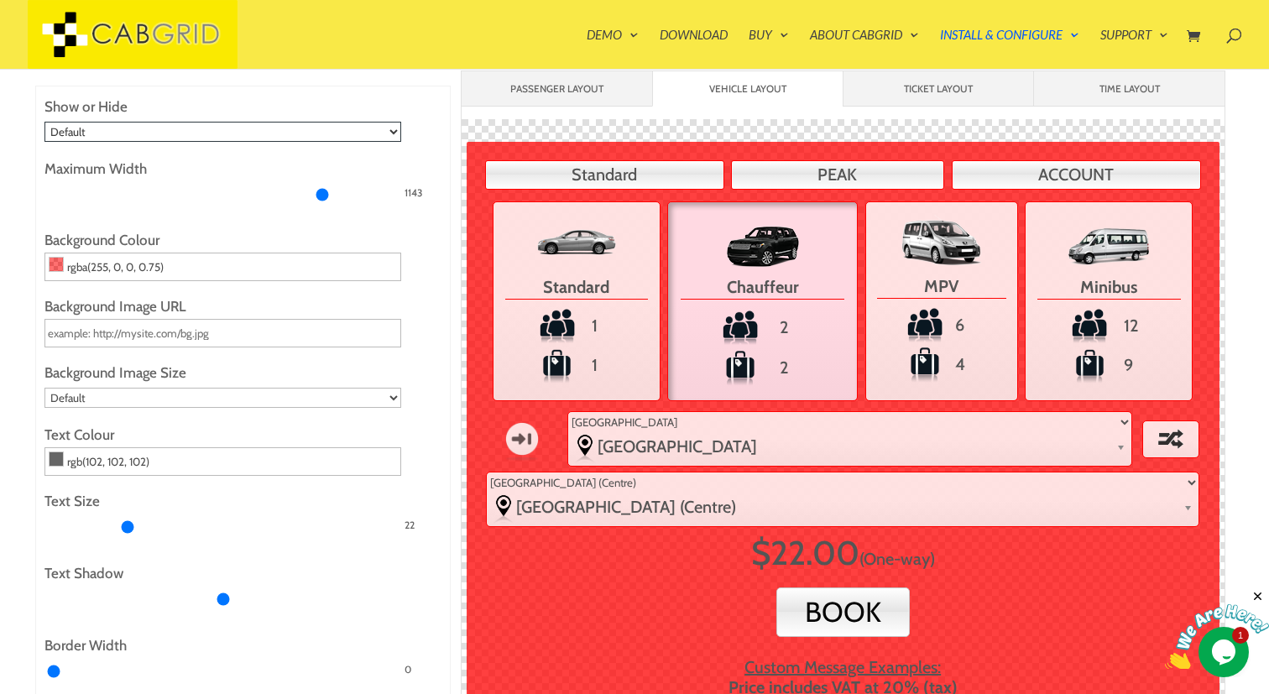
click at [399, 138] on select "Default Show Hide" at bounding box center [222, 132] width 357 height 20
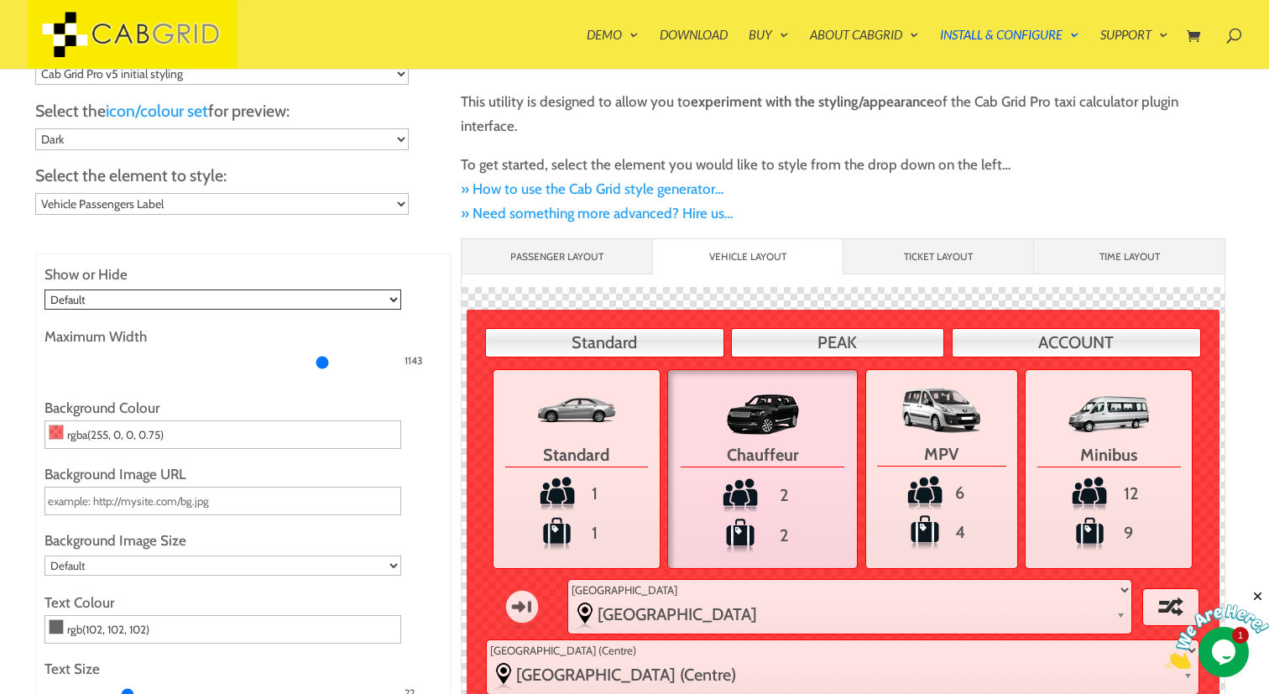
scroll to position [0, 0]
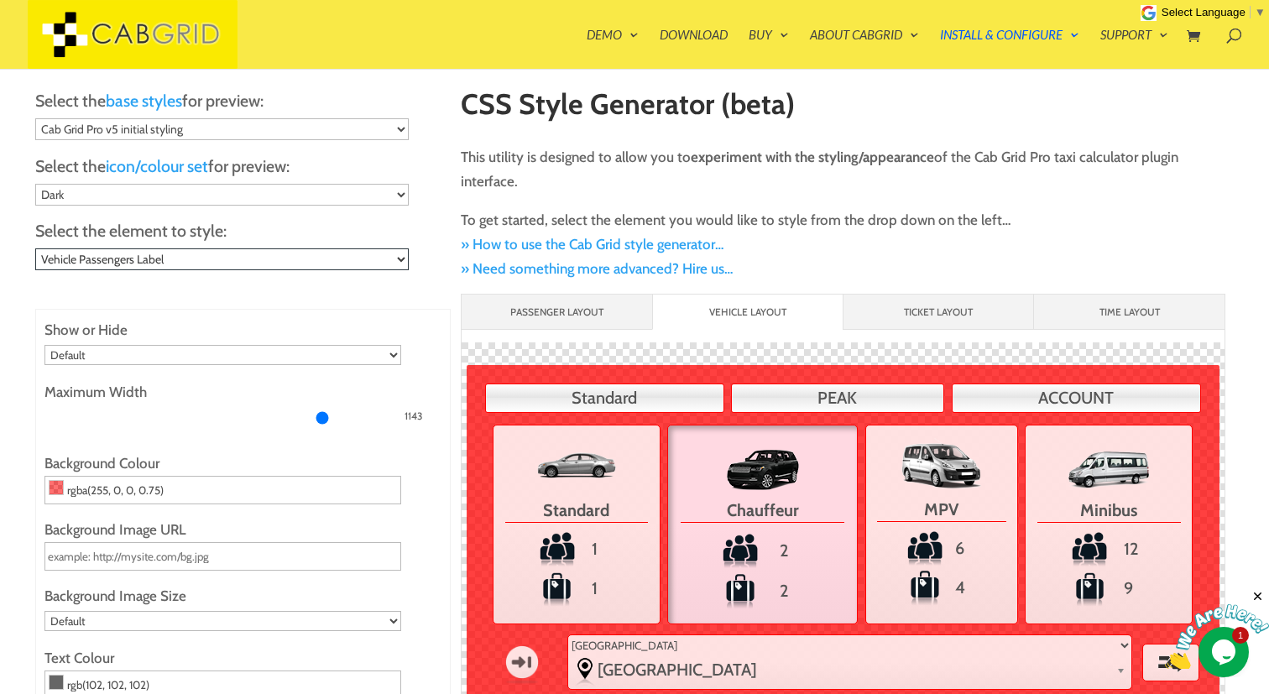
click at [383, 249] on select "Choose... General child elements (.cabGridPro *) - e.g. text color Main Contain…" at bounding box center [222, 259] width 374 height 22
select select ".cabGridPro .cabGridProFlagCont"
click at [35, 248] on select "Choose... General child elements (.cabGridPro *) - e.g. text color Main Contain…" at bounding box center [222, 259] width 374 height 22
type input "720"
type input "rgba(255, 174, 0, 0)"
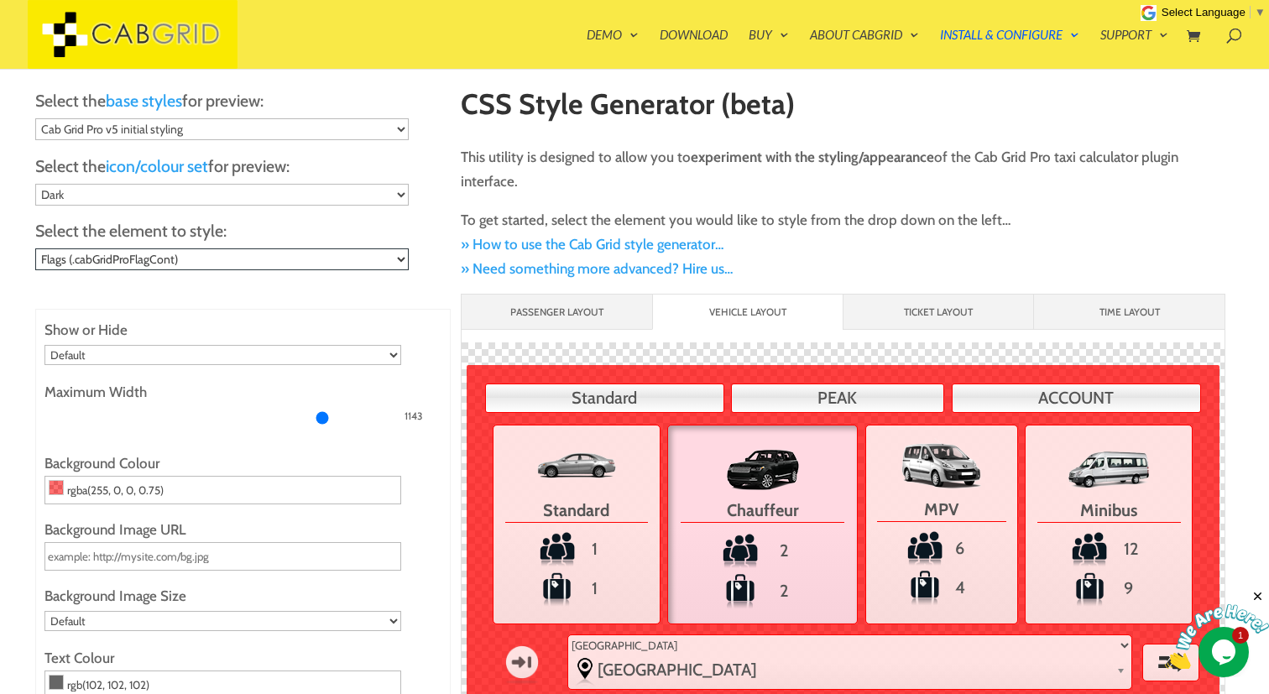
type input "rgb(85, 85, 85)"
type input "6"
type input "3"
type input "rgb(255, 0, 0)"
type input "20"
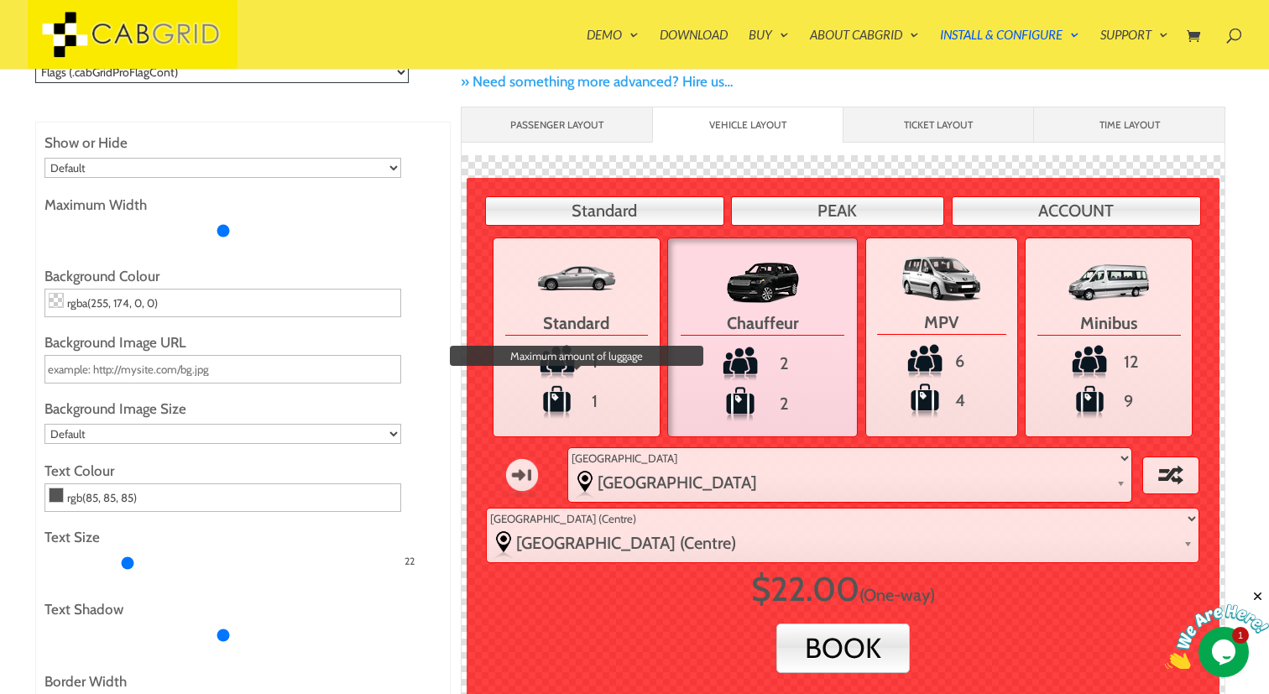
scroll to position [175, 0]
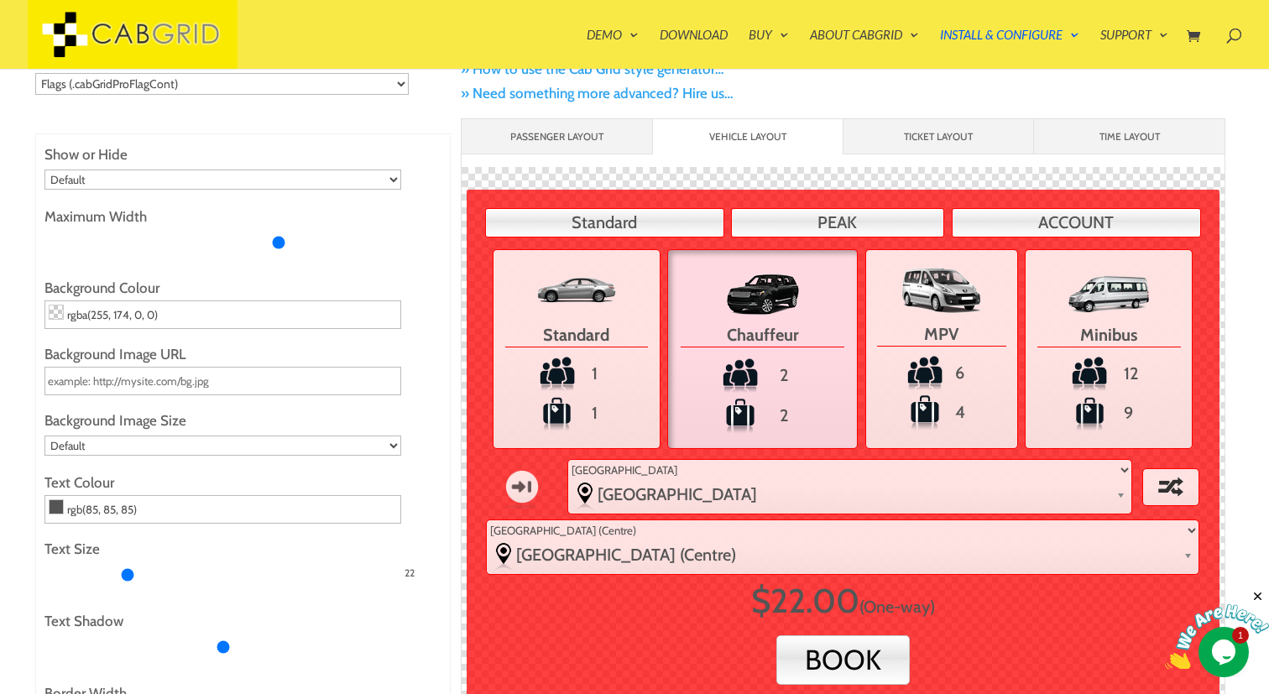
drag, startPoint x: 222, startPoint y: 244, endPoint x: 279, endPoint y: 241, distance: 57.2
click at [279, 241] on input "Maximum Width" at bounding box center [222, 242] width 357 height 27
drag, startPoint x: 279, startPoint y: 241, endPoint x: 321, endPoint y: 242, distance: 42.0
click at [321, 242] on input "Maximum Width" at bounding box center [222, 242] width 357 height 27
drag, startPoint x: 321, startPoint y: 242, endPoint x: 387, endPoint y: 245, distance: 66.4
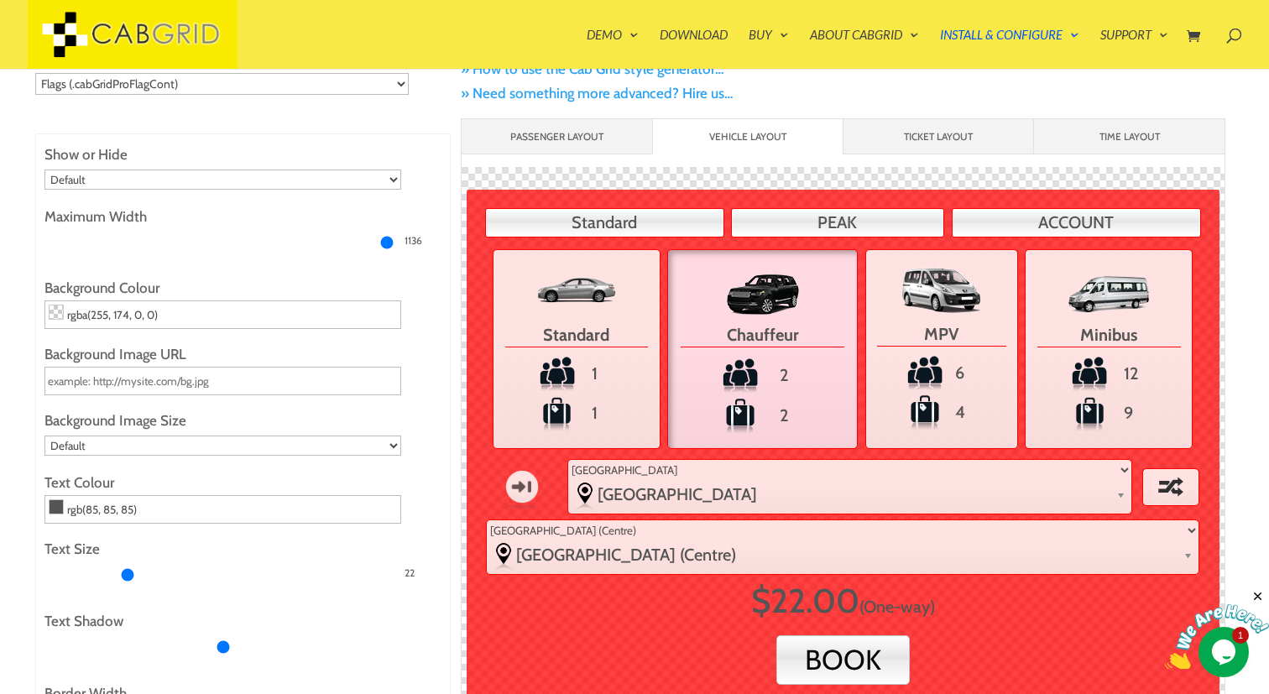
type input "1419"
click at [387, 245] on input "Maximum Width" at bounding box center [222, 242] width 357 height 27
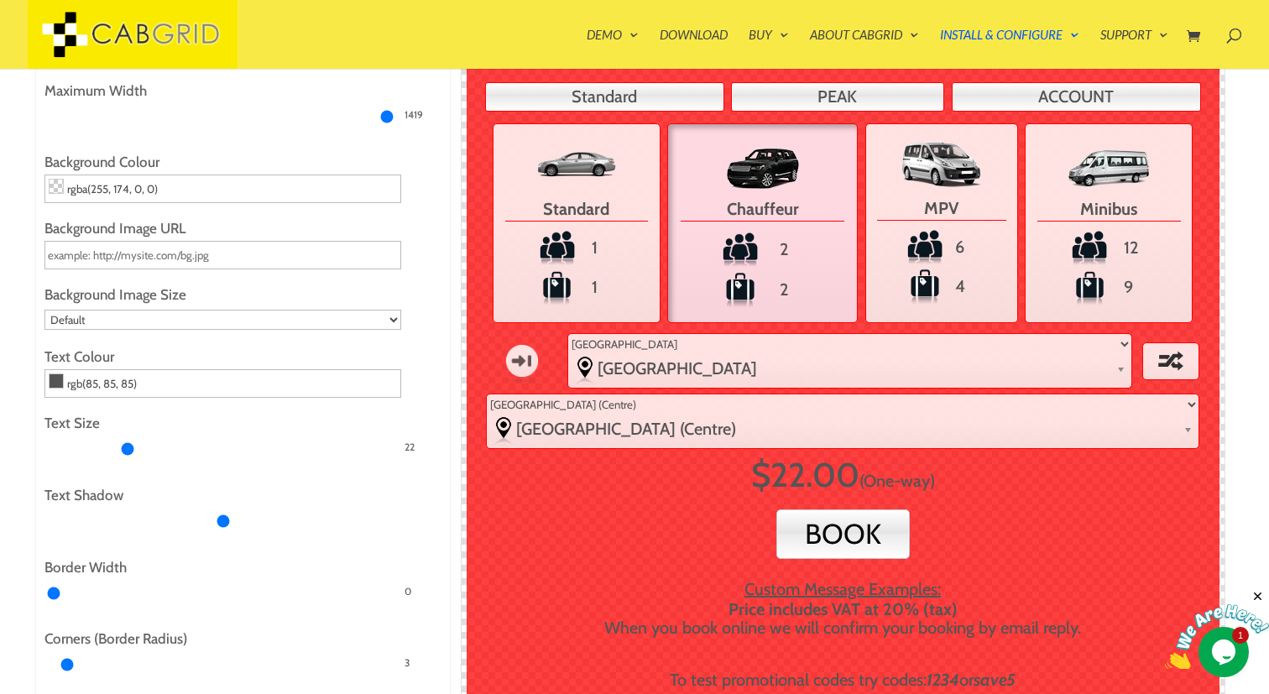
scroll to position [295, 0]
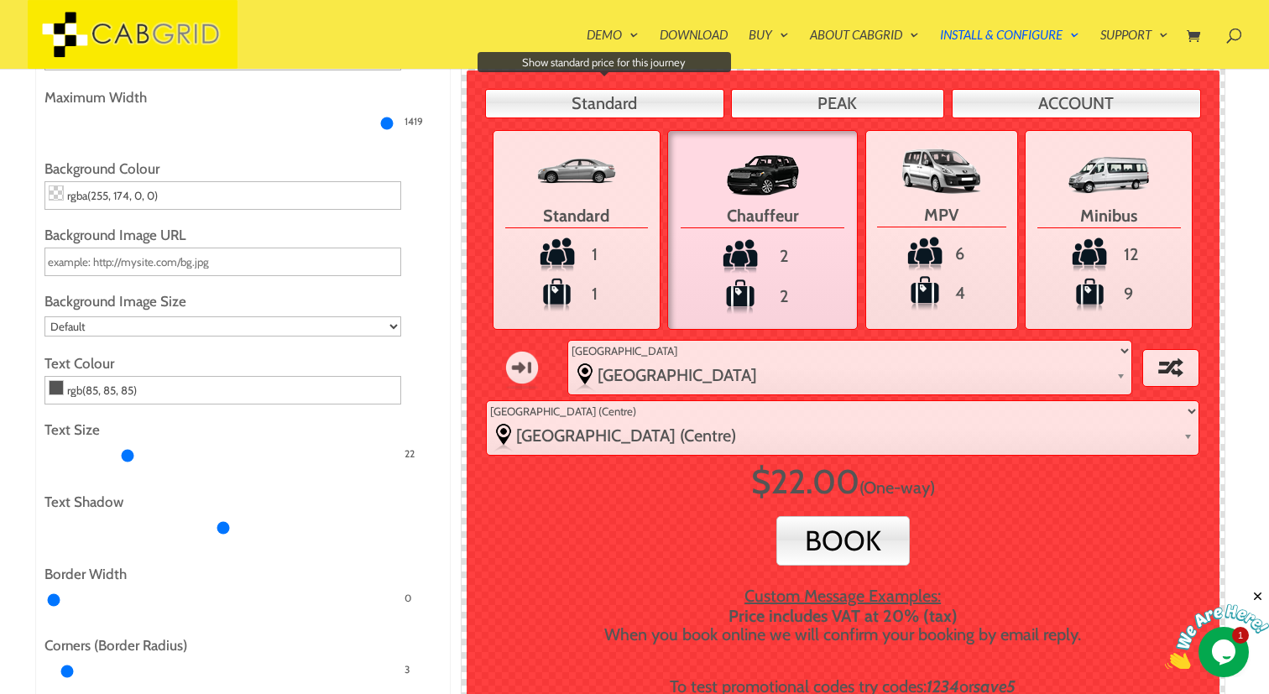
click at [641, 111] on link "Standard" at bounding box center [604, 103] width 239 height 29
click at [639, 116] on link "Standard" at bounding box center [604, 103] width 239 height 29
click at [810, 122] on ul "Standard 1 1 Chauffeur 2 2 MPV 6 4 Minibus 12 9 One-way From -other Gatwick Air…" at bounding box center [842, 290] width 723 height 336
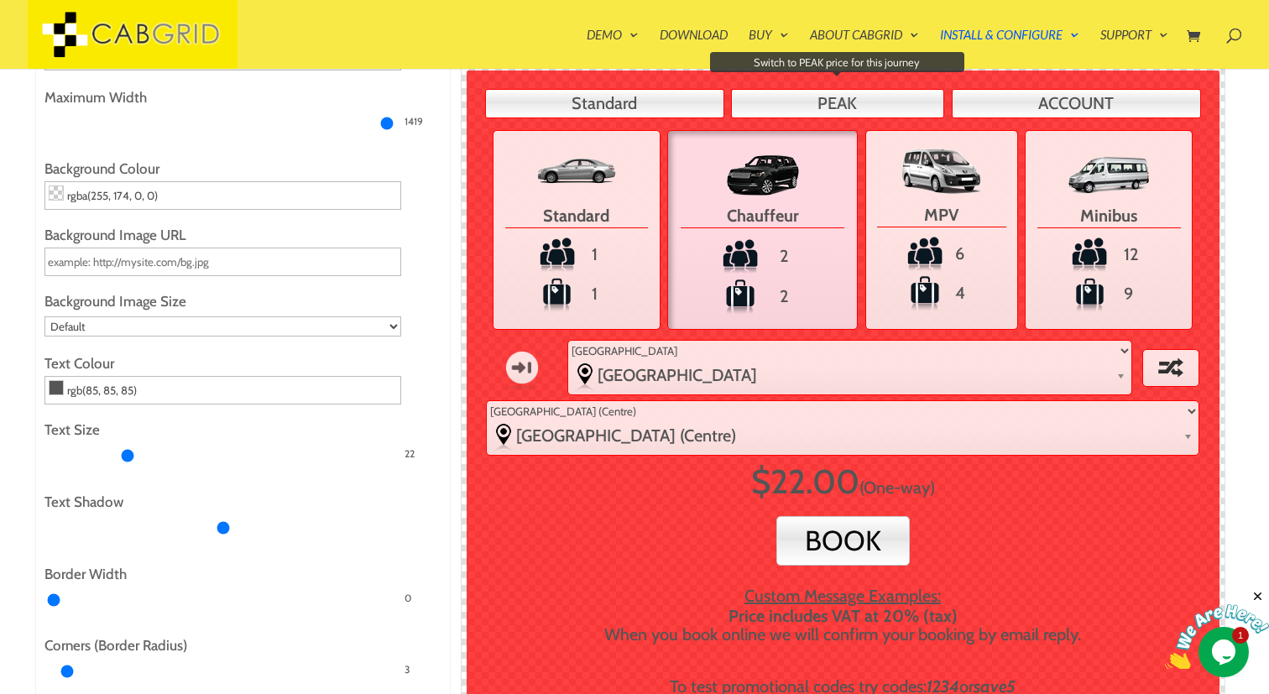
click at [818, 105] on link "PEAK" at bounding box center [837, 103] width 213 height 29
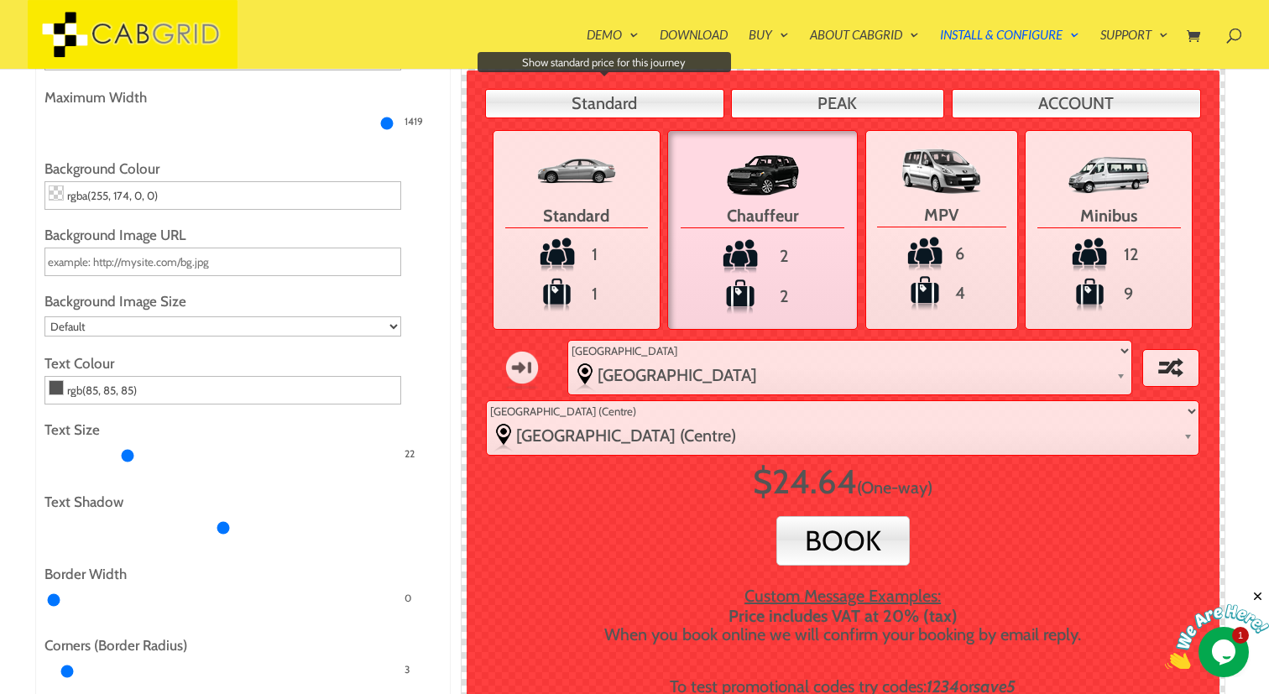
click at [675, 96] on link "Standard" at bounding box center [604, 103] width 239 height 29
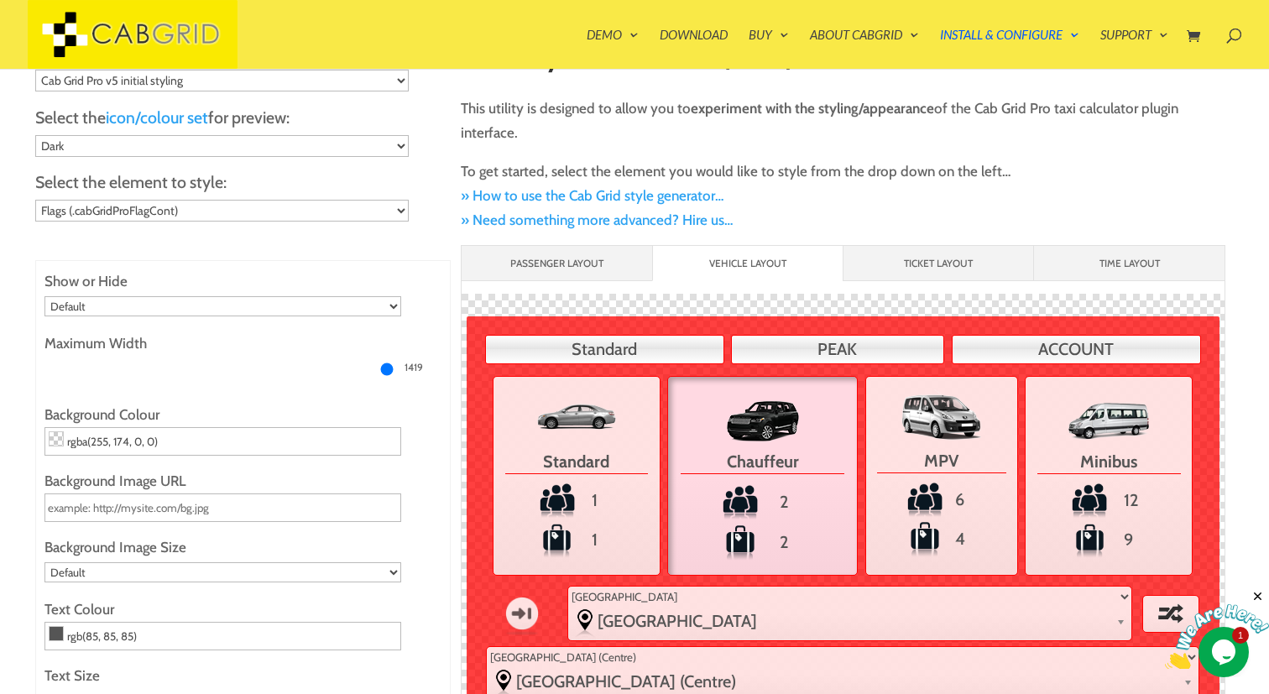
scroll to position [18, 0]
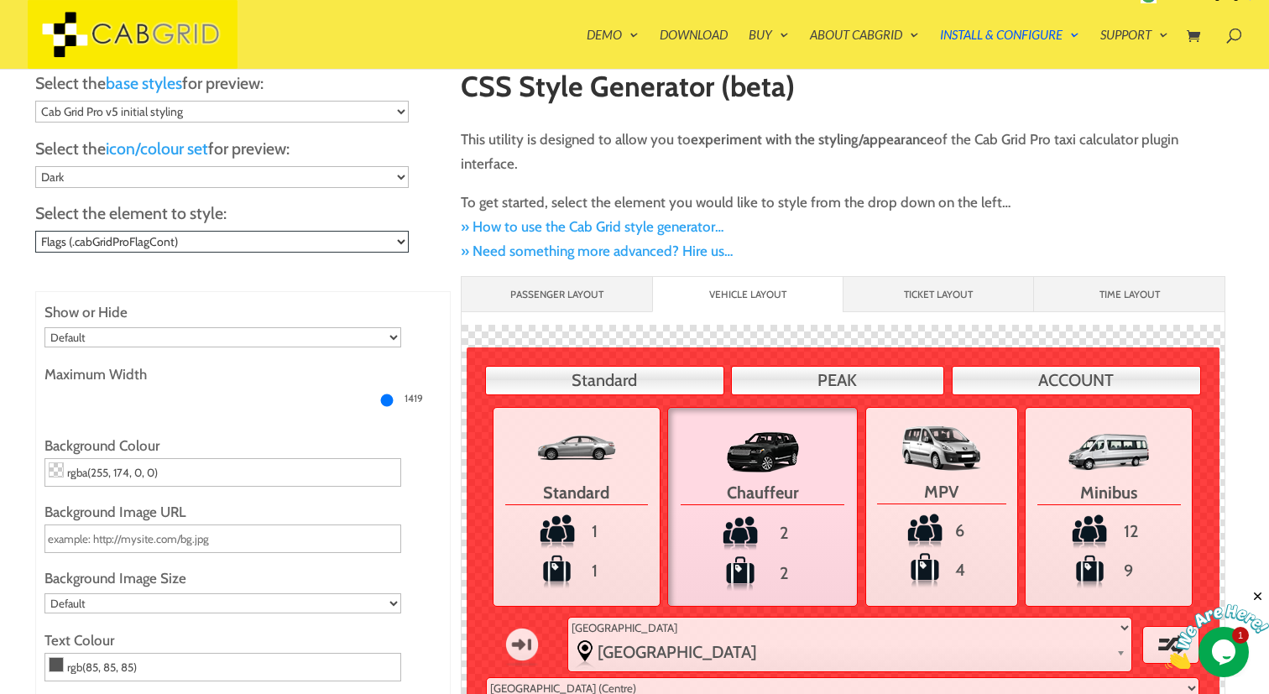
click at [376, 243] on select "Choose... General child elements (.cabGridPro *) - e.g. text color Main Contain…" at bounding box center [222, 242] width 374 height 22
select select ".cabGridPro .cabGridForm ul.cabGridProJourneyDetails li.cabGridProVehicles ul>li"
click at [35, 231] on select "Choose... General child elements (.cabGridPro *) - e.g. text color Main Contain…" at bounding box center [222, 242] width 374 height 22
type input "200"
type input "linear-gradient(rgba(255, 255, 255, 0.85) 0, rgba(255, 255, 255, 0.85) 50%, rgb…"
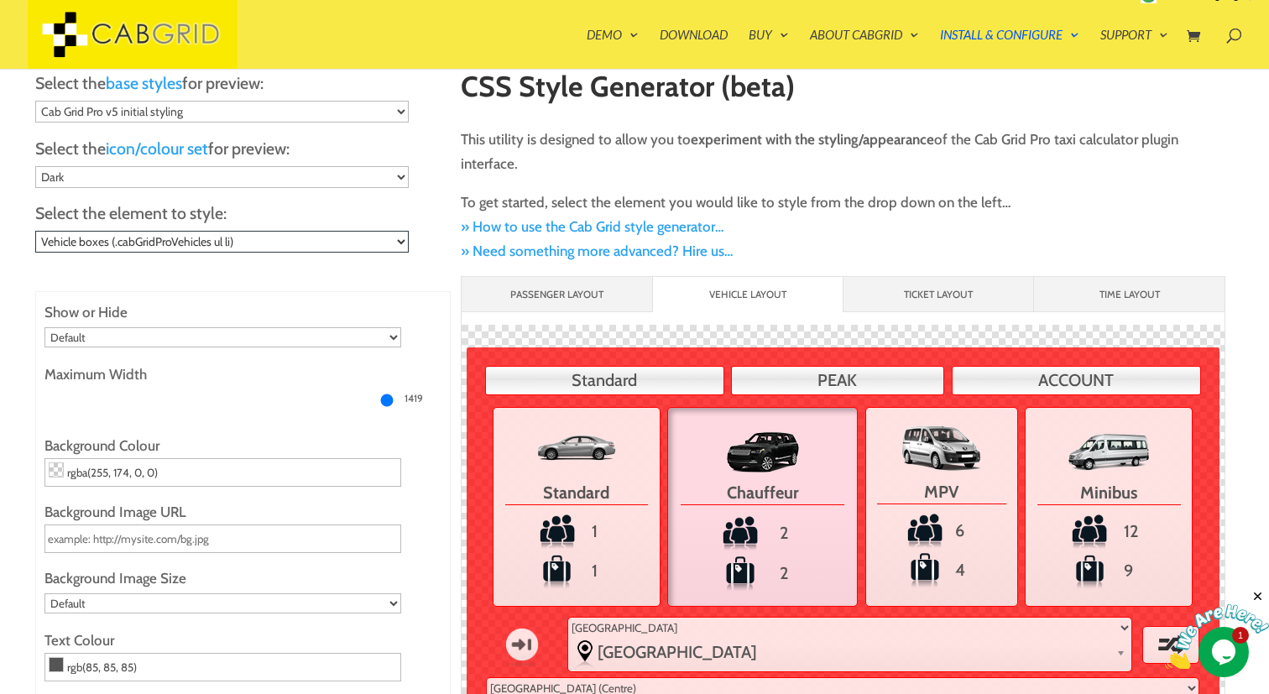
type input "20"
type input "6"
type input "1"
type input "5"
type input "20"
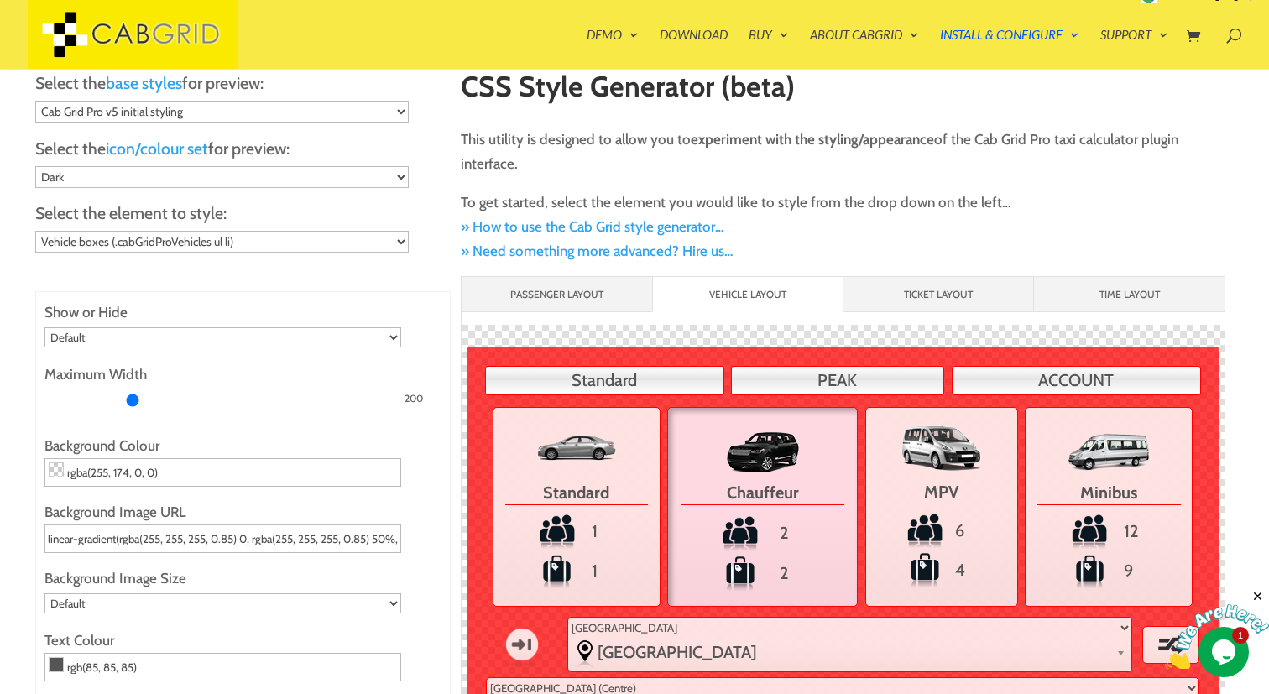
drag, startPoint x: 103, startPoint y: 396, endPoint x: 133, endPoint y: 394, distance: 29.5
click at [133, 394] on input "Maximum Width" at bounding box center [222, 400] width 357 height 27
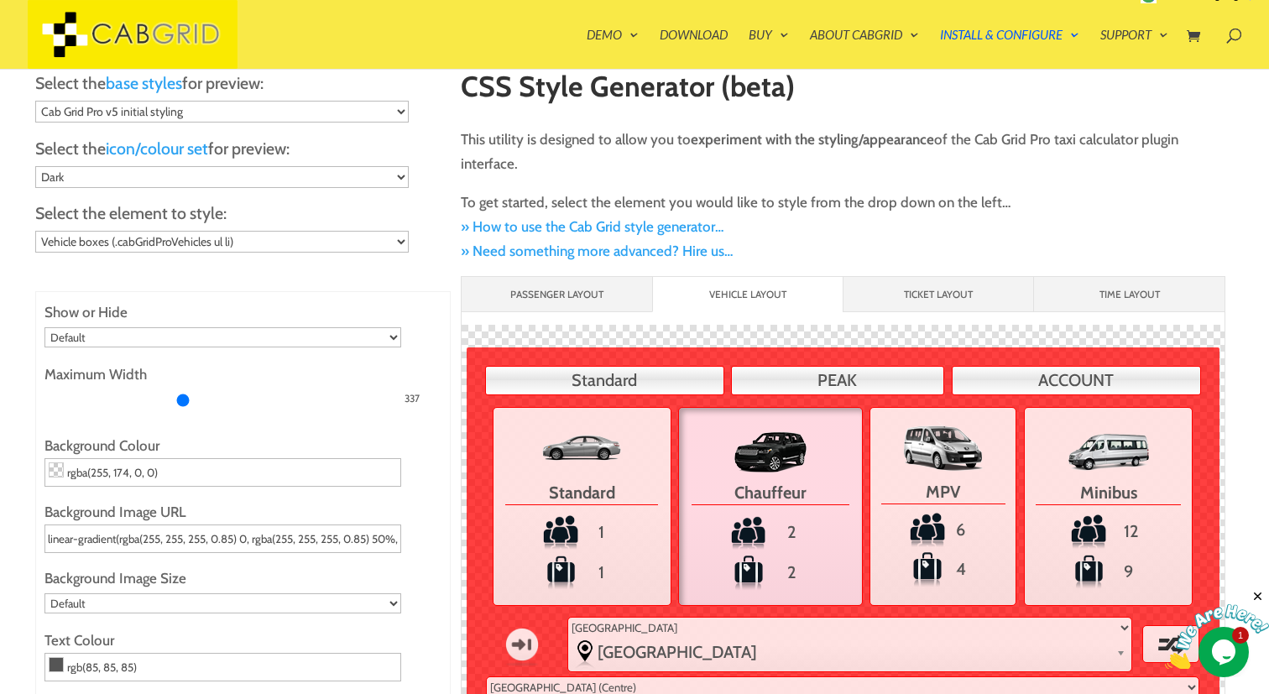
drag, startPoint x: 133, startPoint y: 394, endPoint x: 182, endPoint y: 392, distance: 49.6
click at [182, 392] on input "Maximum Width" at bounding box center [222, 400] width 357 height 27
drag, startPoint x: 180, startPoint y: 387, endPoint x: 331, endPoint y: 410, distance: 152.8
click at [331, 410] on input "Maximum Width" at bounding box center [222, 400] width 357 height 27
drag, startPoint x: 331, startPoint y: 397, endPoint x: 105, endPoint y: 386, distance: 226.1
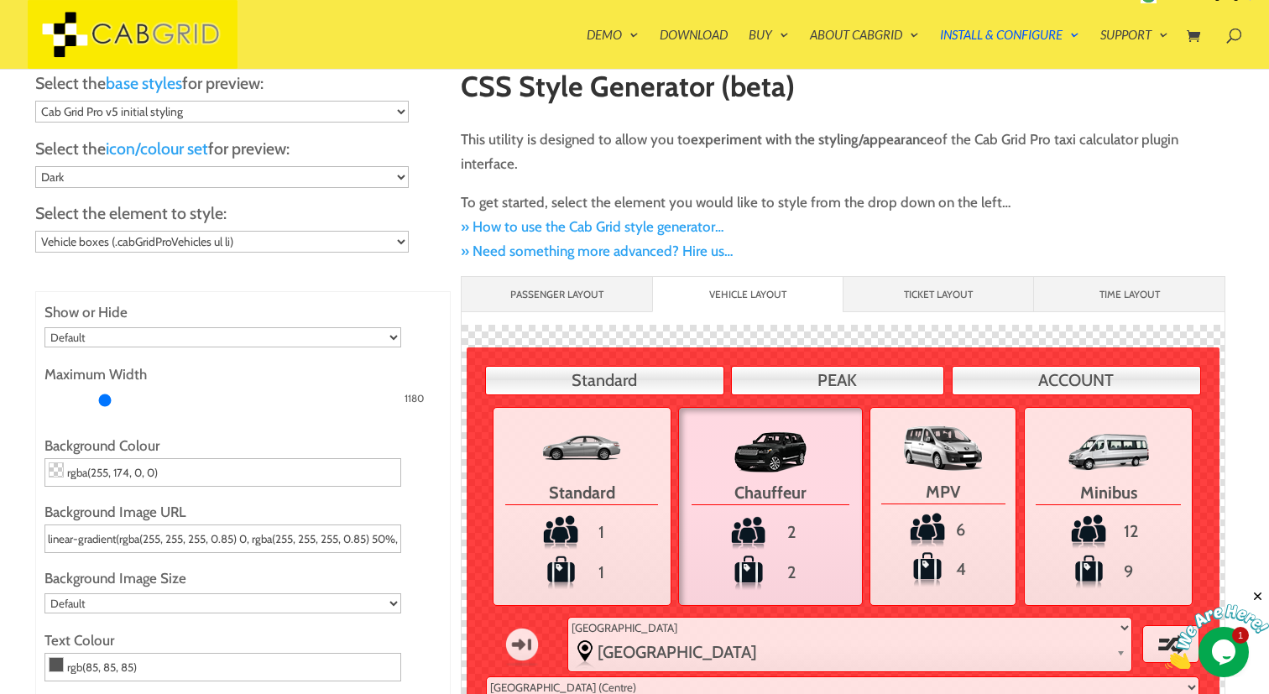
click at [105, 387] on input "Maximum Width" at bounding box center [222, 400] width 357 height 27
drag, startPoint x: 104, startPoint y: 397, endPoint x: 50, endPoint y: 380, distance: 56.3
click at [50, 387] on input "Maximum Width" at bounding box center [222, 400] width 357 height 27
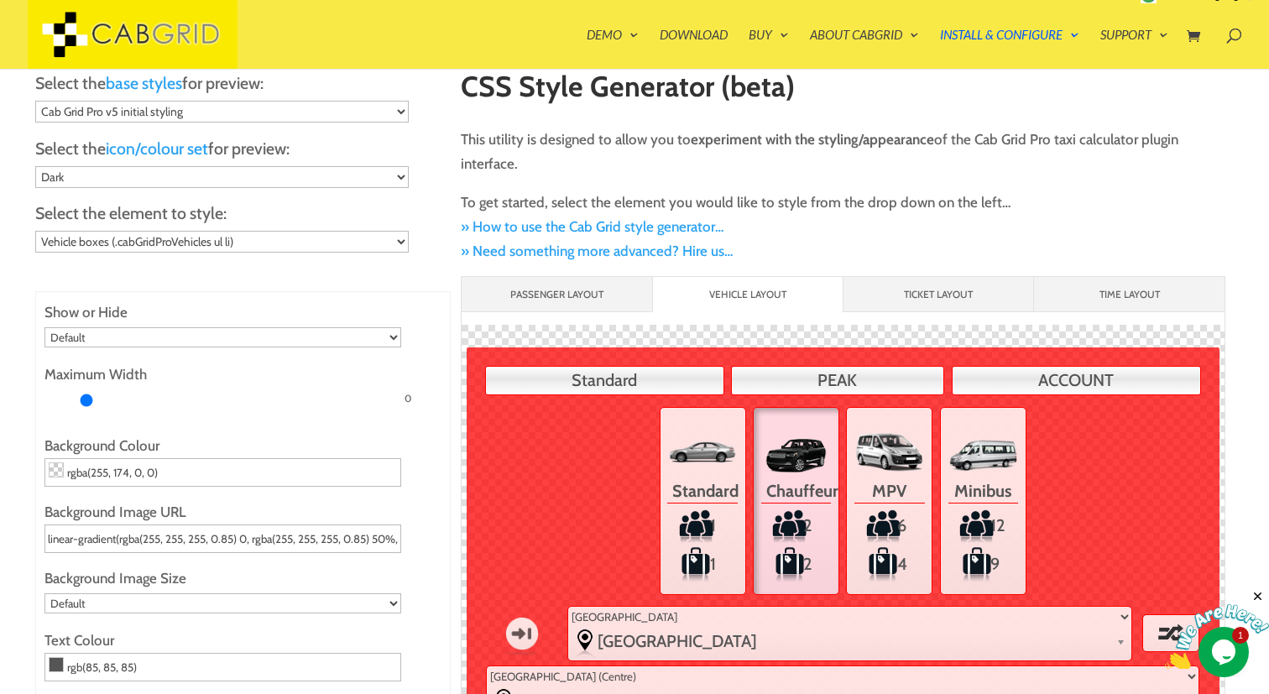
drag, startPoint x: 54, startPoint y: 397, endPoint x: 86, endPoint y: 395, distance: 32.0
type input "139"
click at [86, 395] on input "Maximum Width" at bounding box center [222, 400] width 357 height 27
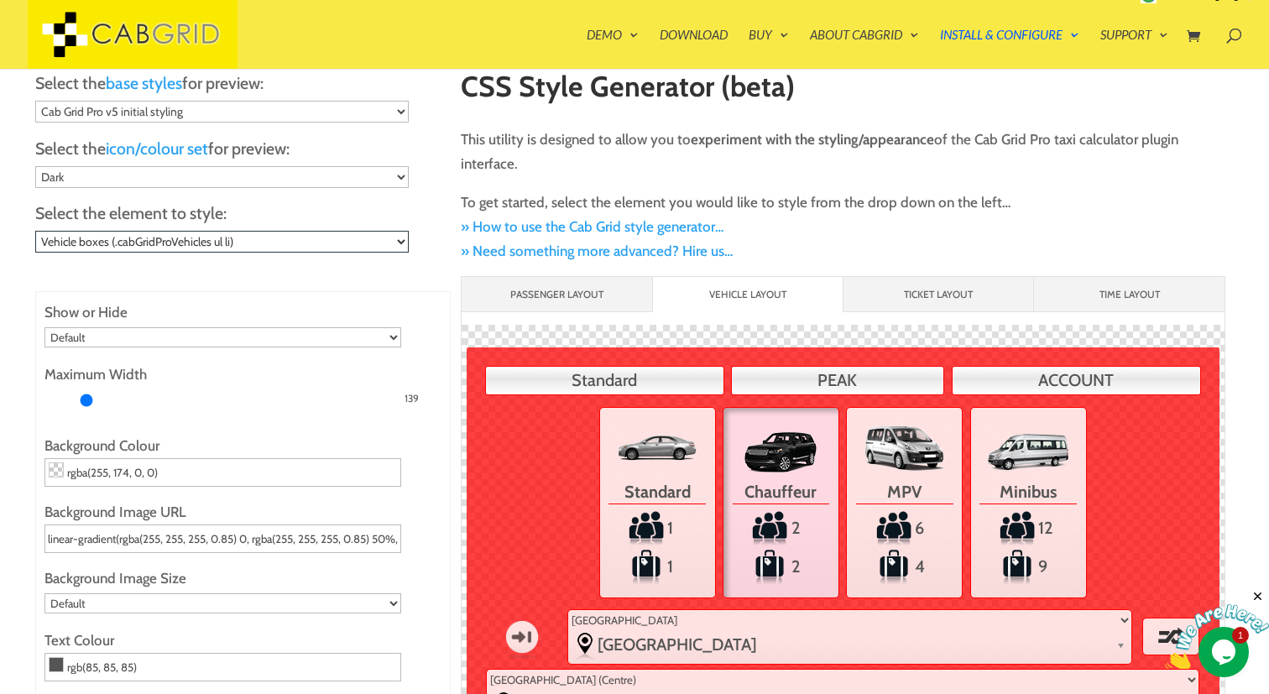
click at [360, 239] on select "Choose... General child elements (.cabGridPro *) - e.g. text color Main Contain…" at bounding box center [222, 242] width 374 height 22
select select ".cabGridPro .cabGridForm ul.cabGridProJourneyDetails li.cabGridProVehicles ul l…"
click at [35, 231] on select "Choose... General child elements (.cabGridPro *) - e.g. text color Main Contain…" at bounding box center [222, 242] width 374 height 22
type input "rgb(252, 0, 59)"
type input "rgb(0, 135, 245)"
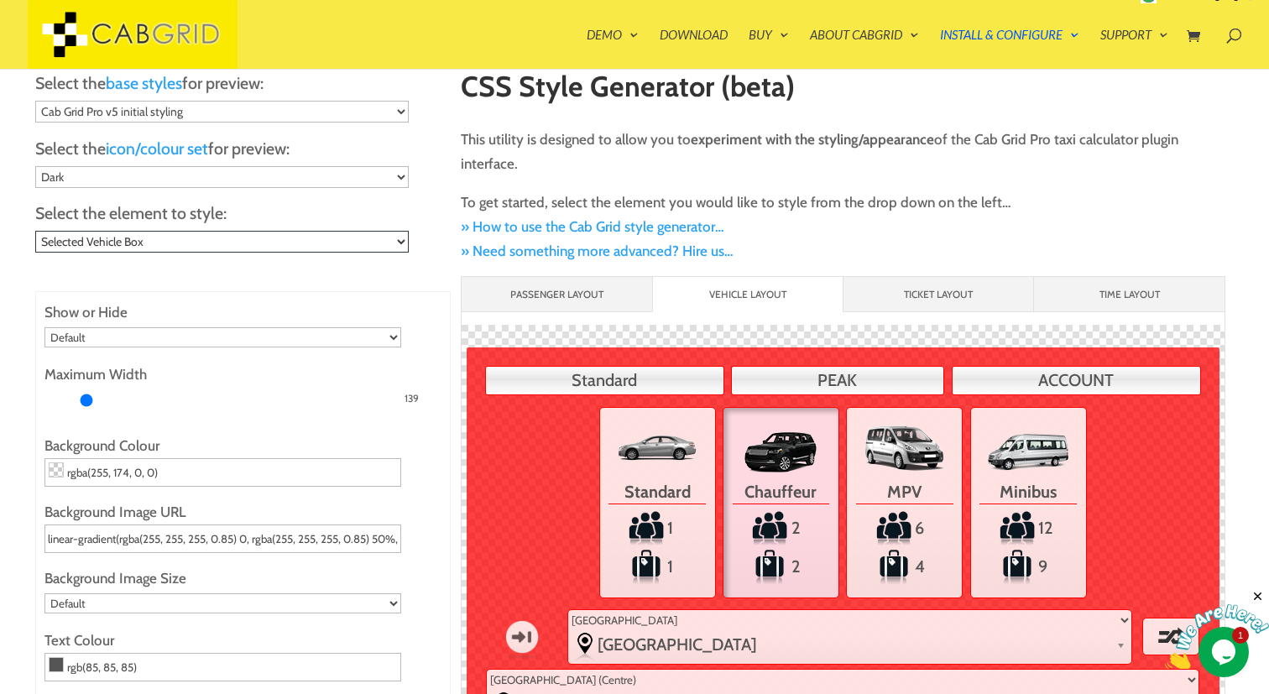
type input "6"
type input "20"
click at [56, 468] on span at bounding box center [56, 469] width 13 height 13
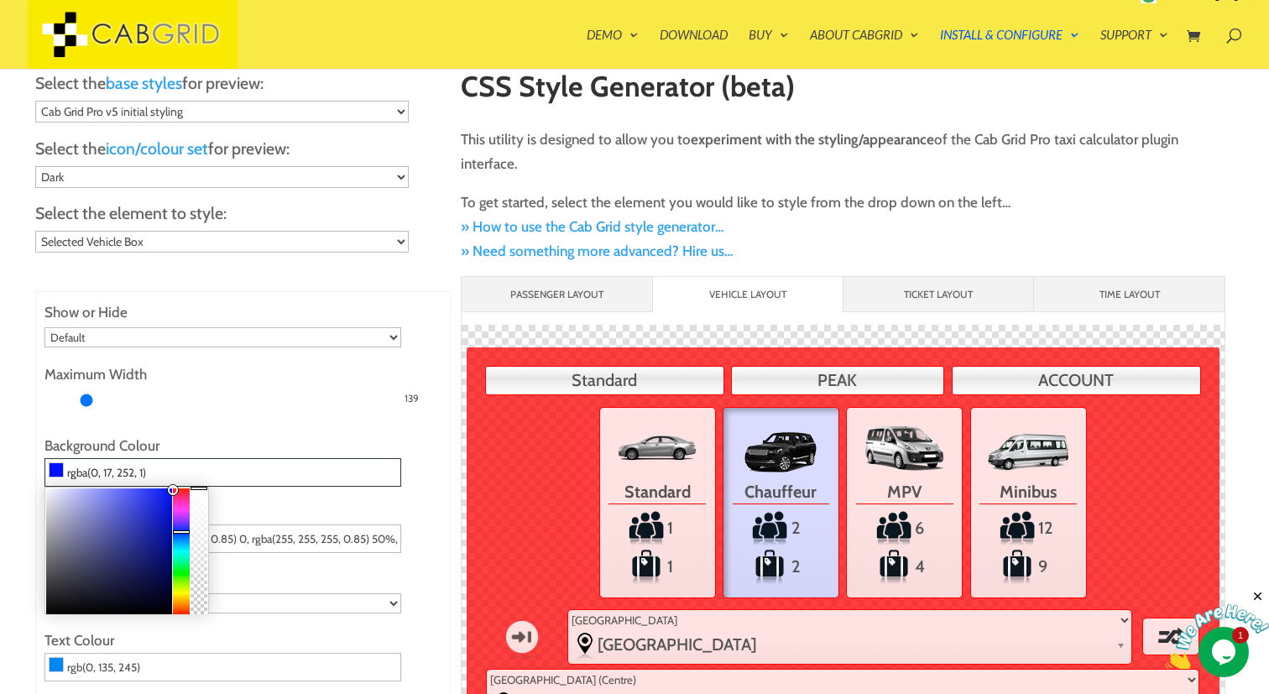
click at [180, 531] on div at bounding box center [181, 552] width 17 height 126
type input "rgba(0, 16, 247, 1)"
drag, startPoint x: 157, startPoint y: 505, endPoint x: 175, endPoint y: 490, distance: 23.3
click at [172, 490] on div at bounding box center [109, 552] width 126 height 126
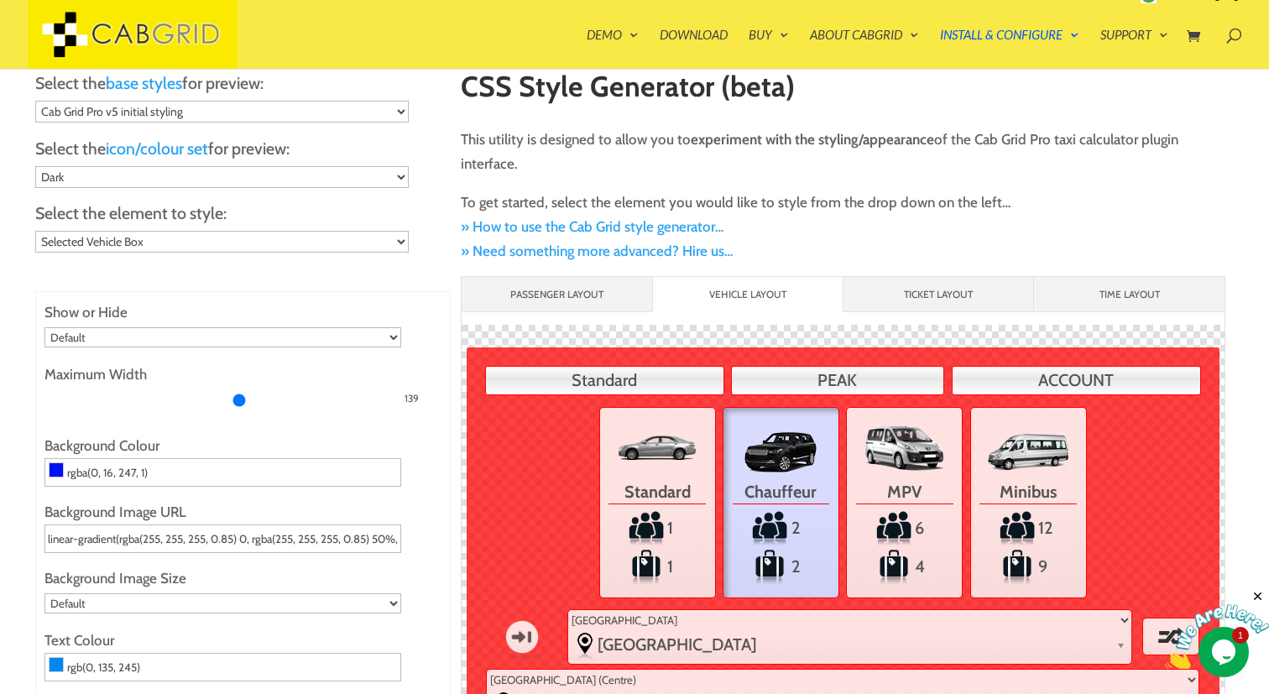
click at [238, 398] on input "Maximum Width" at bounding box center [222, 400] width 357 height 27
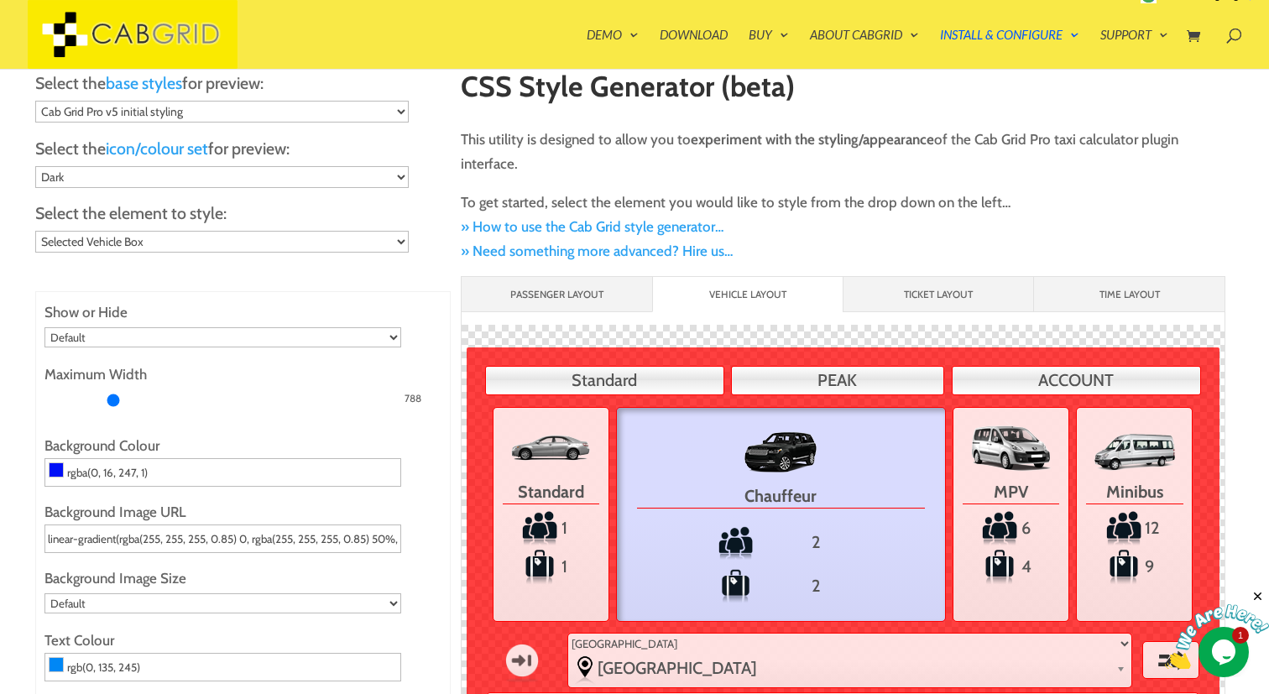
drag, startPoint x: 238, startPoint y: 392, endPoint x: 112, endPoint y: 390, distance: 125.1
click at [112, 390] on input "Maximum Width" at bounding box center [222, 400] width 357 height 27
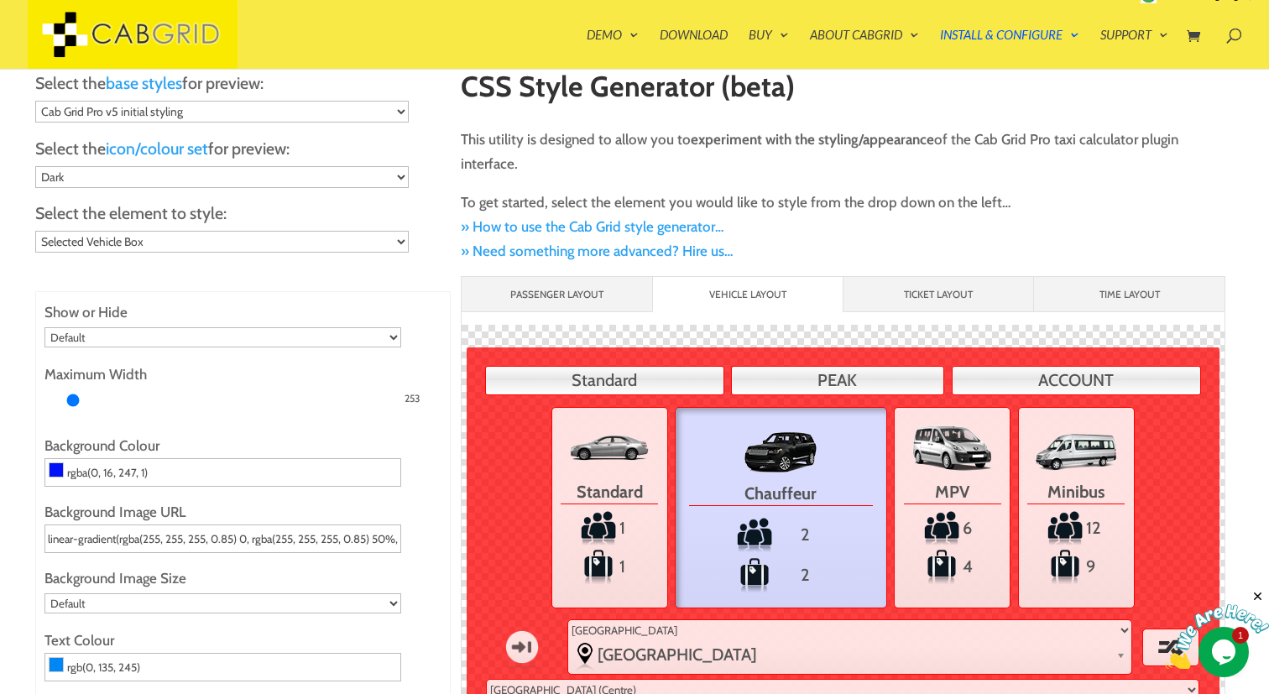
drag, startPoint x: 112, startPoint y: 389, endPoint x: 74, endPoint y: 384, distance: 38.8
click at [73, 387] on input "Maximum Width" at bounding box center [222, 400] width 357 height 27
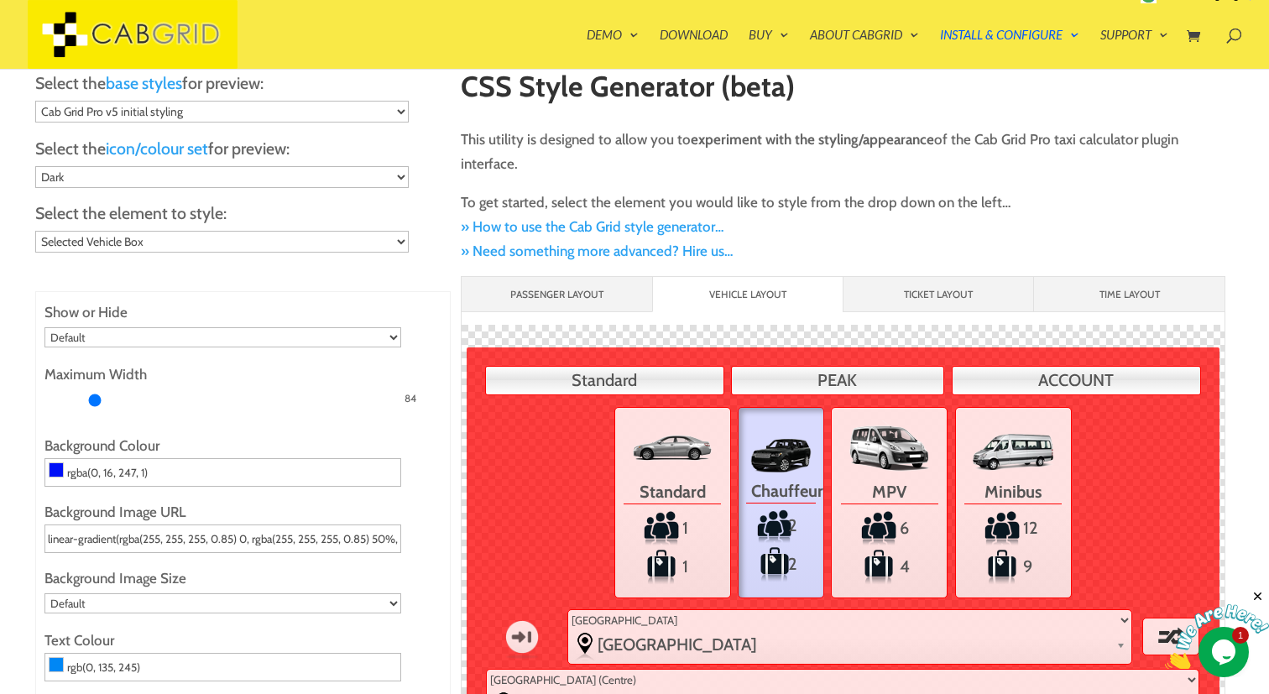
drag, startPoint x: 75, startPoint y: 395, endPoint x: 94, endPoint y: 400, distance: 19.8
click at [94, 400] on input "Maximum Width" at bounding box center [222, 400] width 357 height 27
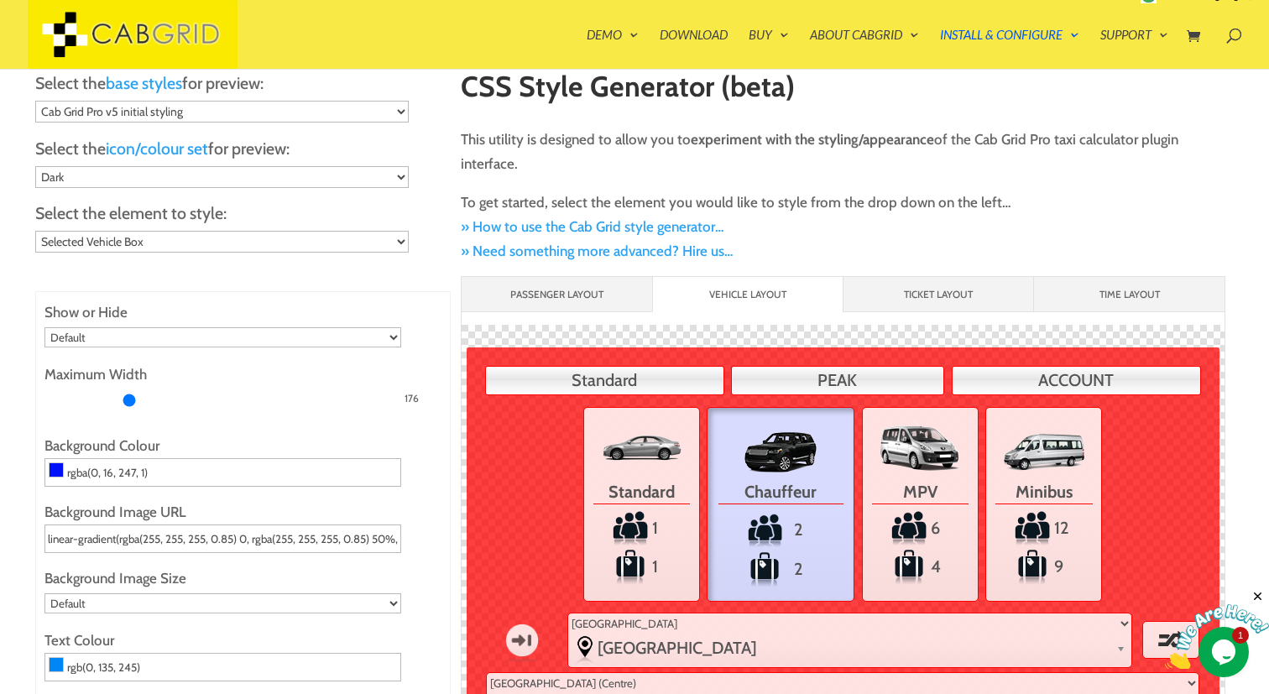
click at [128, 398] on input "Maximum Width" at bounding box center [222, 400] width 357 height 27
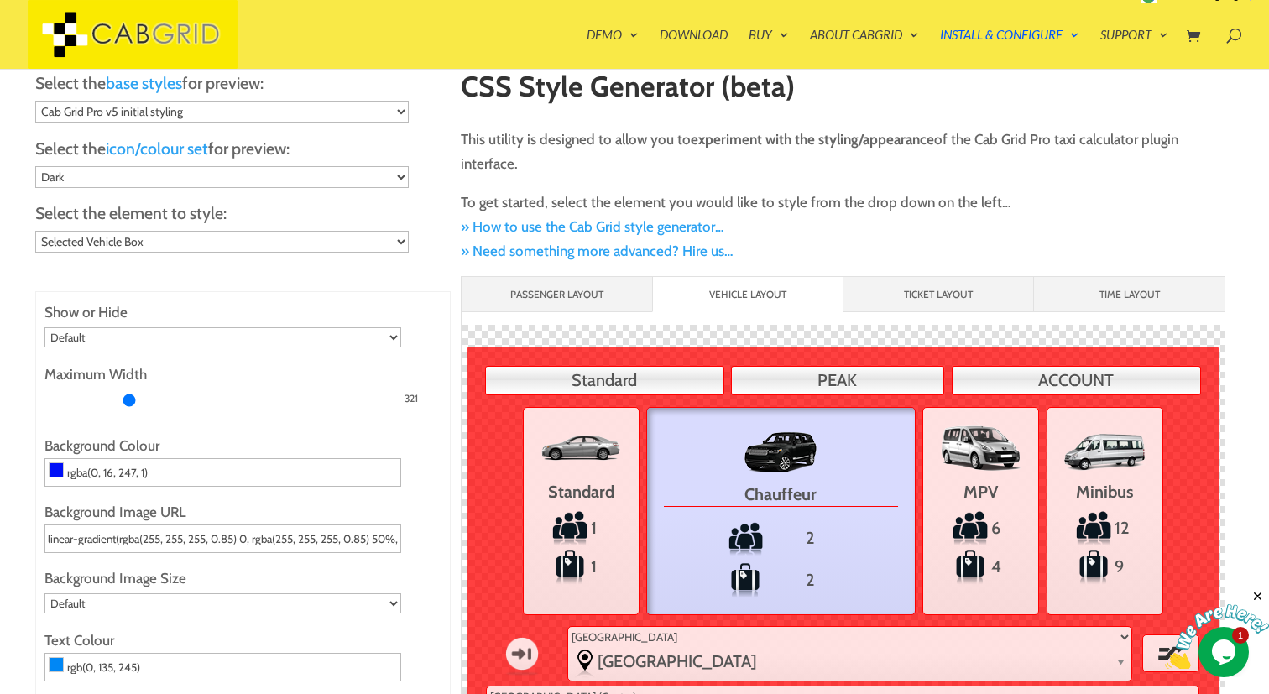
click at [1007, 498] on span "MPV" at bounding box center [981, 489] width 97 height 29
click at [0, 0] on input "MPV 6 4" at bounding box center [0, 0] width 0 height 0
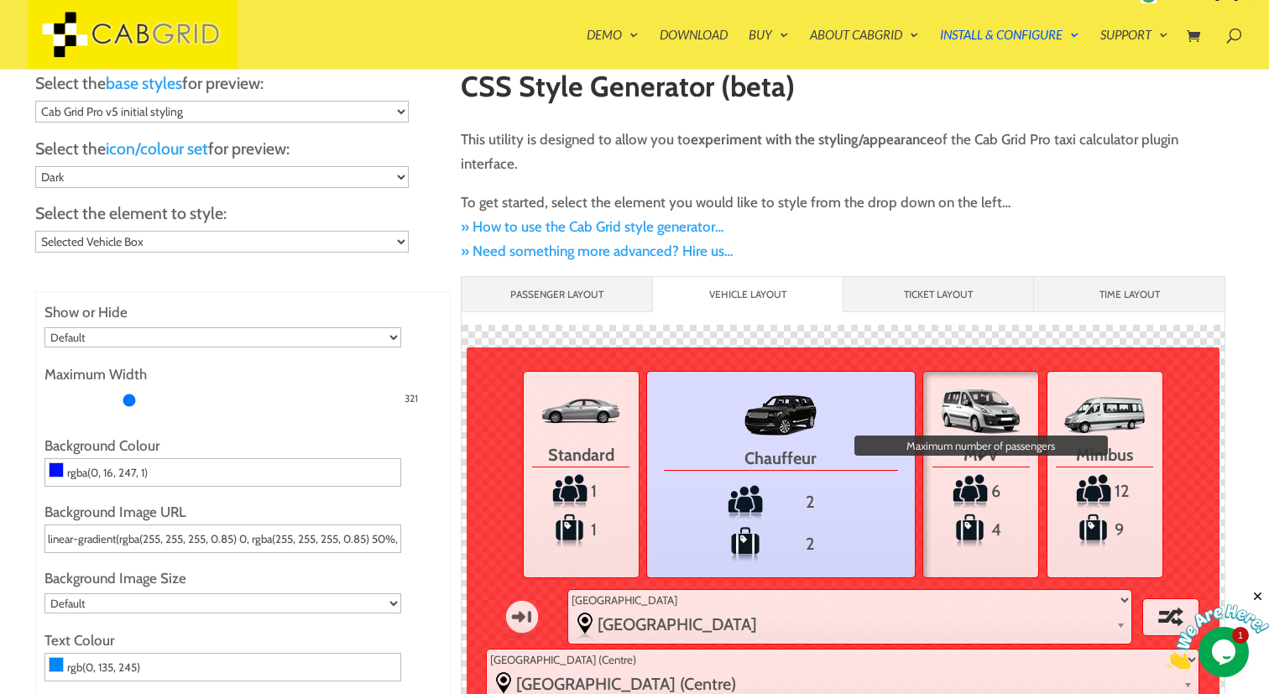
click at [1001, 496] on span "6" at bounding box center [982, 491] width 108 height 37
click at [0, 0] on input "MPV 6 Maximum number of passengers 4" at bounding box center [0, 0] width 0 height 0
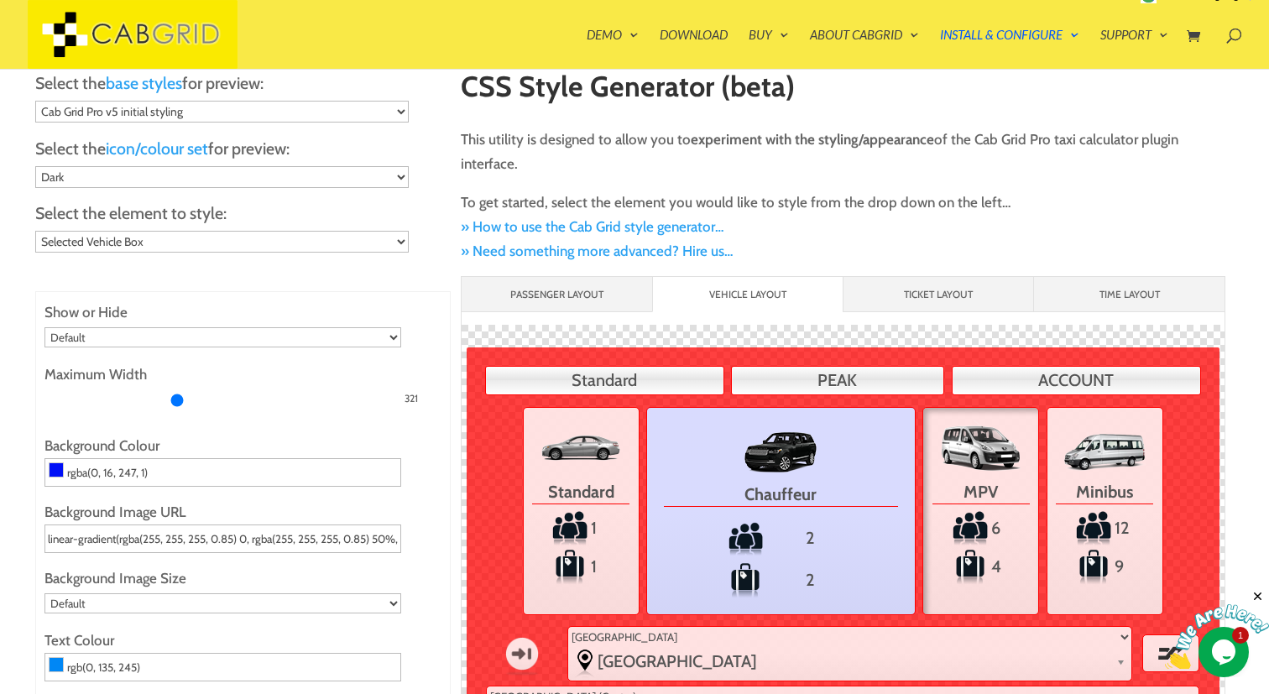
drag, startPoint x: 128, startPoint y: 396, endPoint x: 177, endPoint y: 396, distance: 48.7
click at [177, 396] on input "Maximum Width" at bounding box center [222, 400] width 357 height 27
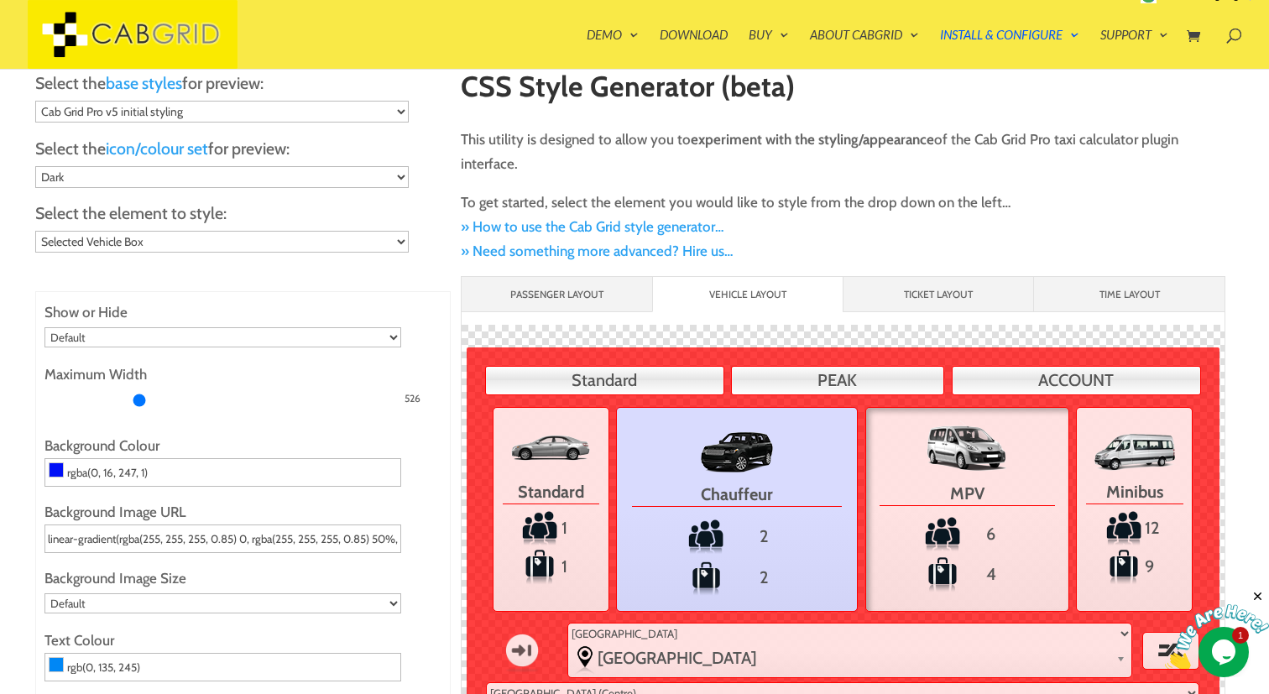
drag, startPoint x: 177, startPoint y: 402, endPoint x: 139, endPoint y: 394, distance: 38.7
type input "366"
click at [139, 394] on input "Maximum Width" at bounding box center [222, 400] width 357 height 27
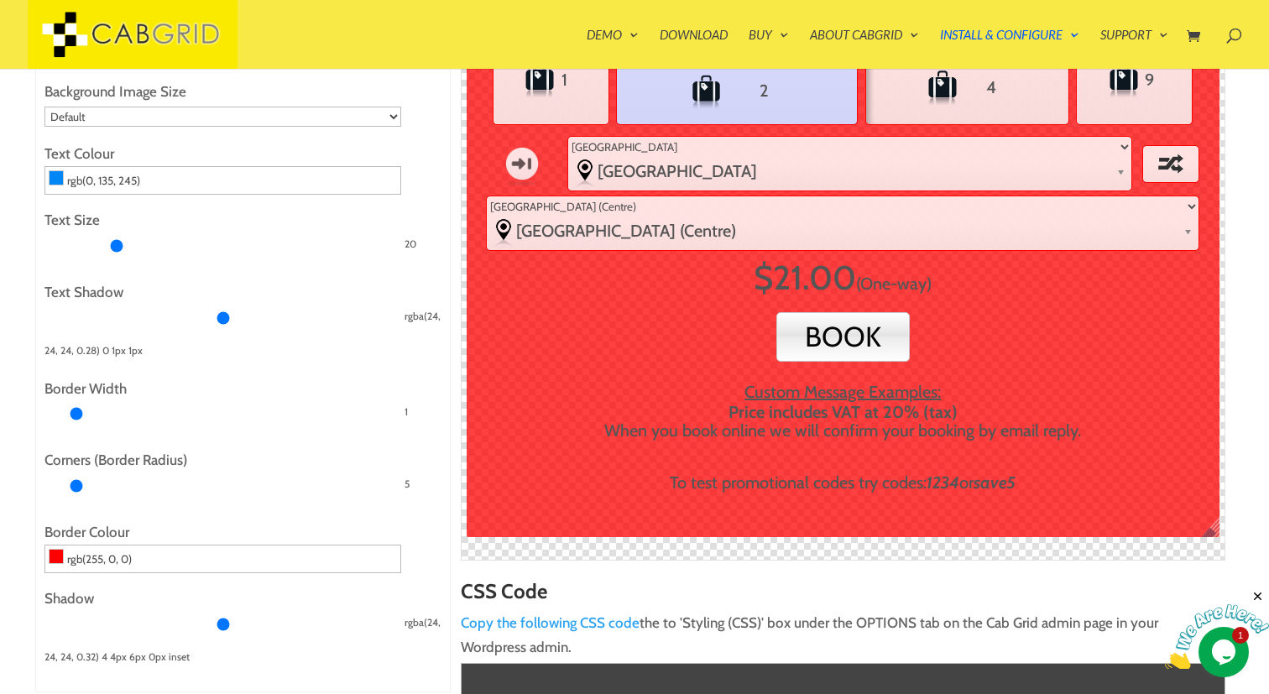
scroll to position [842, 0]
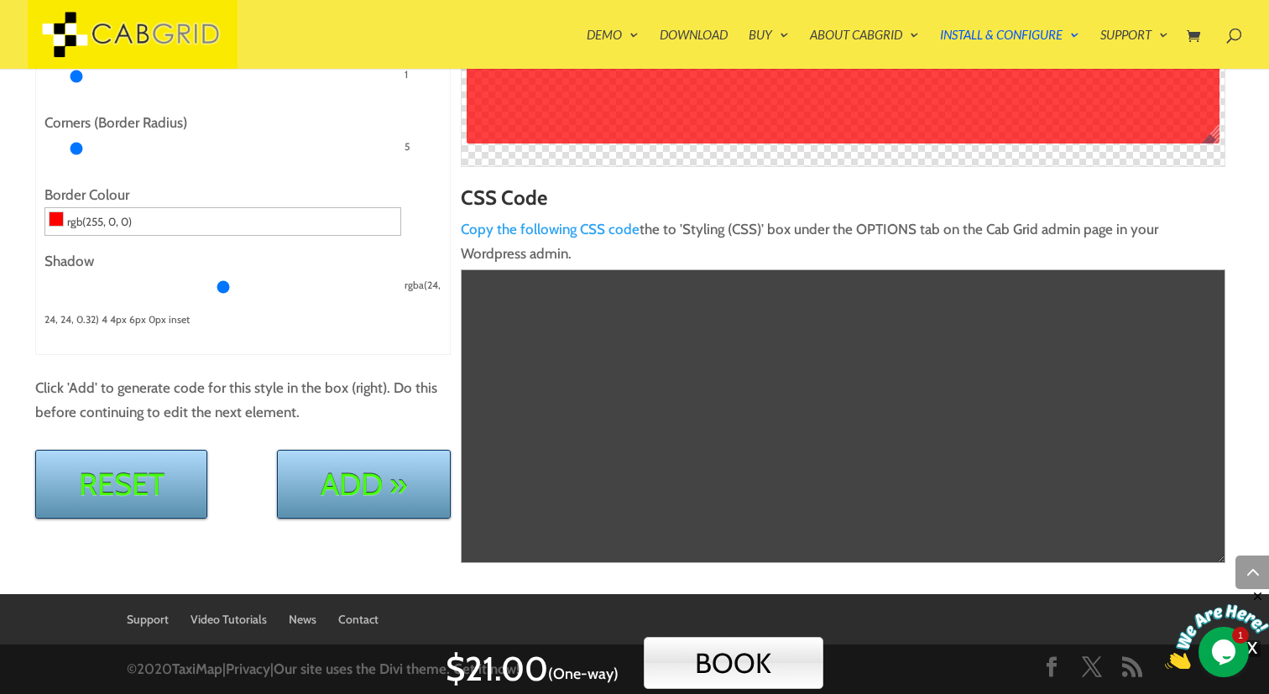
click at [116, 490] on button "Reset" at bounding box center [121, 484] width 173 height 69
select select
type input "139"
type input "rgb(252, 0, 59)"
select select
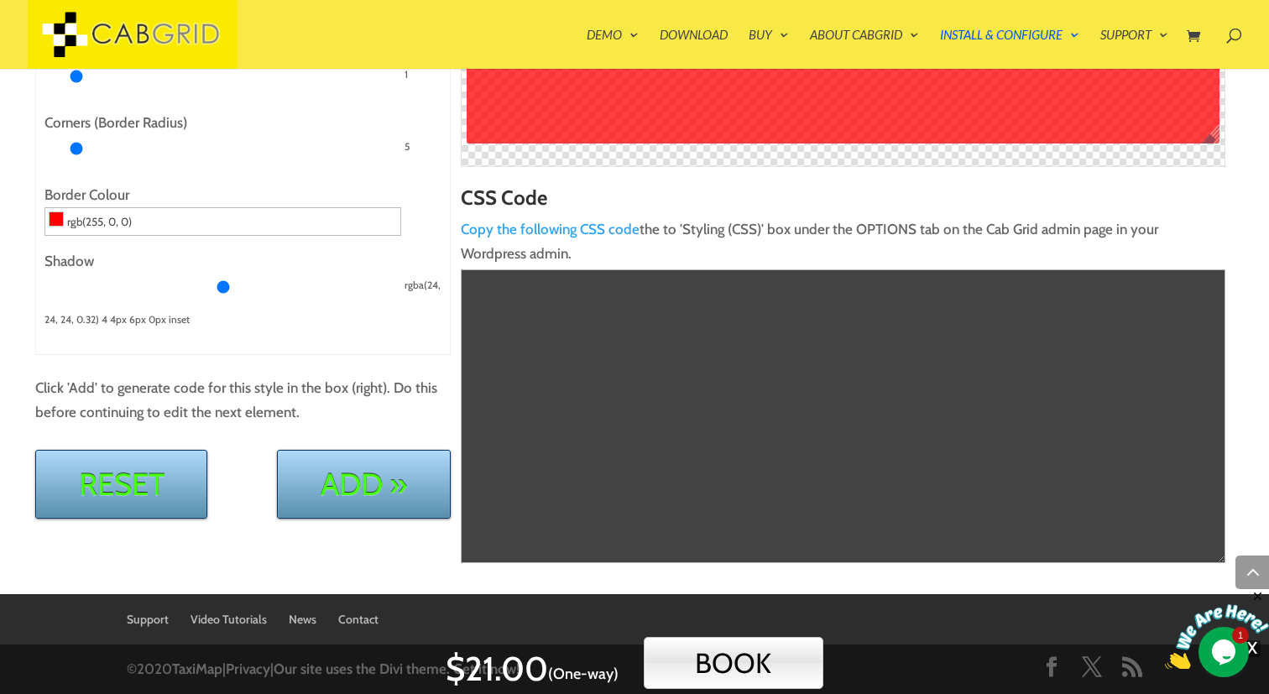
type input "6"
type input "20"
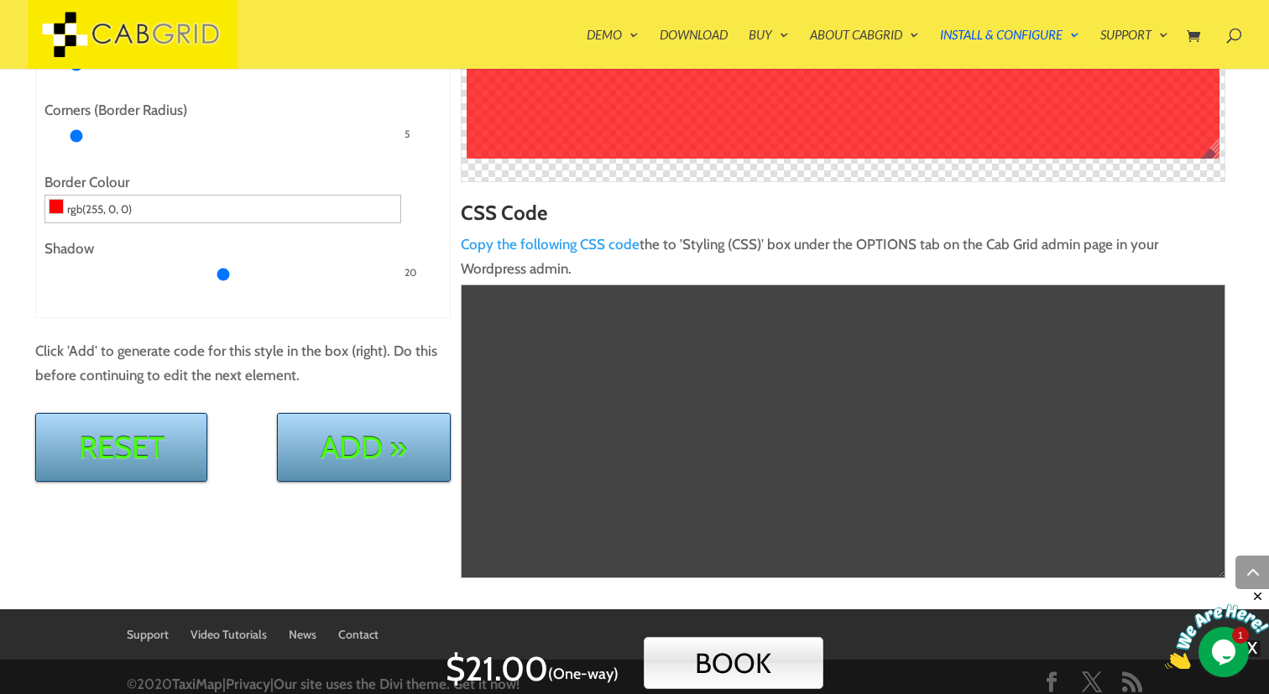
scroll to position [839, 0]
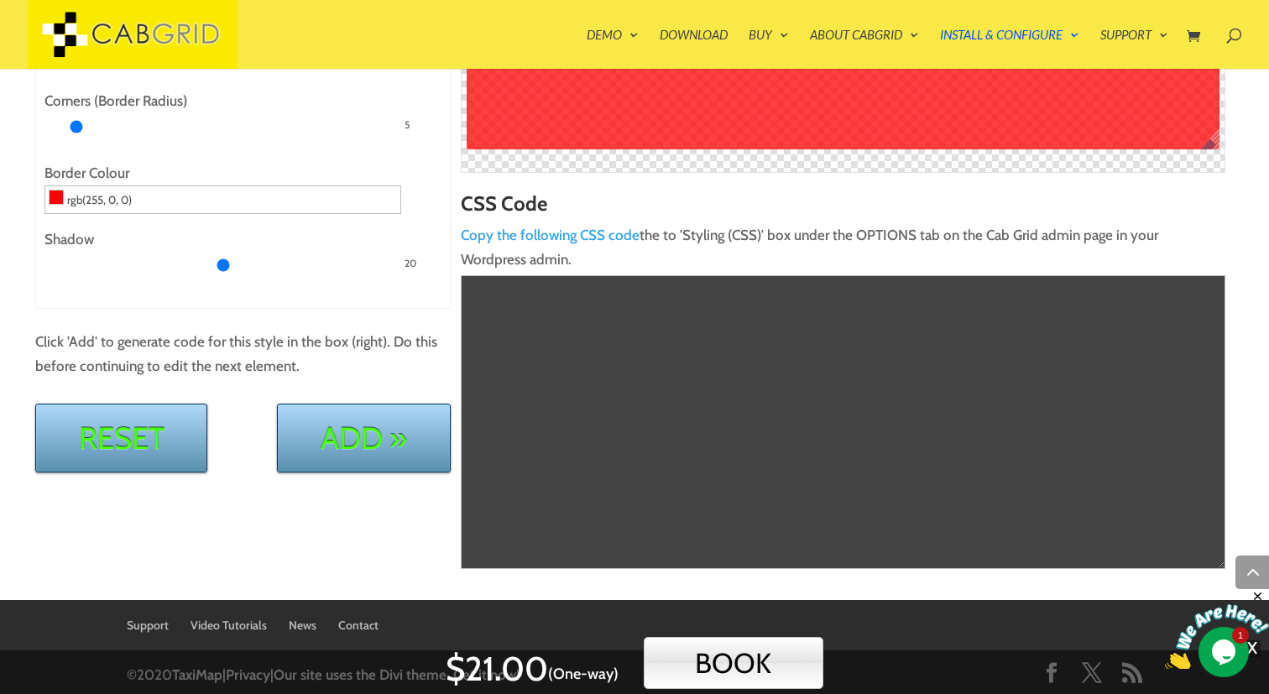
click at [149, 430] on button "Reset" at bounding box center [121, 438] width 173 height 69
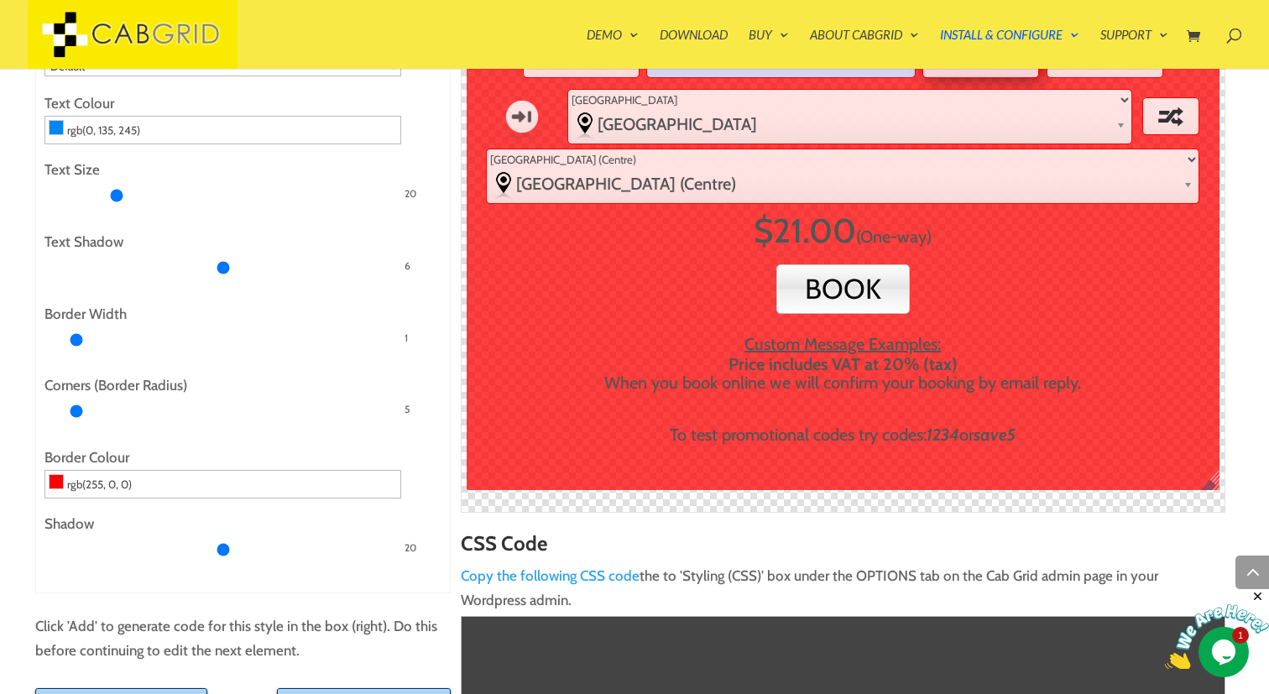
scroll to position [0, 0]
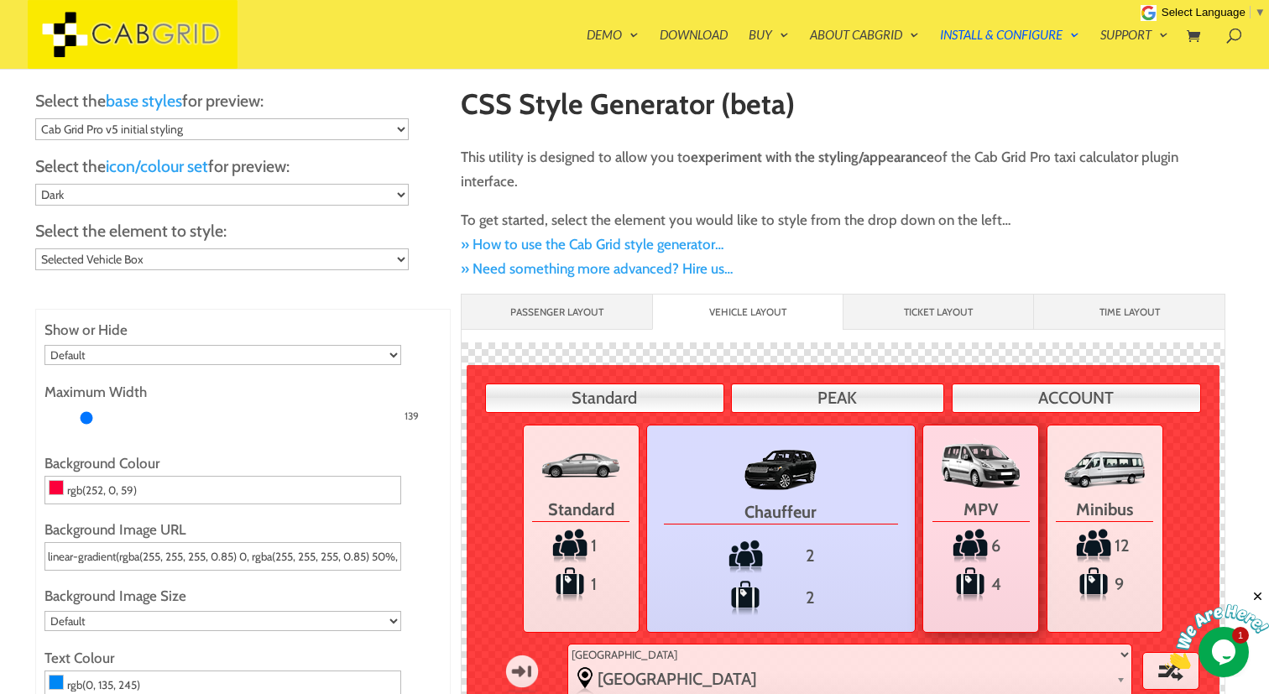
click at [604, 315] on li "Passenger Layout" at bounding box center [557, 312] width 191 height 35
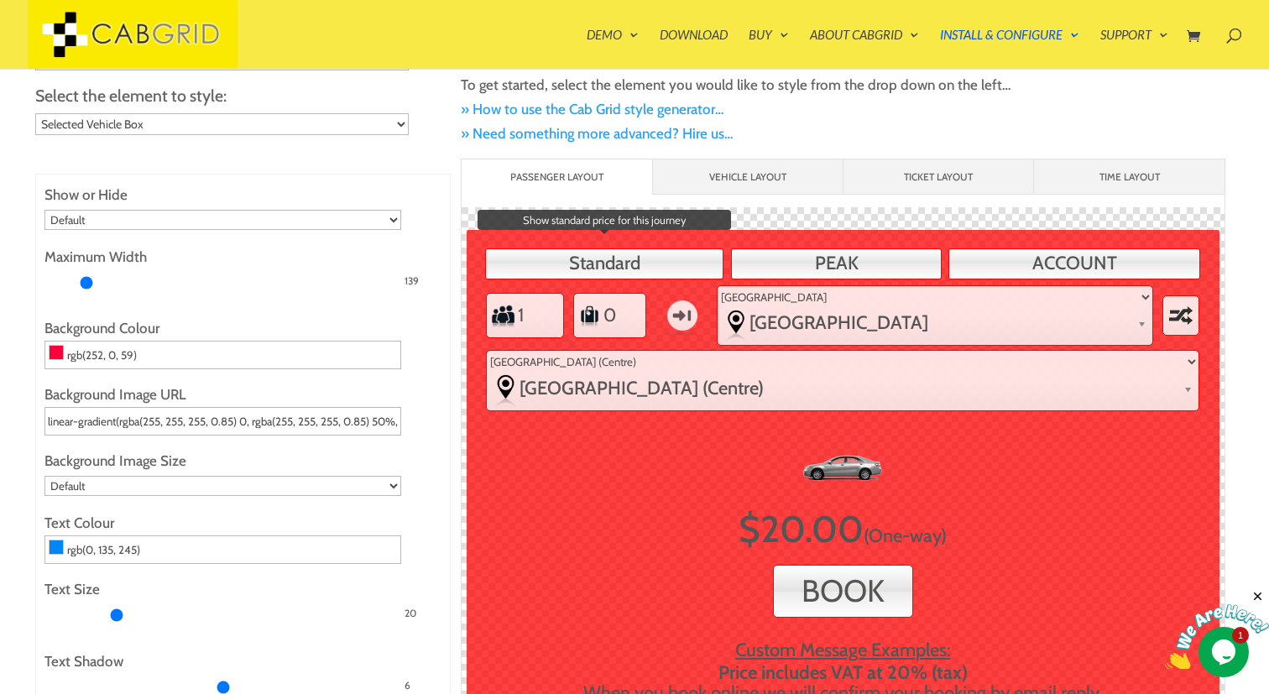
scroll to position [133, 0]
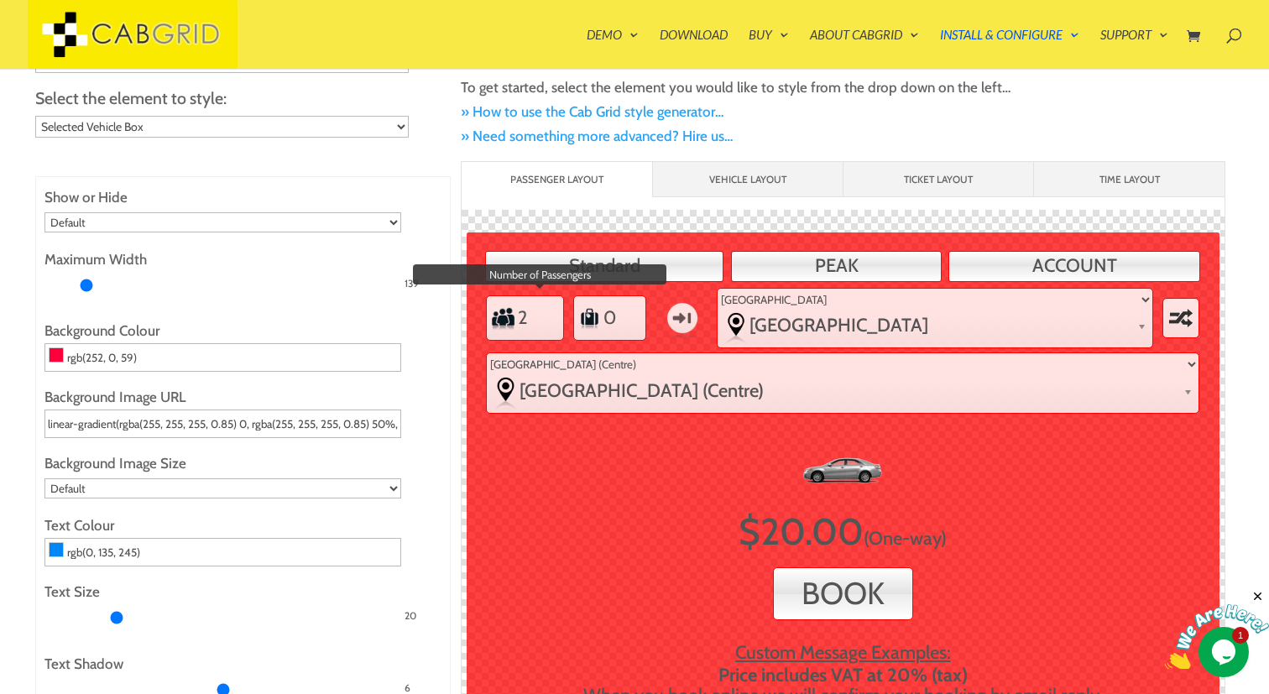
type input "2"
click at [547, 309] on input "2" at bounding box center [537, 318] width 40 height 38
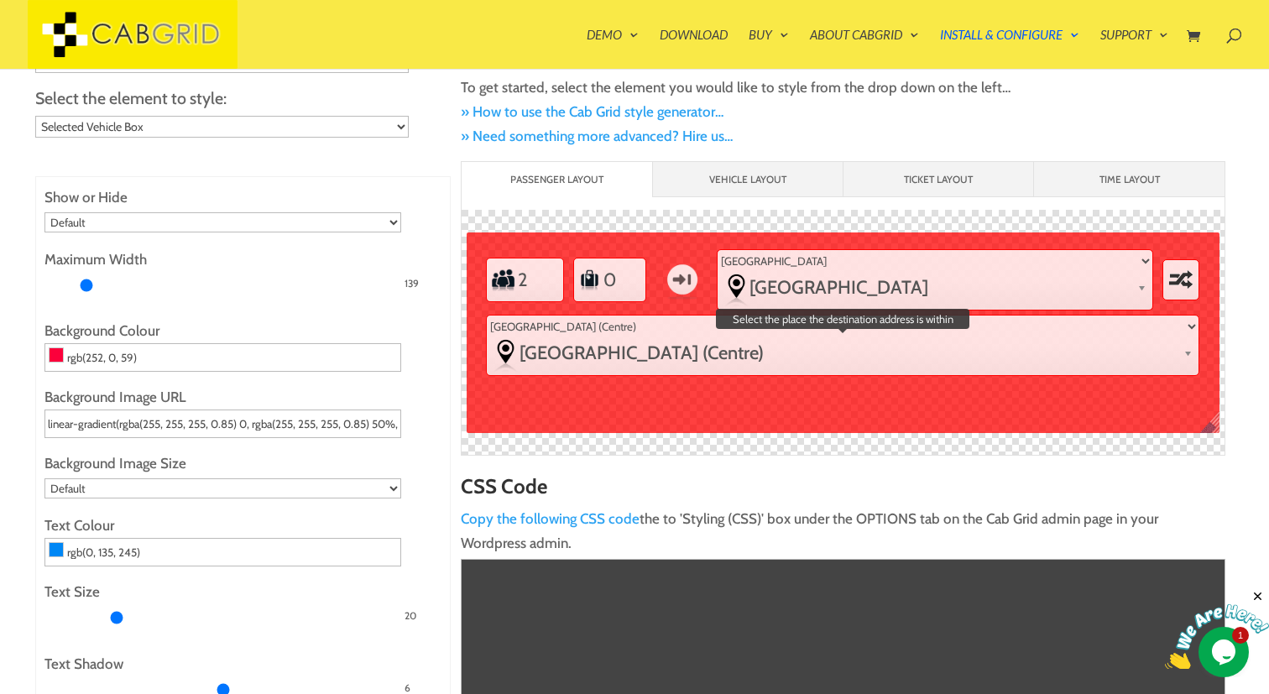
click at [576, 337] on link "[GEOGRAPHIC_DATA] (Centre)" at bounding box center [843, 353] width 712 height 38
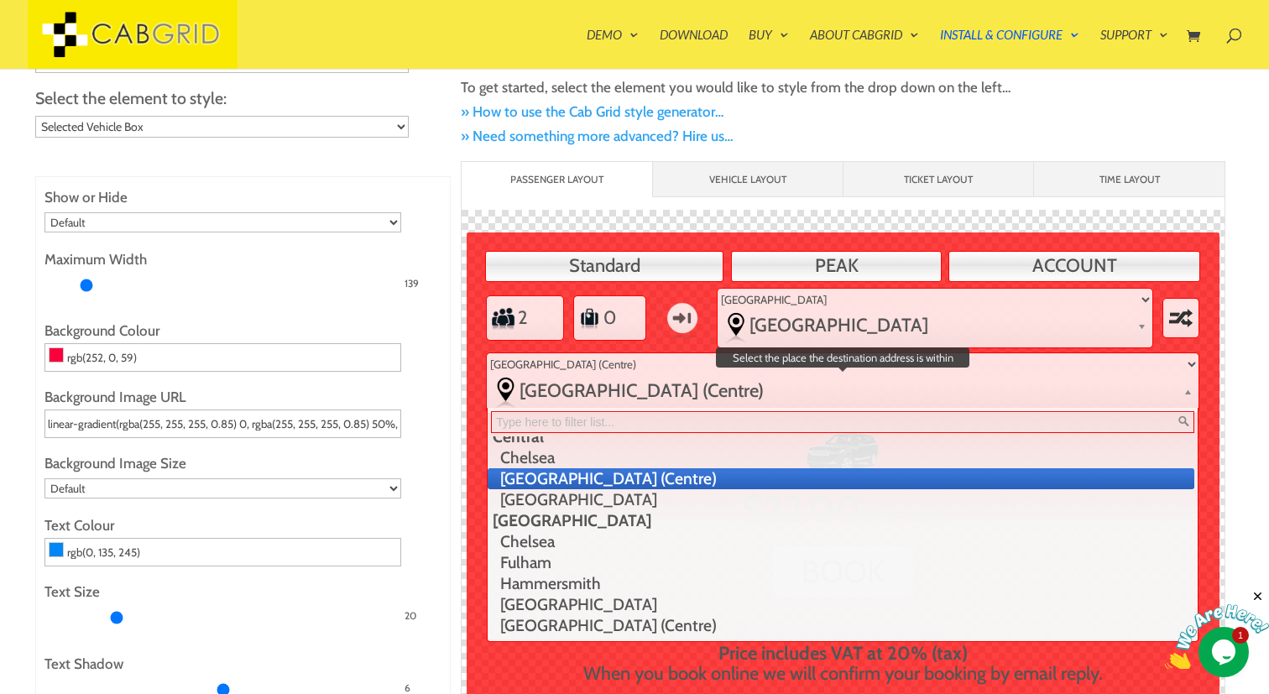
scroll to position [0, 0]
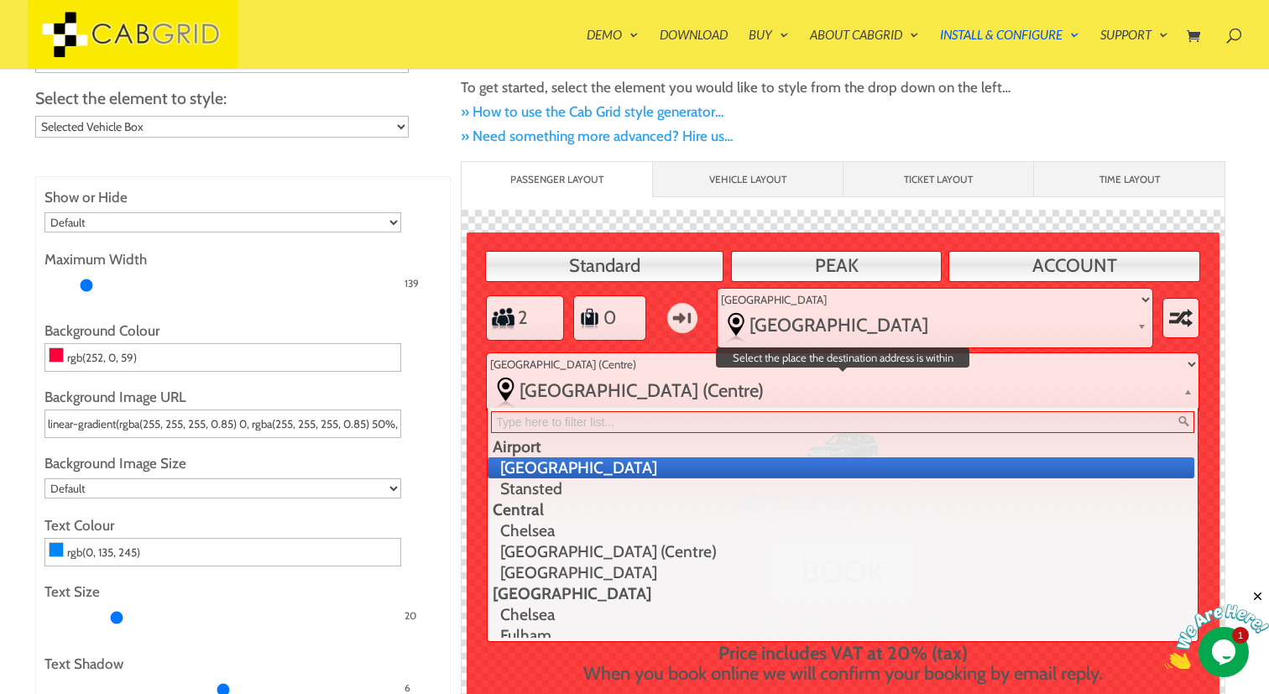
click at [571, 468] on li "[GEOGRAPHIC_DATA]" at bounding box center [841, 468] width 707 height 21
type input "rgba(252, 0, 59, 1)"
type input "#0087f5"
type input "rgba(255, 0, 0, 1)"
select select "2"
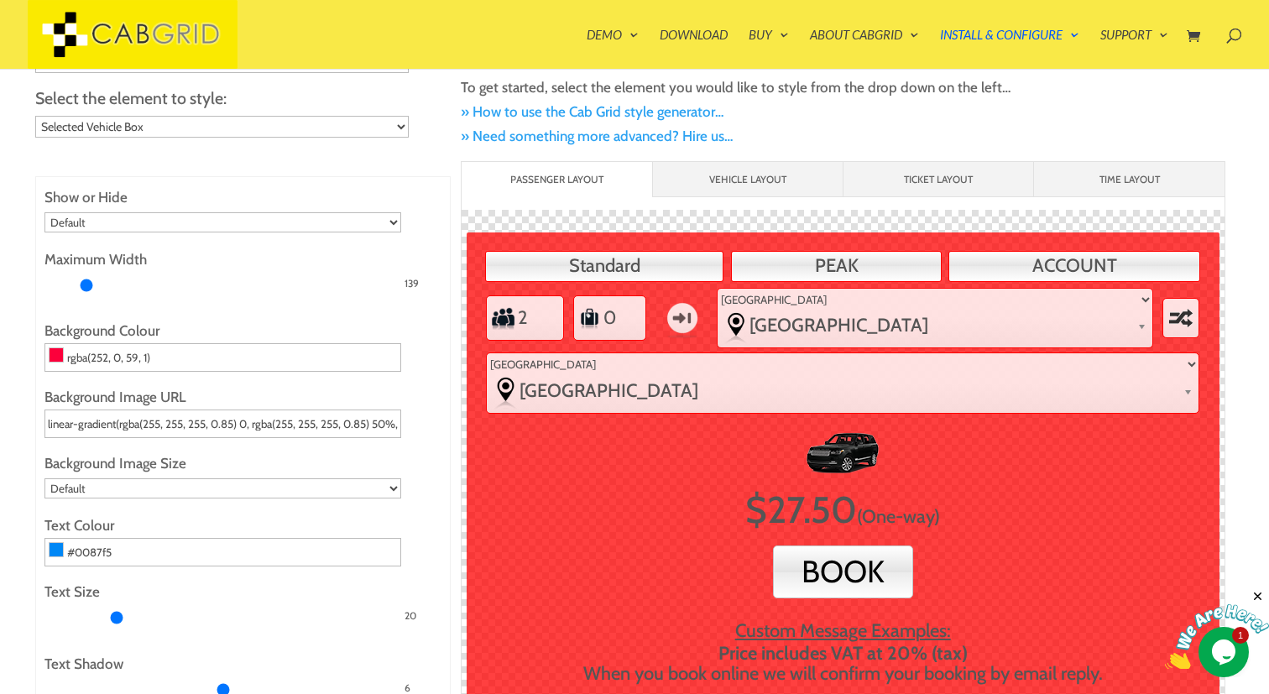
click at [908, 174] on li "Ticket Layout" at bounding box center [938, 179] width 191 height 35
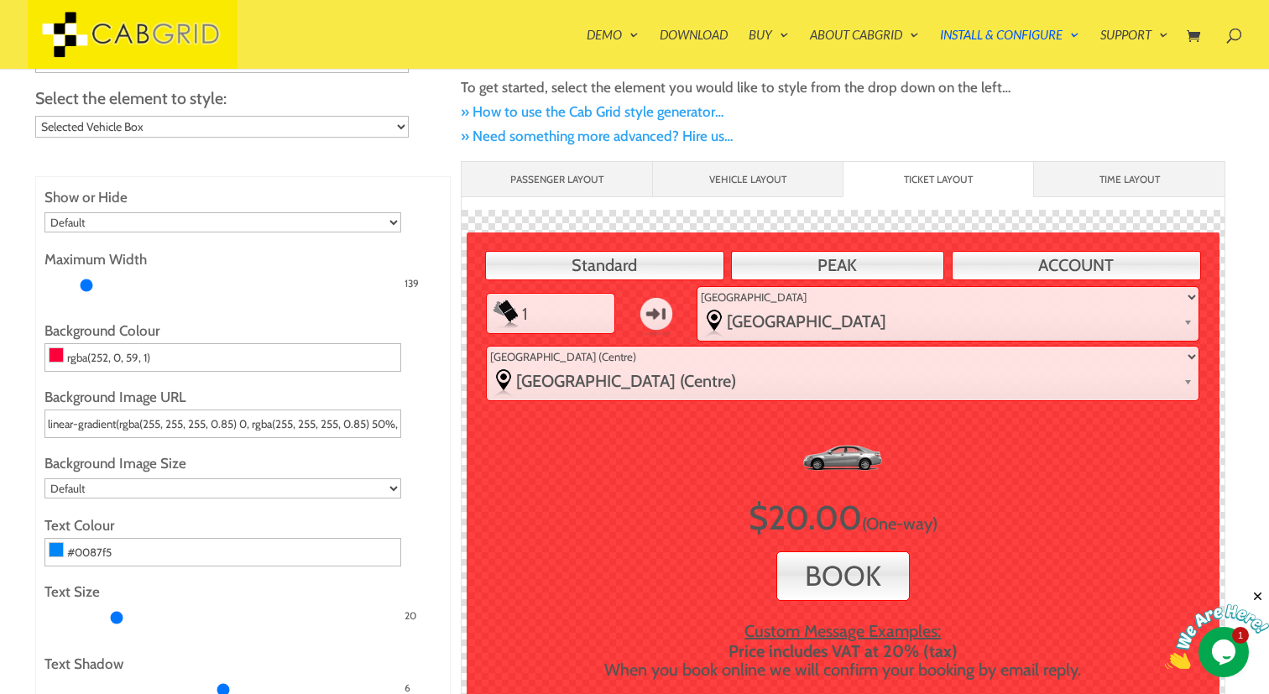
click at [1087, 180] on li "Time Layout" at bounding box center [1128, 179] width 191 height 35
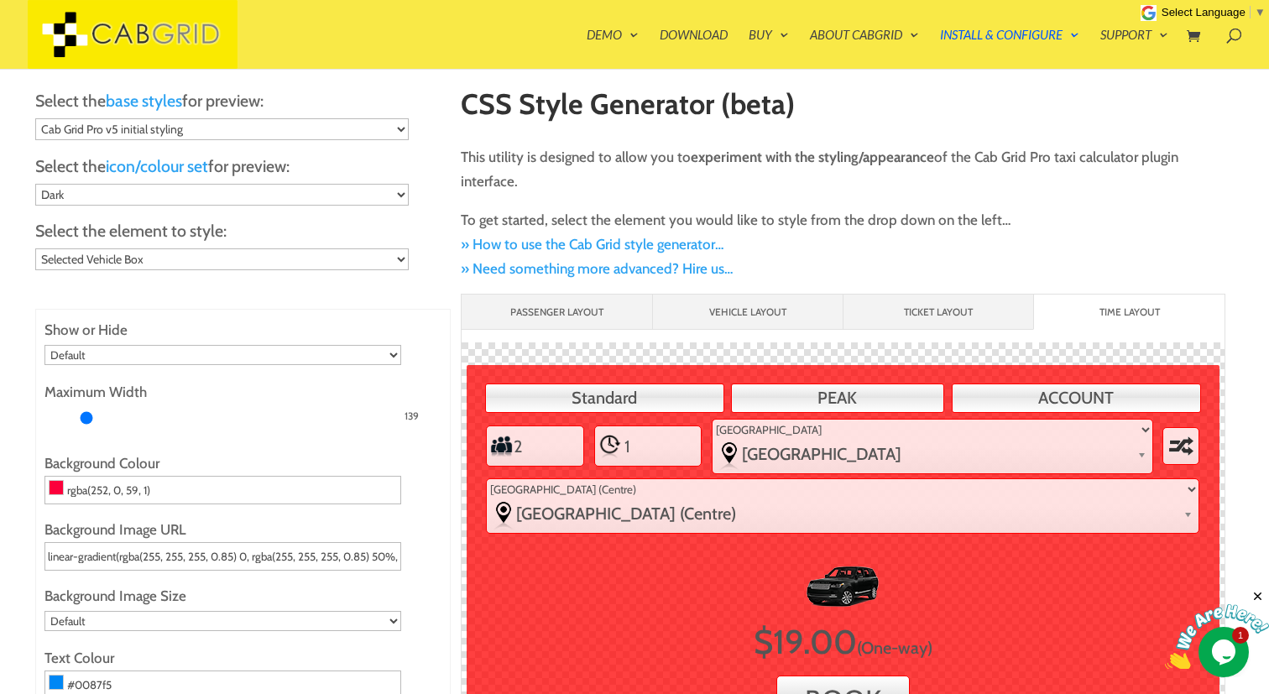
click at [614, 244] on link "» How to use the Cab Grid style generator…" at bounding box center [592, 244] width 263 height 17
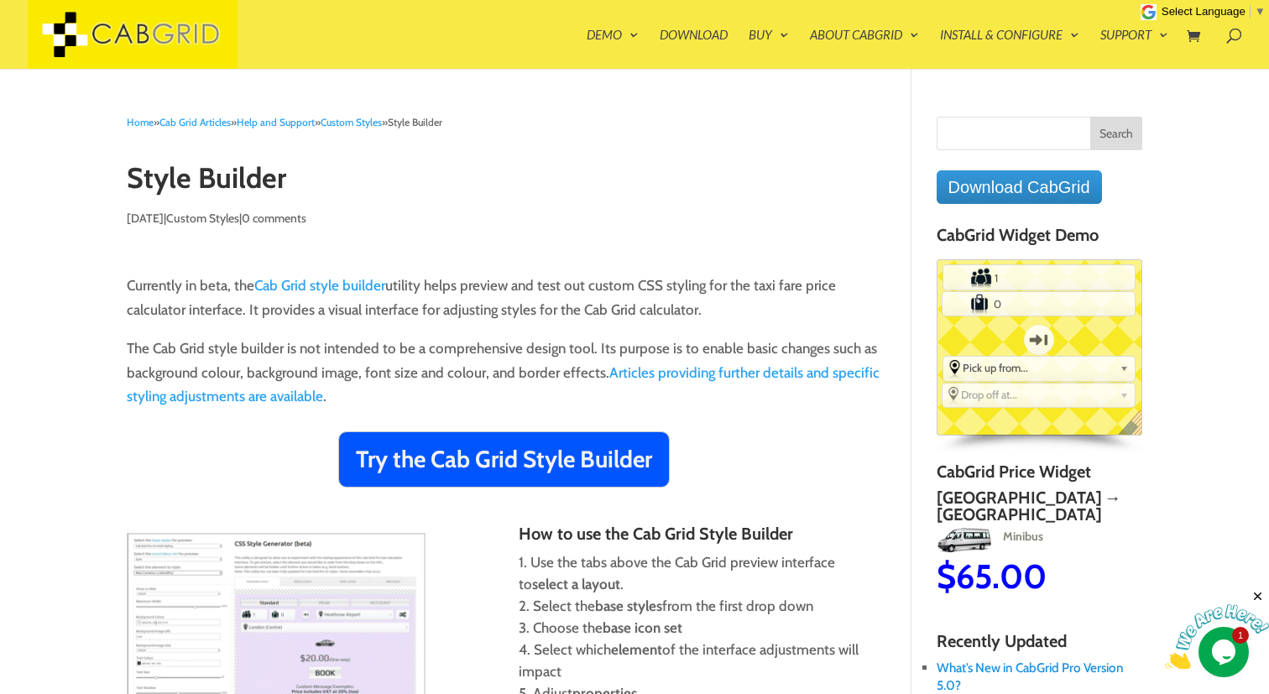
click at [1227, 31] on span at bounding box center [1227, 31] width 0 height 0
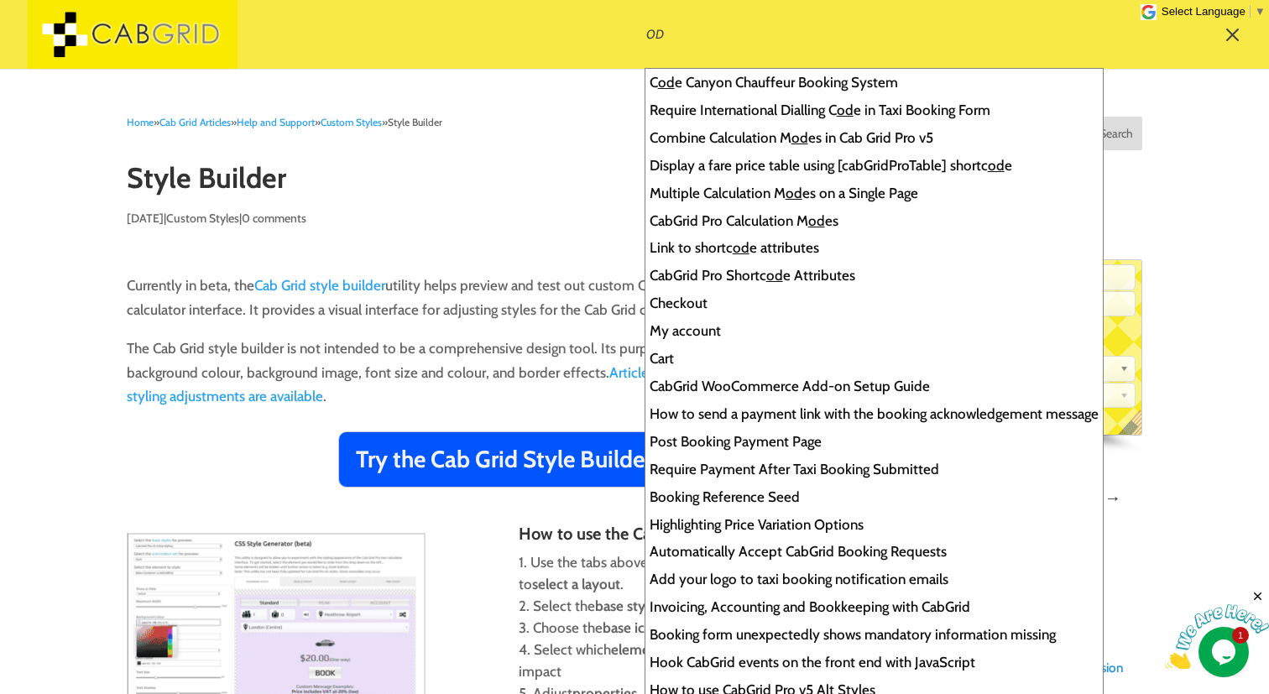
type input "o"
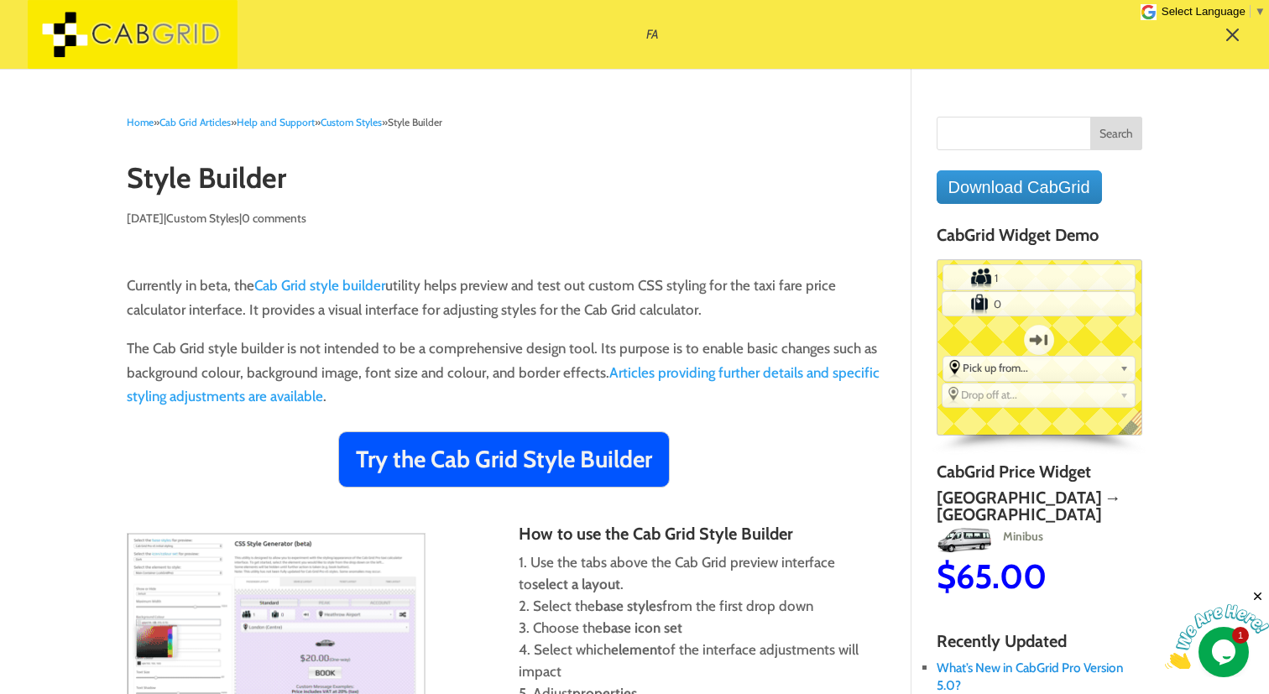
type input "fac"
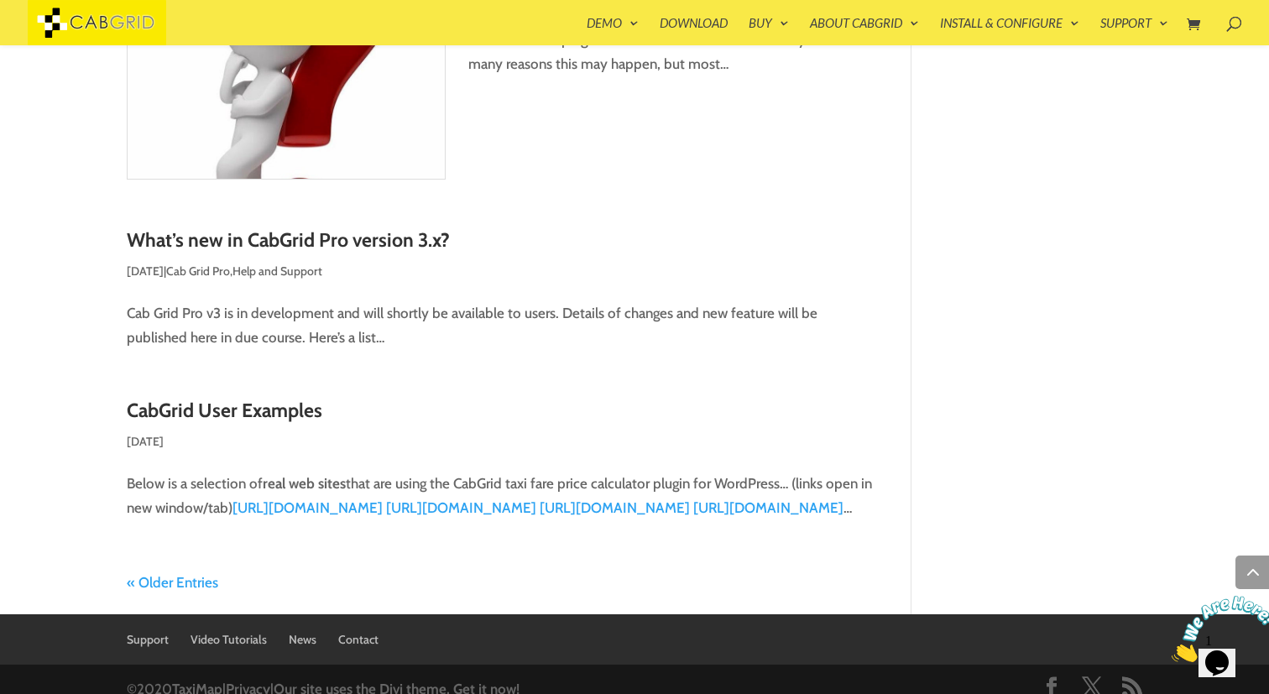
scroll to position [5421, 0]
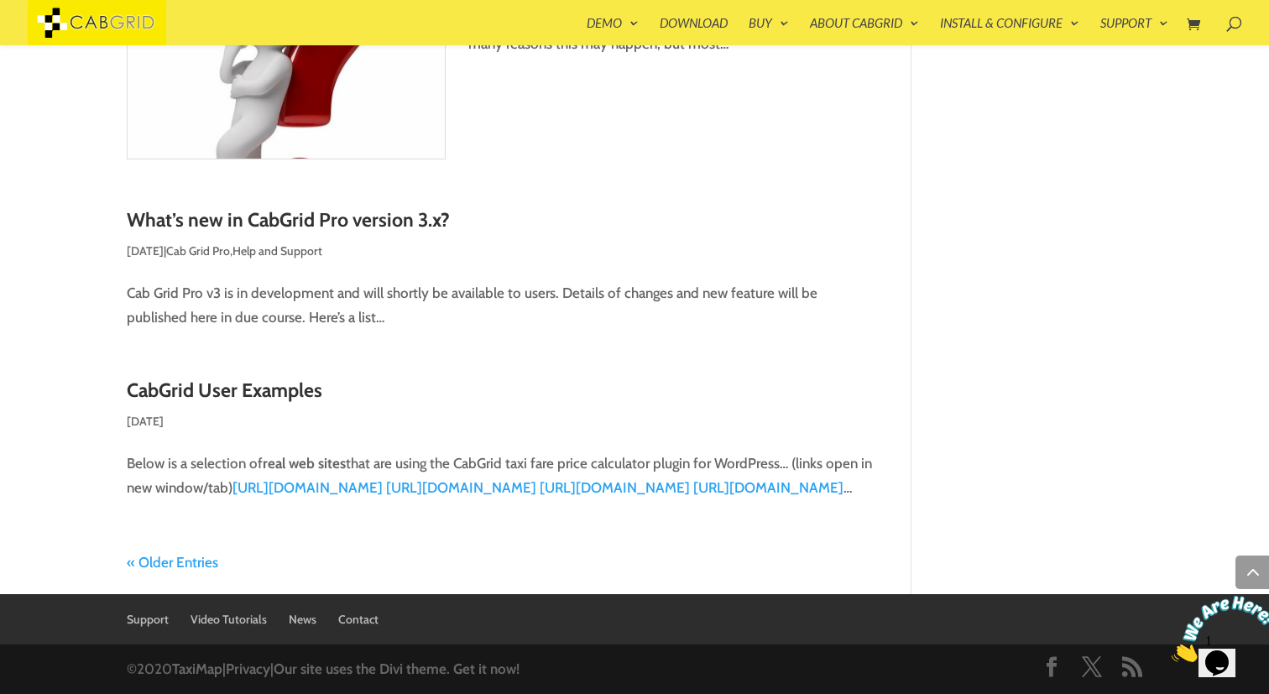
click at [351, 479] on link "[URL][DOMAIN_NAME]" at bounding box center [308, 487] width 150 height 17
click at [505, 479] on link "[URL][DOMAIN_NAME]" at bounding box center [461, 487] width 150 height 17
click at [693, 496] on link "[URL][DOMAIN_NAME]" at bounding box center [768, 487] width 150 height 17
click at [188, 557] on link "« Older Entries" at bounding box center [173, 562] width 92 height 17
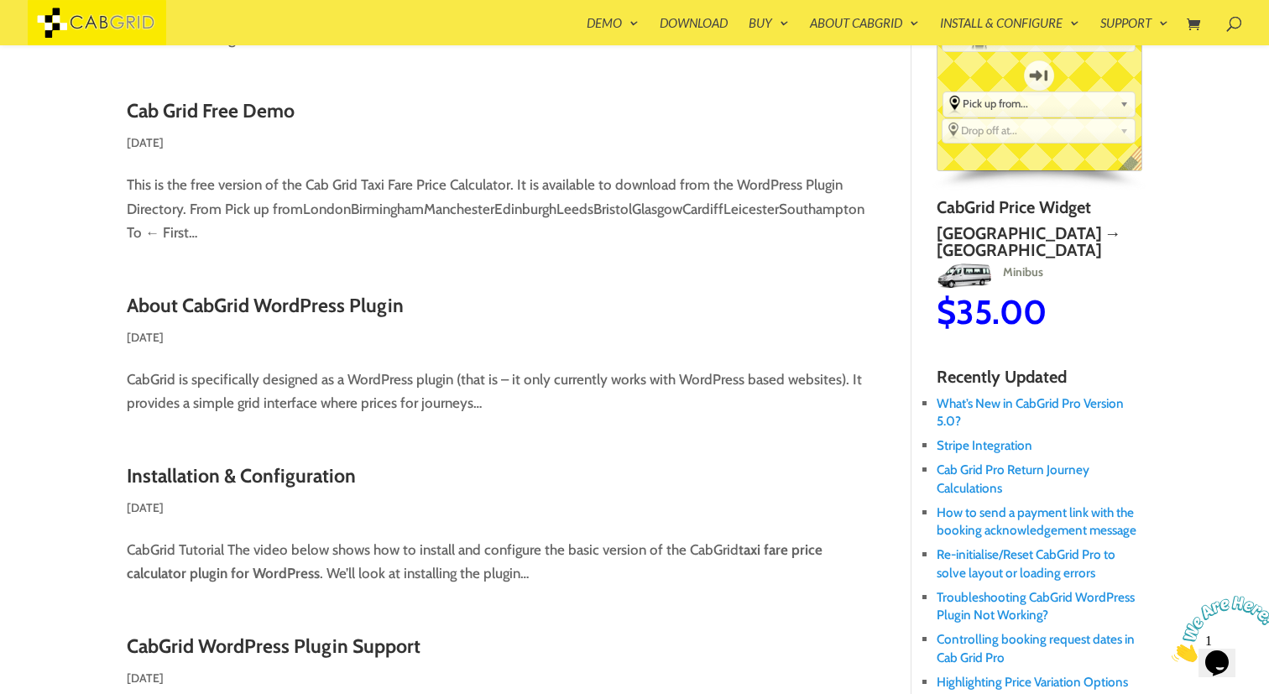
scroll to position [0, 0]
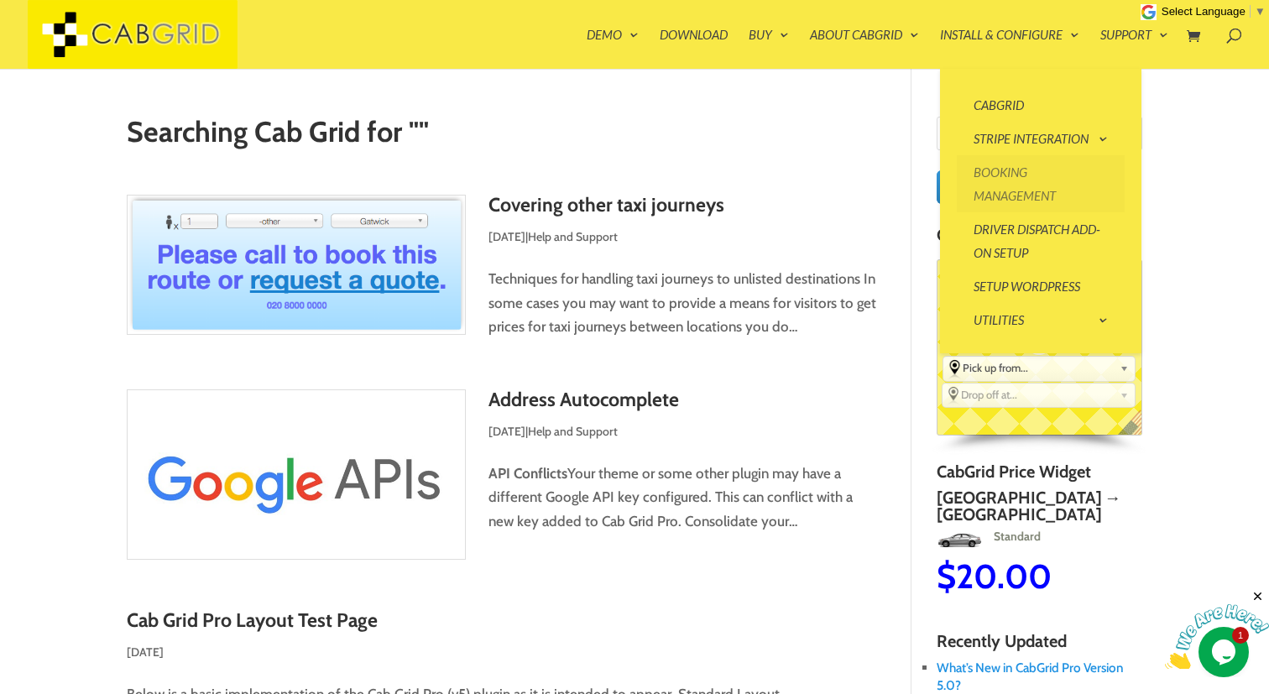
click at [1023, 180] on link "Booking Management" at bounding box center [1041, 183] width 168 height 57
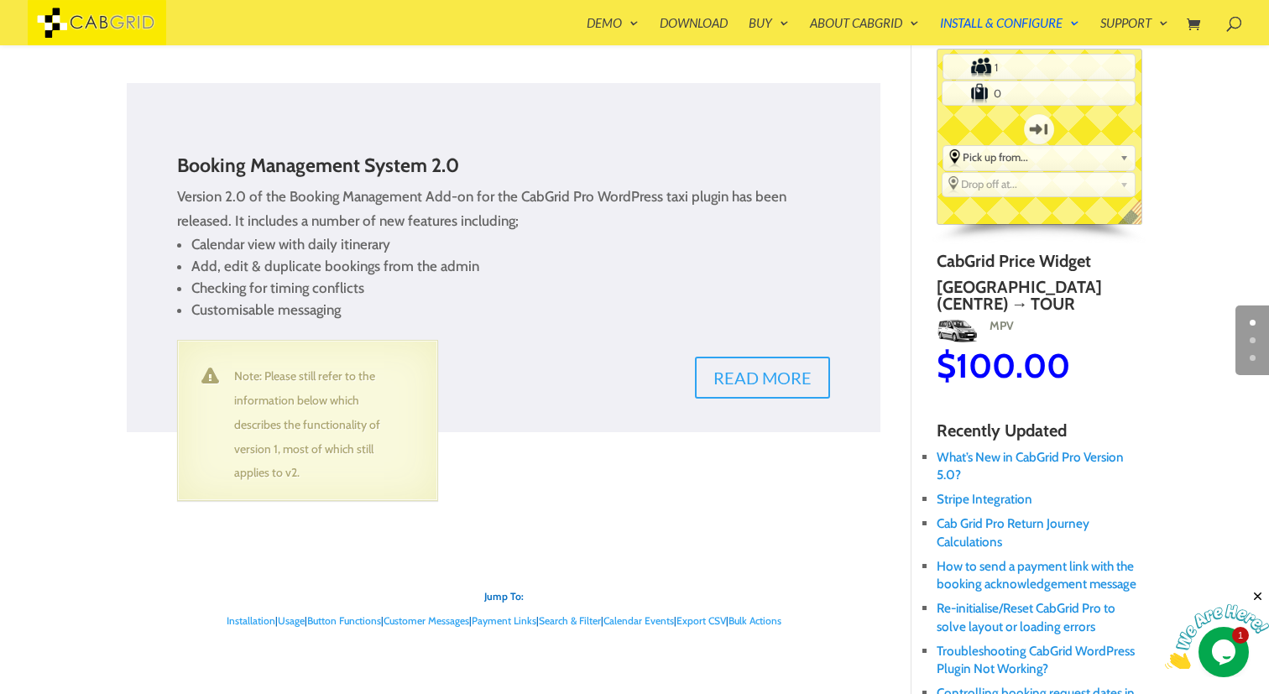
scroll to position [226, 0]
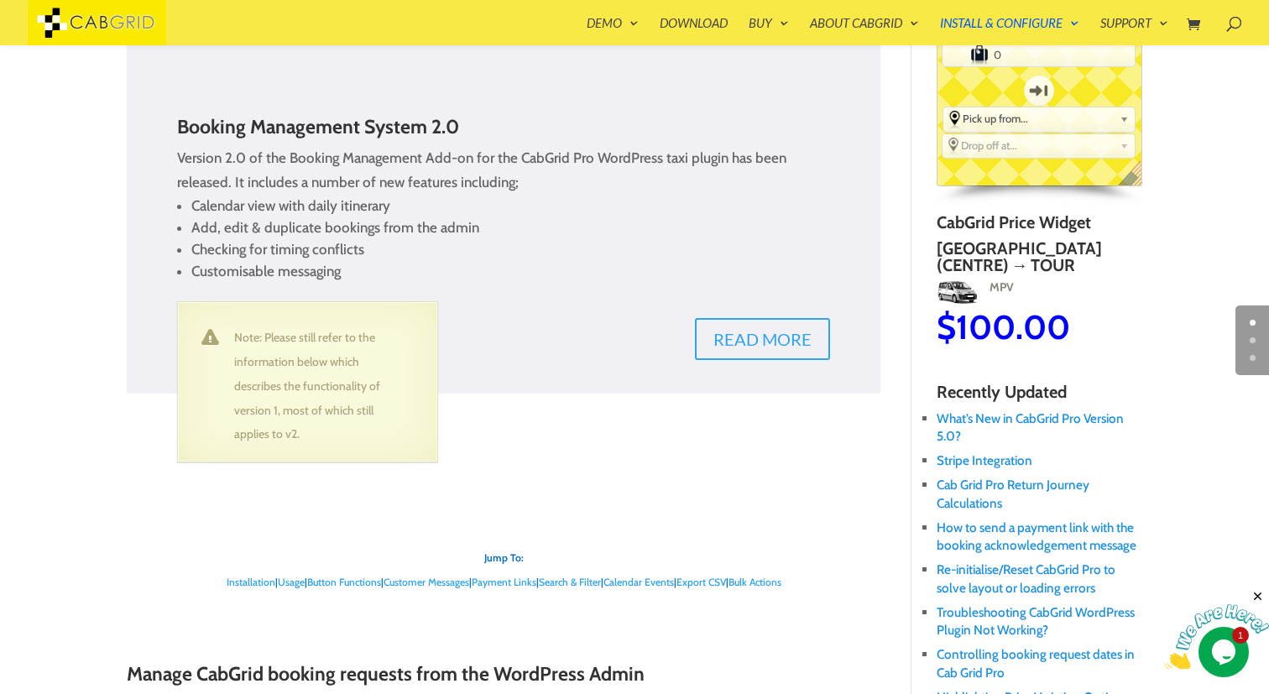
type input "12"
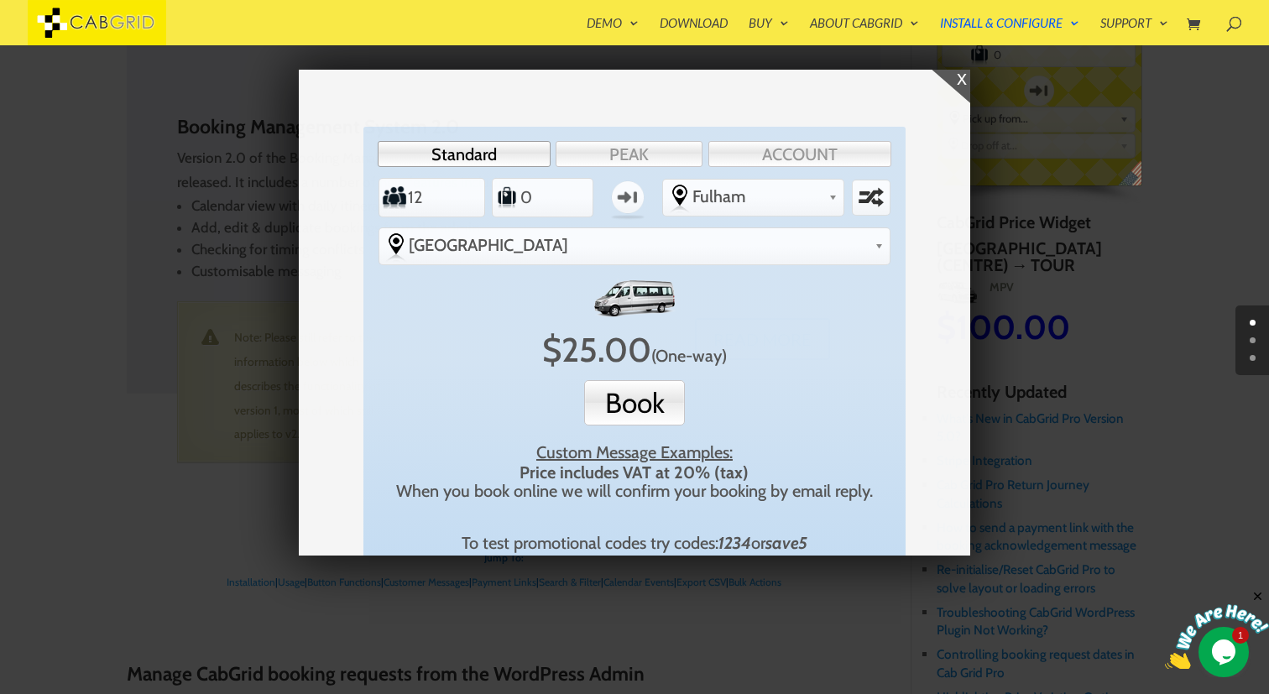
scroll to position [30, 0]
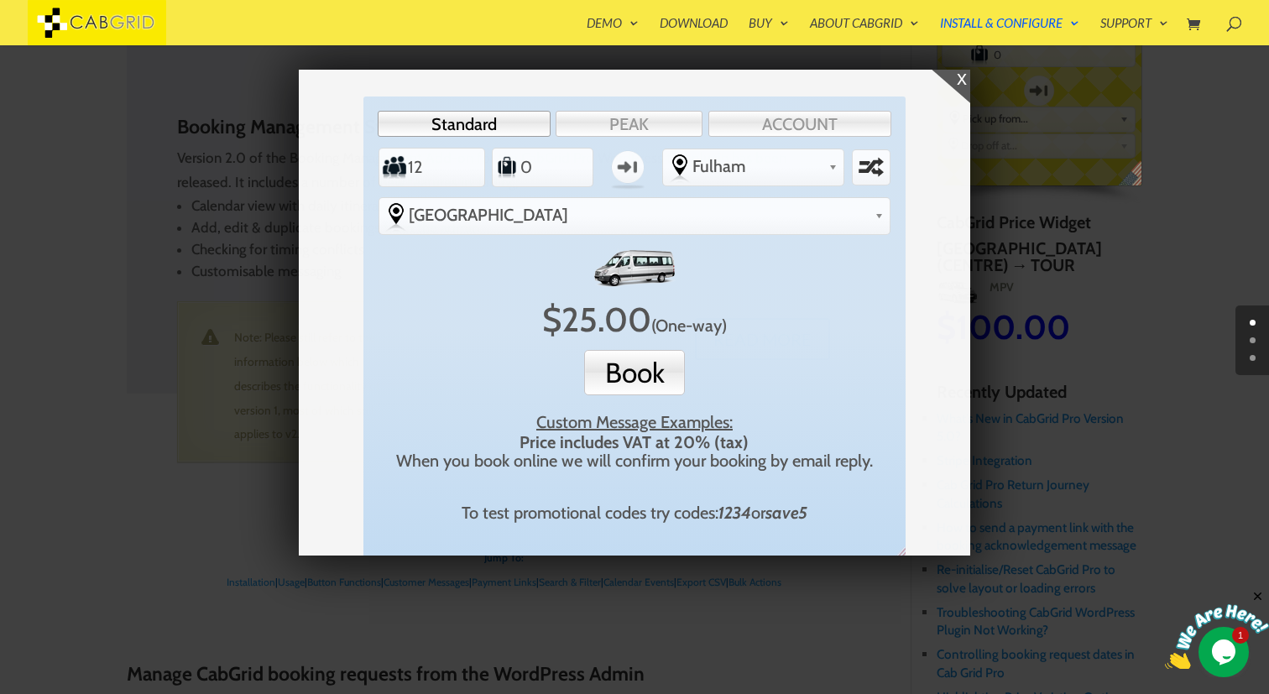
click at [959, 76] on div "x" at bounding box center [951, 87] width 39 height 34
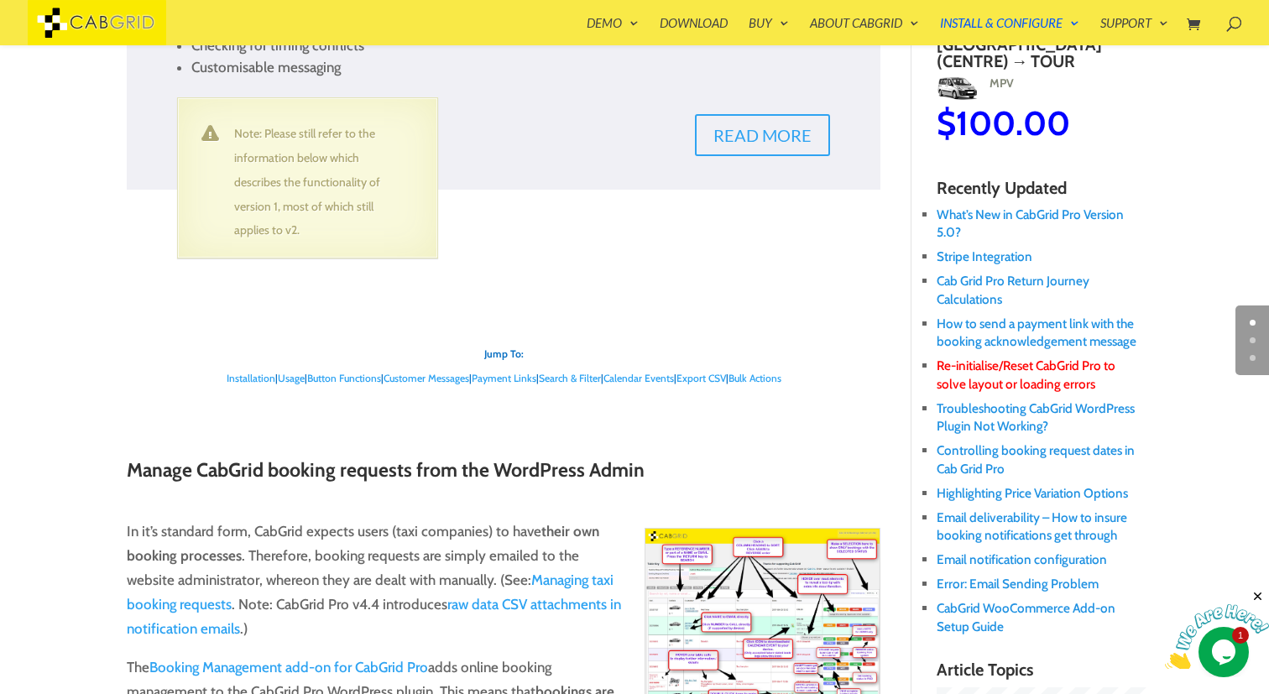
scroll to position [435, 0]
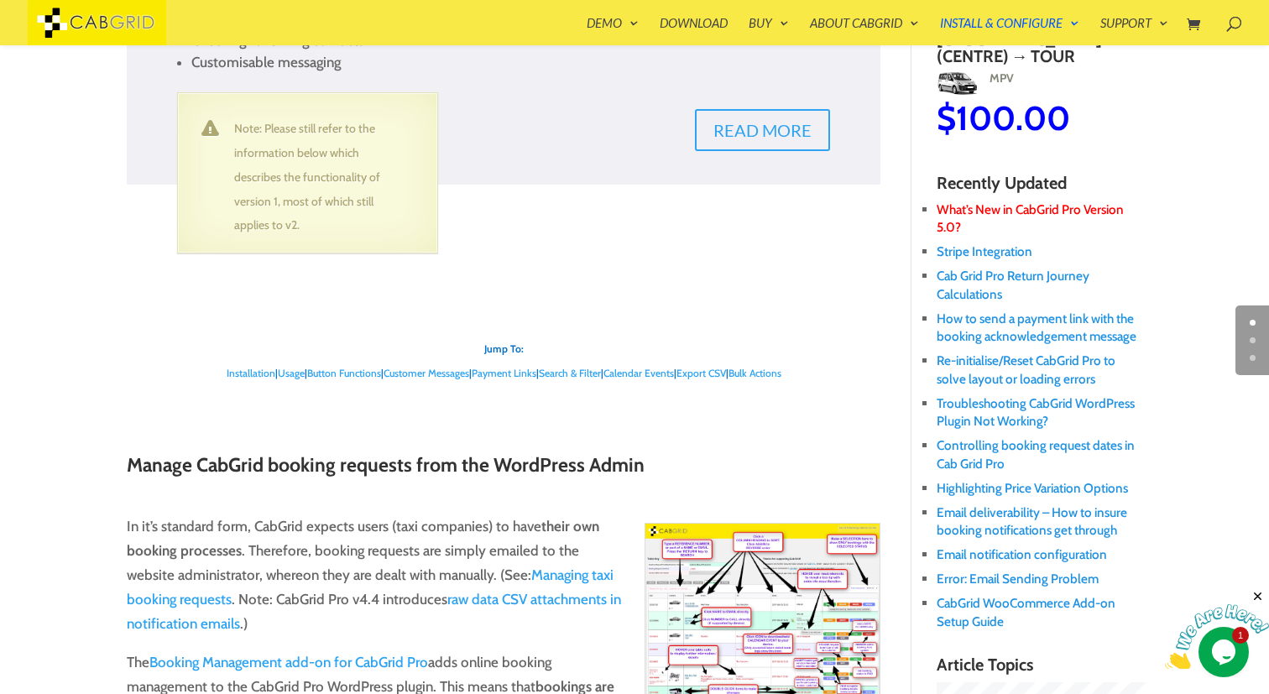
click at [978, 215] on link "What’s New in CabGrid Pro Version 5.0?" at bounding box center [1030, 218] width 187 height 34
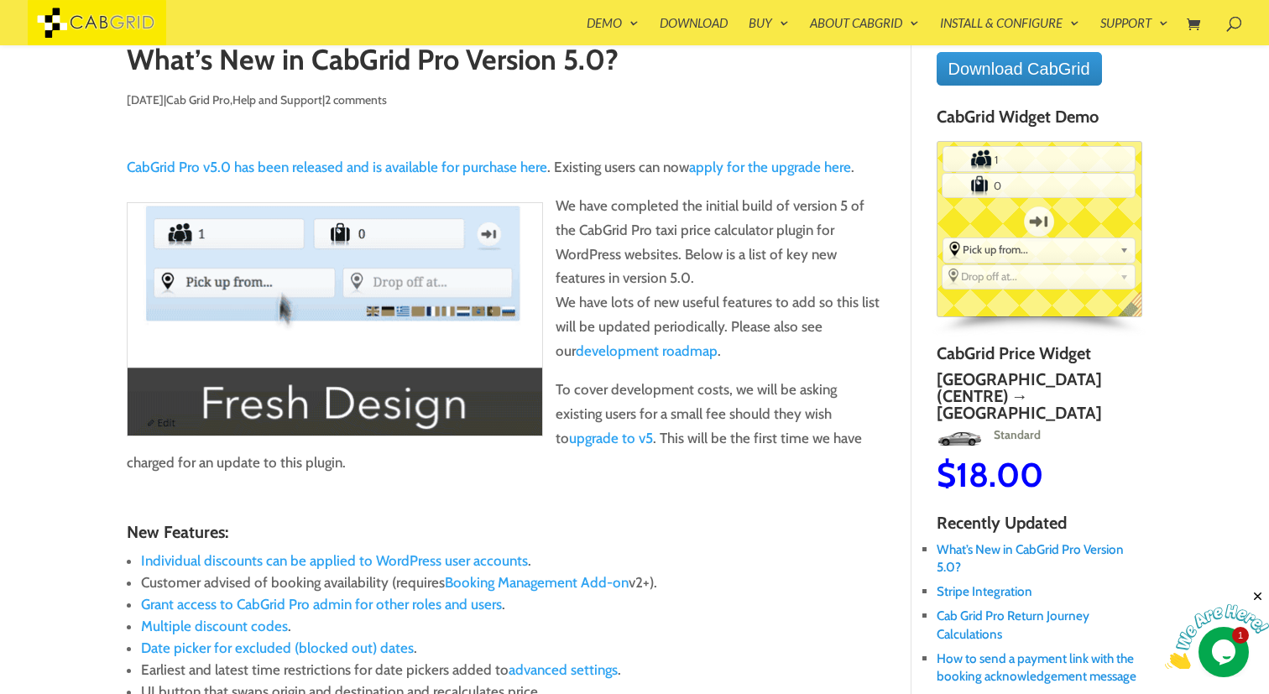
scroll to position [106, 0]
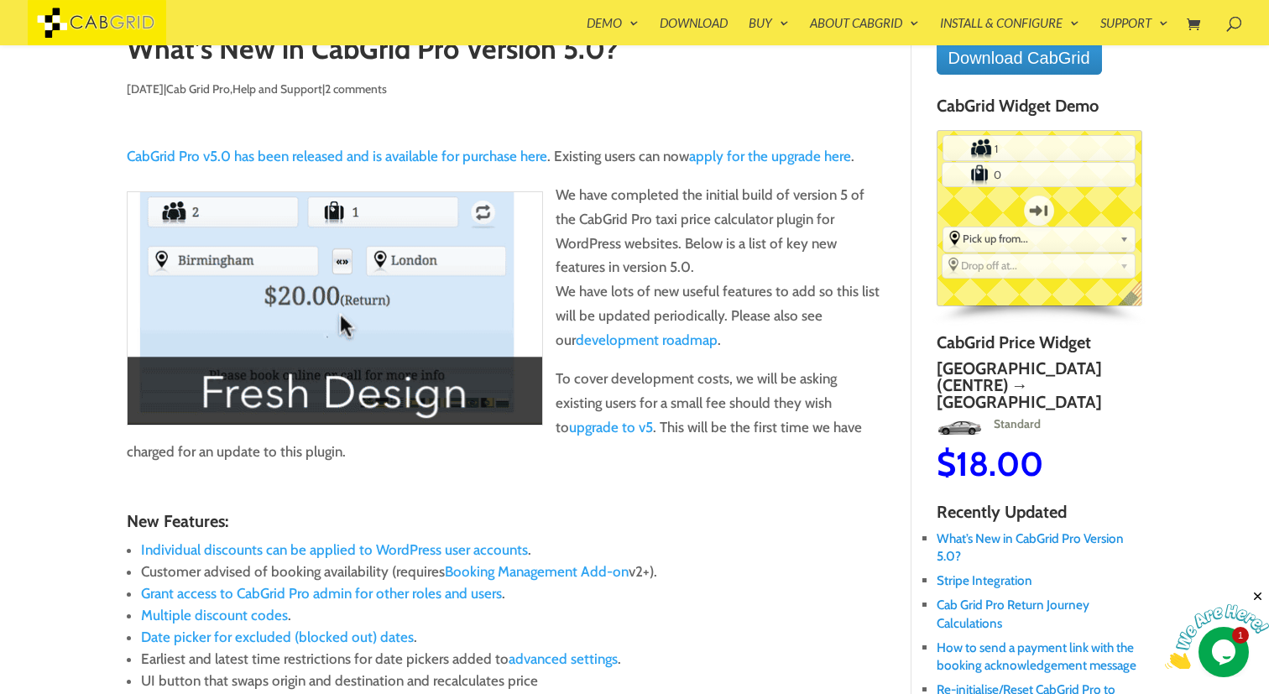
click at [733, 160] on link "apply for the upgrade here" at bounding box center [770, 156] width 162 height 17
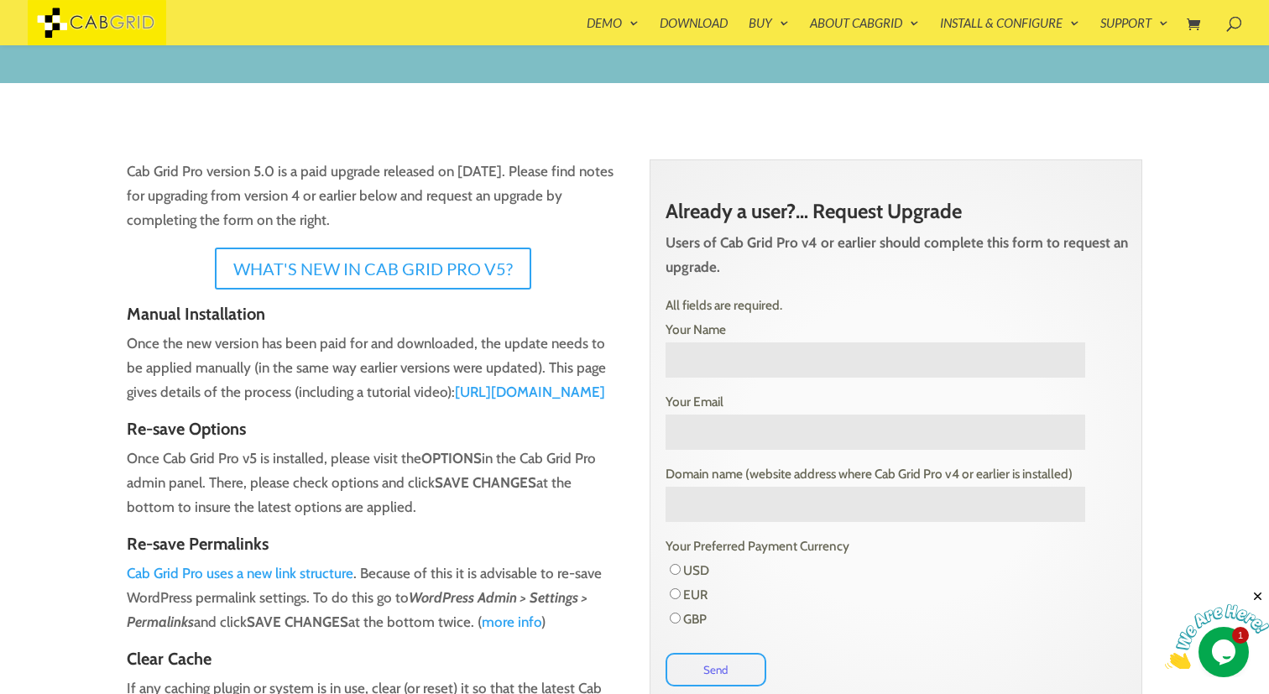
scroll to position [94, 0]
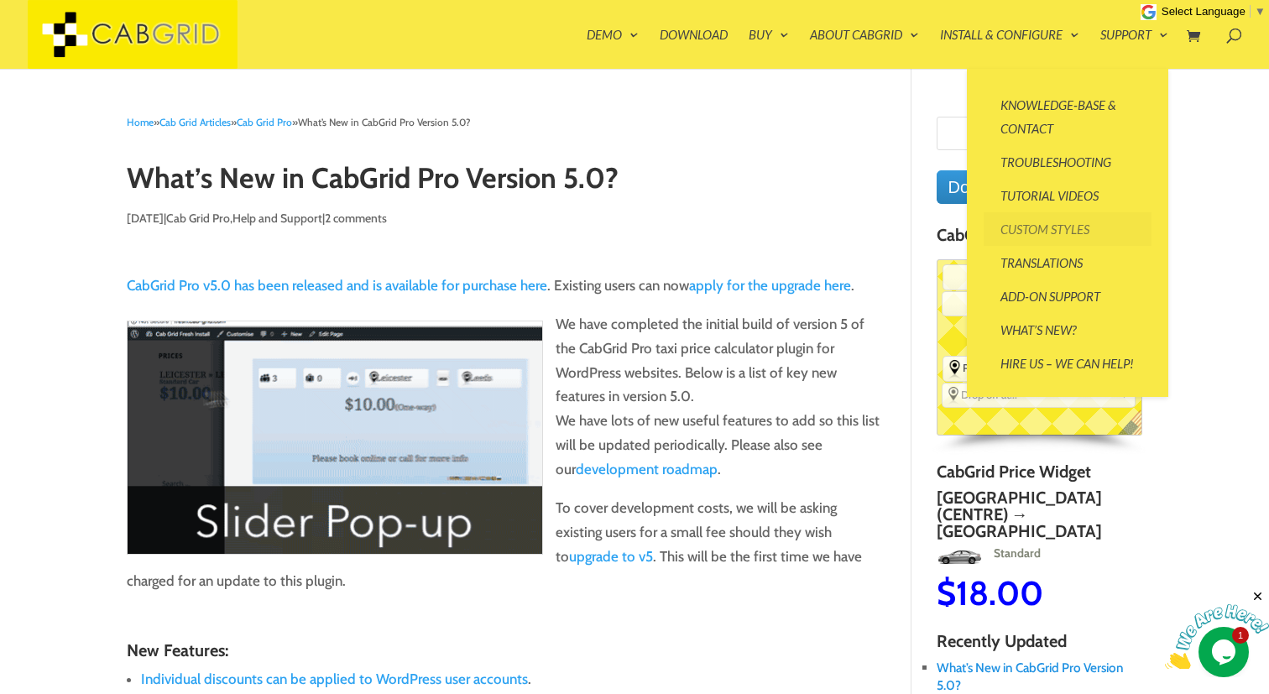
click at [1062, 228] on link "Custom Styles" at bounding box center [1068, 229] width 168 height 34
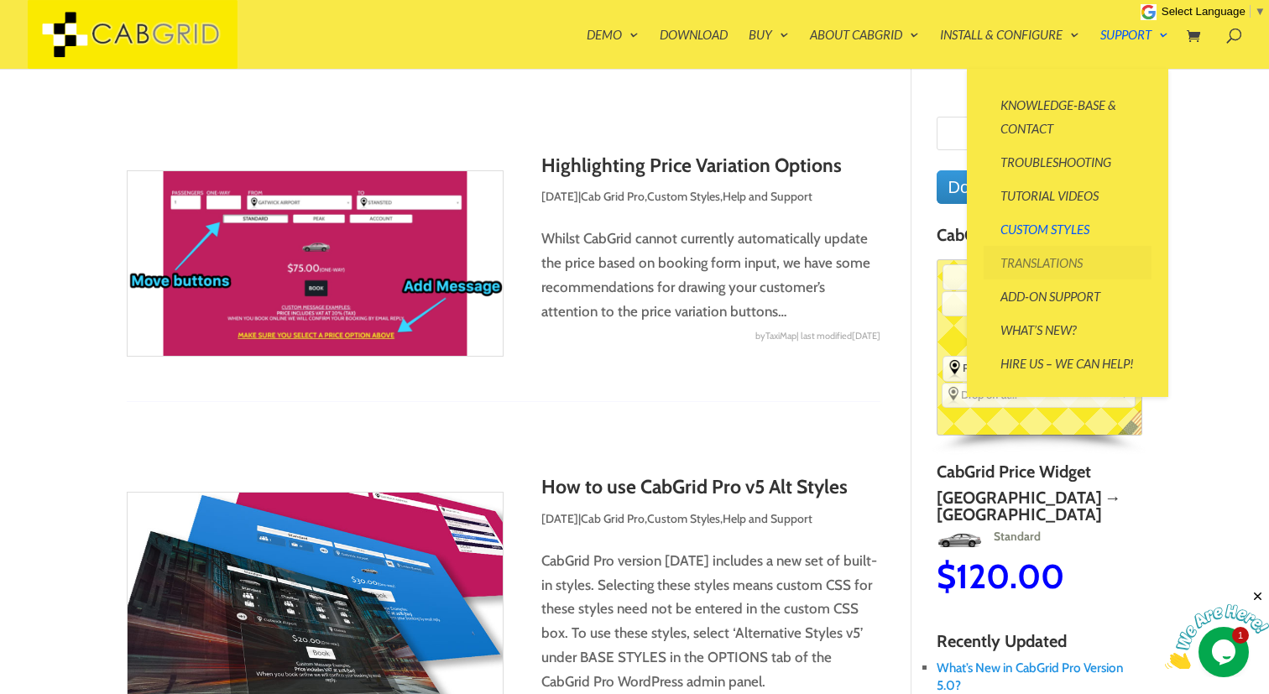
click at [1055, 262] on link "Translations" at bounding box center [1068, 263] width 168 height 34
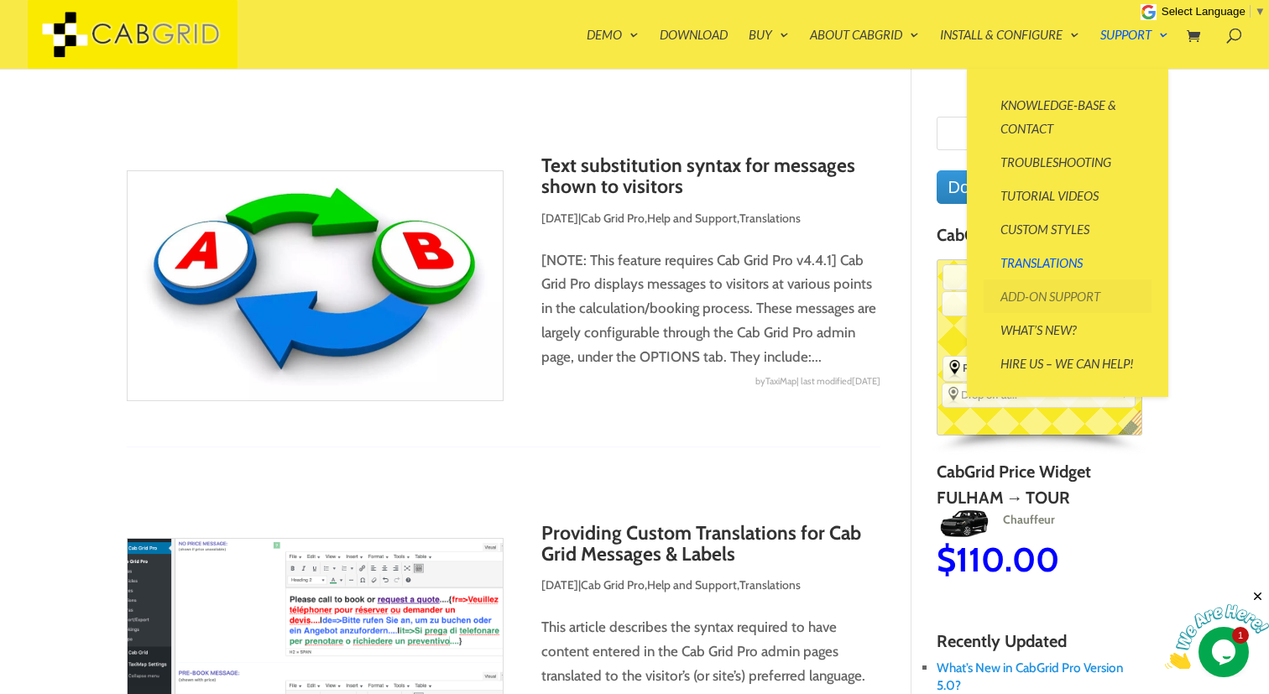
click at [1038, 291] on link "Add-On Support" at bounding box center [1068, 297] width 168 height 34
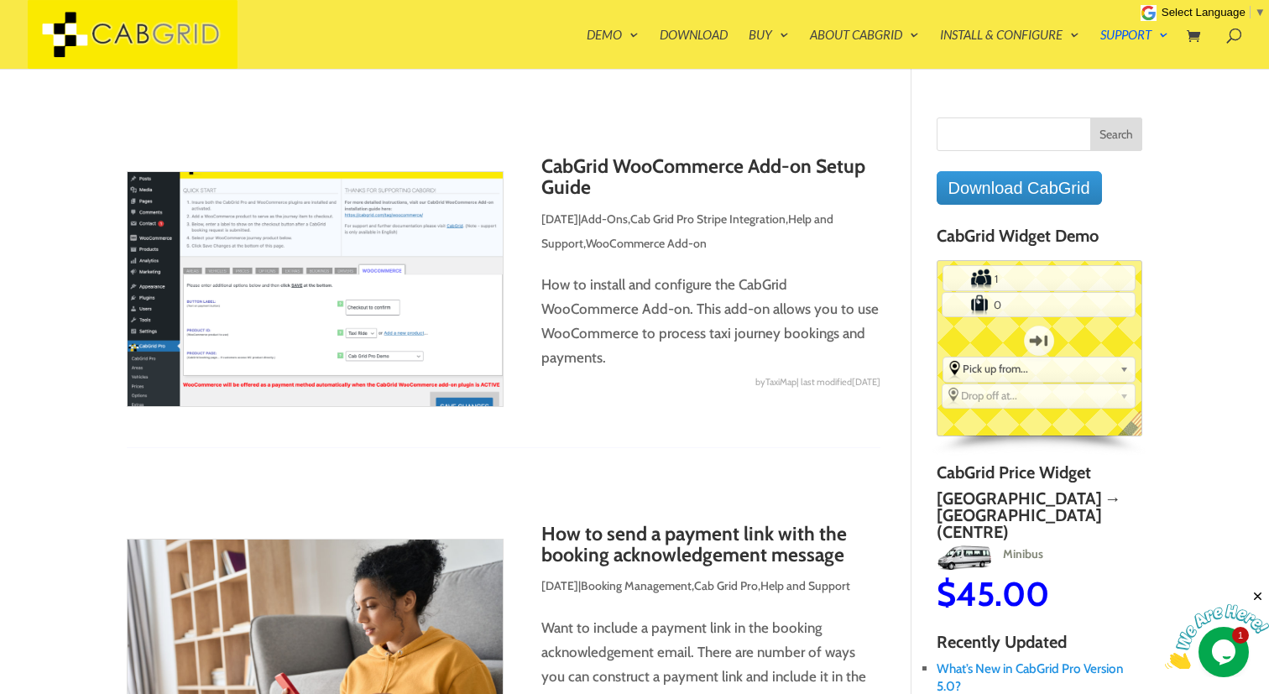
click at [395, 257] on img at bounding box center [315, 289] width 377 height 236
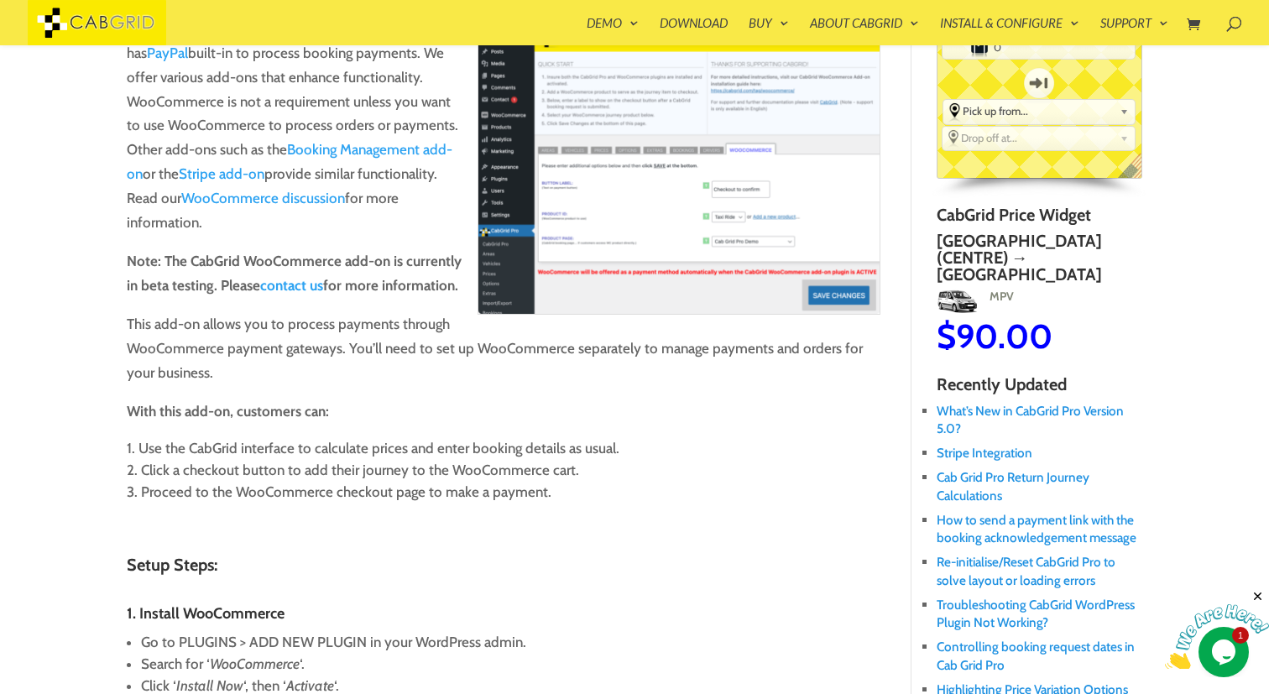
click at [650, 236] on img at bounding box center [679, 170] width 403 height 290
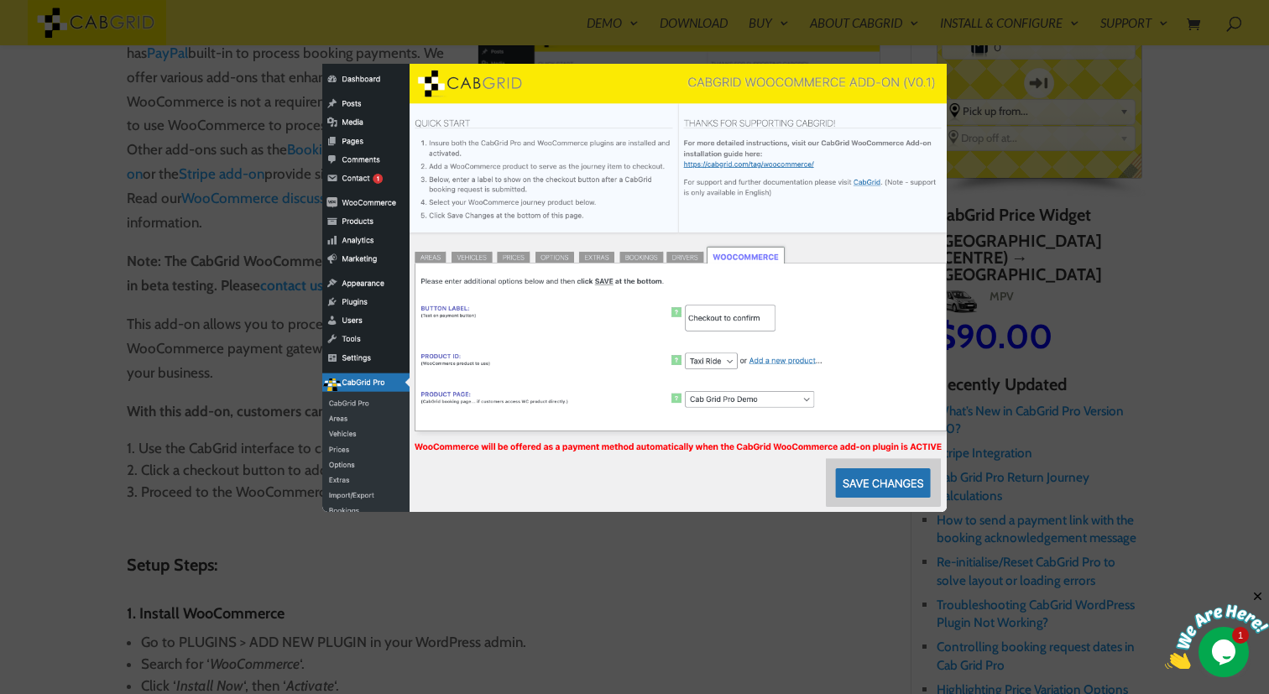
click at [661, 571] on div at bounding box center [634, 347] width 1269 height 694
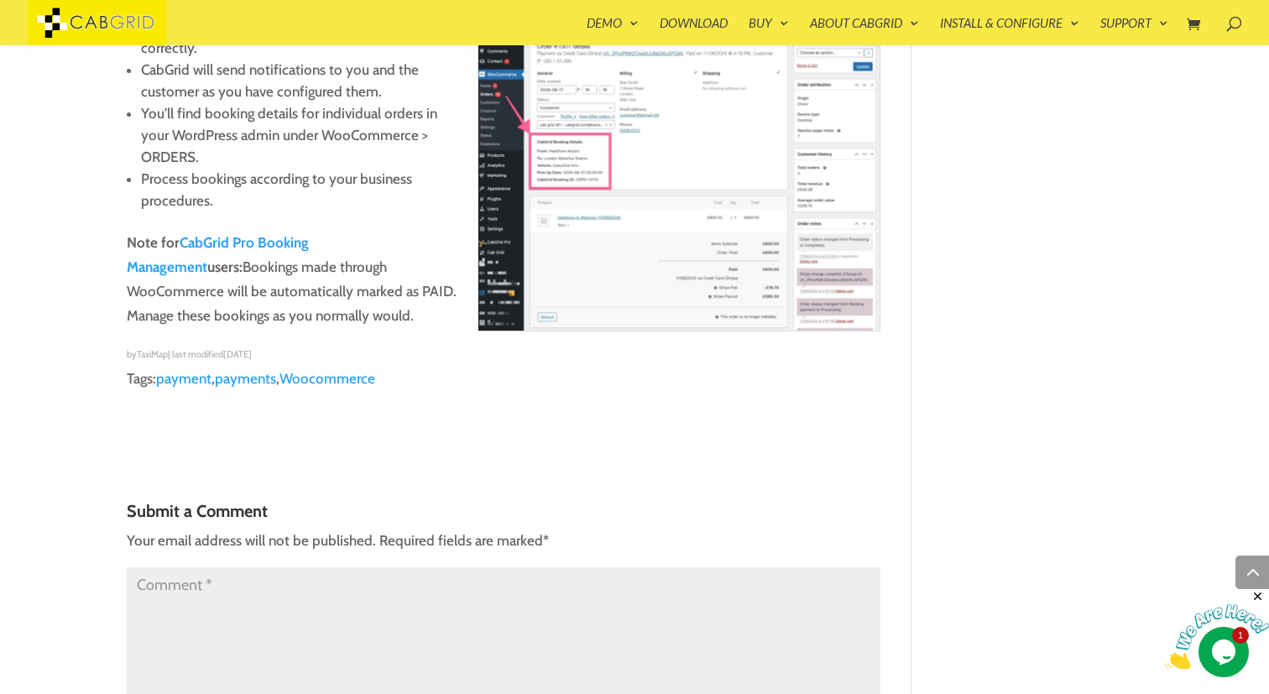
scroll to position [1698, 0]
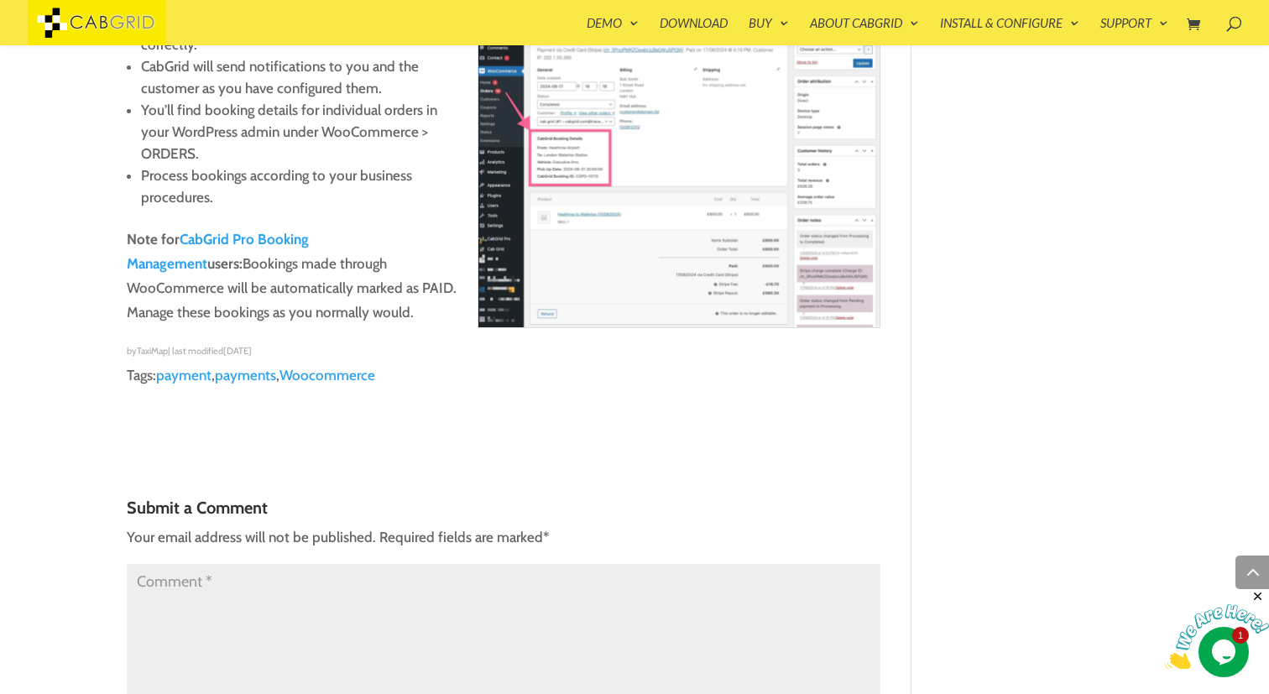
click at [618, 225] on img at bounding box center [679, 162] width 403 height 332
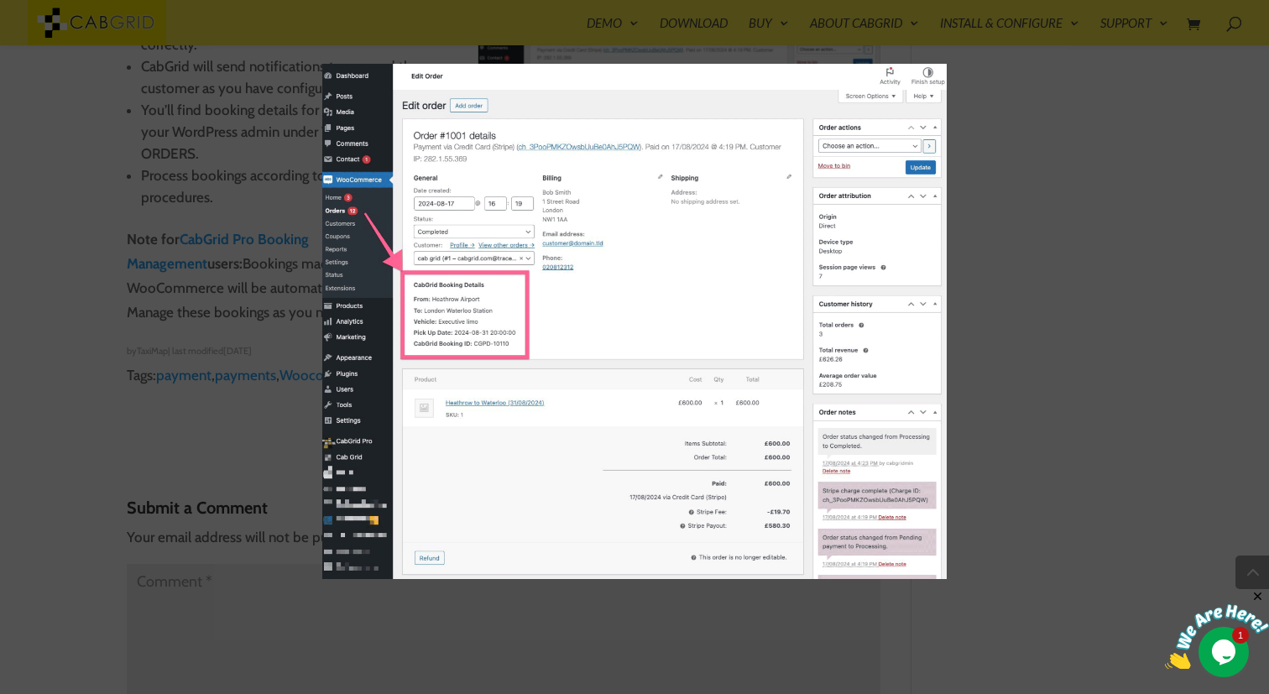
click at [1023, 81] on div at bounding box center [634, 347] width 1269 height 694
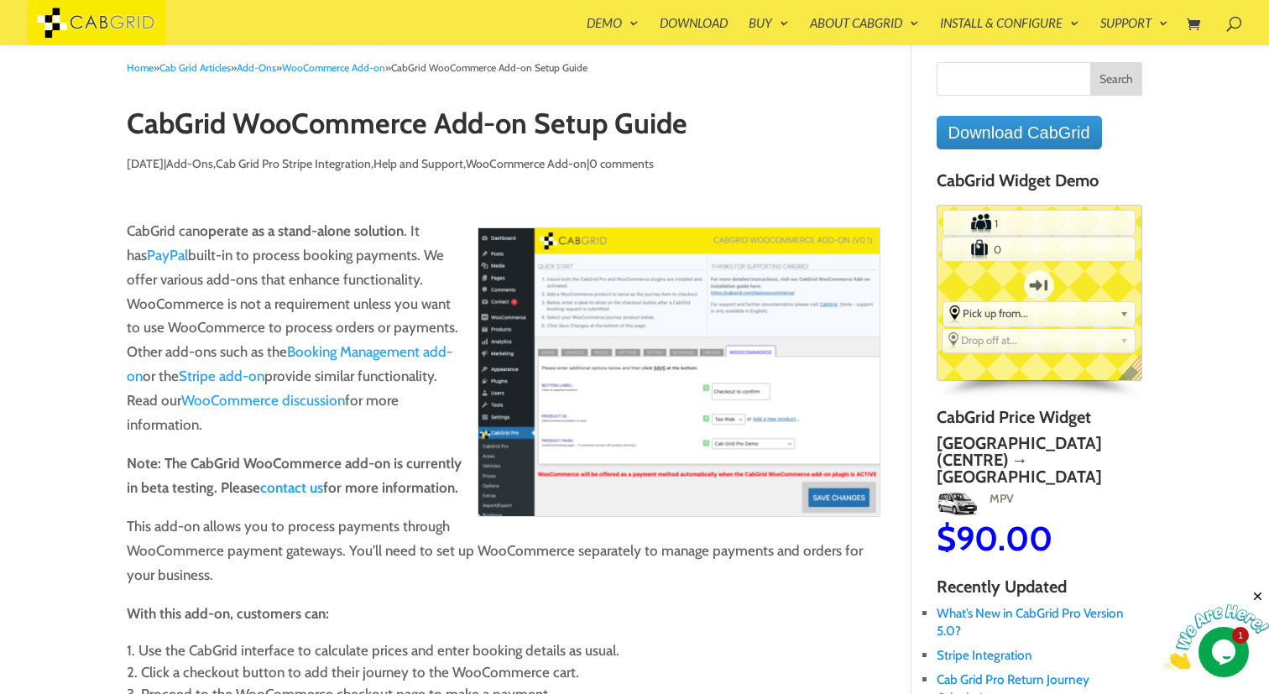
scroll to position [29, 0]
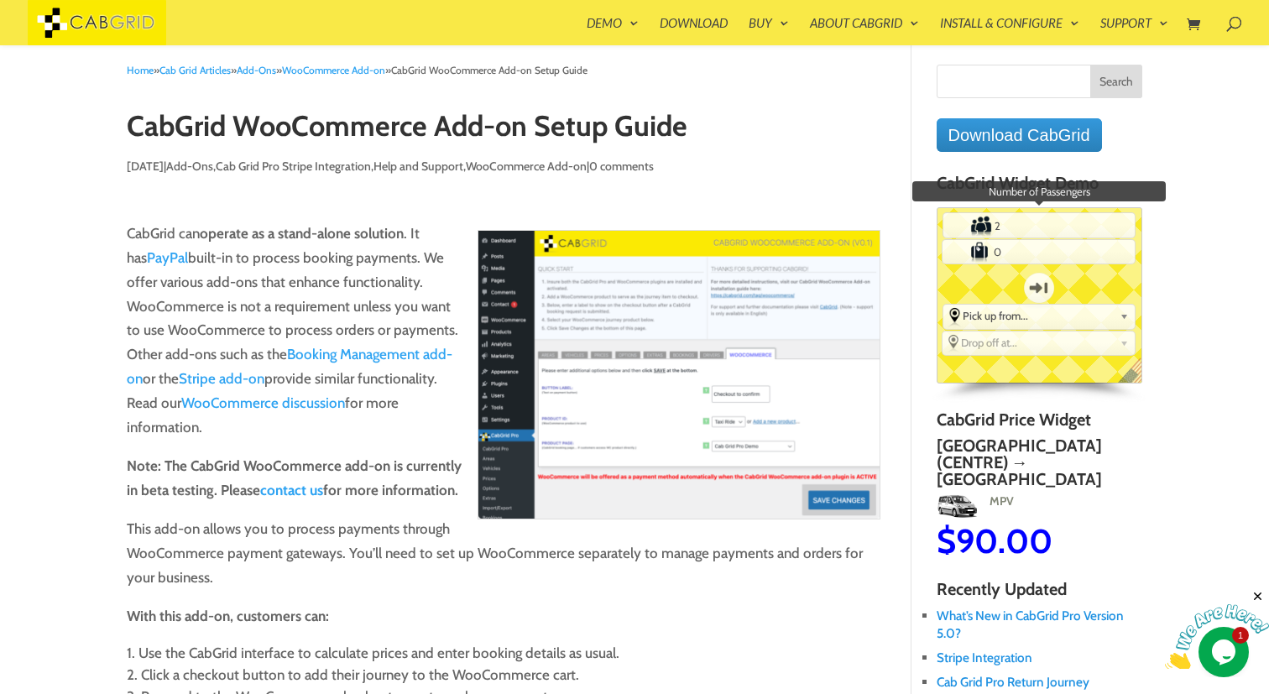
type input "2"
click at [1079, 222] on input "2" at bounding box center [1039, 225] width 95 height 22
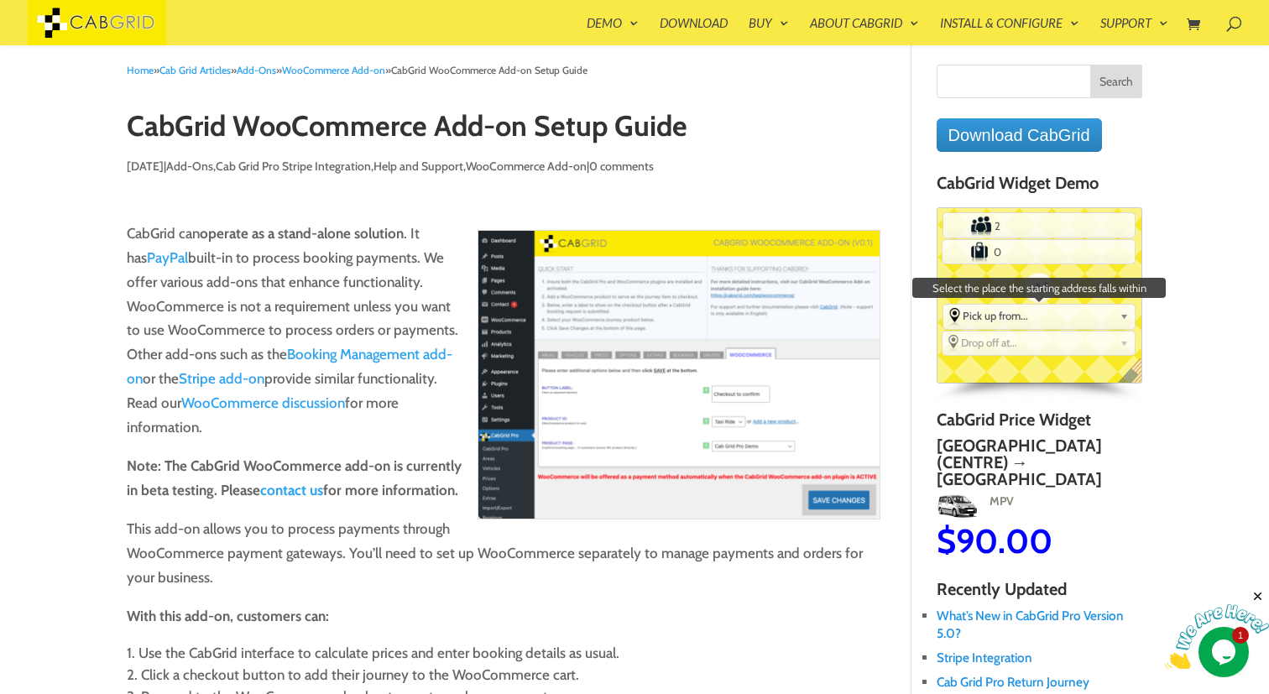
click at [1055, 307] on link "Pick up from..." at bounding box center [1039, 316] width 191 height 22
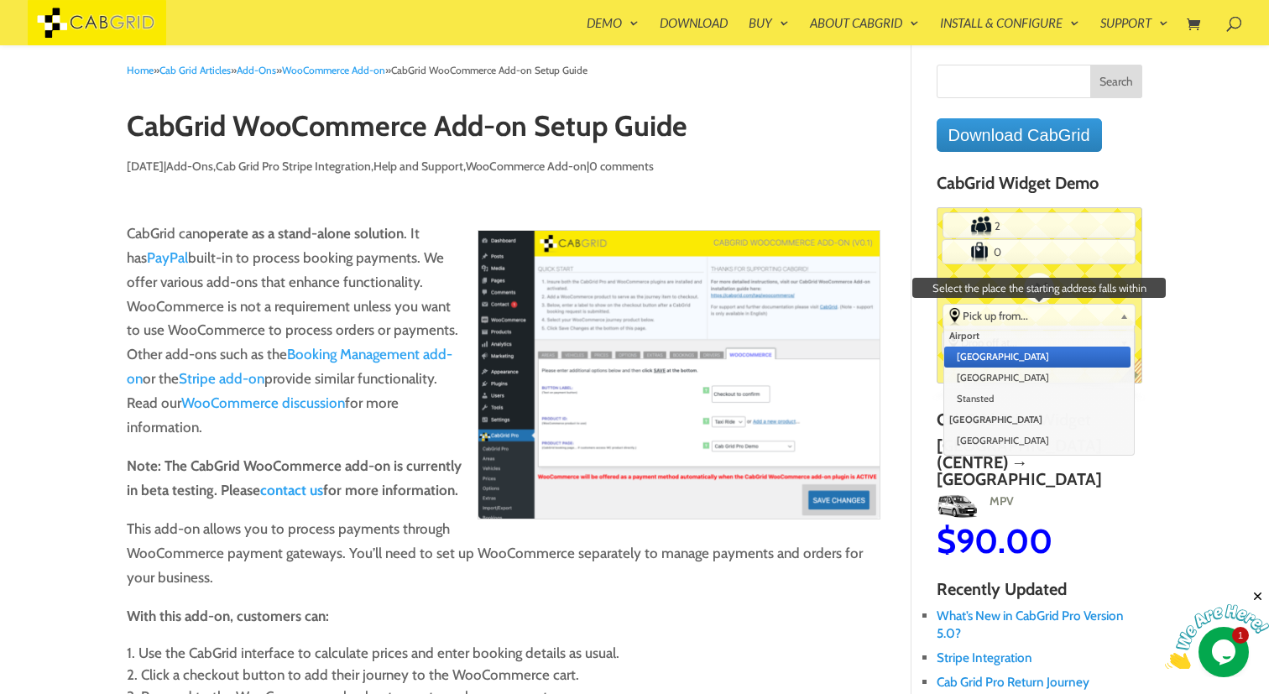
click at [1033, 353] on li "[GEOGRAPHIC_DATA]" at bounding box center [1037, 357] width 186 height 21
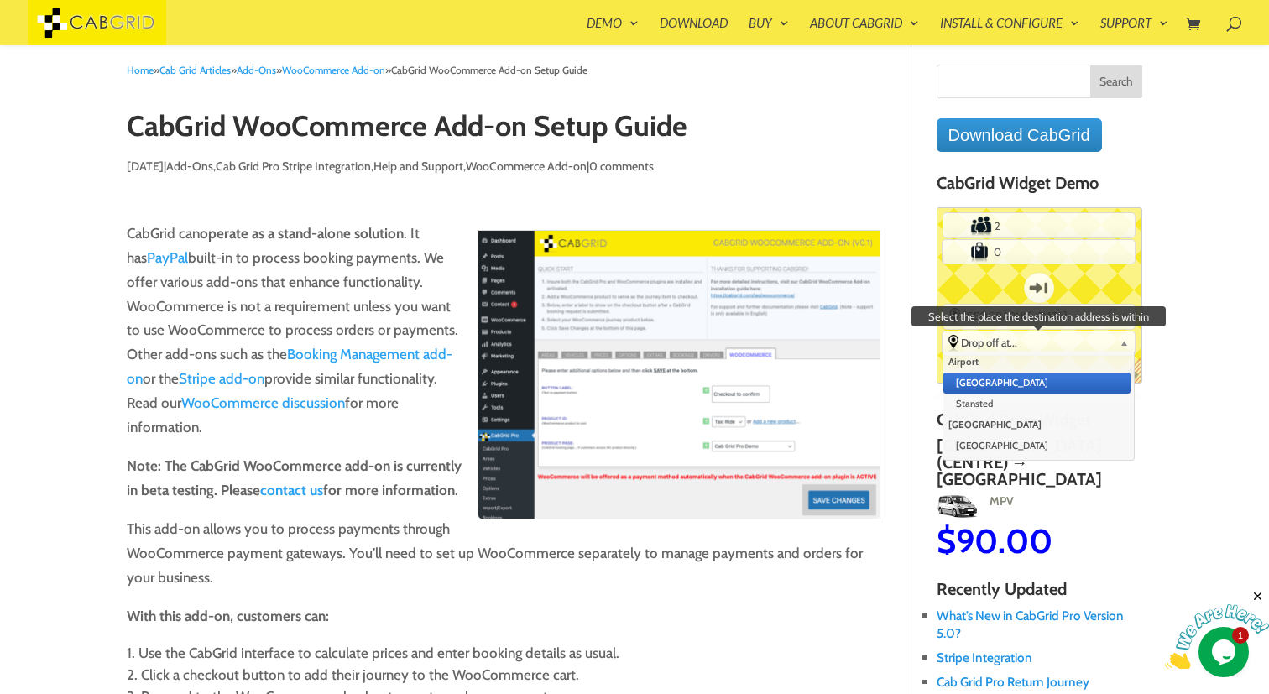
click at [1043, 343] on span "Drop off at..." at bounding box center [1037, 342] width 152 height 13
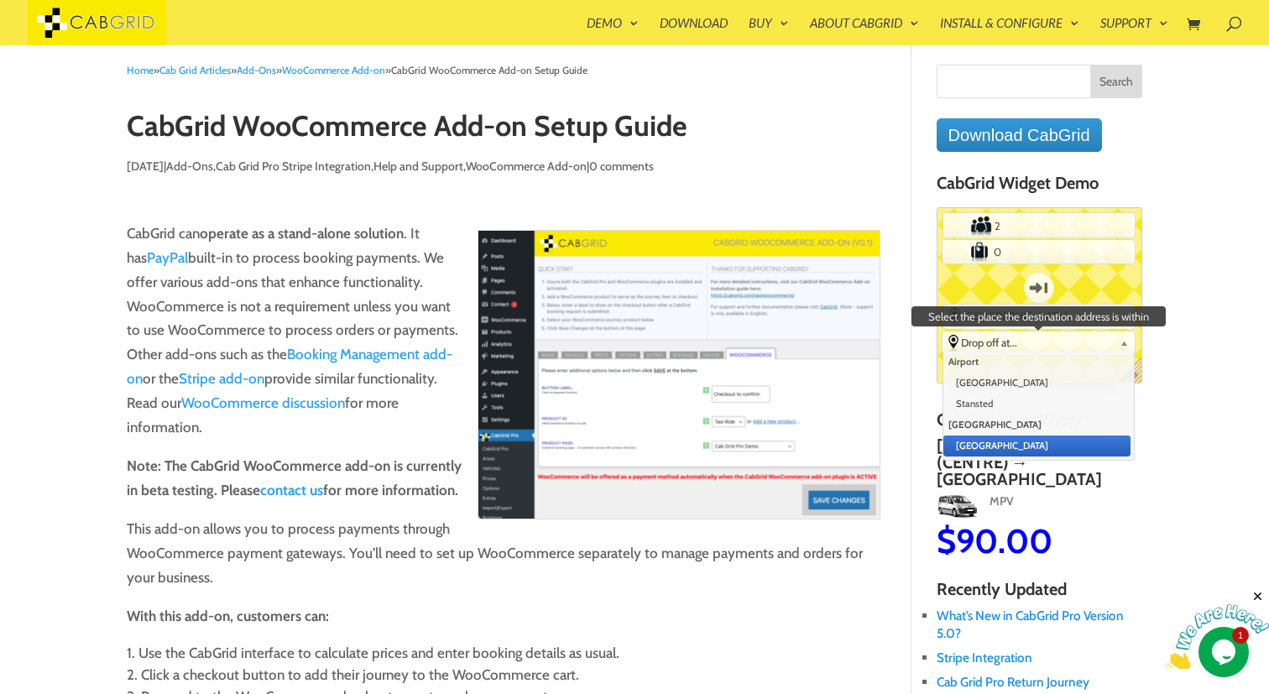
click at [1054, 445] on li "[GEOGRAPHIC_DATA]" at bounding box center [1038, 446] width 188 height 21
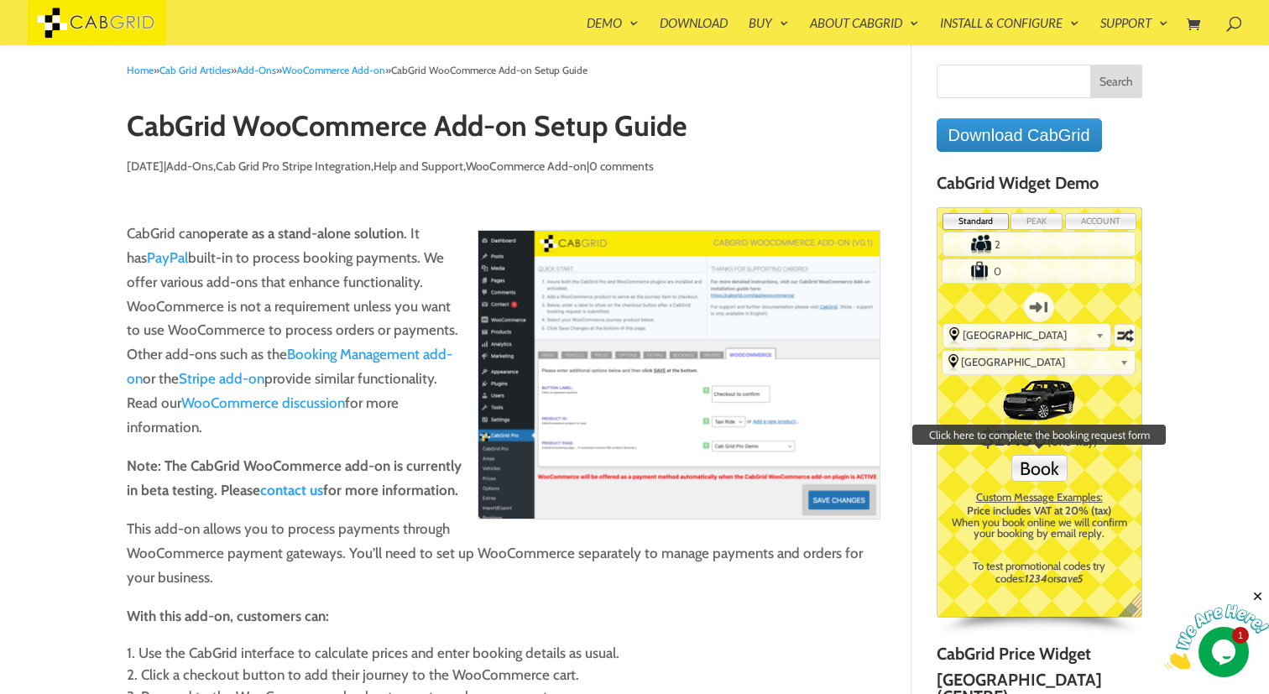
click at [1051, 474] on button "Book" at bounding box center [1040, 468] width 56 height 27
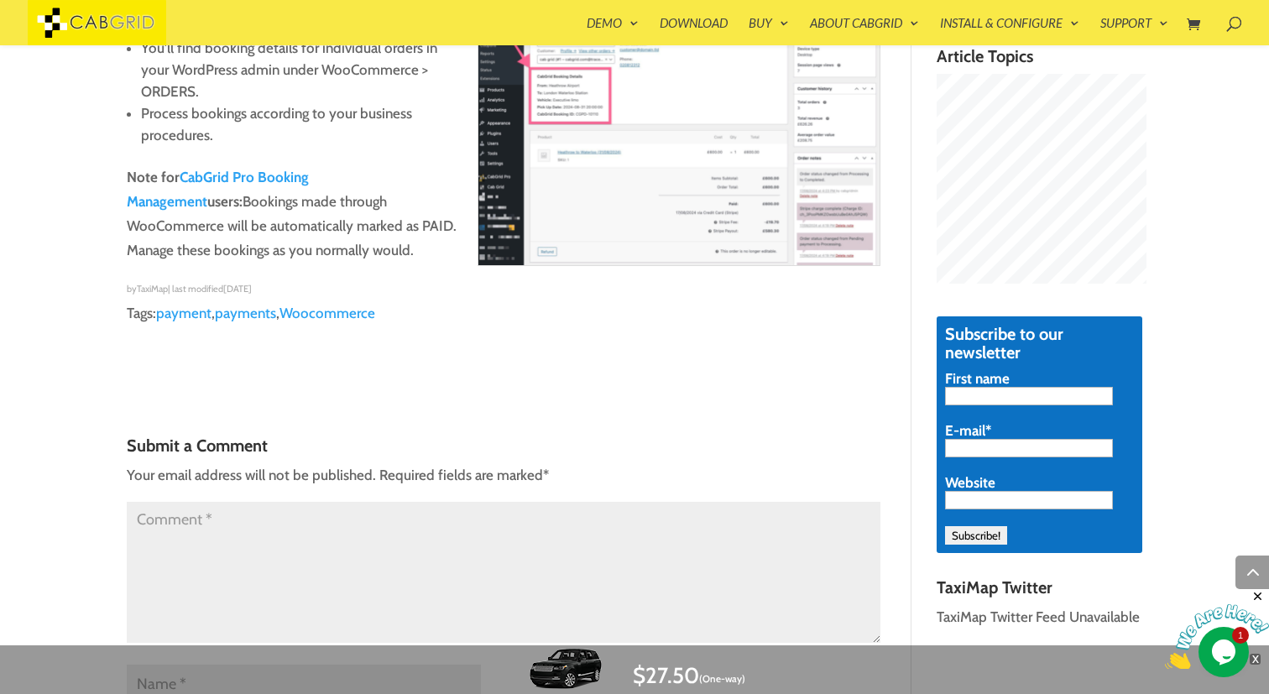
scroll to position [2100, 0]
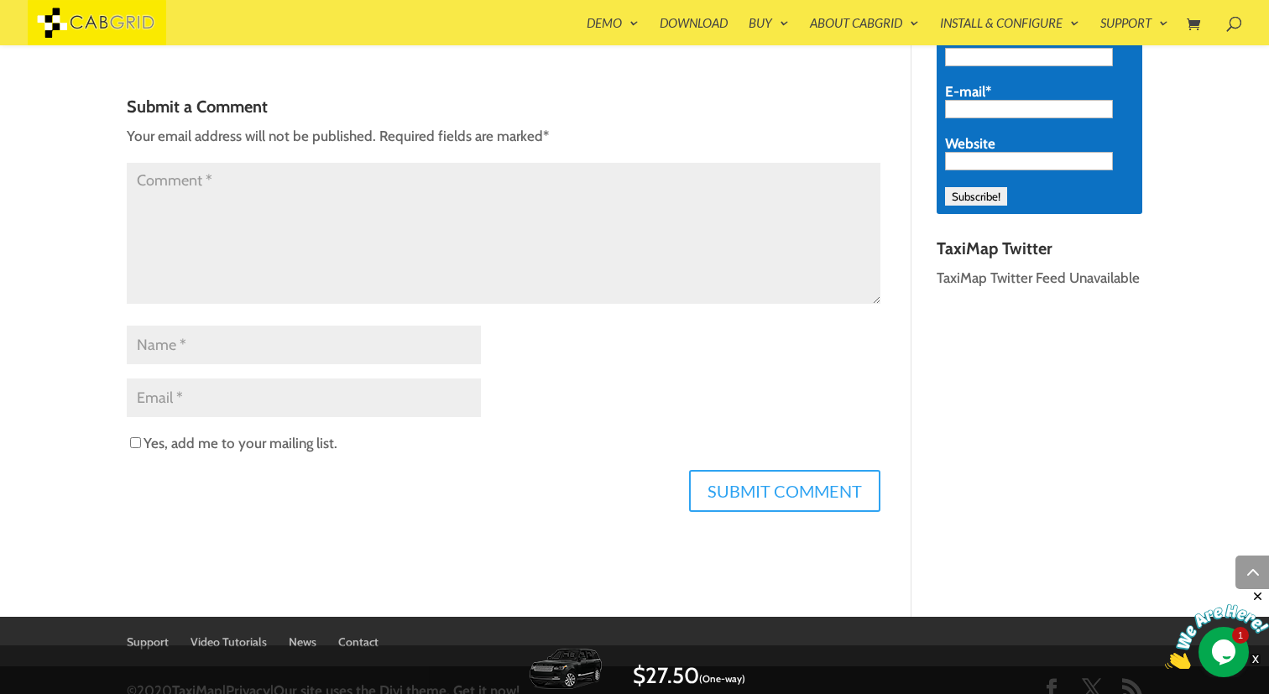
drag, startPoint x: 1225, startPoint y: 637, endPoint x: 1191, endPoint y: 599, distance: 50.5
click at [1225, 637] on img at bounding box center [1217, 637] width 104 height 66
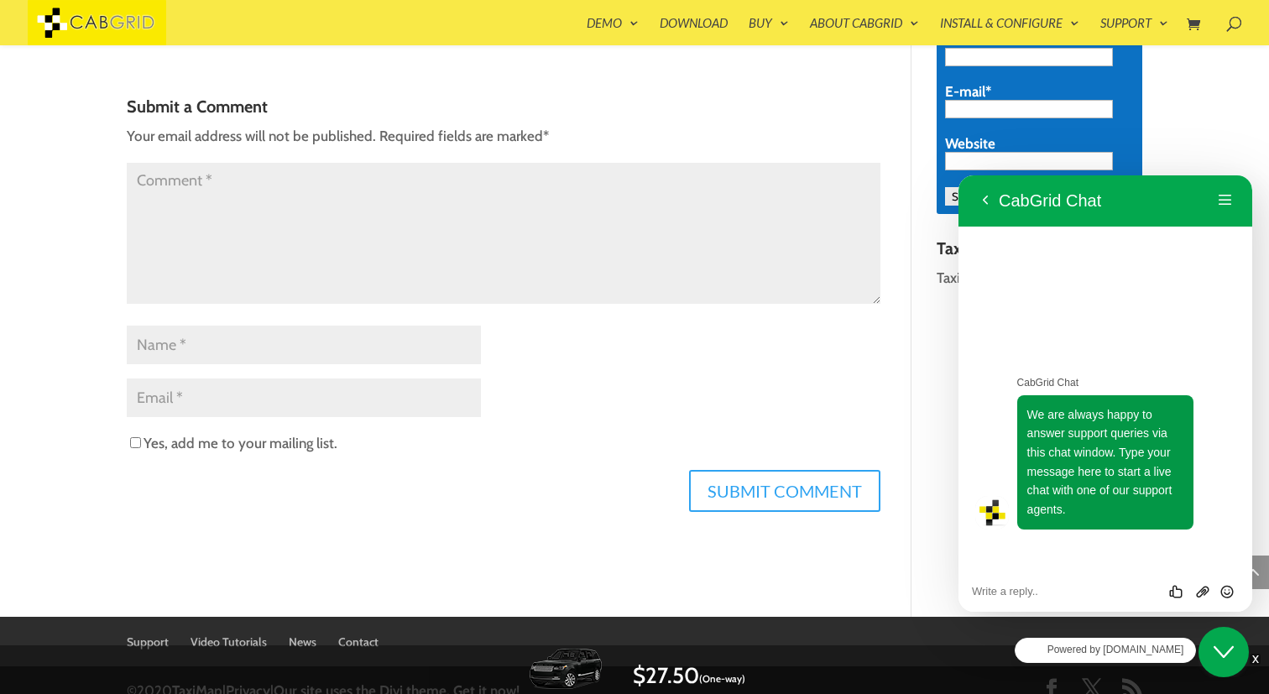
click at [1233, 665] on button "Close Chat This icon closes the chat window." at bounding box center [1224, 652] width 50 height 50
